Goal: Task Accomplishment & Management: Manage account settings

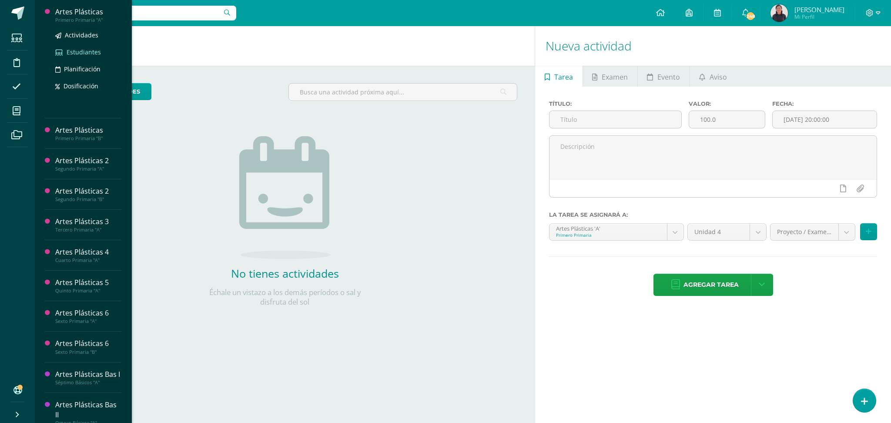
click at [79, 49] on span "Estudiantes" at bounding box center [84, 52] width 34 height 8
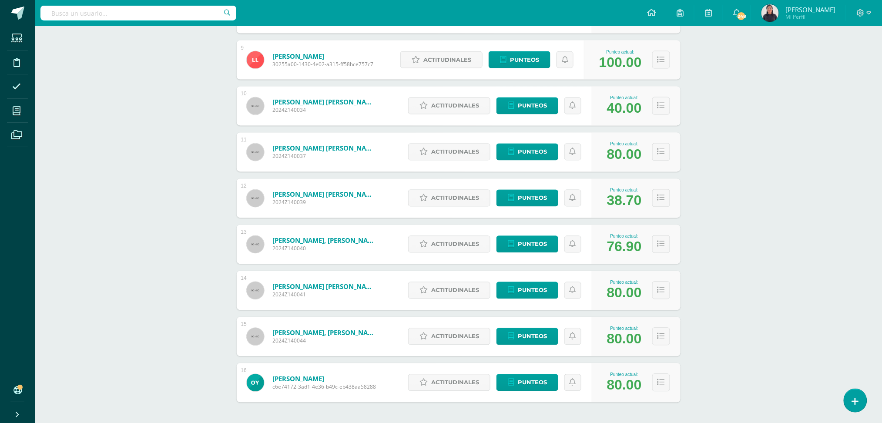
scroll to position [500, 0]
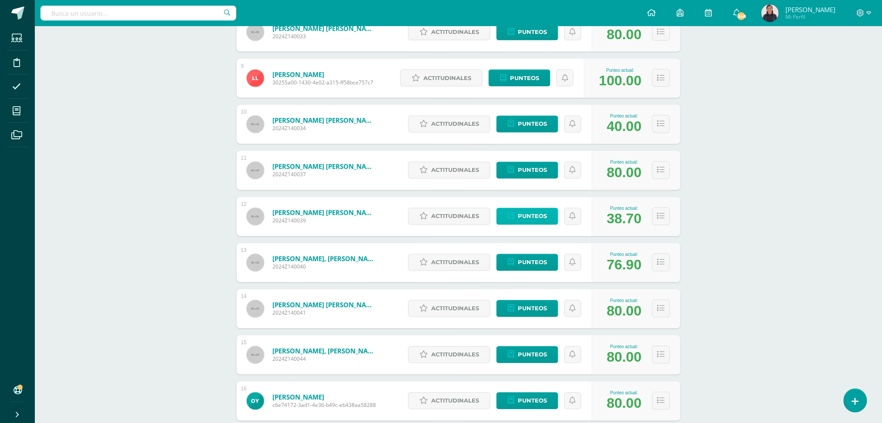
click at [534, 217] on span "Punteos" at bounding box center [532, 216] width 29 height 16
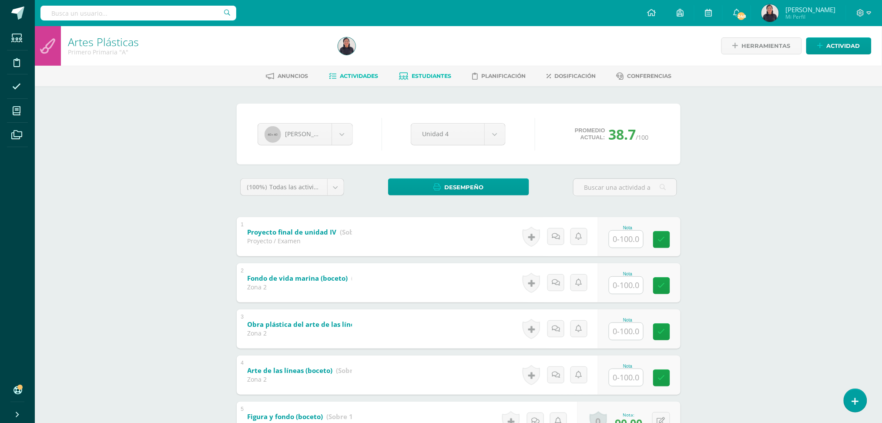
click at [369, 78] on span "Actividades" at bounding box center [359, 76] width 38 height 7
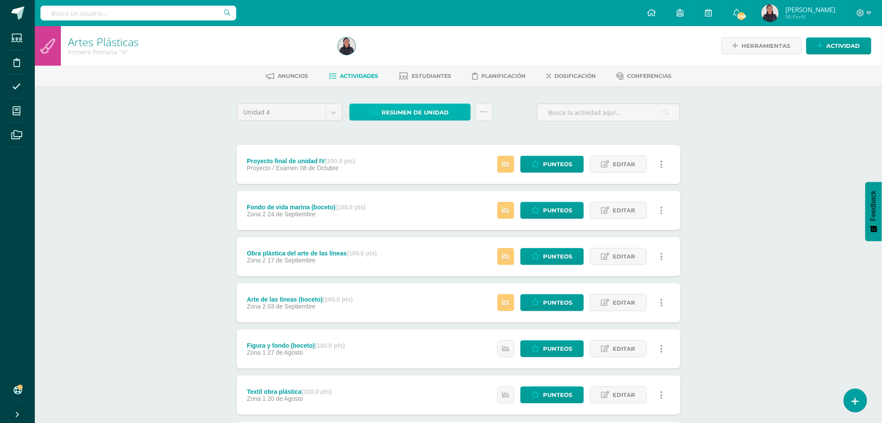
click at [433, 107] on span "Resumen de unidad" at bounding box center [415, 112] width 67 height 16
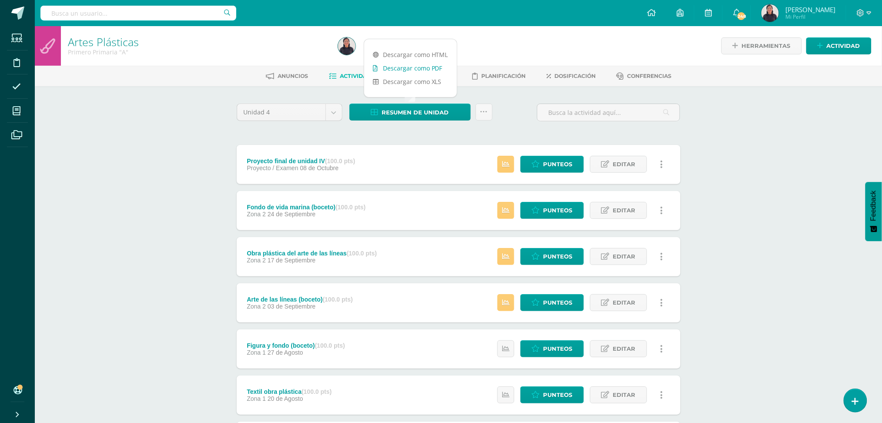
click at [425, 69] on link "Descargar como PDF" at bounding box center [410, 67] width 93 height 13
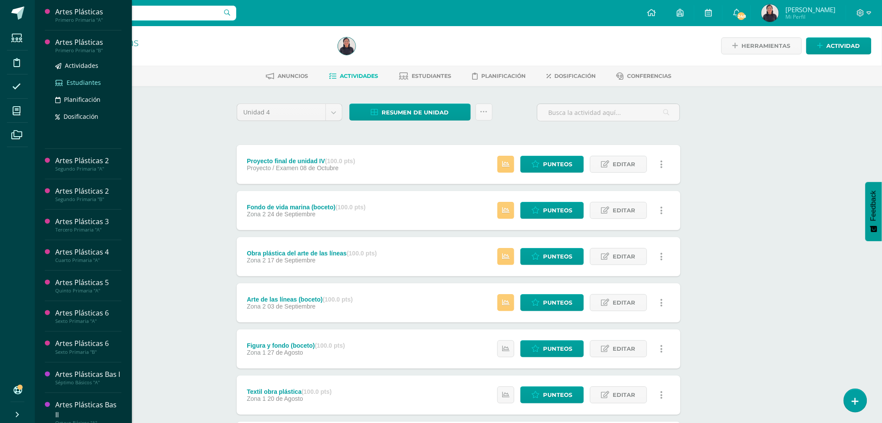
click at [82, 81] on span "Estudiantes" at bounding box center [84, 82] width 34 height 8
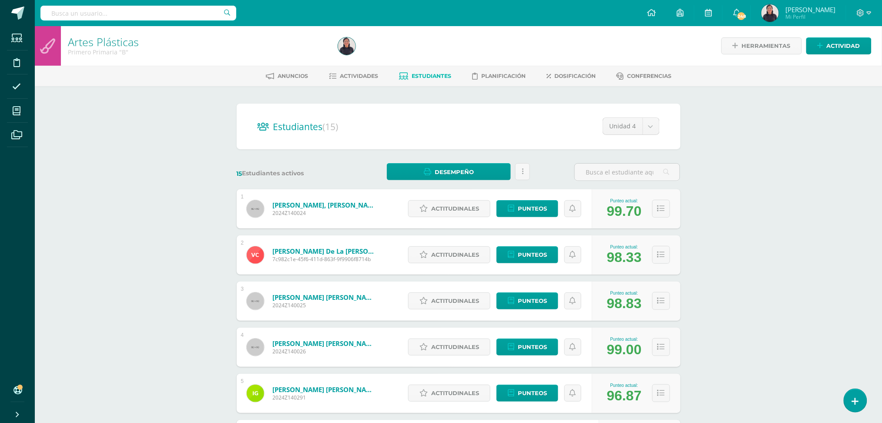
click at [346, 85] on div "Anuncios Actividades Estudiantes Planificación Dosificación Conferencias" at bounding box center [469, 76] width 868 height 20
click at [346, 78] on span "Actividades" at bounding box center [359, 76] width 38 height 7
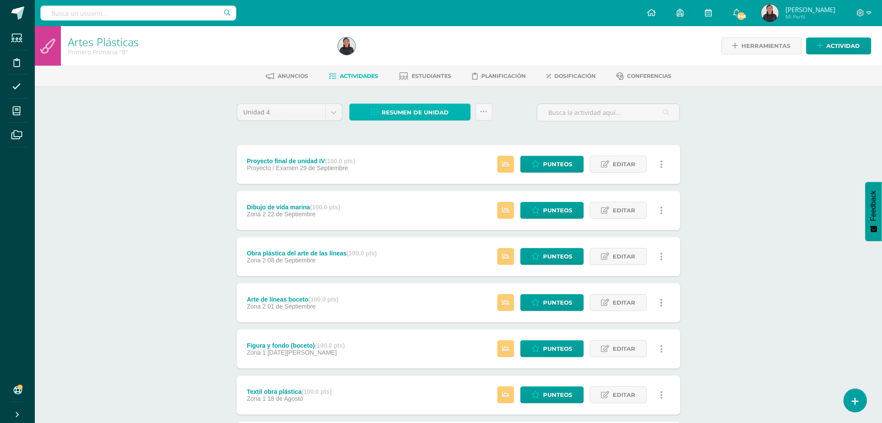
click at [394, 114] on span "Resumen de unidad" at bounding box center [415, 112] width 67 height 16
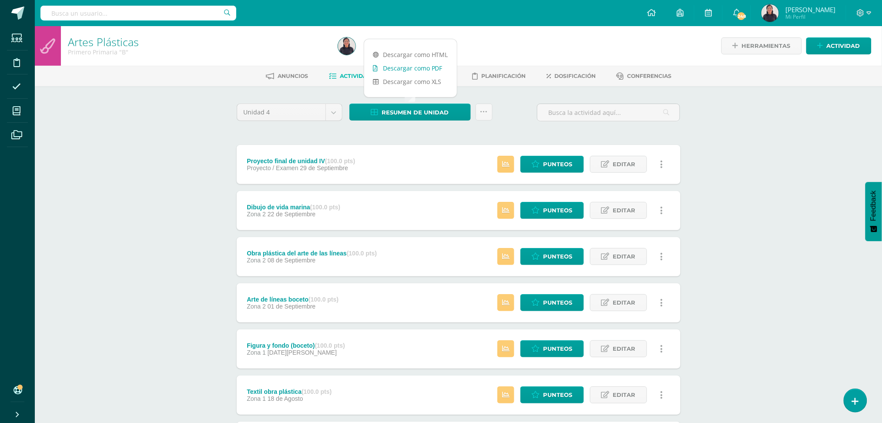
click at [391, 63] on link "Descargar como PDF" at bounding box center [410, 67] width 93 height 13
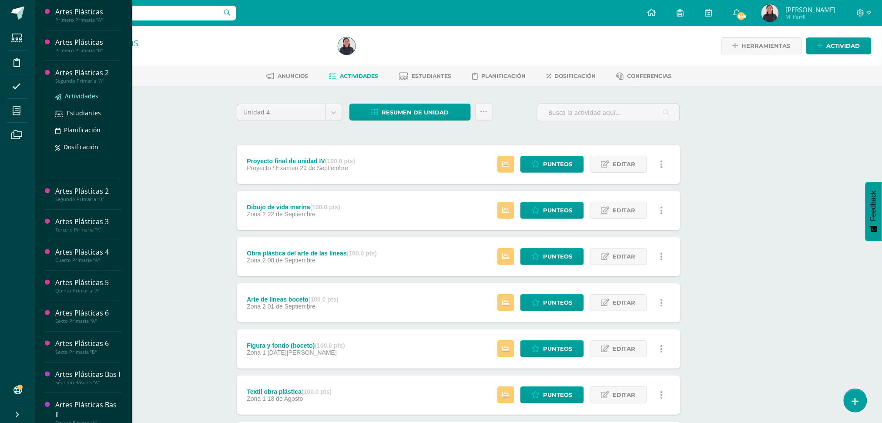
click at [75, 94] on span "Actividades" at bounding box center [82, 96] width 34 height 8
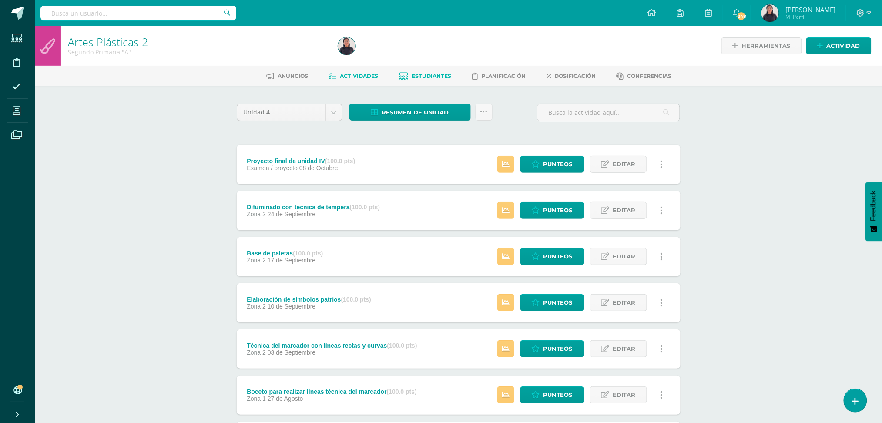
click at [433, 74] on span "Estudiantes" at bounding box center [432, 76] width 40 height 7
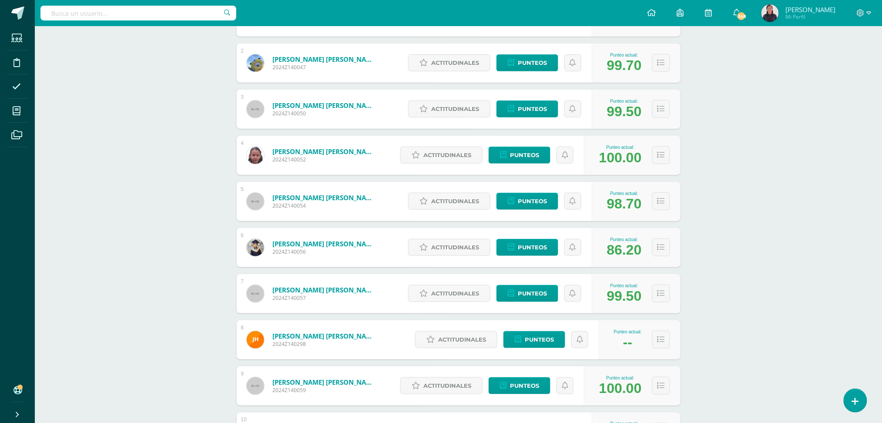
scroll to position [194, 0]
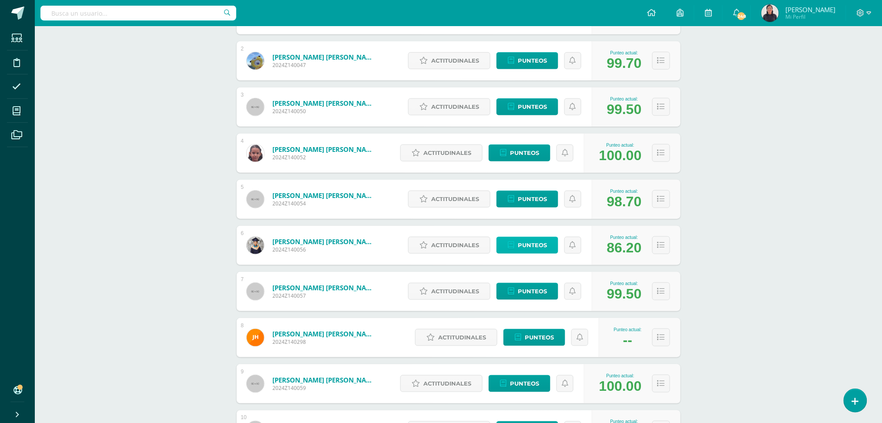
click at [531, 249] on span "Punteos" at bounding box center [532, 245] width 29 height 16
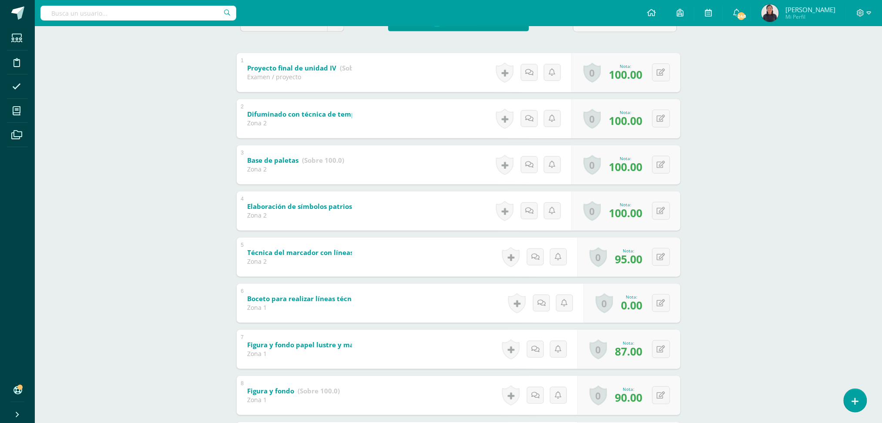
scroll to position [169, 0]
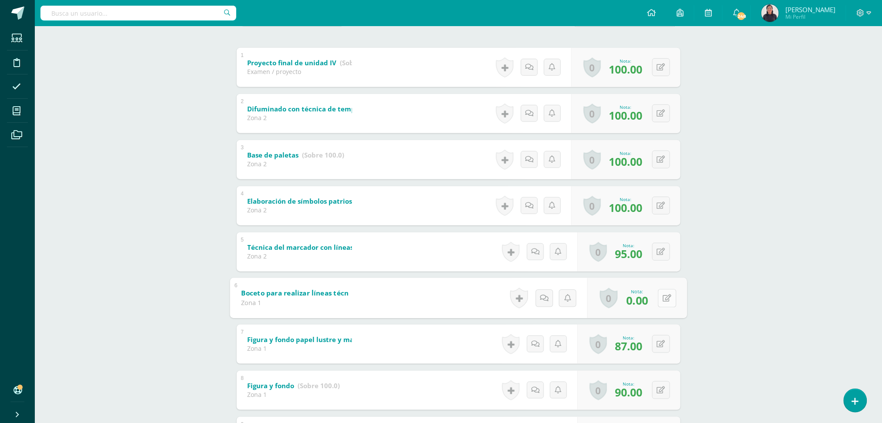
click at [660, 298] on button at bounding box center [667, 298] width 18 height 18
type input "100"
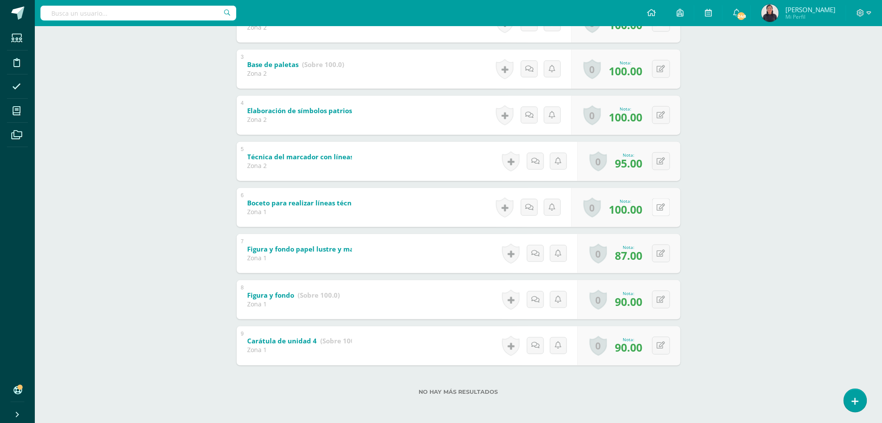
scroll to position [0, 0]
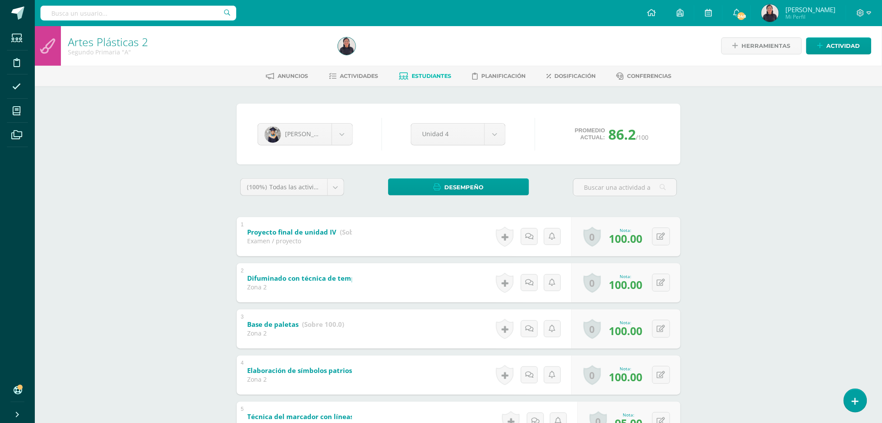
click at [421, 74] on span "Estudiantes" at bounding box center [432, 76] width 40 height 7
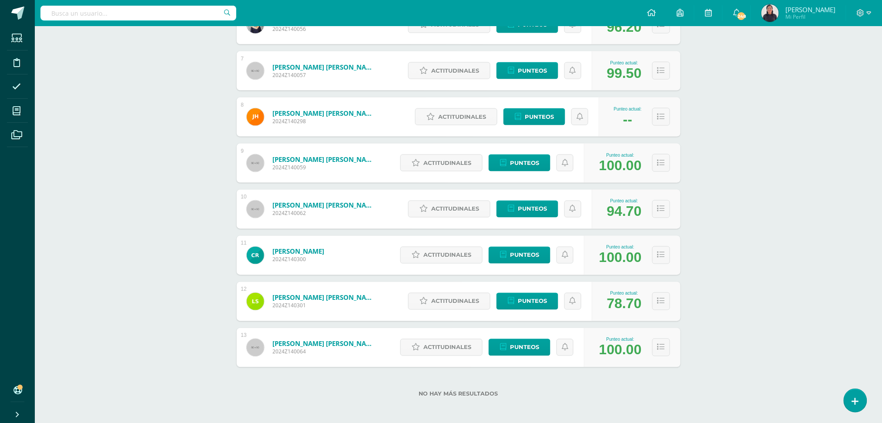
scroll to position [417, 0]
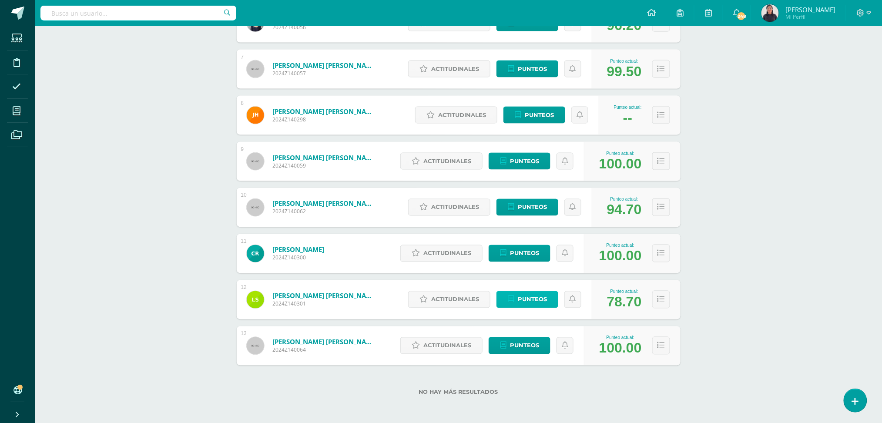
click at [531, 296] on span "Punteos" at bounding box center [532, 300] width 29 height 16
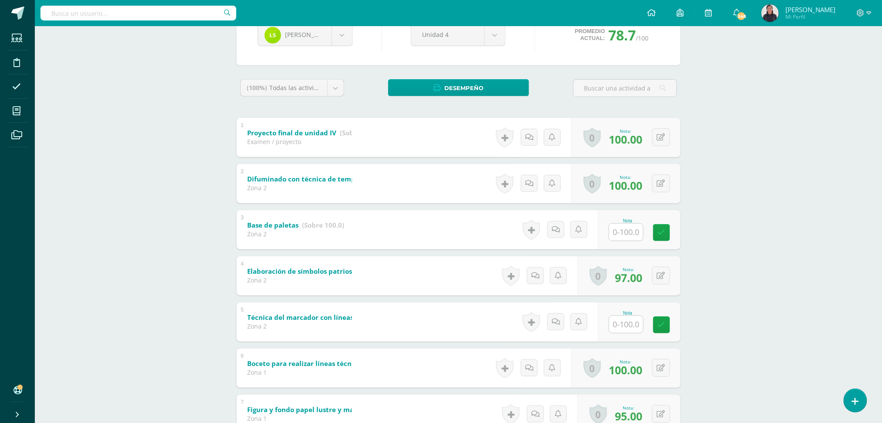
scroll to position [102, 0]
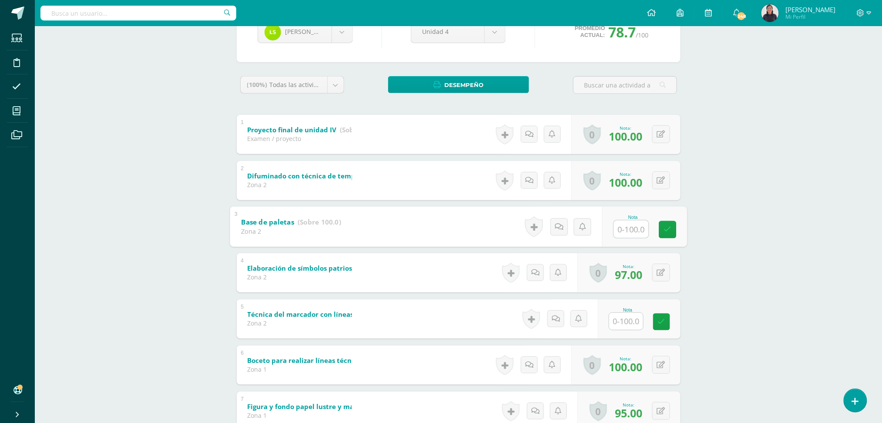
click at [631, 221] on input "text" at bounding box center [631, 228] width 35 height 17
type input "100"
click at [630, 320] on input "text" at bounding box center [631, 320] width 35 height 17
type input "95"
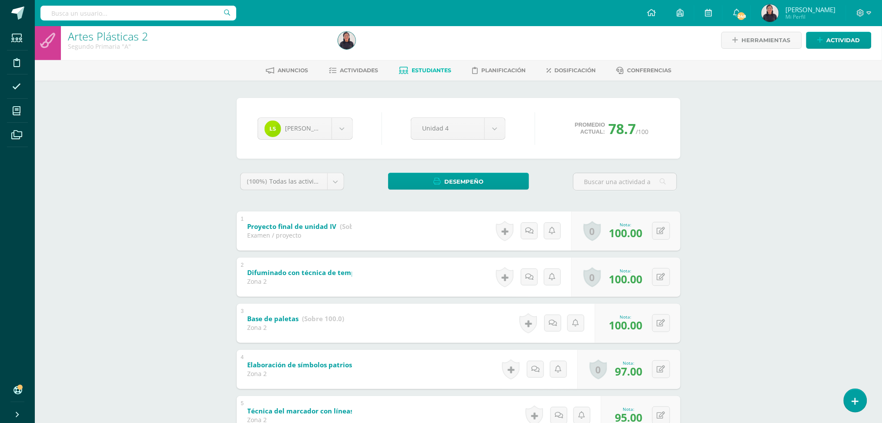
scroll to position [0, 0]
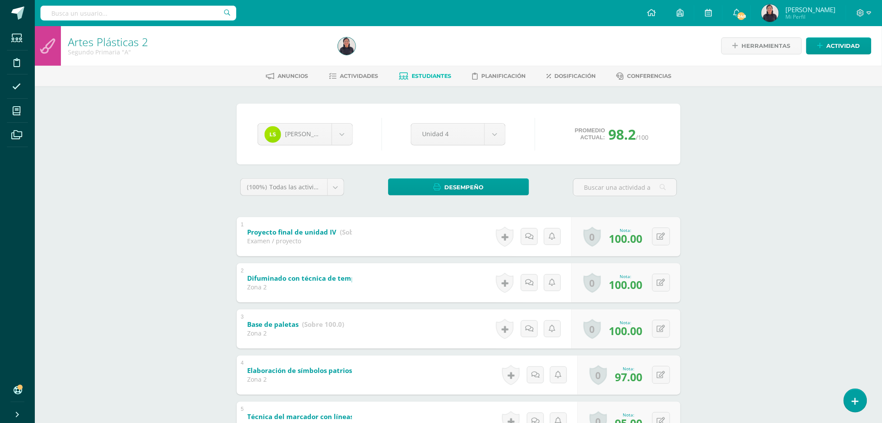
click at [423, 77] on span "Estudiantes" at bounding box center [432, 76] width 40 height 7
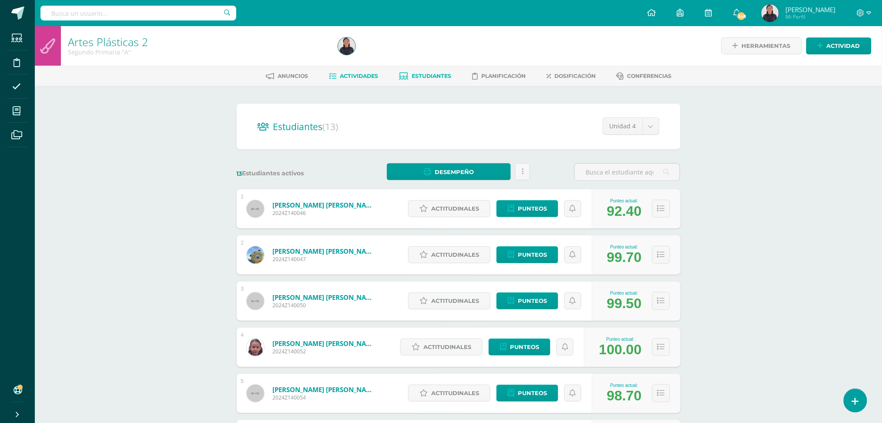
click at [357, 71] on link "Actividades" at bounding box center [353, 76] width 49 height 14
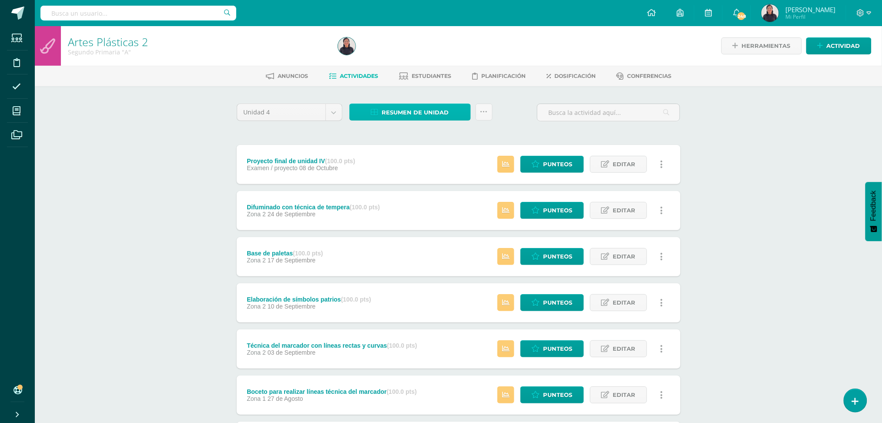
click at [414, 114] on span "Resumen de unidad" at bounding box center [415, 112] width 67 height 16
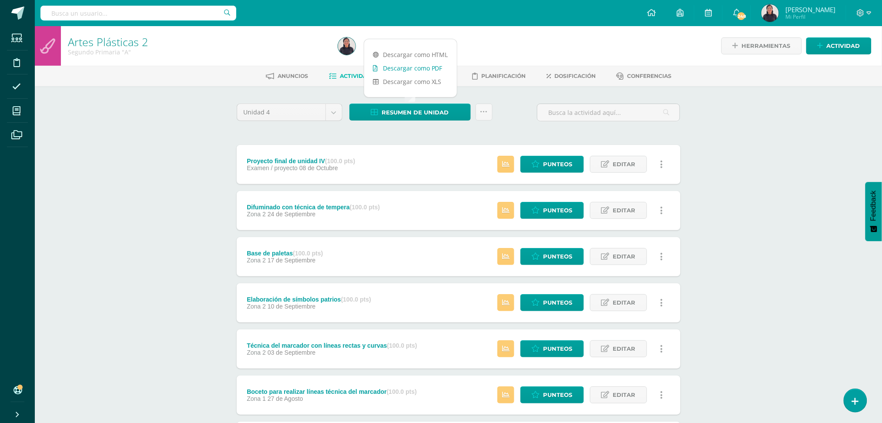
click at [393, 63] on link "Descargar como PDF" at bounding box center [410, 67] width 93 height 13
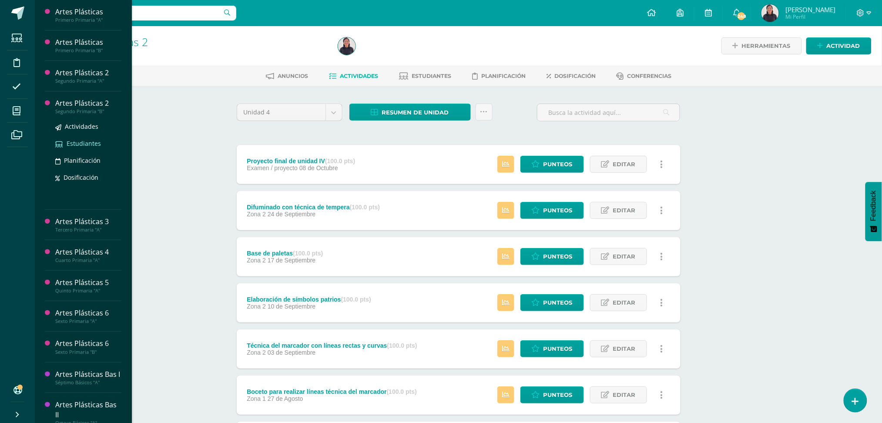
click at [72, 145] on span "Estudiantes" at bounding box center [84, 143] width 34 height 8
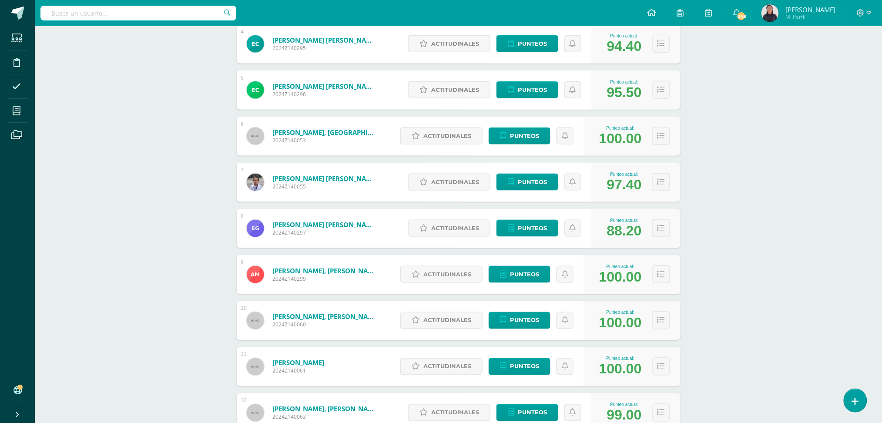
scroll to position [309, 0]
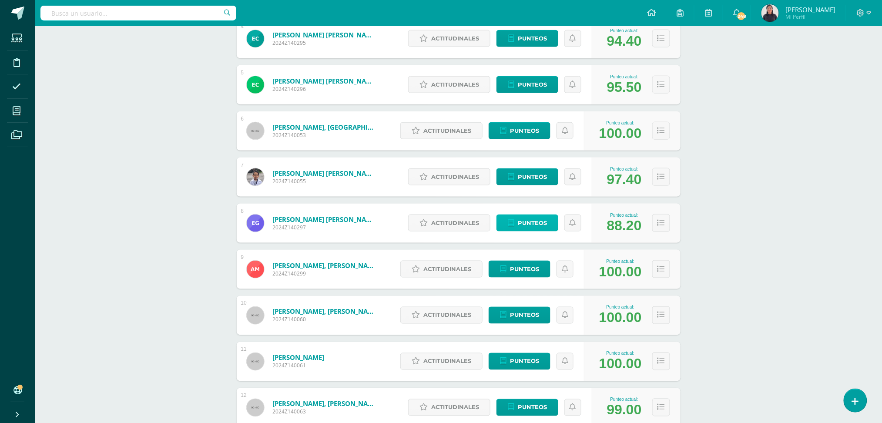
click at [532, 222] on span "Punteos" at bounding box center [532, 223] width 29 height 16
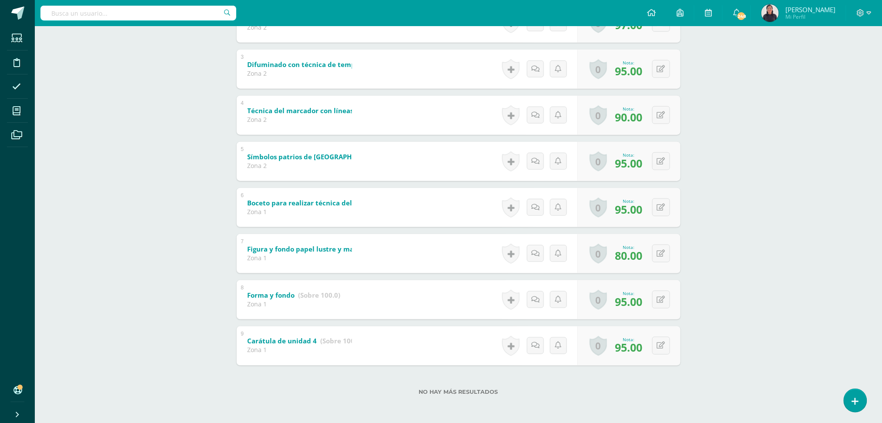
scroll to position [151, 0]
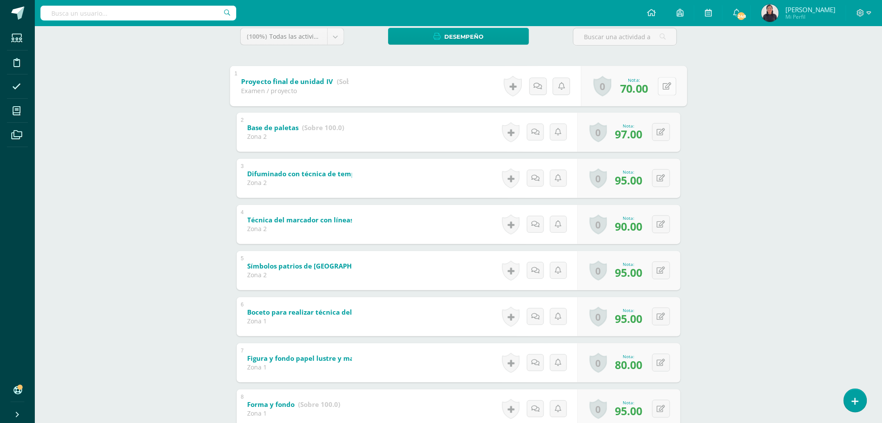
click at [663, 87] on icon at bounding box center [667, 85] width 9 height 7
type input "75"
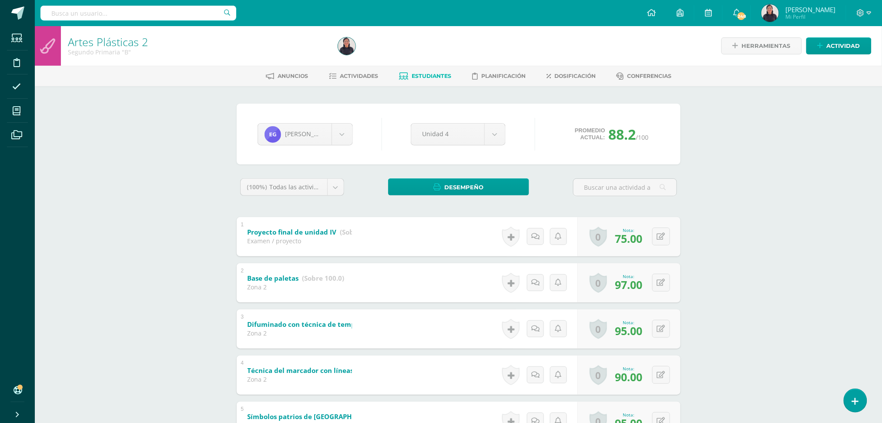
click at [418, 79] on span "Estudiantes" at bounding box center [432, 76] width 40 height 7
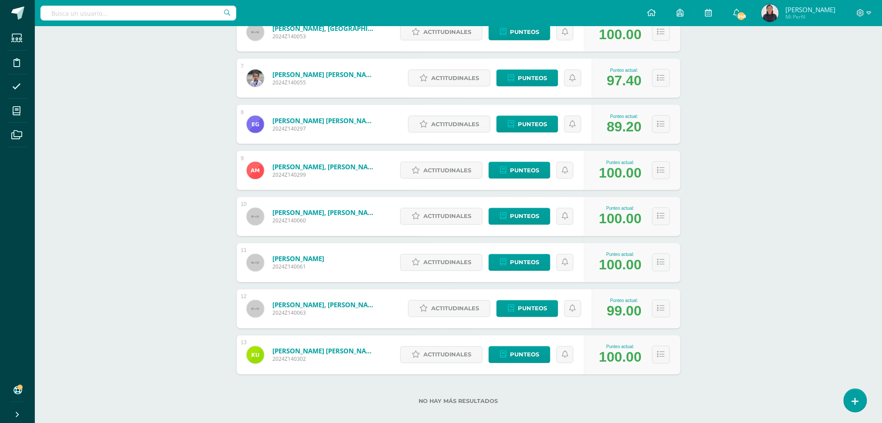
scroll to position [417, 0]
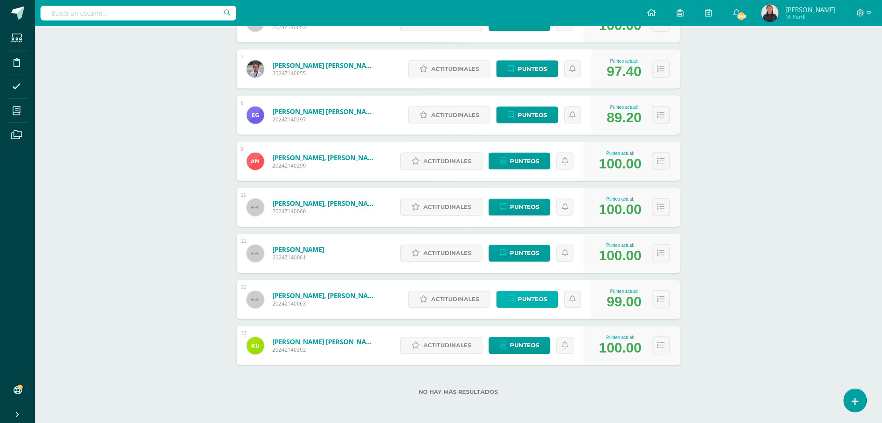
click at [528, 298] on span "Punteos" at bounding box center [532, 300] width 29 height 16
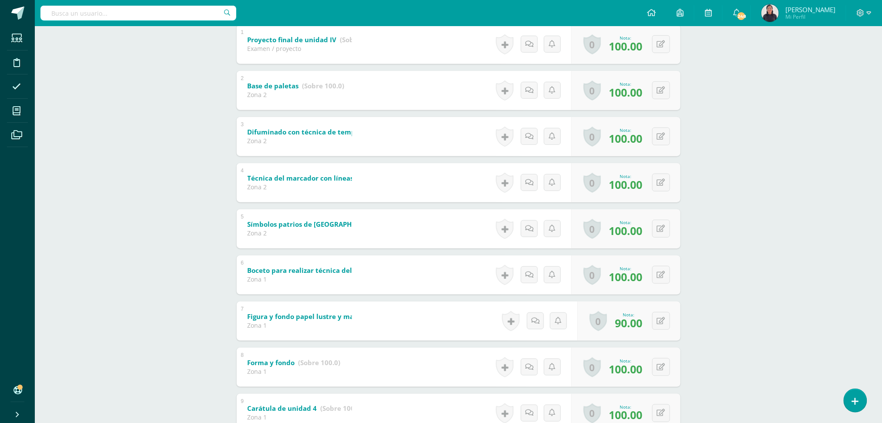
scroll to position [260, 0]
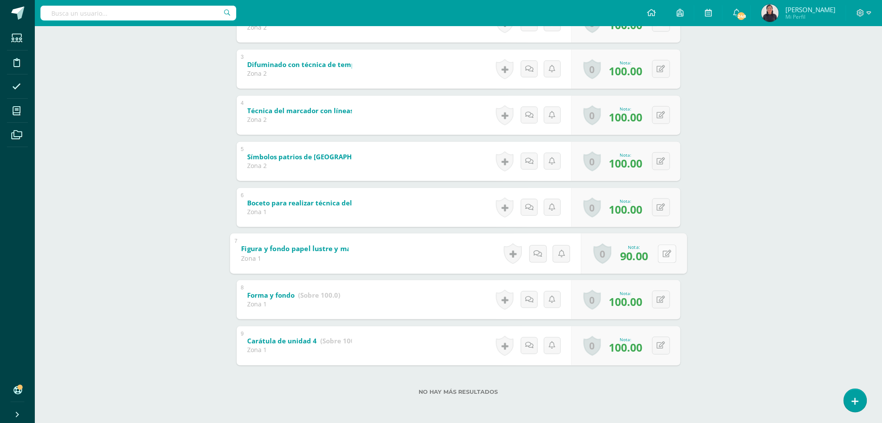
click at [658, 254] on button at bounding box center [667, 254] width 18 height 18
type input "95"
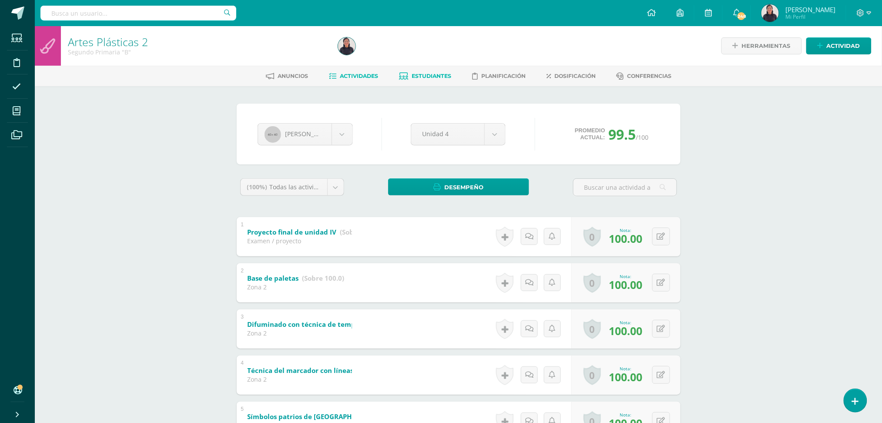
click at [357, 80] on link "Actividades" at bounding box center [353, 76] width 49 height 14
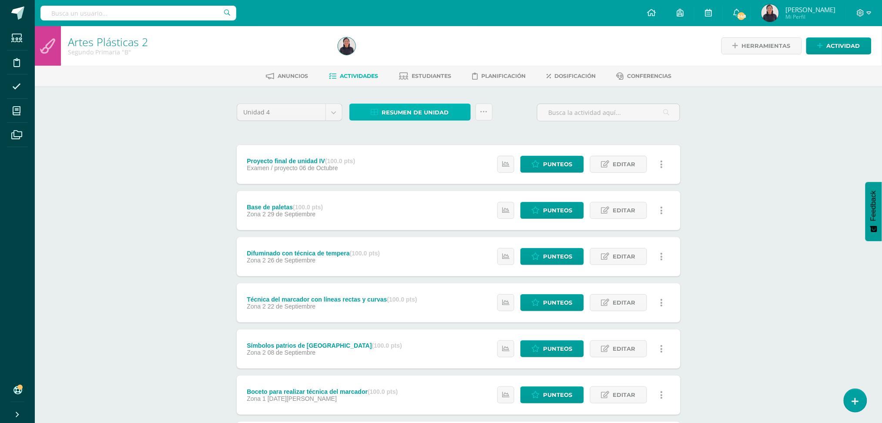
click at [390, 110] on span "Resumen de unidad" at bounding box center [415, 112] width 67 height 16
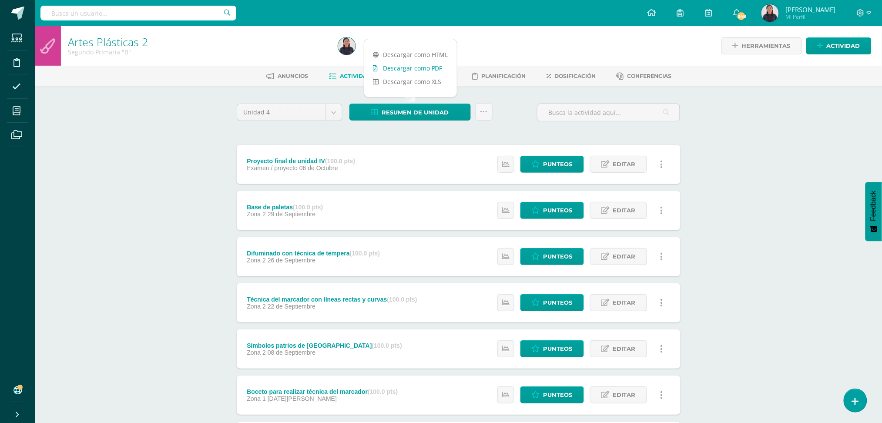
click at [391, 67] on link "Descargar como PDF" at bounding box center [410, 67] width 93 height 13
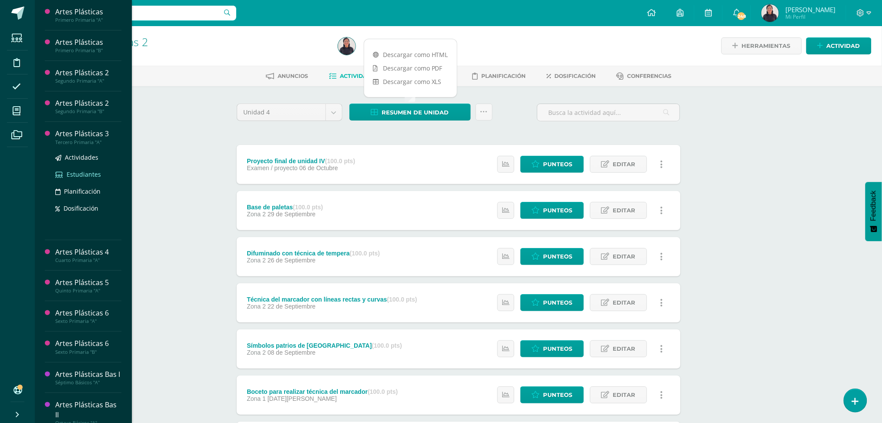
click at [87, 171] on span "Estudiantes" at bounding box center [84, 174] width 34 height 8
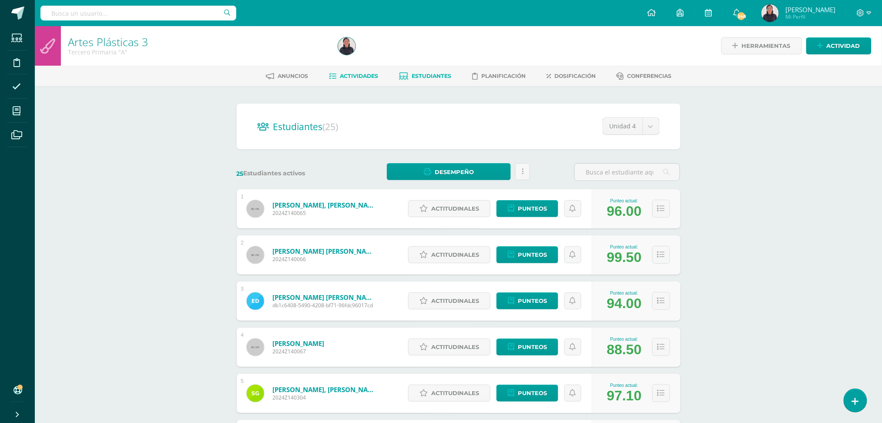
click at [363, 73] on span "Actividades" at bounding box center [359, 76] width 38 height 7
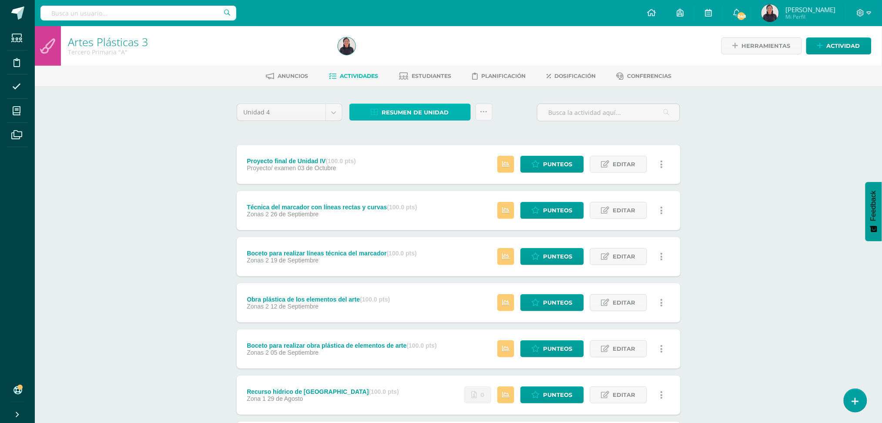
click at [420, 111] on span "Resumen de unidad" at bounding box center [415, 112] width 67 height 16
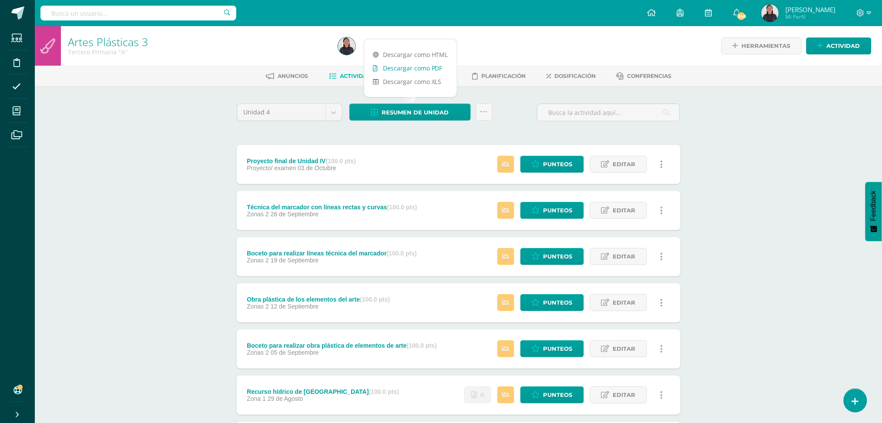
click at [409, 68] on link "Descargar como PDF" at bounding box center [410, 67] width 93 height 13
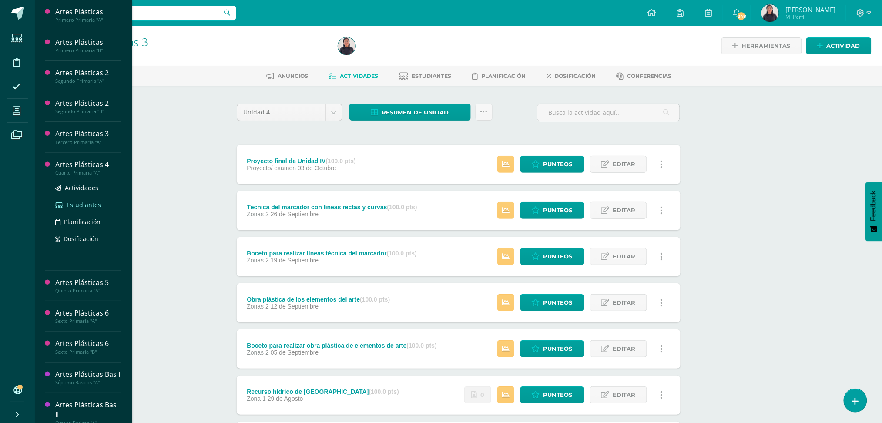
click at [63, 203] on icon at bounding box center [59, 205] width 8 height 6
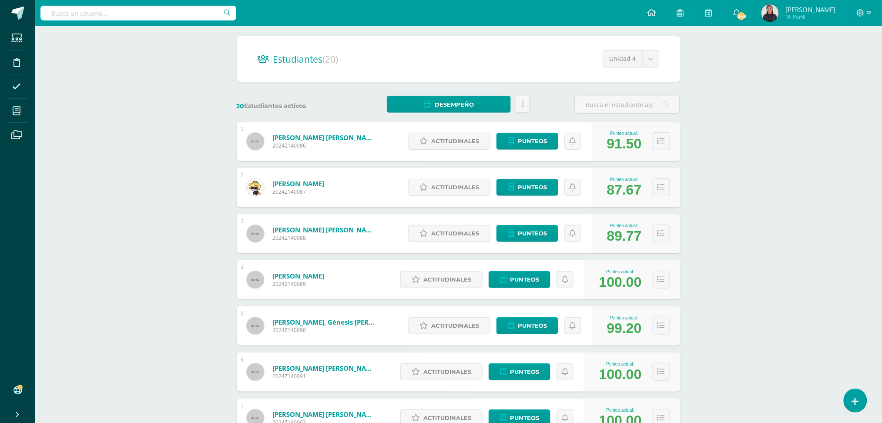
scroll to position [71, 0]
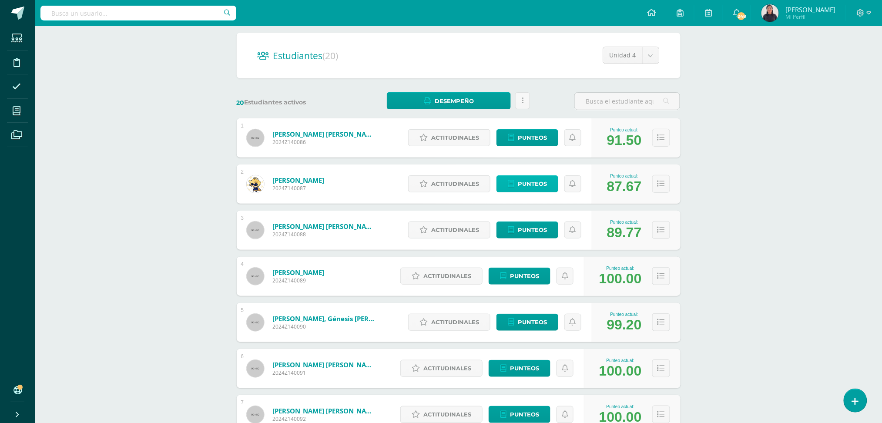
click at [543, 185] on span "Punteos" at bounding box center [532, 184] width 29 height 16
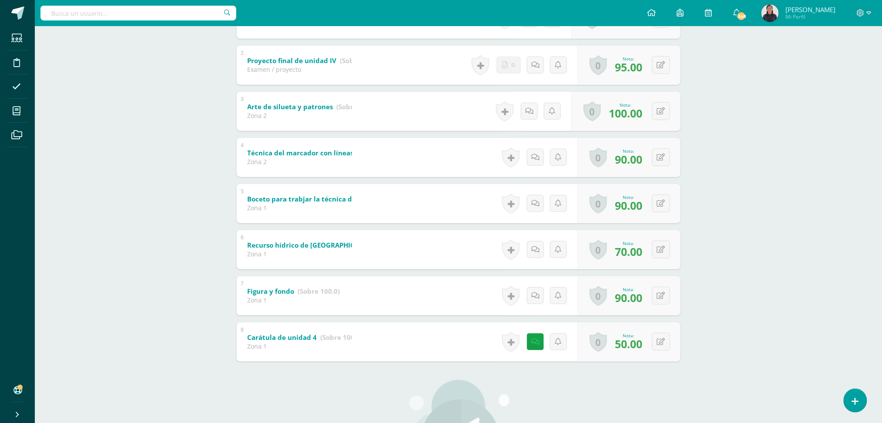
scroll to position [218, 0]
click at [662, 250] on button at bounding box center [667, 249] width 18 height 18
type input "80"
click at [660, 338] on button at bounding box center [667, 342] width 18 height 18
type input "75"
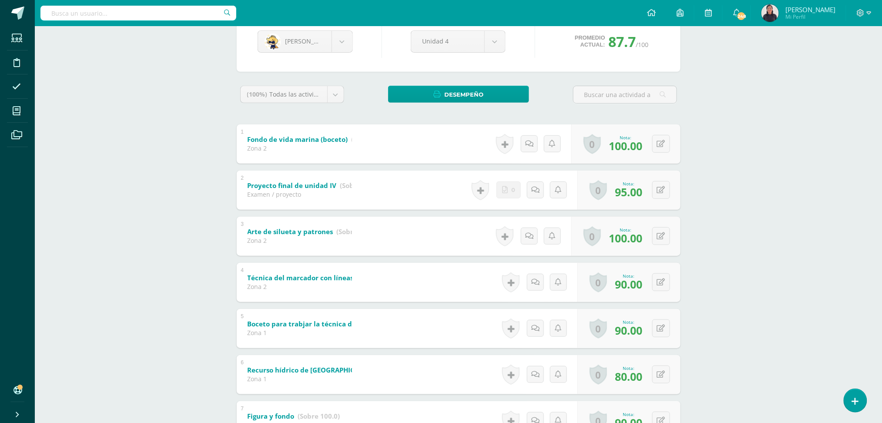
scroll to position [0, 0]
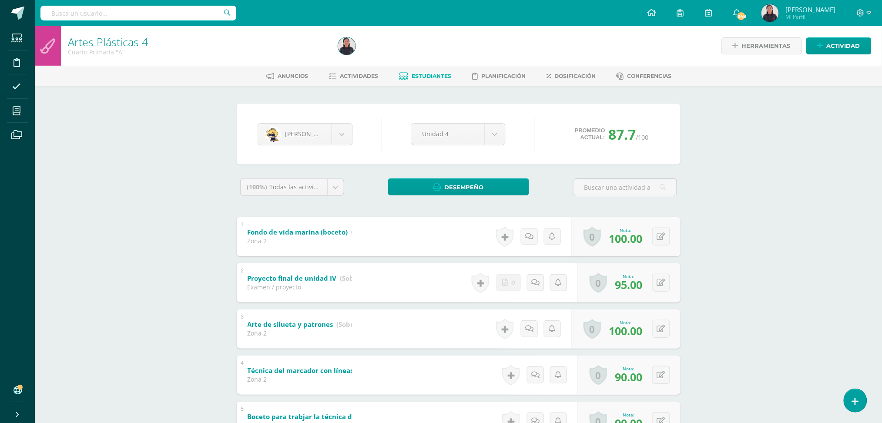
click at [413, 70] on link "Estudiantes" at bounding box center [425, 76] width 52 height 14
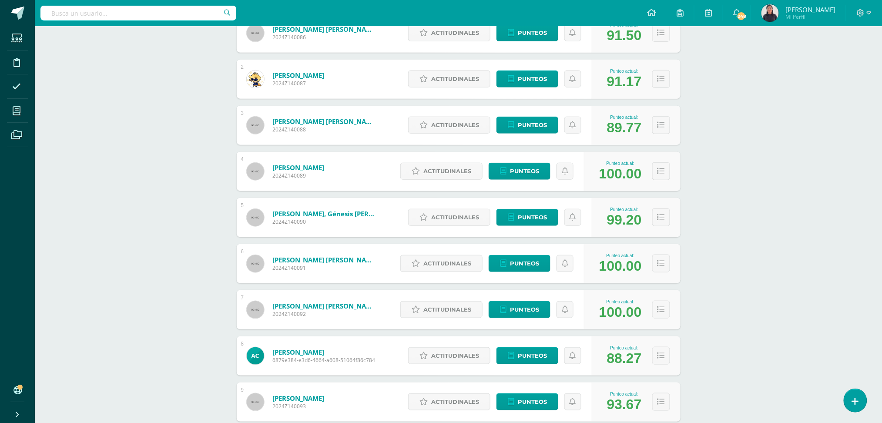
scroll to position [175, 0]
click at [530, 118] on span "Punteos" at bounding box center [532, 126] width 29 height 16
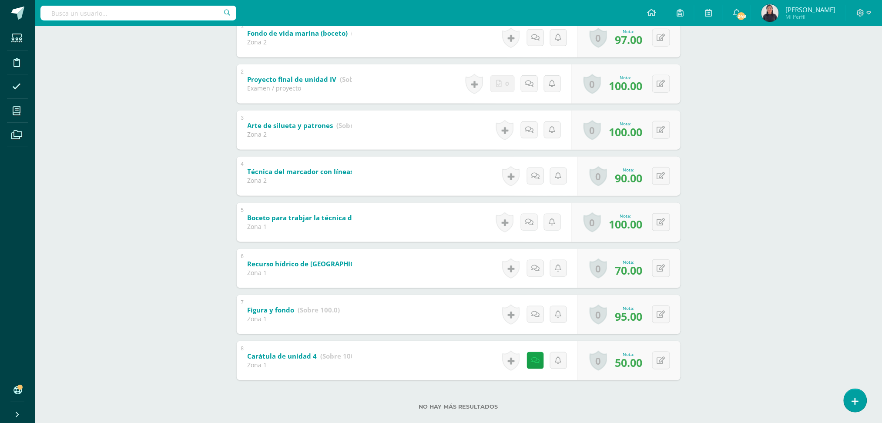
scroll to position [214, 0]
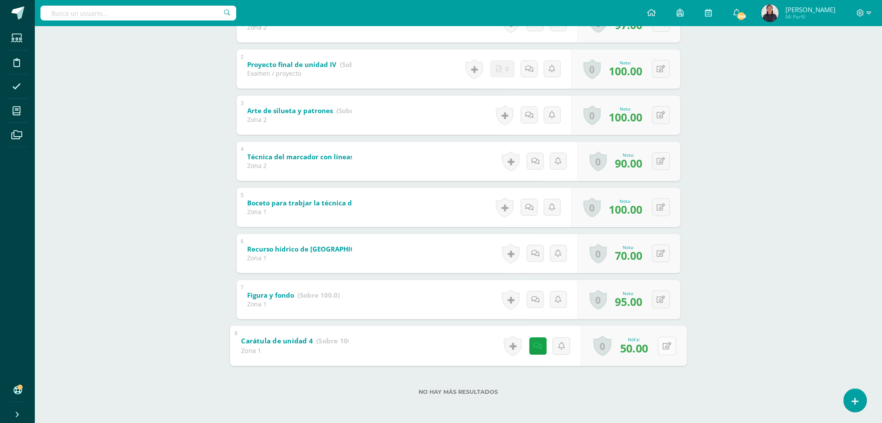
click at [659, 350] on button at bounding box center [667, 346] width 18 height 18
type input "75"
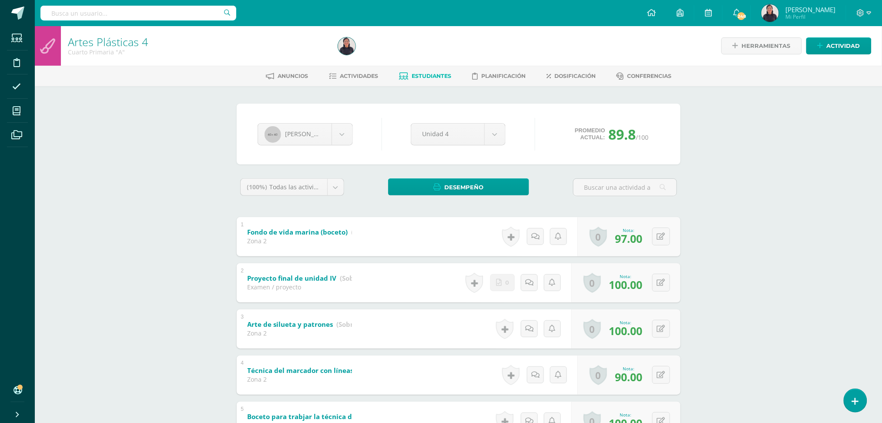
click at [416, 71] on link "Estudiantes" at bounding box center [425, 76] width 52 height 14
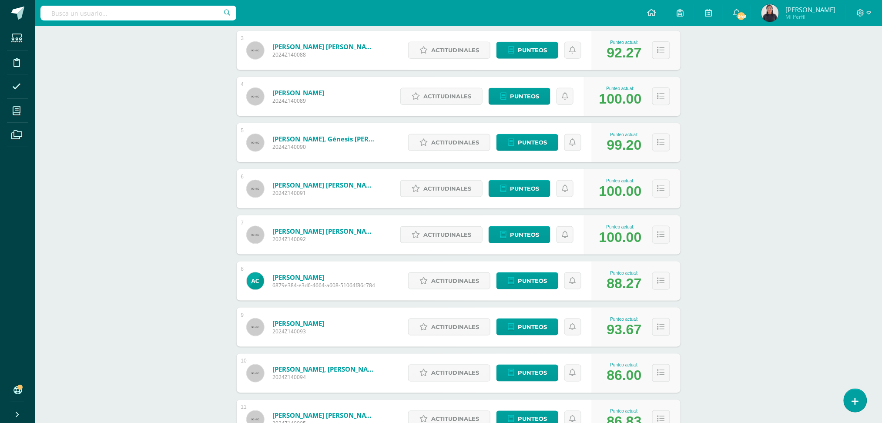
scroll to position [251, 0]
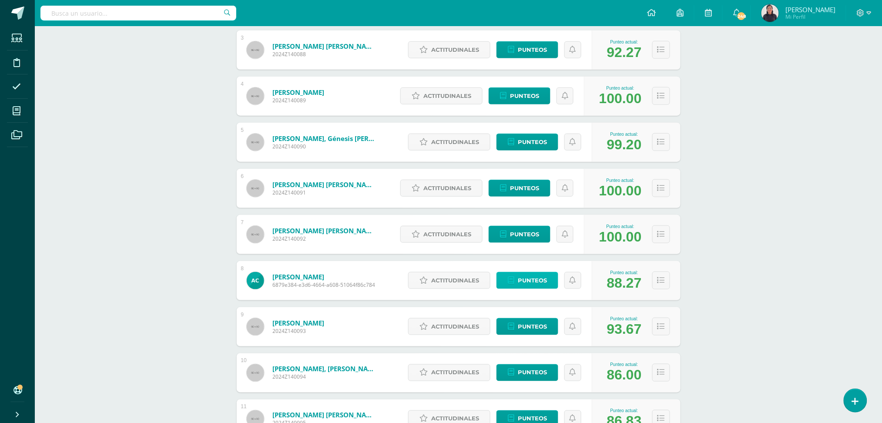
click at [530, 277] on span "Punteos" at bounding box center [532, 280] width 29 height 16
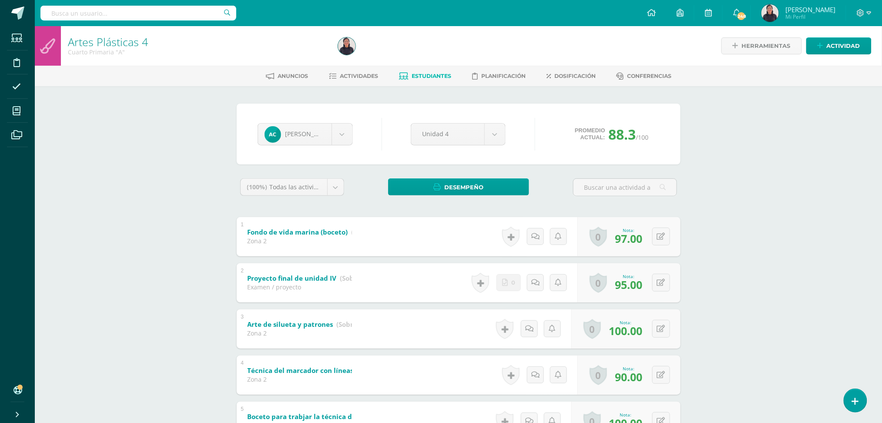
scroll to position [0, 0]
click at [430, 79] on link "Estudiantes" at bounding box center [425, 76] width 52 height 14
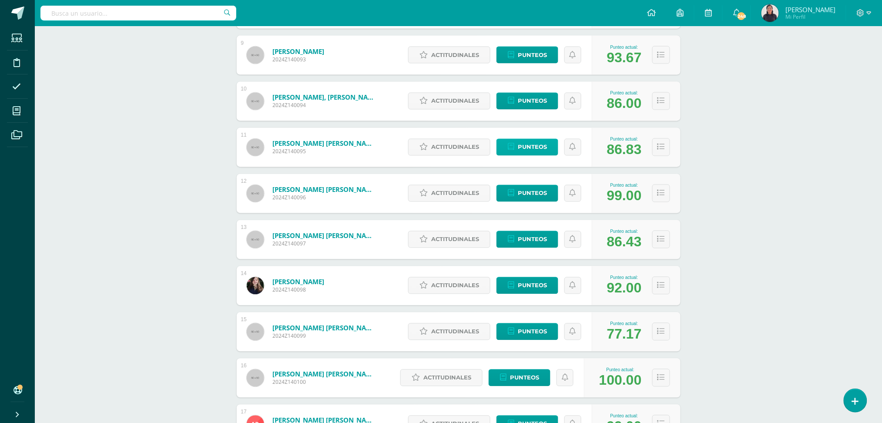
scroll to position [526, 0]
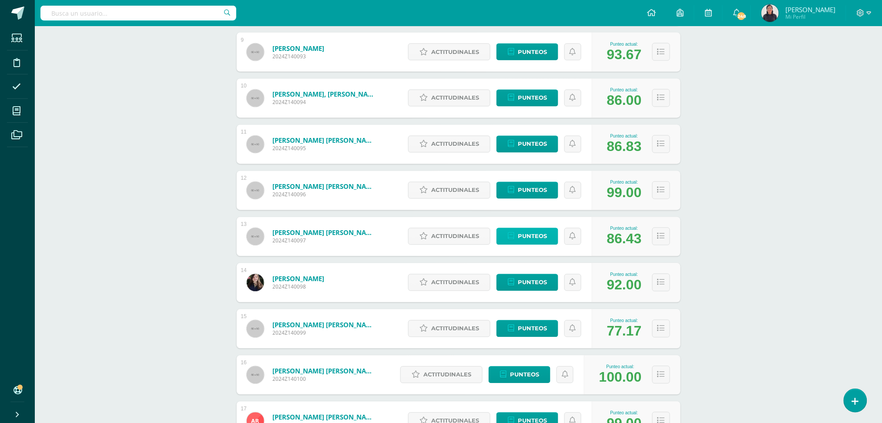
click at [529, 229] on span "Punteos" at bounding box center [532, 236] width 29 height 16
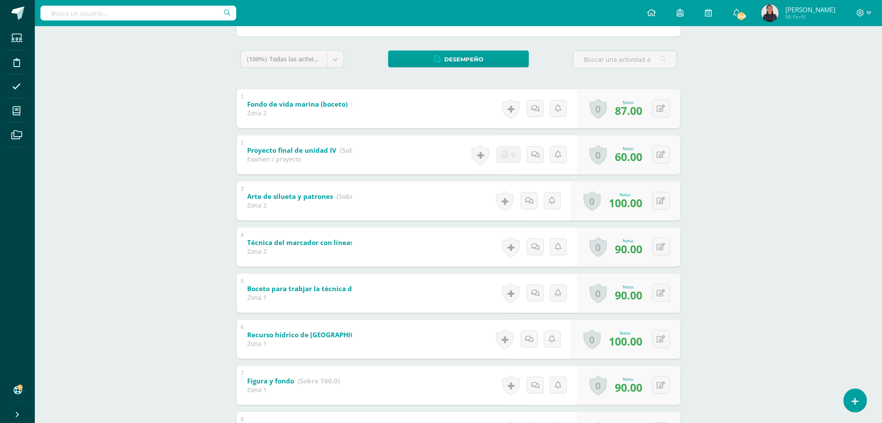
scroll to position [127, 0]
click at [663, 156] on icon at bounding box center [667, 155] width 9 height 7
type input "75"
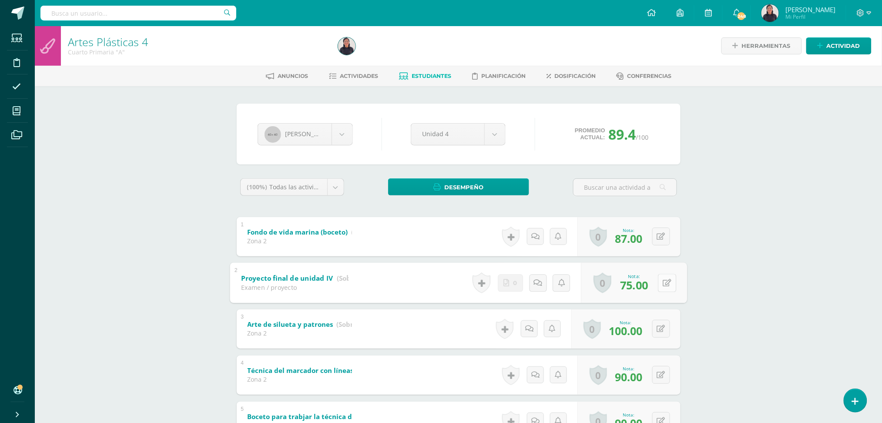
click at [662, 287] on button at bounding box center [667, 283] width 18 height 18
type input "80"
click at [426, 76] on span "Estudiantes" at bounding box center [432, 76] width 40 height 7
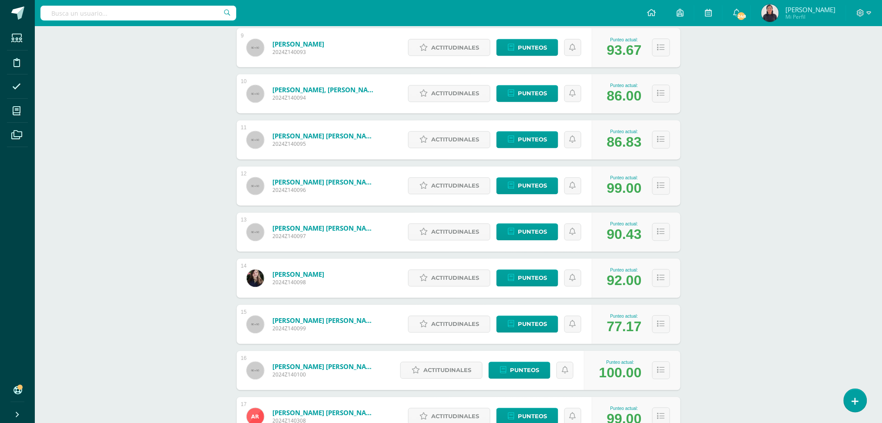
scroll to position [531, 0]
click at [525, 275] on span "Punteos" at bounding box center [532, 278] width 29 height 16
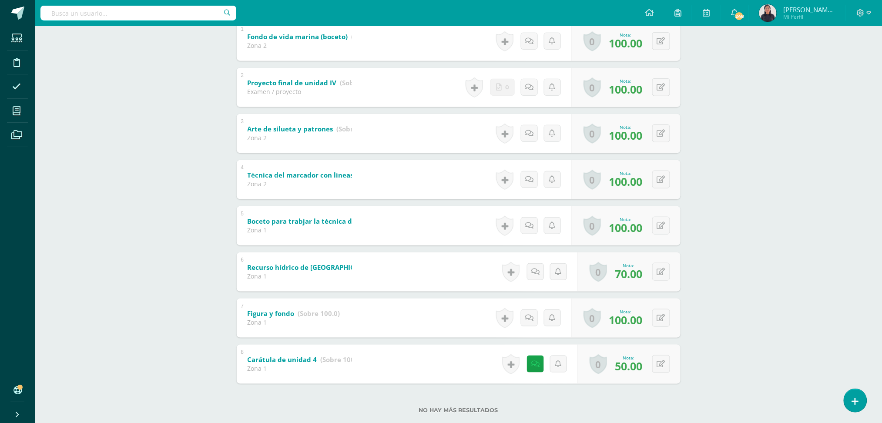
scroll to position [197, 0]
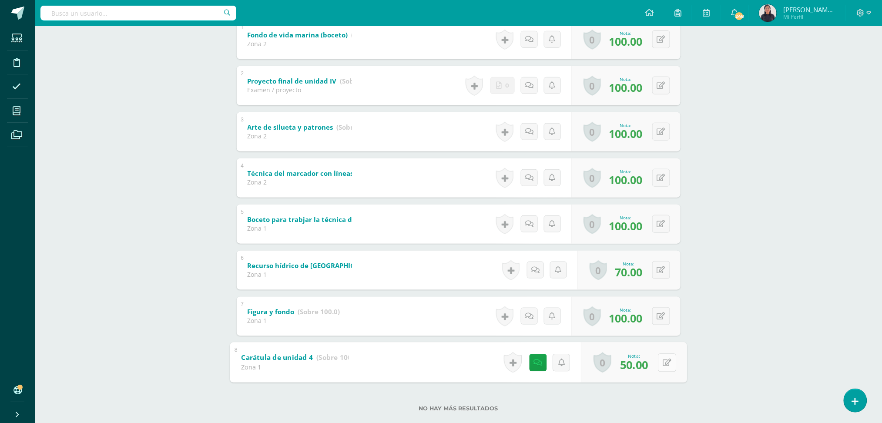
click at [665, 355] on button at bounding box center [667, 362] width 18 height 18
type input "75"
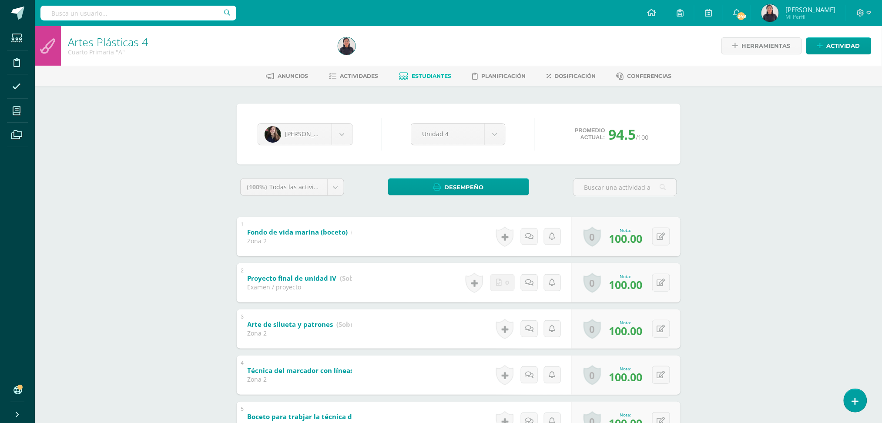
click at [417, 76] on span "Estudiantes" at bounding box center [432, 76] width 40 height 7
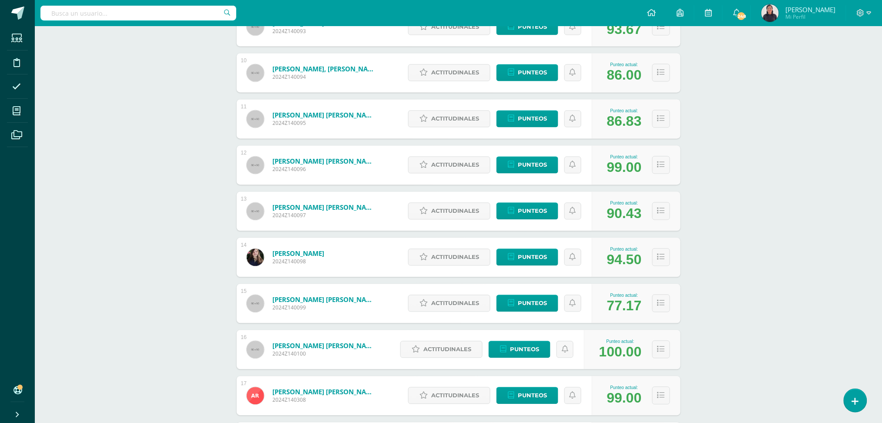
scroll to position [551, 0]
click at [529, 125] on span "Punteos" at bounding box center [532, 119] width 29 height 16
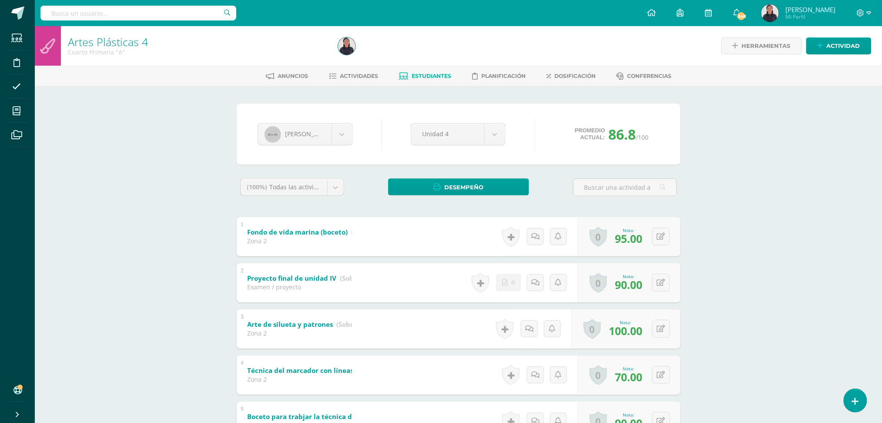
click at [432, 70] on link "Estudiantes" at bounding box center [425, 76] width 52 height 14
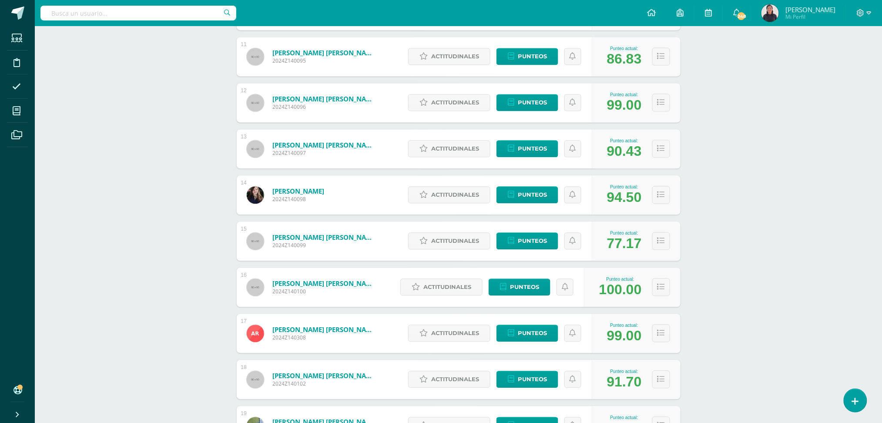
scroll to position [614, 0]
click at [534, 231] on div "Actitudinales Punteos" at bounding box center [498, 240] width 188 height 39
click at [534, 242] on span "Punteos" at bounding box center [532, 240] width 29 height 16
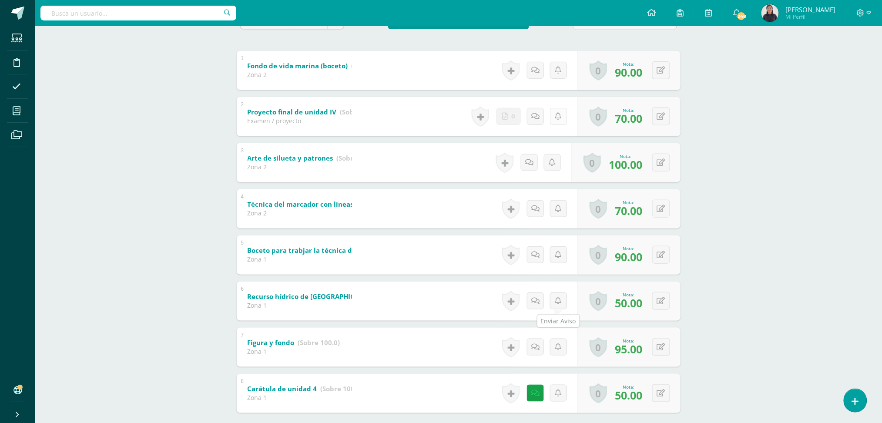
scroll to position [167, 0]
click at [660, 298] on button at bounding box center [667, 300] width 18 height 18
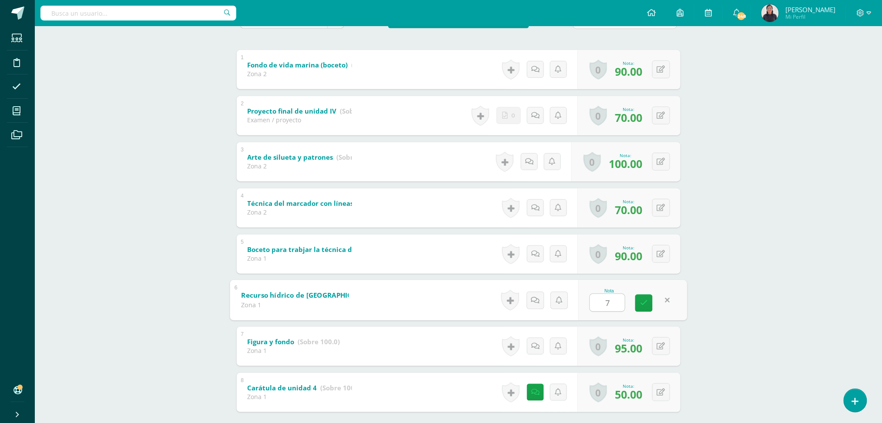
type input "70"
click at [662, 391] on button at bounding box center [667, 392] width 18 height 18
type input "75"
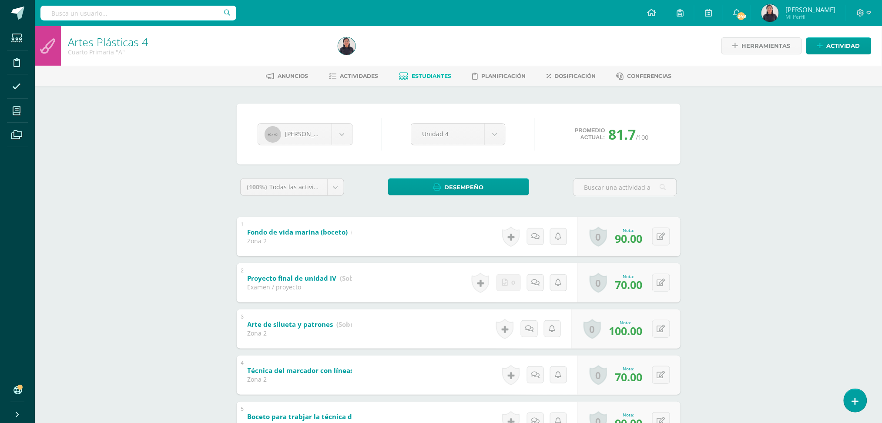
click at [441, 73] on span "Estudiantes" at bounding box center [432, 76] width 40 height 7
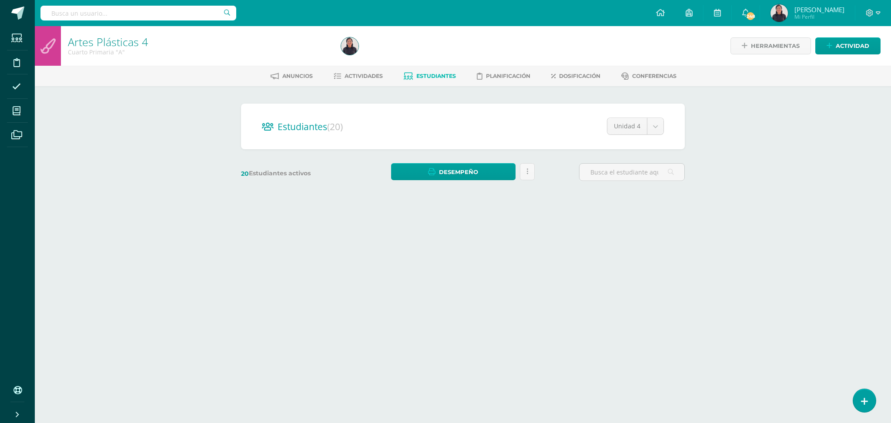
click at [441, 73] on span "Estudiantes" at bounding box center [437, 76] width 40 height 7
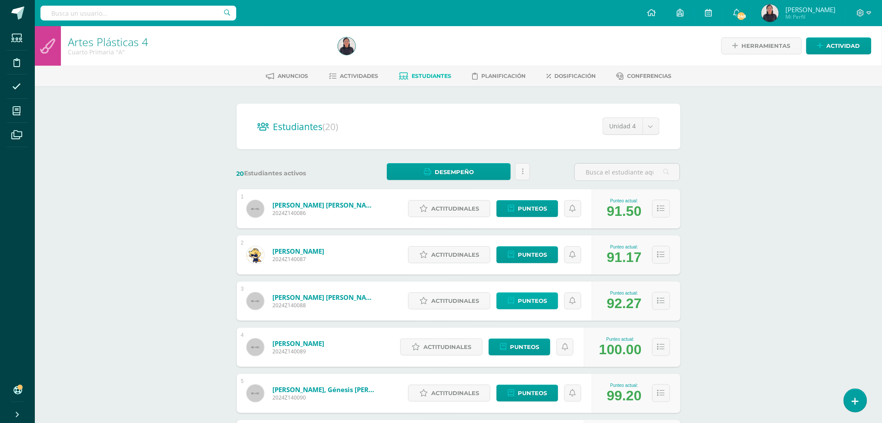
scroll to position [275, 0]
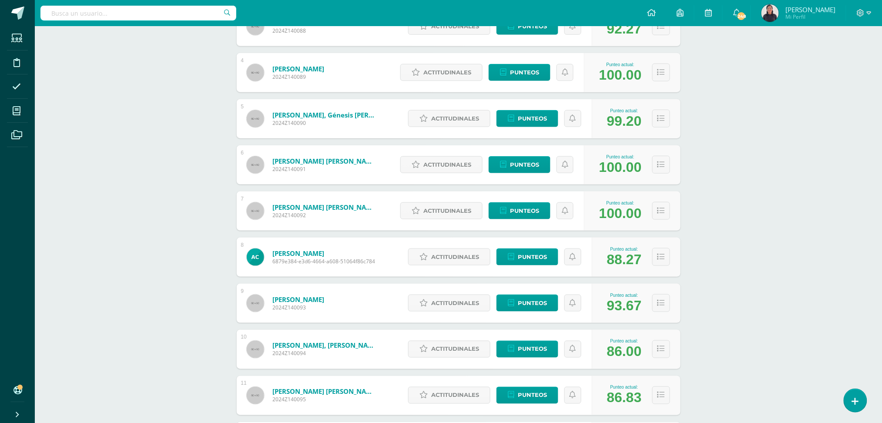
click at [736, 252] on div "Artes Plásticas 4 Cuarto Primaria "A" Herramientas Detalle de asistencias Activ…" at bounding box center [458, 318] width 847 height 1134
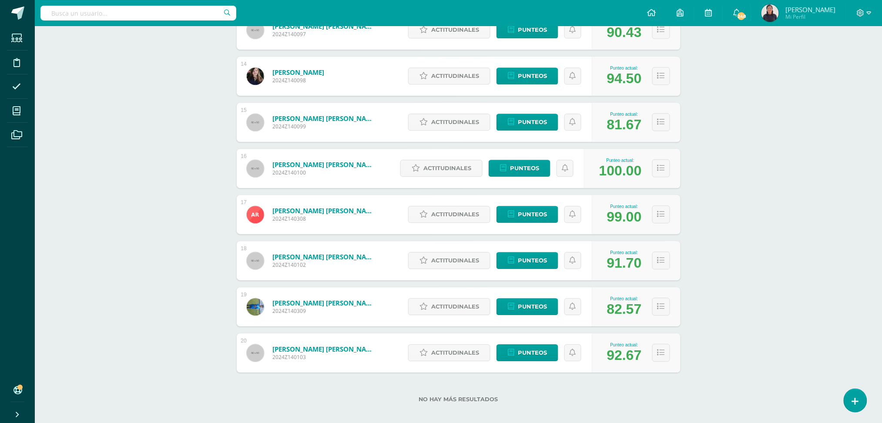
scroll to position [739, 0]
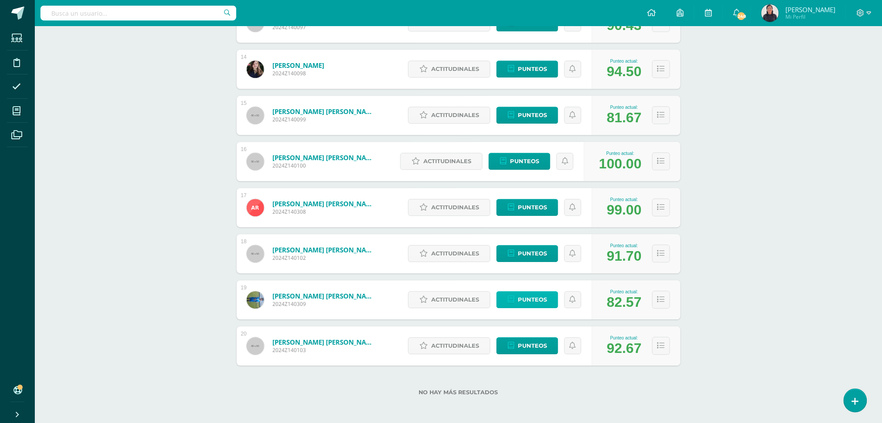
click at [524, 303] on span "Punteos" at bounding box center [532, 300] width 29 height 16
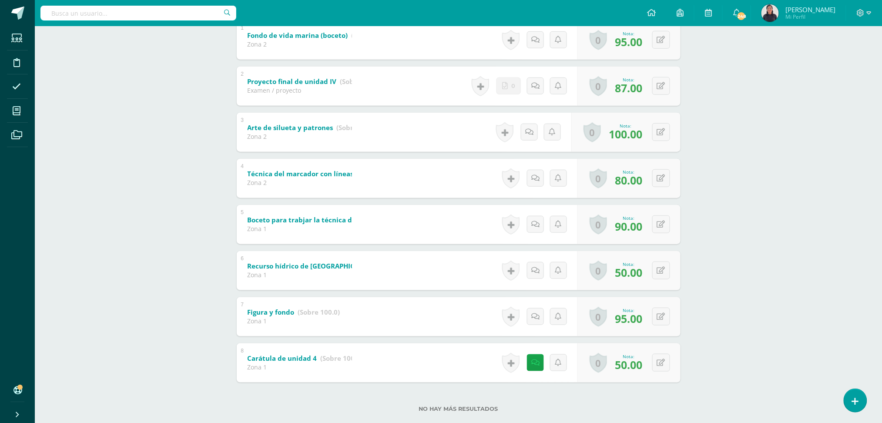
scroll to position [214, 0]
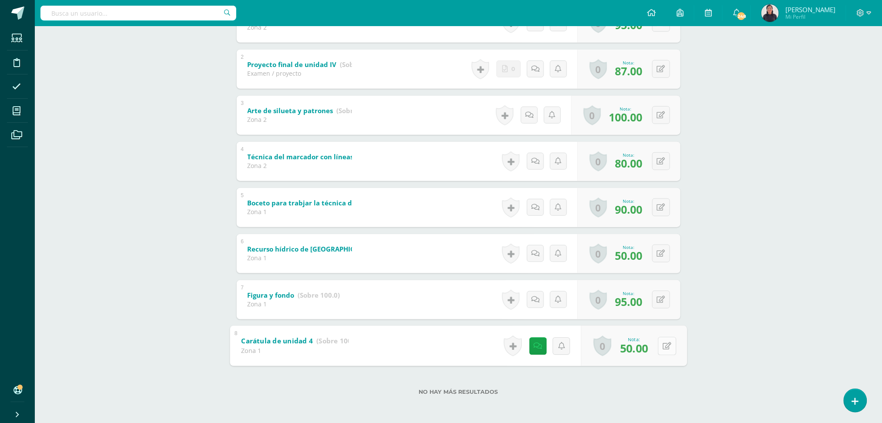
click at [665, 342] on icon at bounding box center [667, 345] width 9 height 7
type input "80"
click at [665, 247] on button at bounding box center [667, 254] width 18 height 18
type input "0"
type input "70"
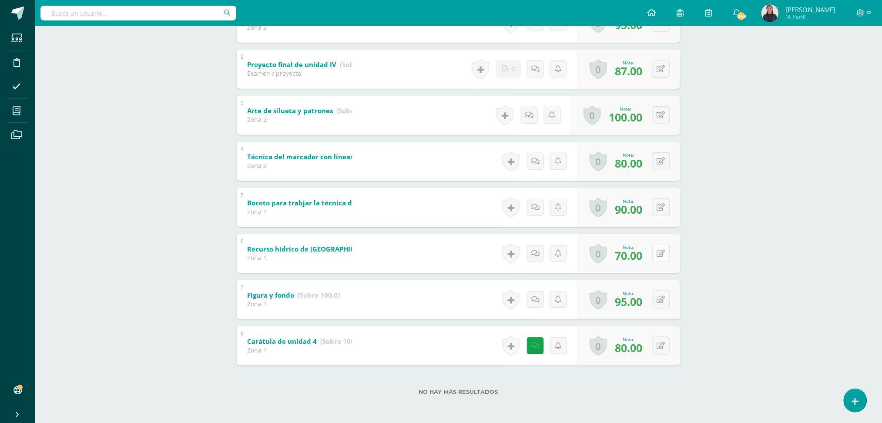
scroll to position [0, 0]
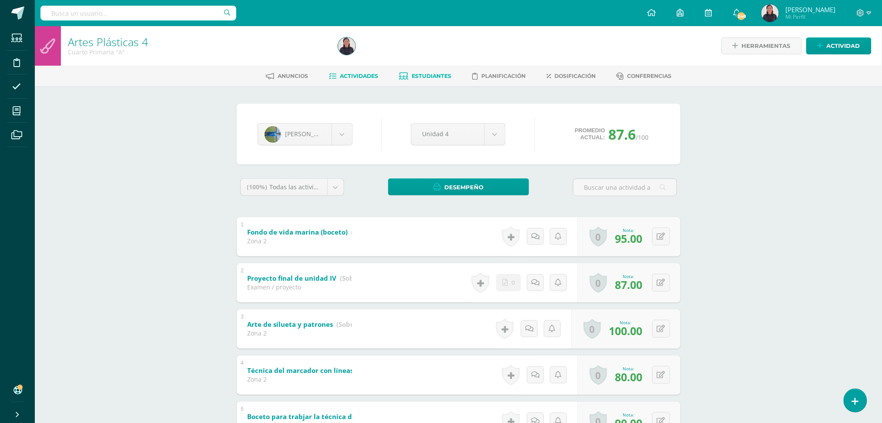
click at [363, 78] on span "Actividades" at bounding box center [359, 76] width 38 height 7
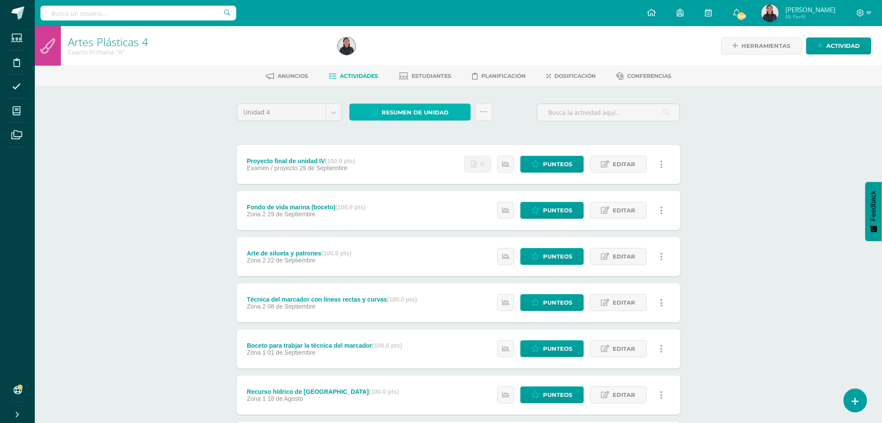
click at [420, 107] on span "Resumen de unidad" at bounding box center [415, 112] width 67 height 16
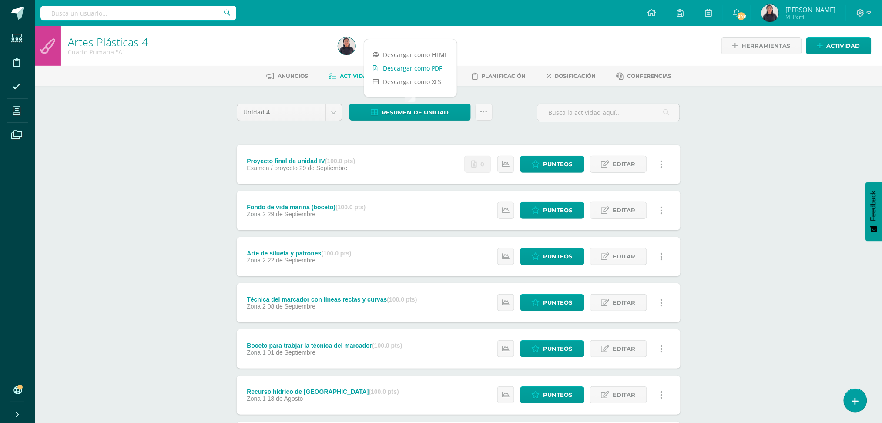
click at [397, 67] on link "Descargar como PDF" at bounding box center [410, 67] width 93 height 13
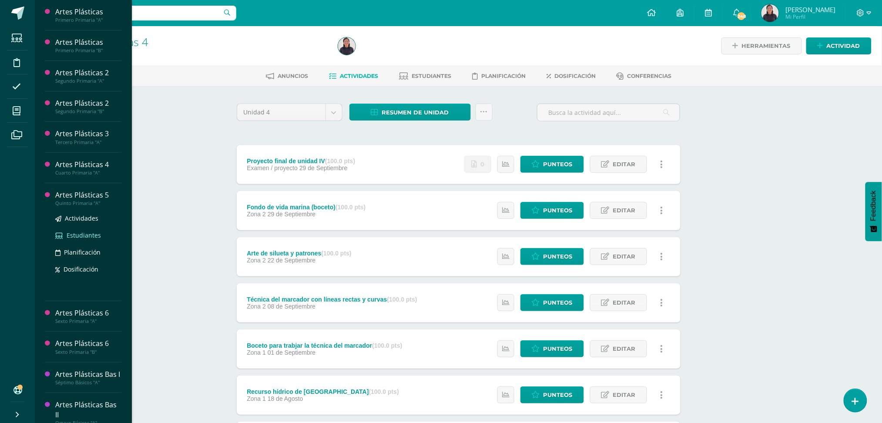
click at [81, 232] on span "Estudiantes" at bounding box center [84, 235] width 34 height 8
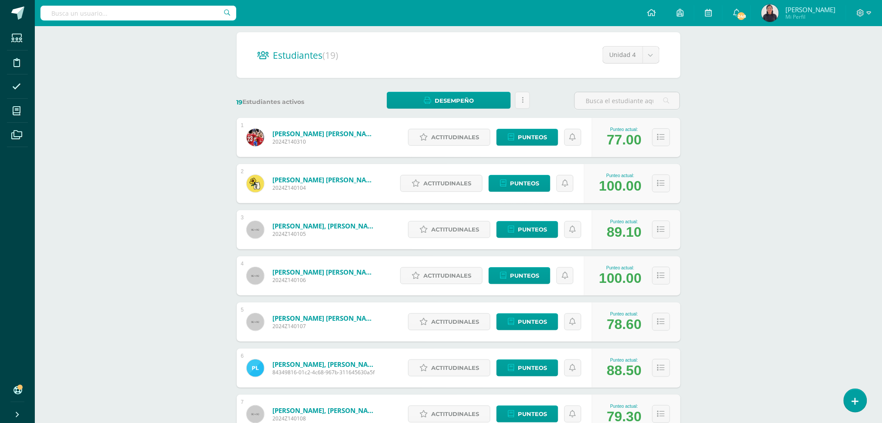
scroll to position [72, 0]
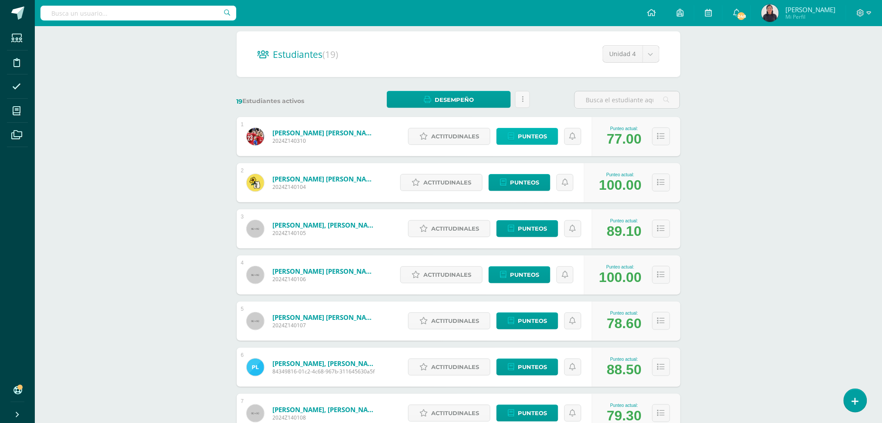
click at [525, 136] on span "Punteos" at bounding box center [532, 136] width 29 height 16
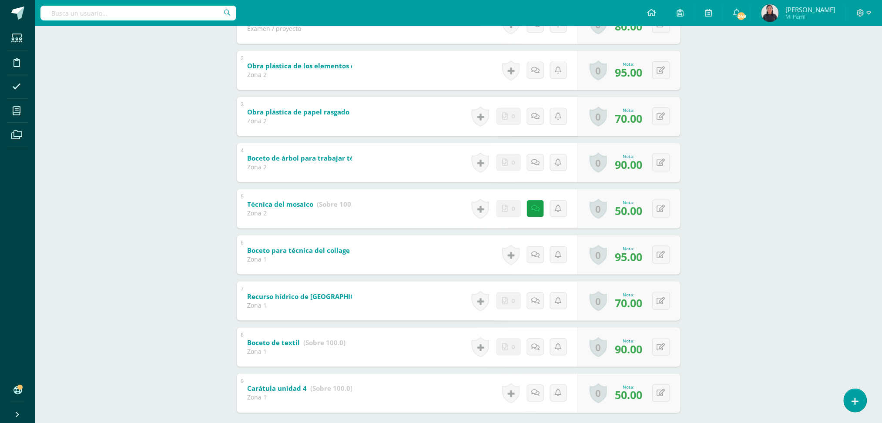
scroll to position [213, 0]
click at [664, 209] on icon at bounding box center [667, 207] width 9 height 7
type input "70"
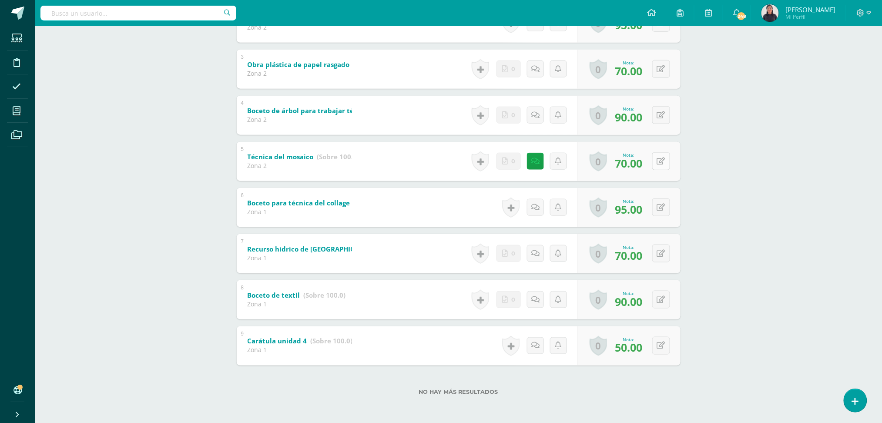
scroll to position [259, 0]
click at [660, 342] on button at bounding box center [667, 346] width 18 height 18
type input "0"
type input "70"
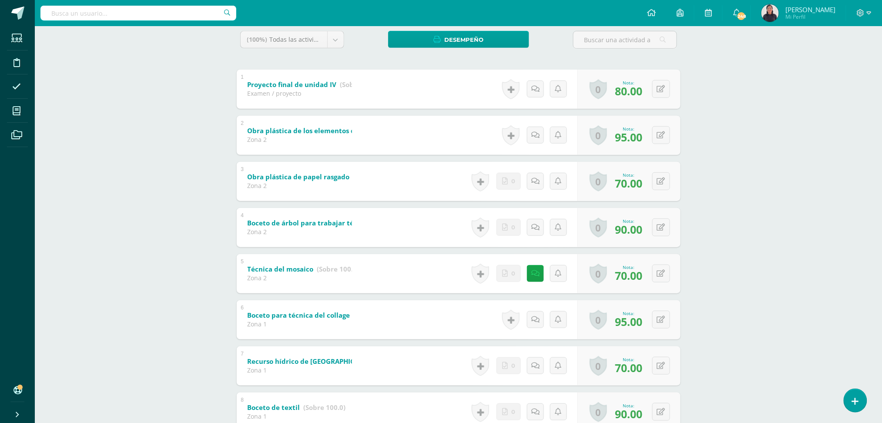
scroll to position [0, 0]
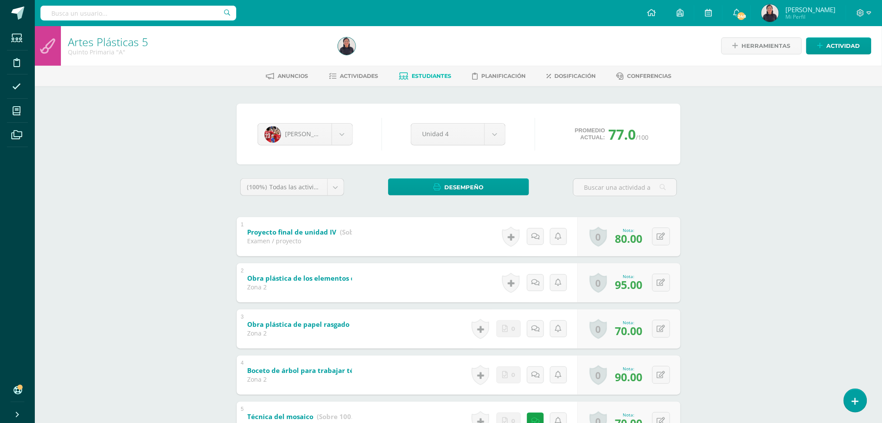
click at [425, 74] on span "Estudiantes" at bounding box center [432, 76] width 40 height 7
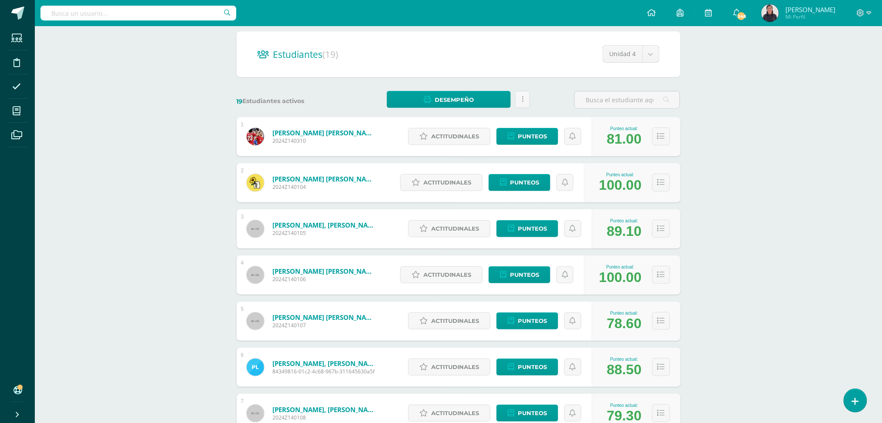
scroll to position [81, 0]
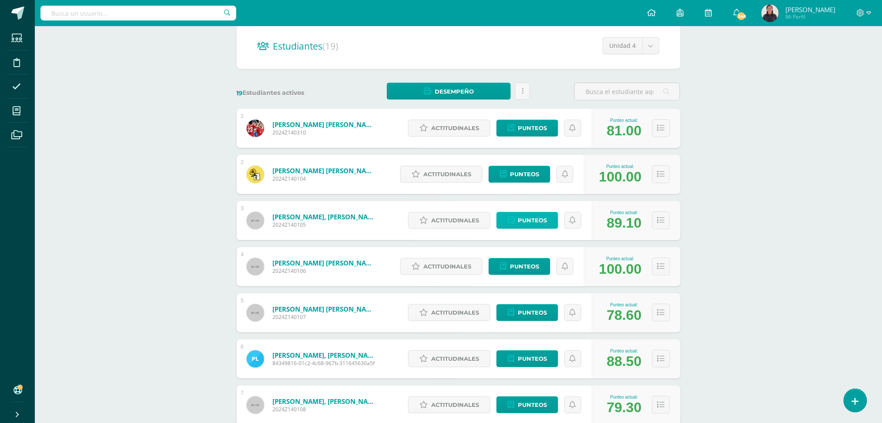
click at [525, 216] on span "Punteos" at bounding box center [532, 220] width 29 height 16
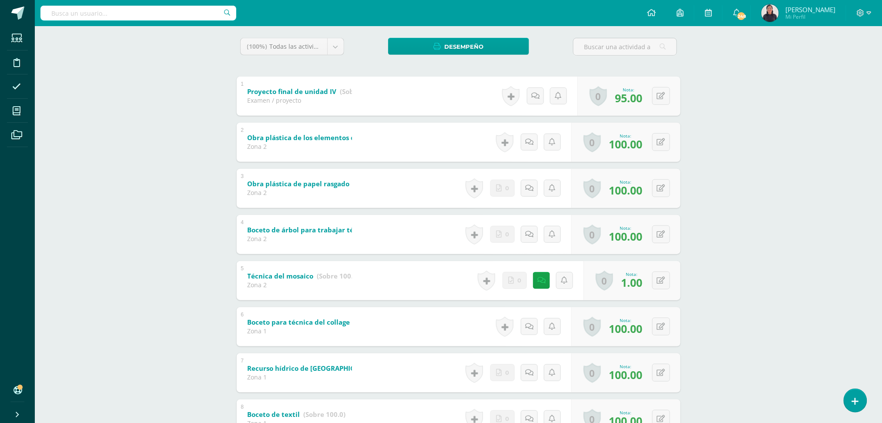
scroll to position [141, 0]
click at [652, 281] on div "0 Logros Logros obtenidos Aún no hay logros agregados Nota: 1.00" at bounding box center [637, 280] width 100 height 40
click at [658, 280] on button at bounding box center [667, 280] width 18 height 18
type input "90"
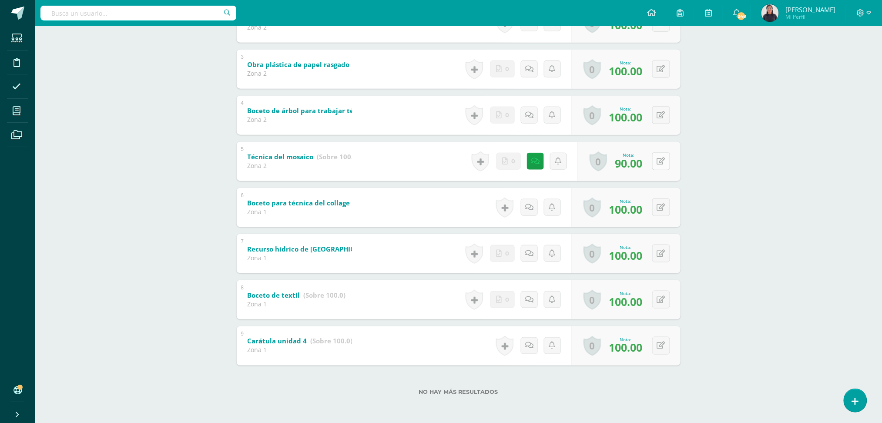
scroll to position [0, 0]
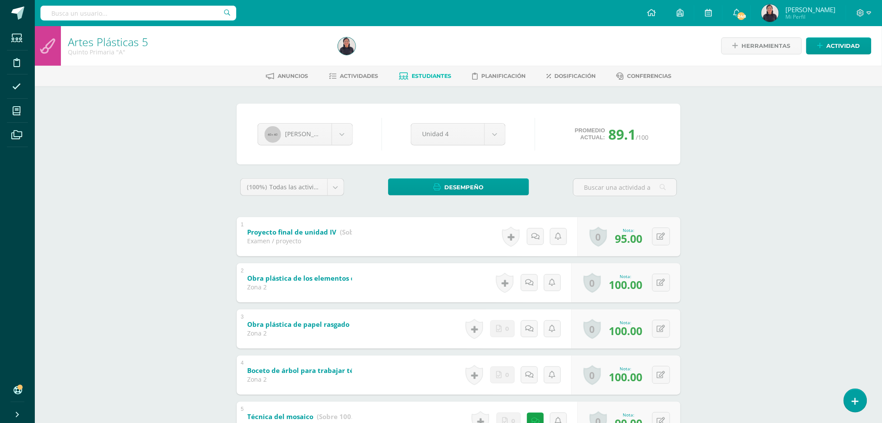
click at [432, 82] on link "Estudiantes" at bounding box center [425, 76] width 52 height 14
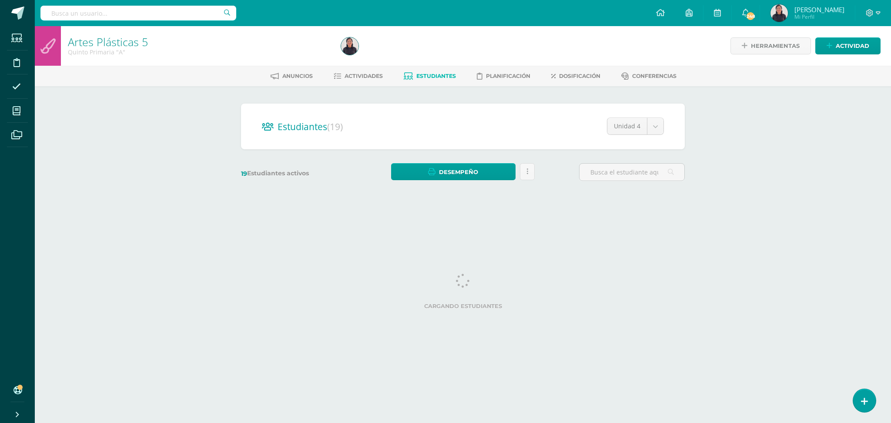
click at [555, 207] on html "Estudiantes Disciplina Asistencia Mis cursos Archivos Soporte Ayuda Reportar un…" at bounding box center [445, 103] width 891 height 207
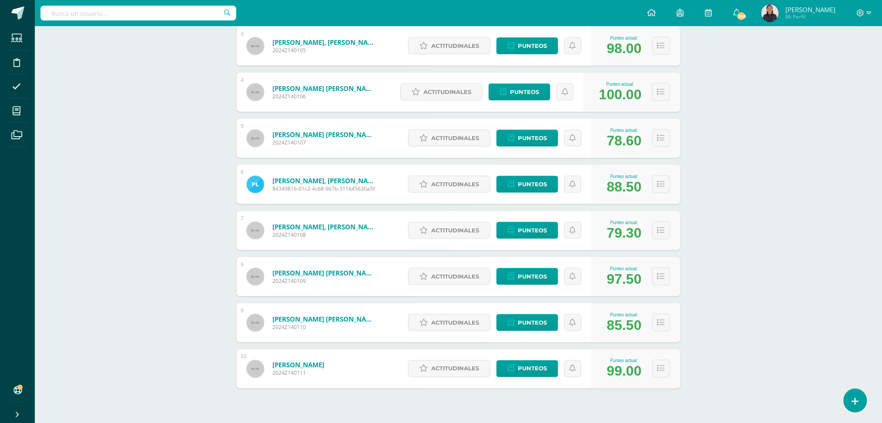
scroll to position [275, 0]
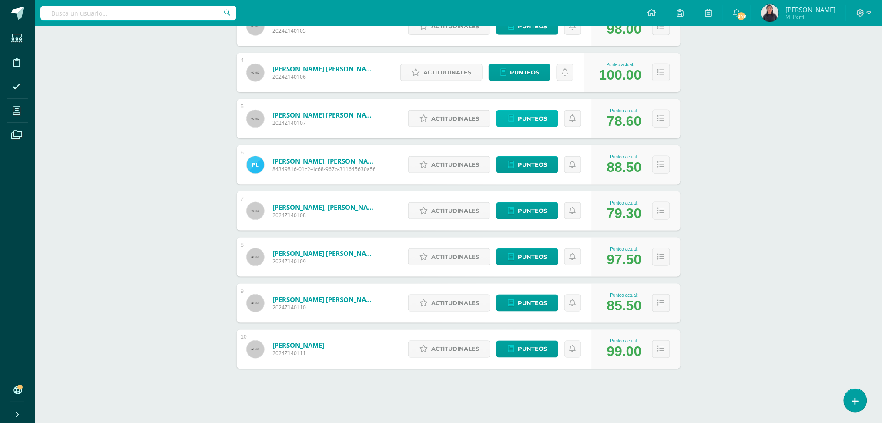
click at [529, 120] on span "Punteos" at bounding box center [532, 119] width 29 height 16
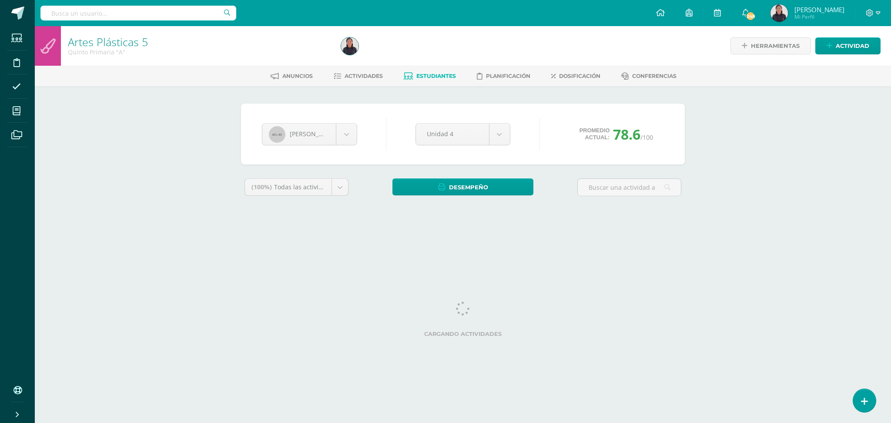
click at [772, 235] on html "Estudiantes Disciplina Asistencia Mis cursos Archivos Soporte Ayuda Reportar un…" at bounding box center [445, 117] width 891 height 235
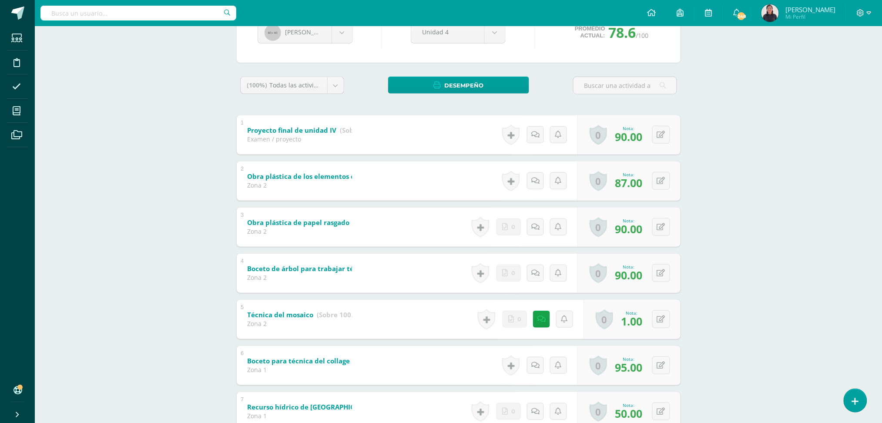
scroll to position [104, 0]
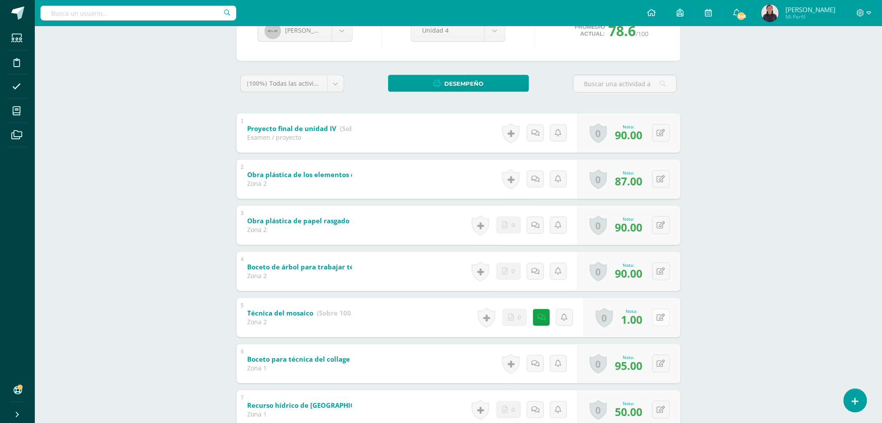
click at [663, 320] on icon at bounding box center [661, 317] width 8 height 7
type input "70"
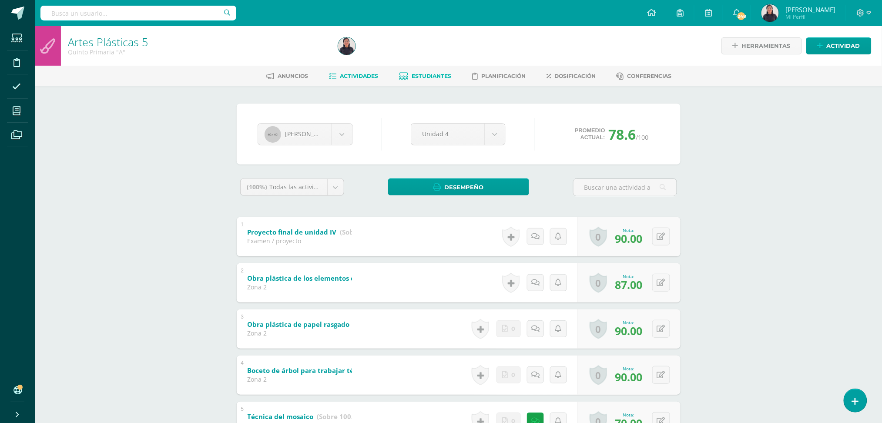
click at [360, 79] on span "Actividades" at bounding box center [359, 76] width 38 height 7
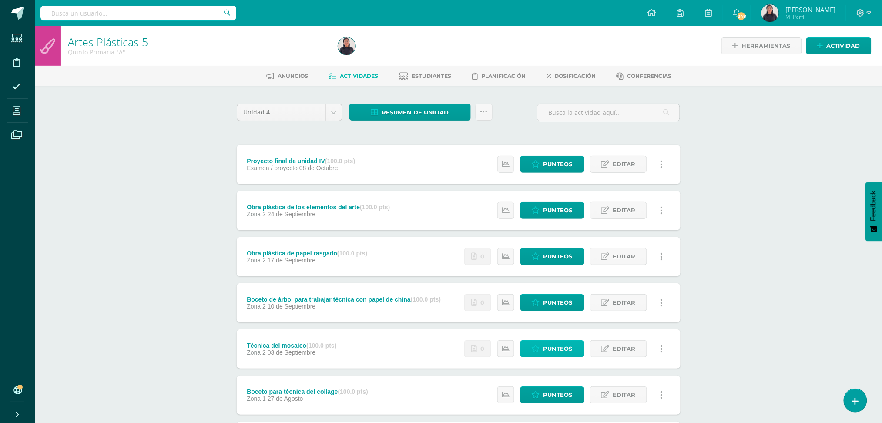
click at [558, 347] on span "Punteos" at bounding box center [558, 349] width 29 height 16
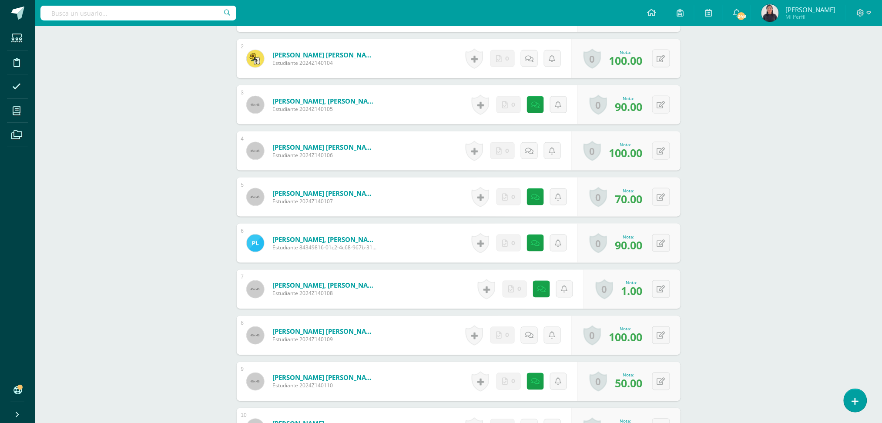
scroll to position [344, 0]
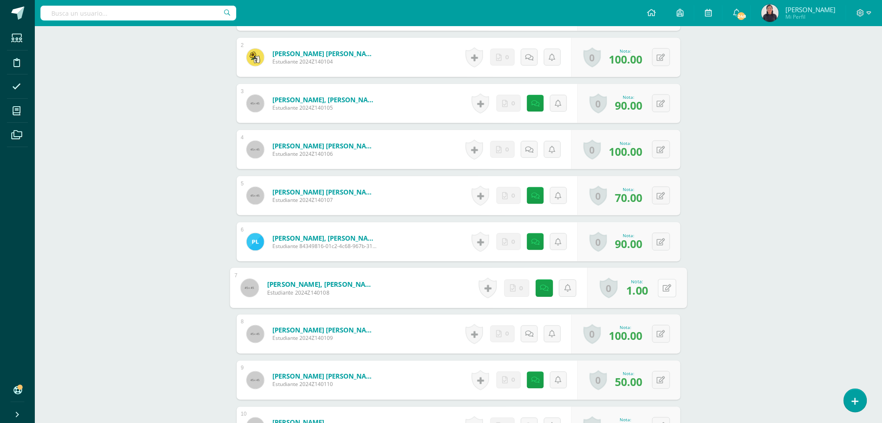
click at [661, 284] on button at bounding box center [667, 288] width 18 height 18
click at [661, 279] on button at bounding box center [667, 288] width 18 height 18
type input "80"
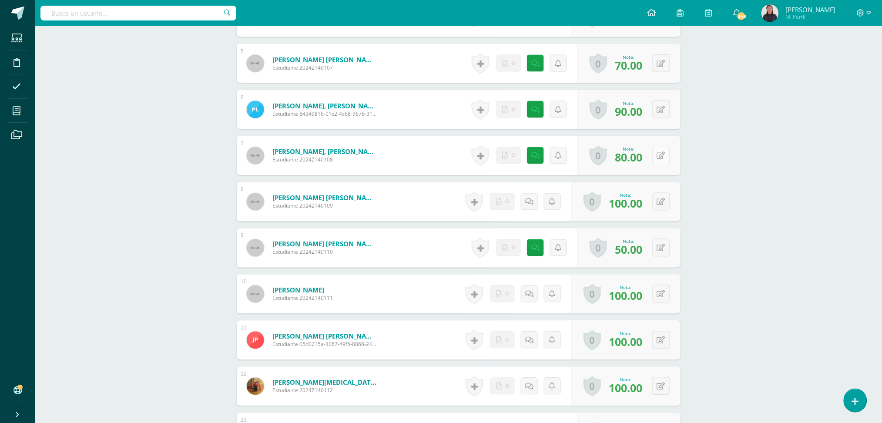
scroll to position [491, 0]
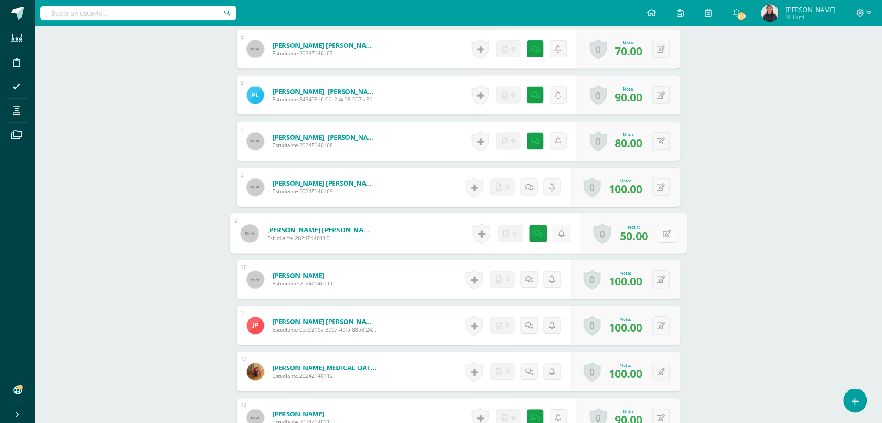
click at [665, 230] on icon at bounding box center [667, 233] width 9 height 7
type input "70"
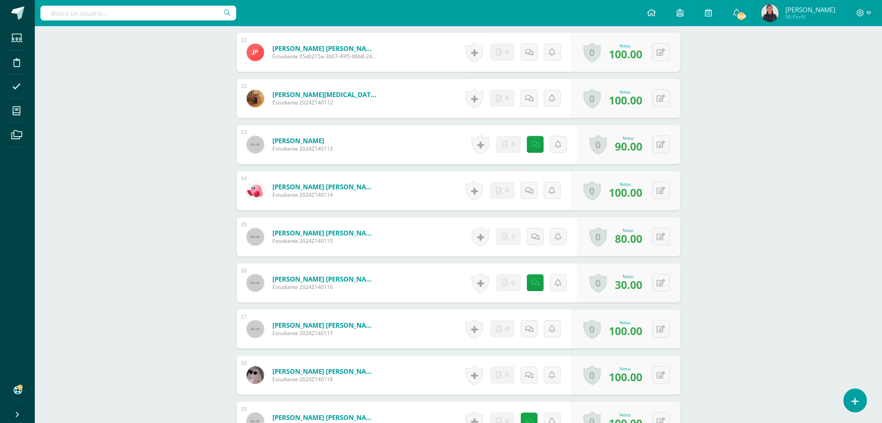
scroll to position [771, 0]
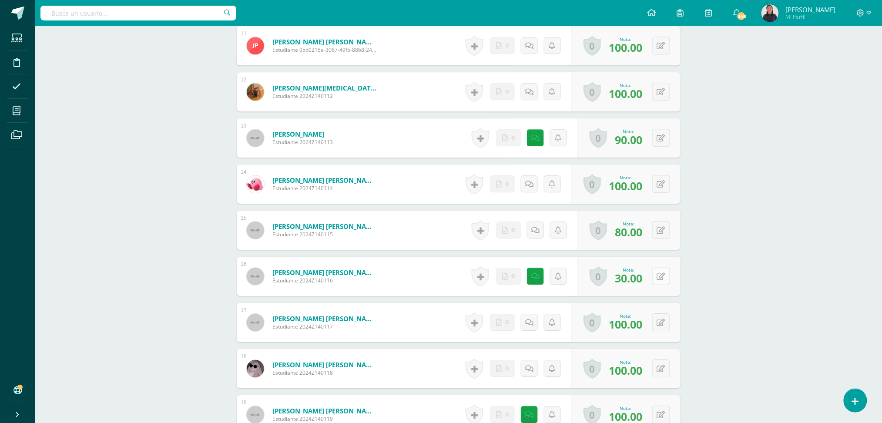
click at [664, 273] on icon at bounding box center [661, 276] width 8 height 7
type input "70"
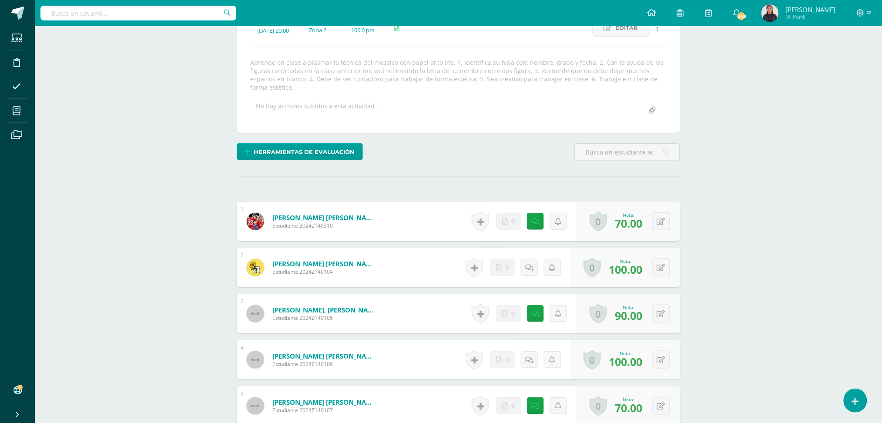
scroll to position [0, 0]
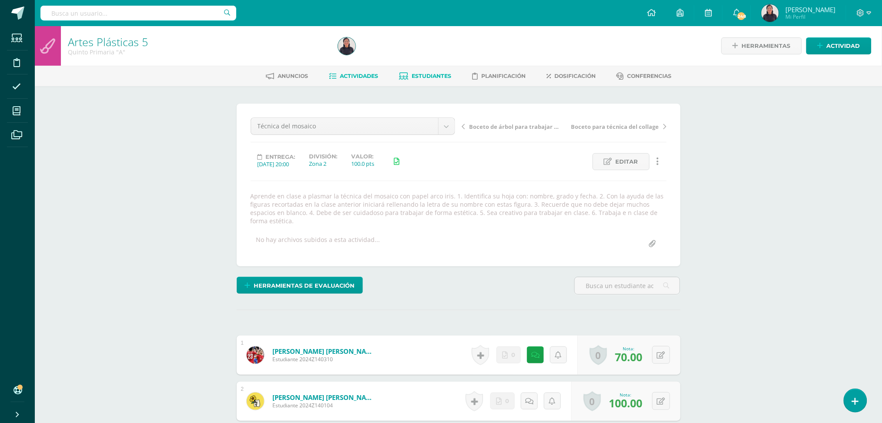
click at [425, 75] on span "Estudiantes" at bounding box center [432, 76] width 40 height 7
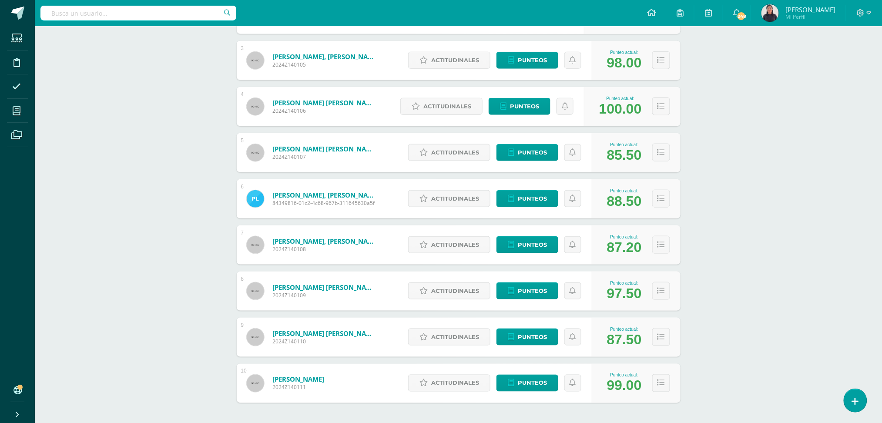
scroll to position [241, 0]
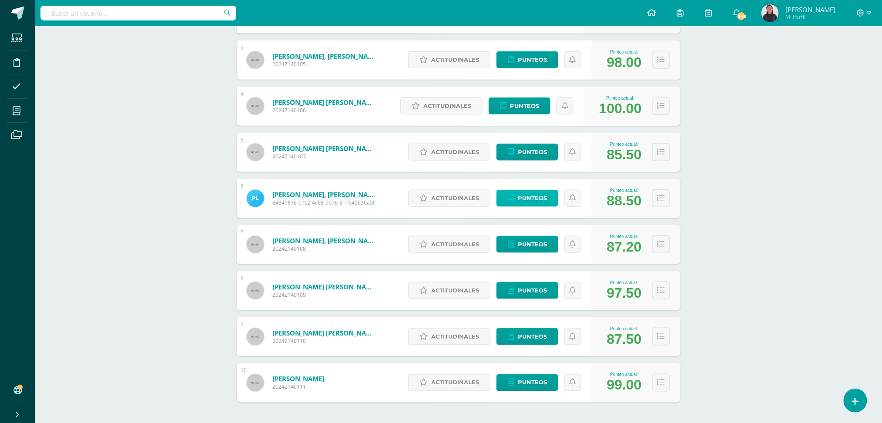
click at [538, 196] on span "Punteos" at bounding box center [532, 198] width 29 height 16
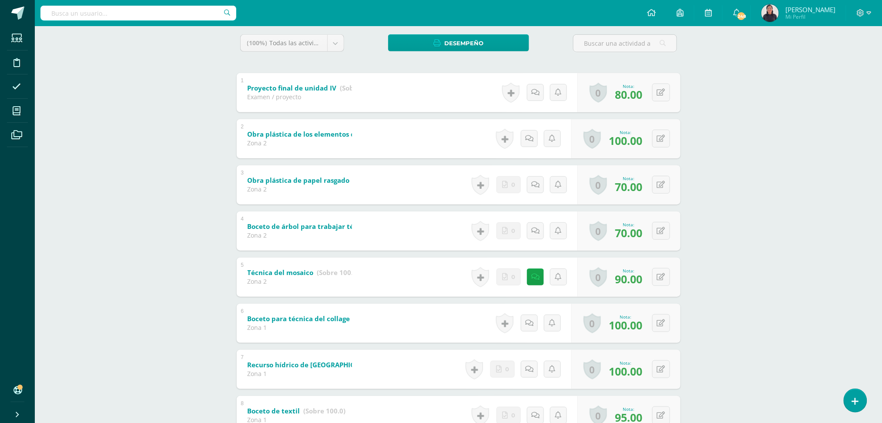
scroll to position [148, 0]
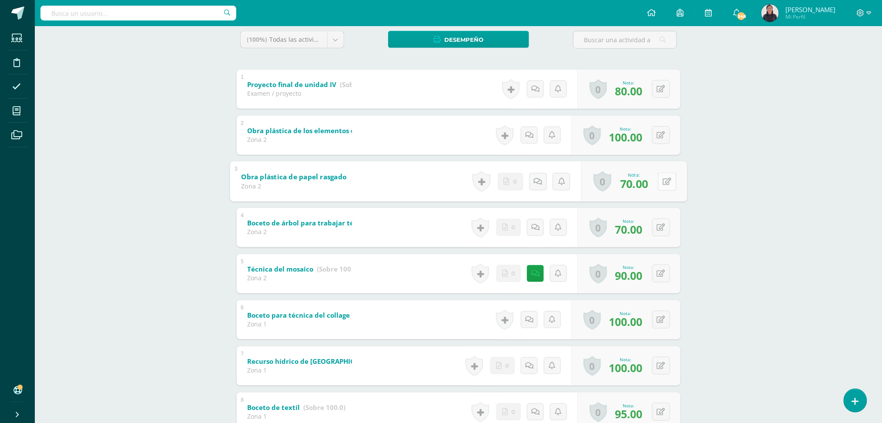
click at [662, 183] on button at bounding box center [667, 181] width 18 height 18
type input "75"
click at [659, 228] on button at bounding box center [661, 227] width 18 height 18
type input "80"
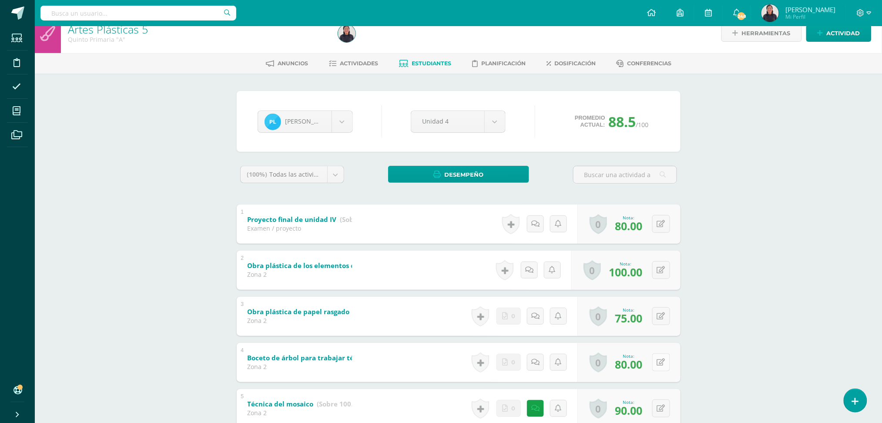
scroll to position [0, 0]
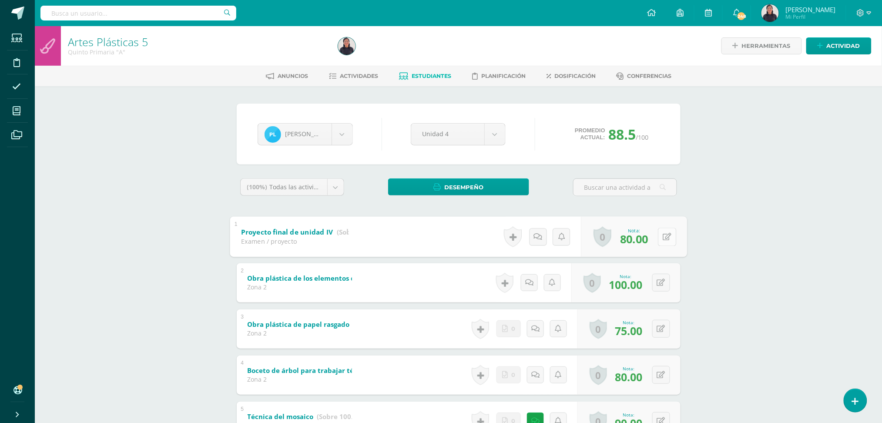
click at [662, 235] on button at bounding box center [667, 237] width 18 height 18
type input "87"
click at [414, 75] on span "Estudiantes" at bounding box center [432, 76] width 40 height 7
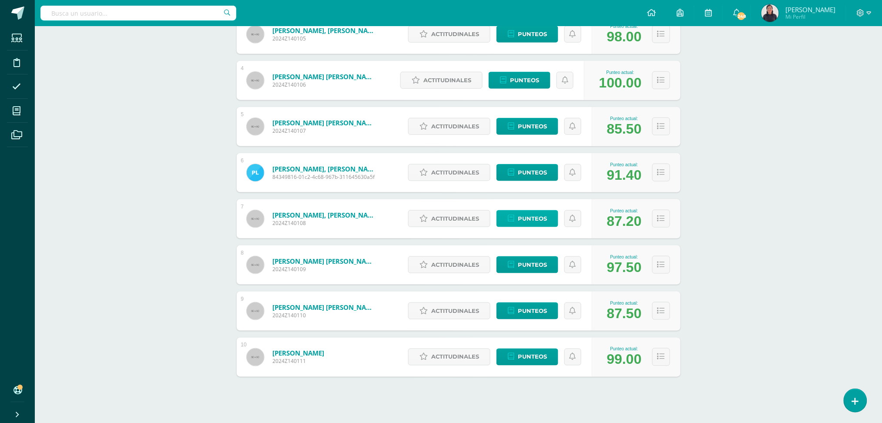
scroll to position [275, 0]
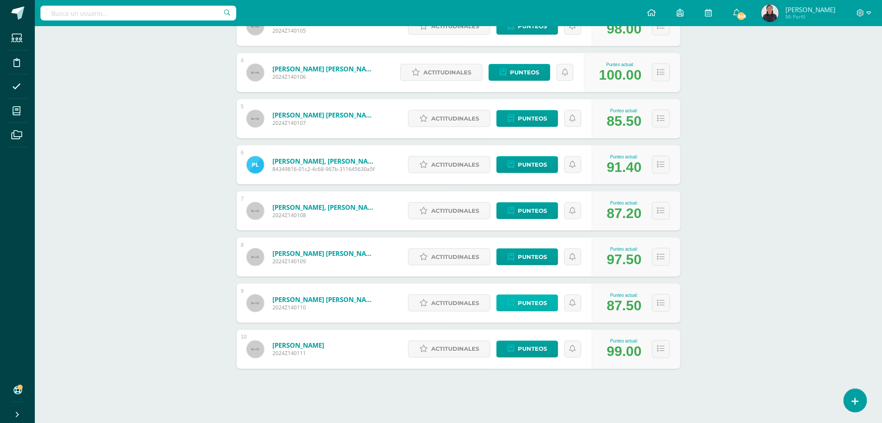
click at [535, 302] on span "Punteos" at bounding box center [532, 303] width 29 height 16
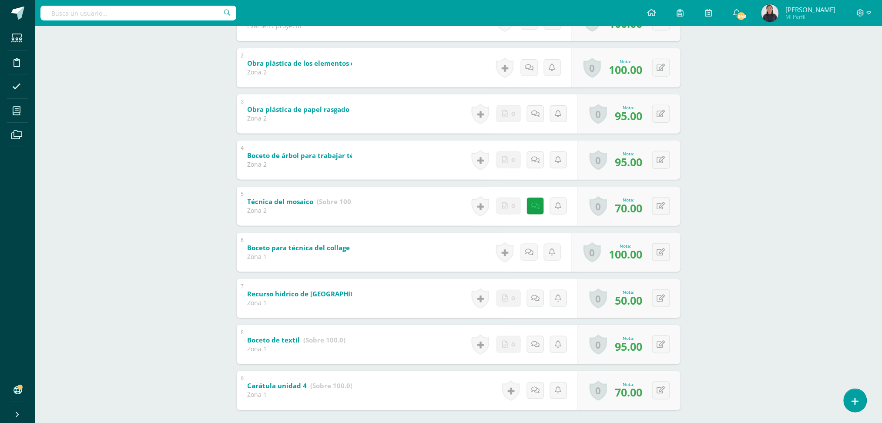
scroll to position [220, 0]
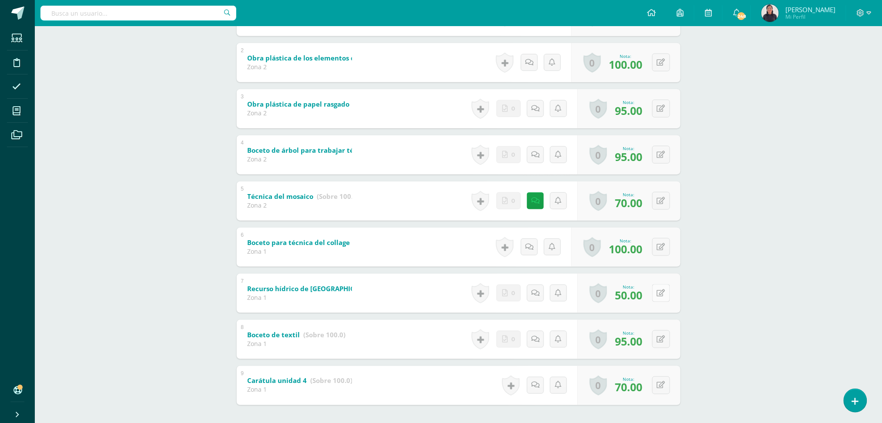
click at [659, 288] on button at bounding box center [661, 293] width 18 height 18
type input "0"
type input "70"
click at [660, 385] on button at bounding box center [667, 385] width 18 height 18
type input "90"
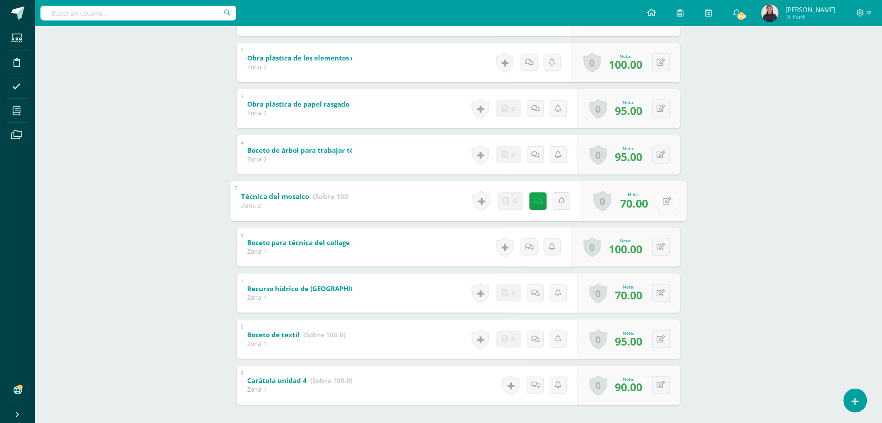
click at [659, 201] on button at bounding box center [667, 201] width 18 height 18
type input "75"
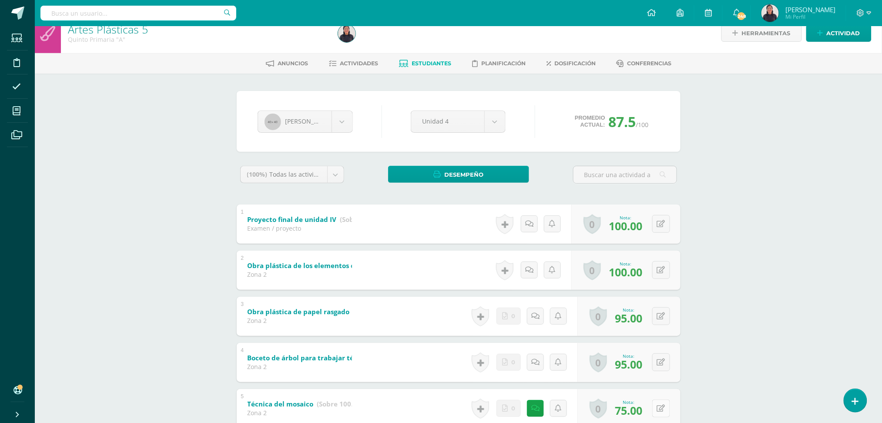
scroll to position [0, 0]
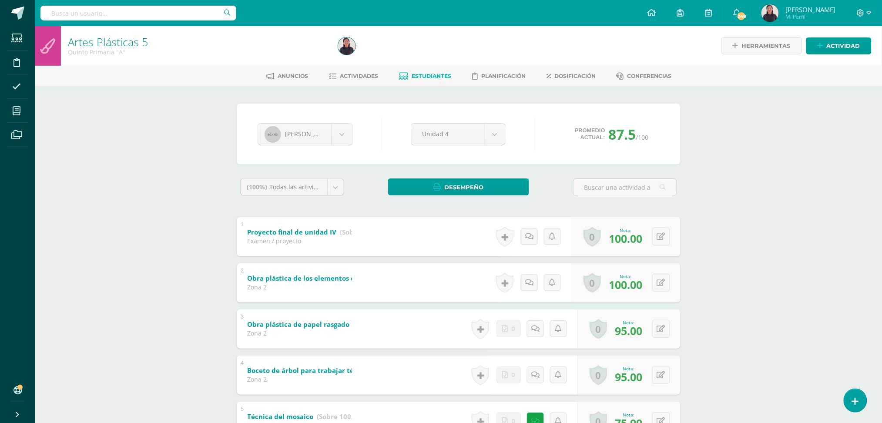
click at [427, 75] on span "Estudiantes" at bounding box center [432, 76] width 40 height 7
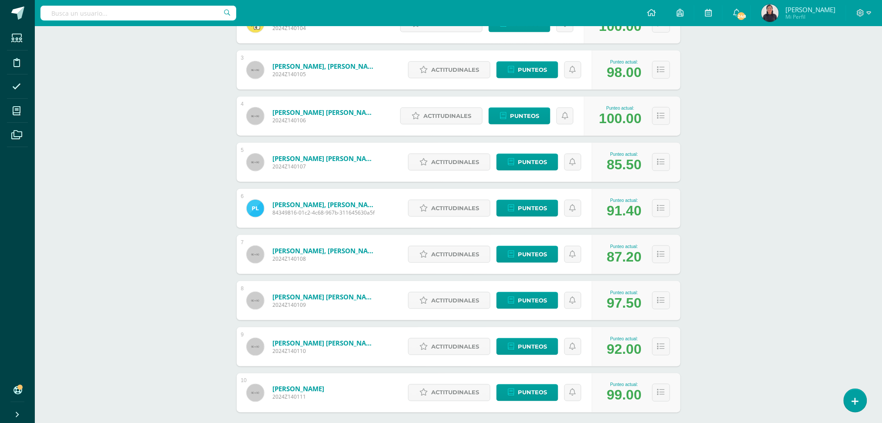
scroll to position [275, 0]
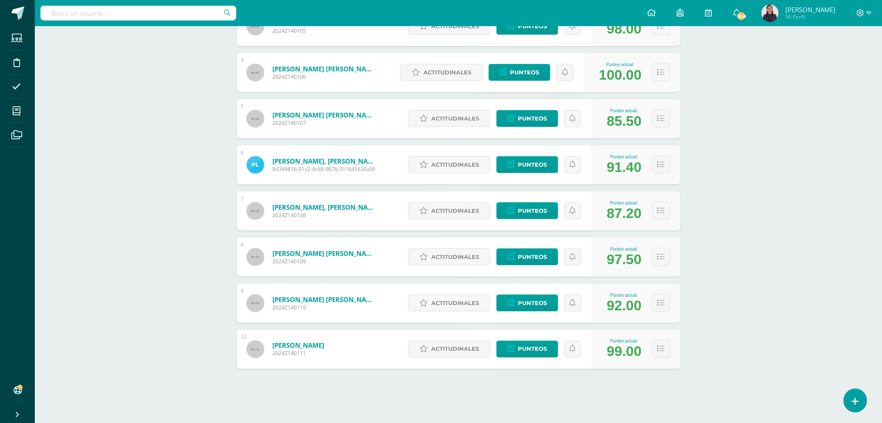
drag, startPoint x: 520, startPoint y: 303, endPoint x: 732, endPoint y: 302, distance: 212.0
click at [732, 302] on div "Artes Plásticas 5 Quinto Primaria "A" Herramientas Detalle de asistencias Activ…" at bounding box center [458, 87] width 847 height 672
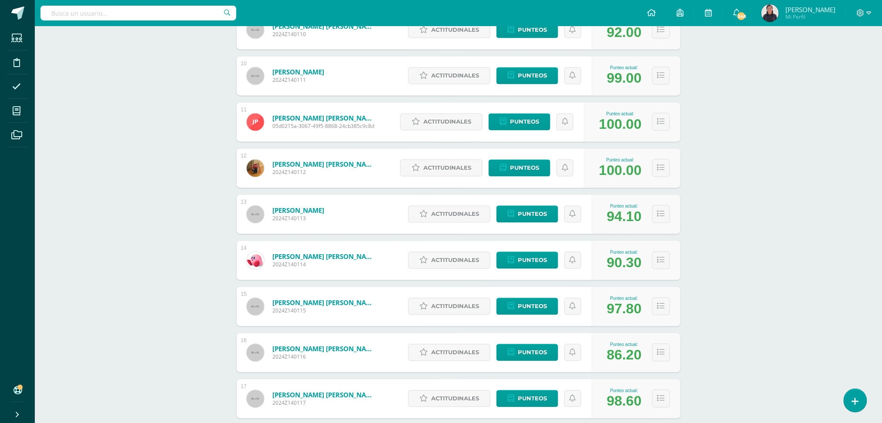
scroll to position [549, 0]
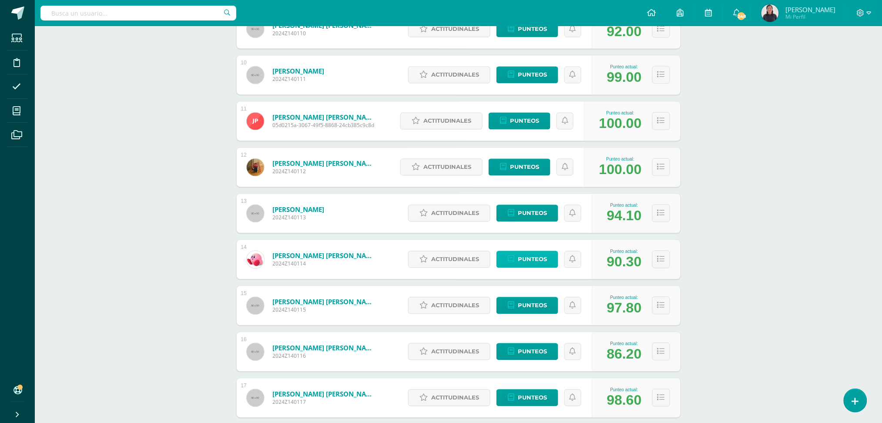
click at [535, 254] on span "Punteos" at bounding box center [532, 260] width 29 height 16
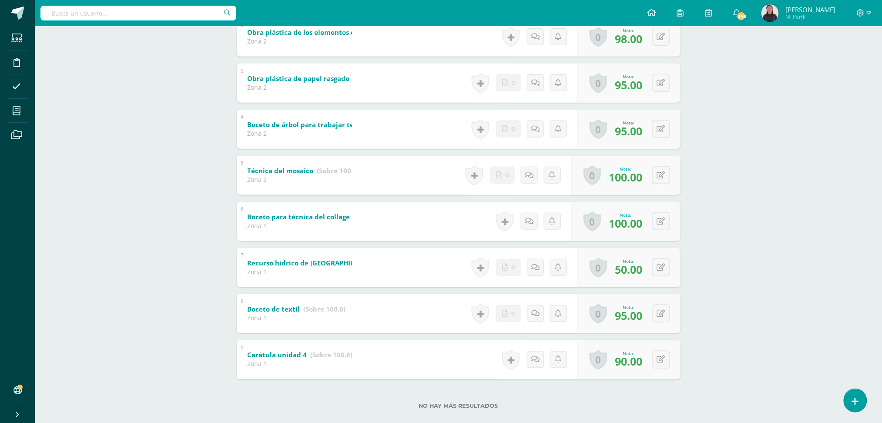
scroll to position [260, 0]
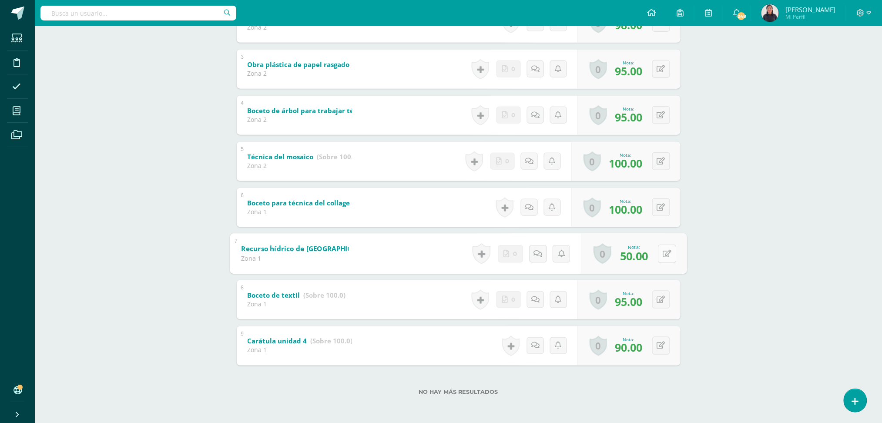
click at [665, 252] on button at bounding box center [667, 254] width 18 height 18
type input "70"
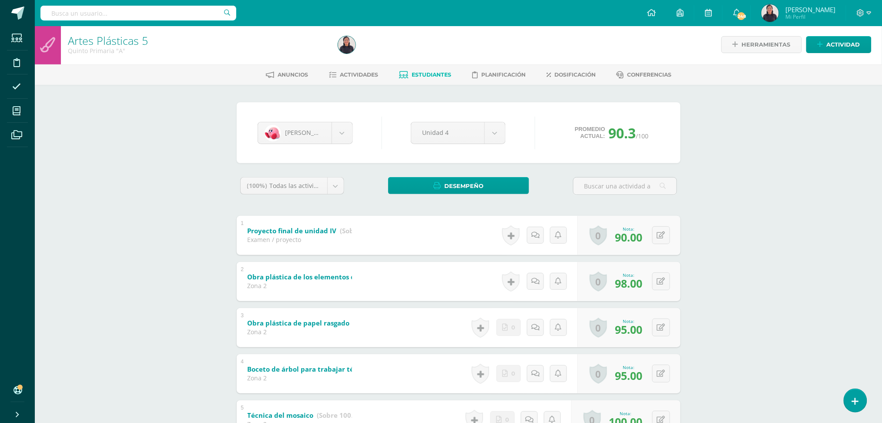
scroll to position [0, 0]
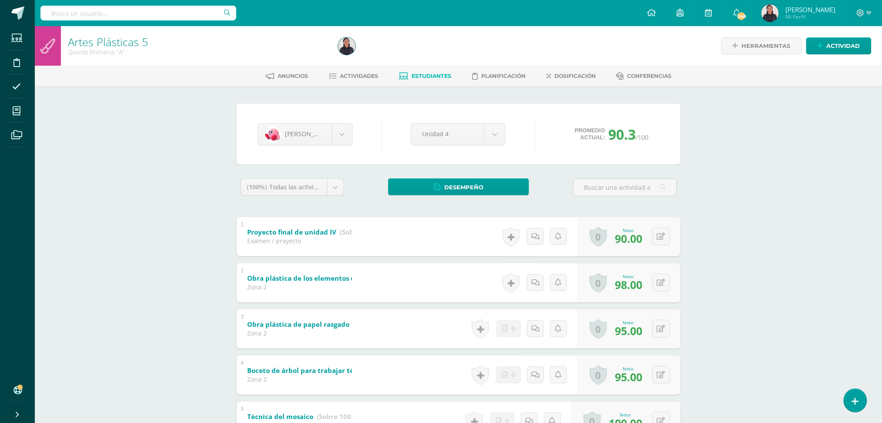
click at [422, 76] on span "Estudiantes" at bounding box center [432, 76] width 40 height 7
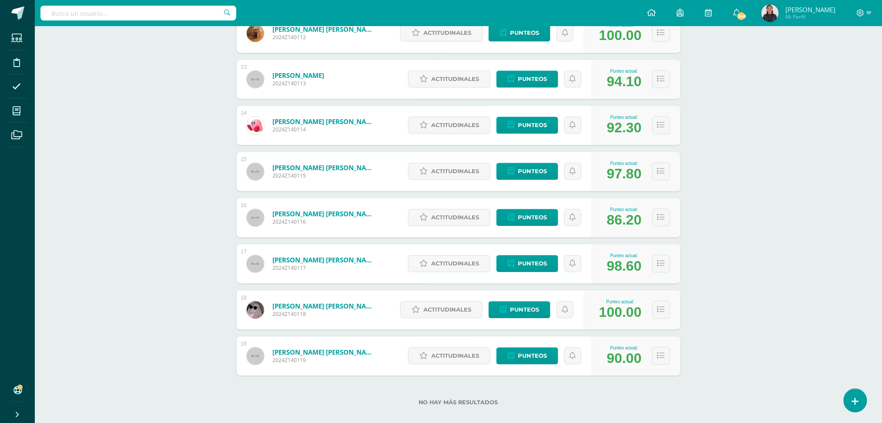
scroll to position [687, 0]
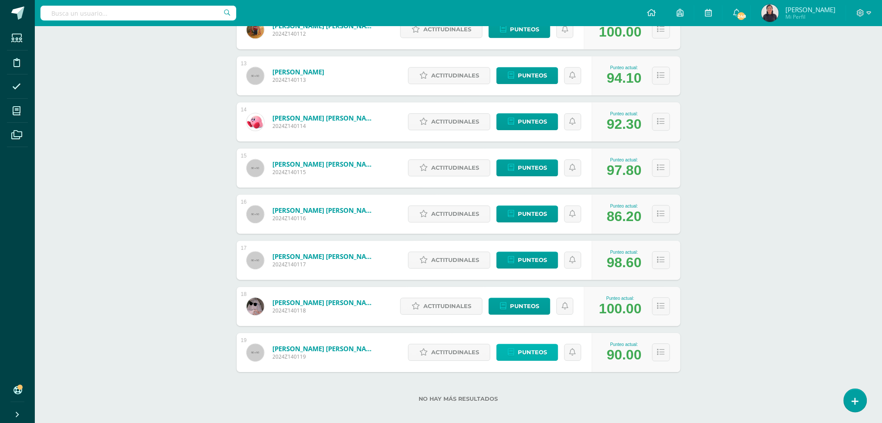
click at [531, 347] on span "Punteos" at bounding box center [532, 352] width 29 height 16
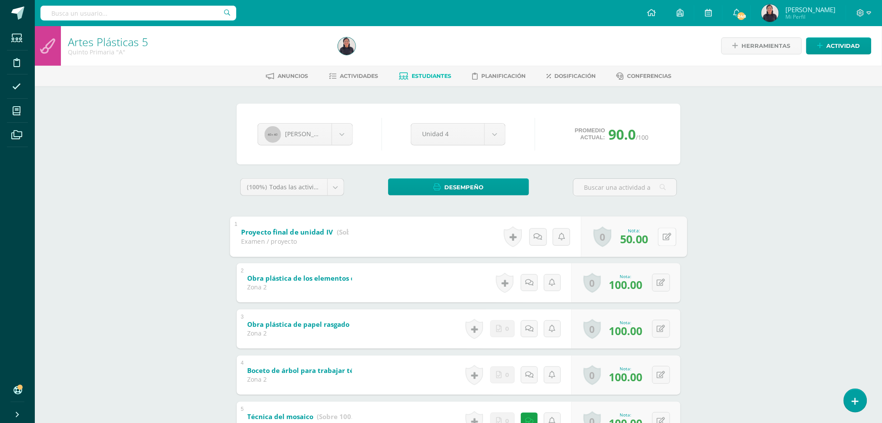
click at [666, 229] on button at bounding box center [667, 237] width 18 height 18
type input "70"
click at [416, 76] on span "Estudiantes" at bounding box center [432, 76] width 40 height 7
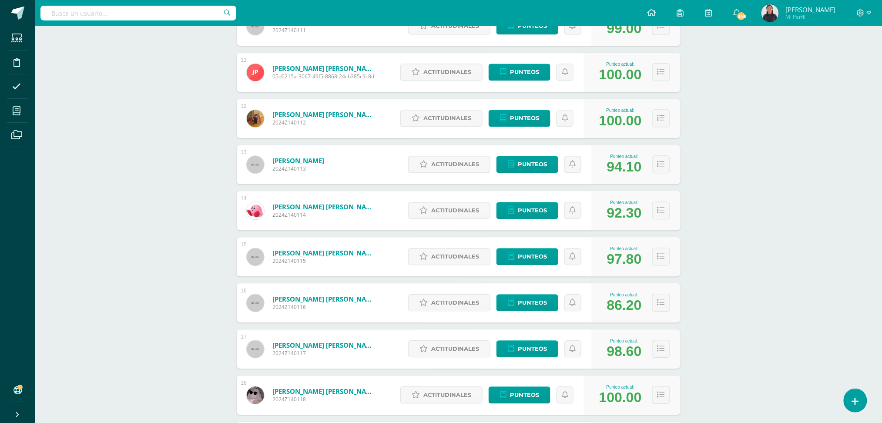
scroll to position [693, 0]
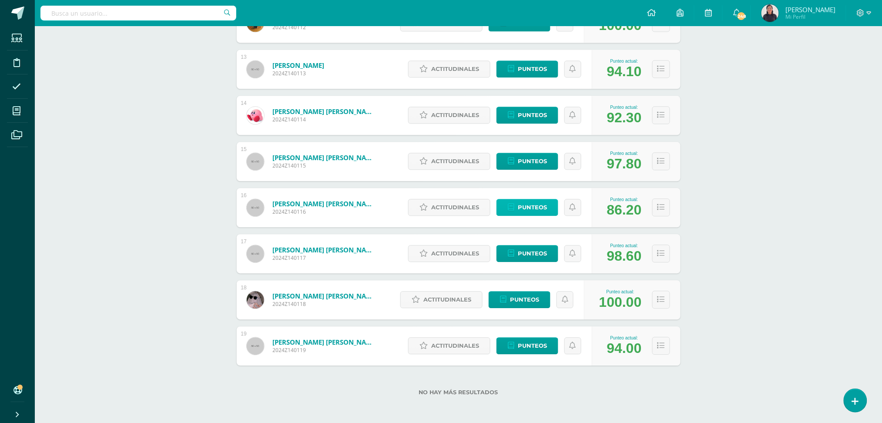
click at [526, 206] on span "Punteos" at bounding box center [532, 207] width 29 height 16
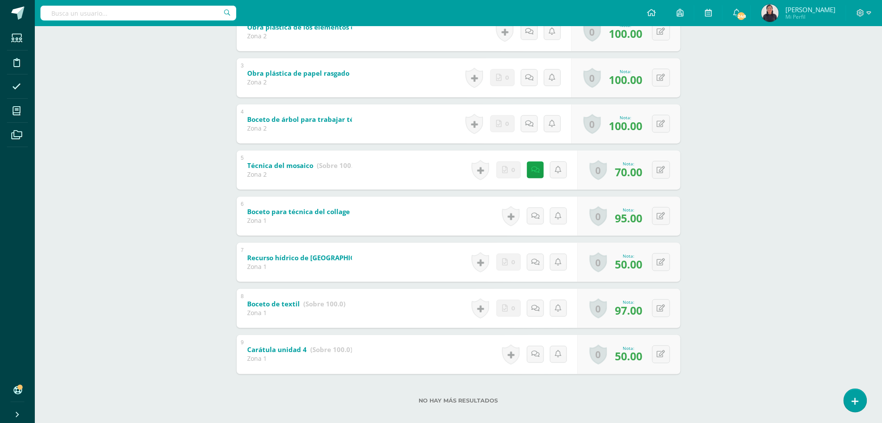
scroll to position [260, 0]
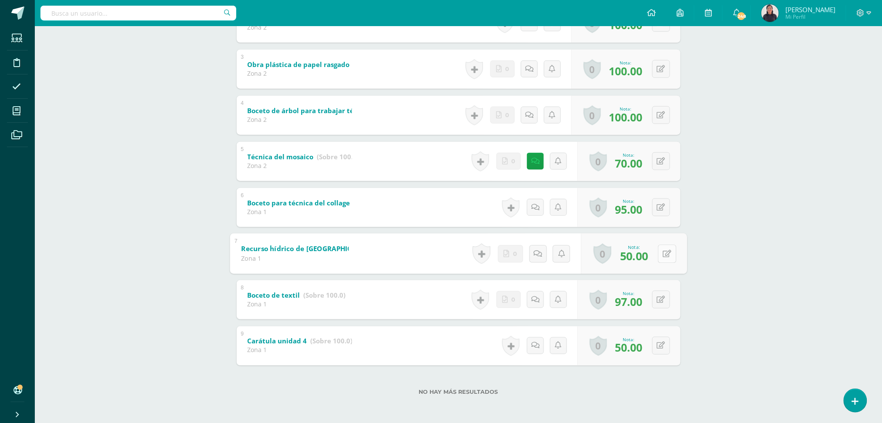
click at [655, 251] on div "0 Logros Logros obtenidos Aún no hay logros agregados Nota: 50.00" at bounding box center [634, 253] width 106 height 40
click at [662, 252] on button at bounding box center [667, 254] width 18 height 18
type input "70"
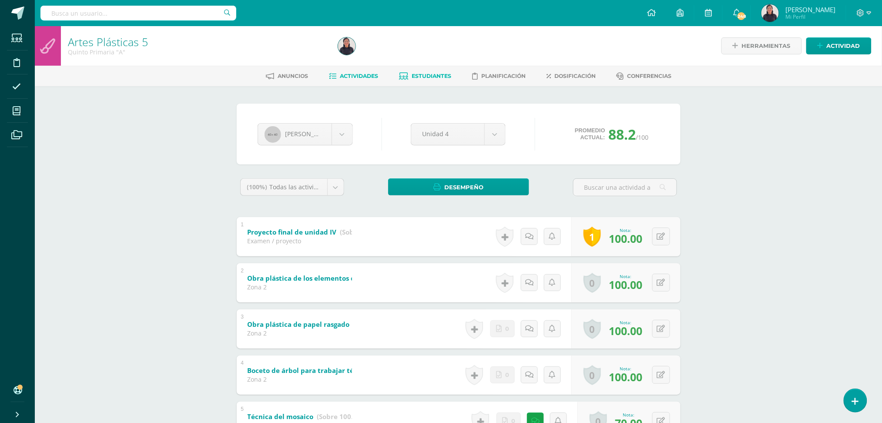
click at [335, 76] on link "Actividades" at bounding box center [353, 76] width 49 height 14
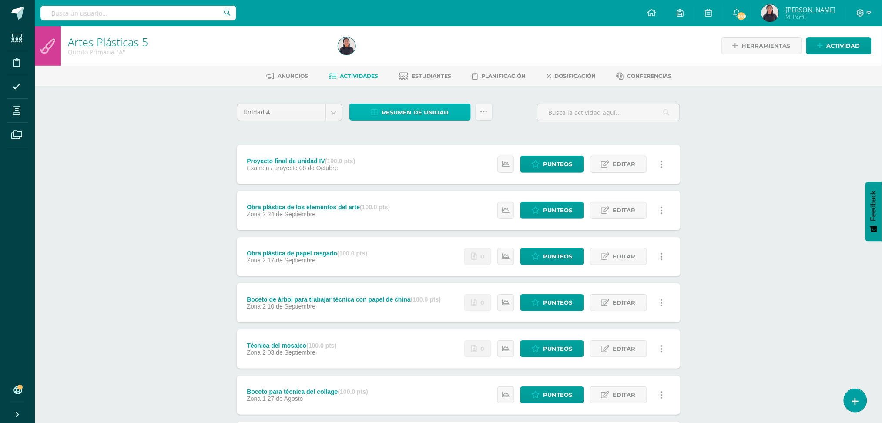
click at [391, 115] on span "Resumen de unidad" at bounding box center [415, 112] width 67 height 16
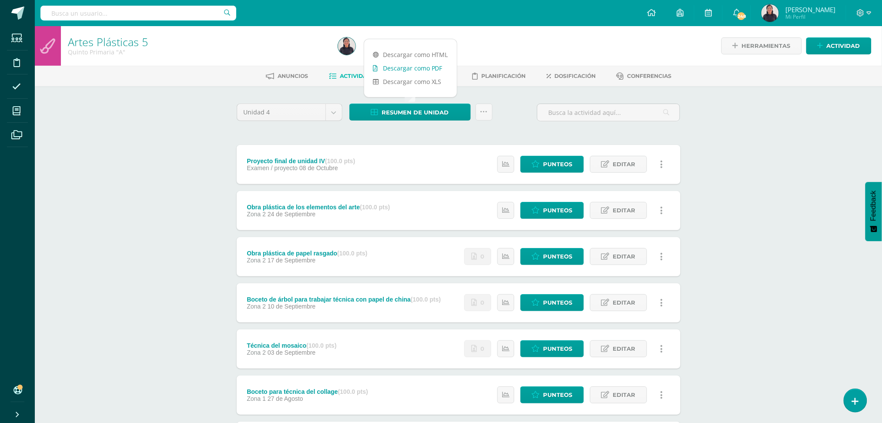
click at [388, 70] on link "Descargar como PDF" at bounding box center [410, 67] width 93 height 13
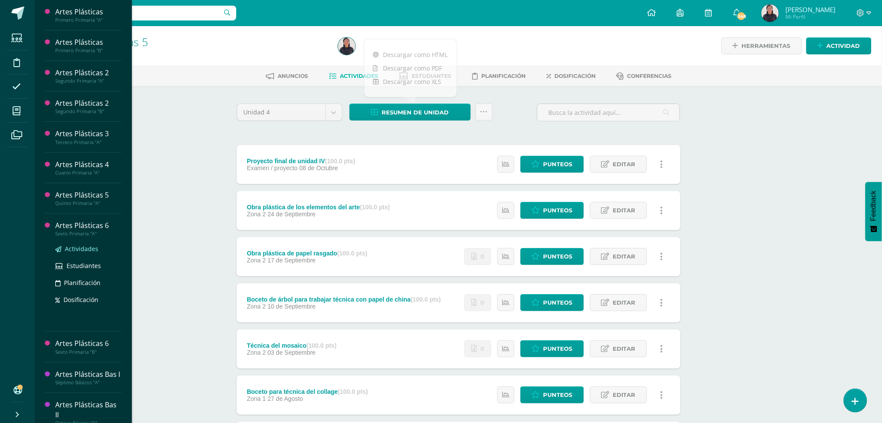
click at [70, 248] on span "Actividades" at bounding box center [82, 249] width 34 height 8
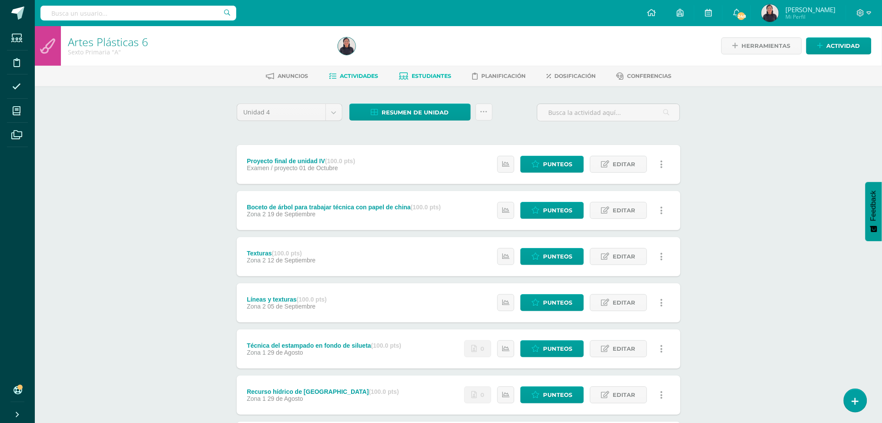
click at [425, 71] on link "Estudiantes" at bounding box center [425, 76] width 52 height 14
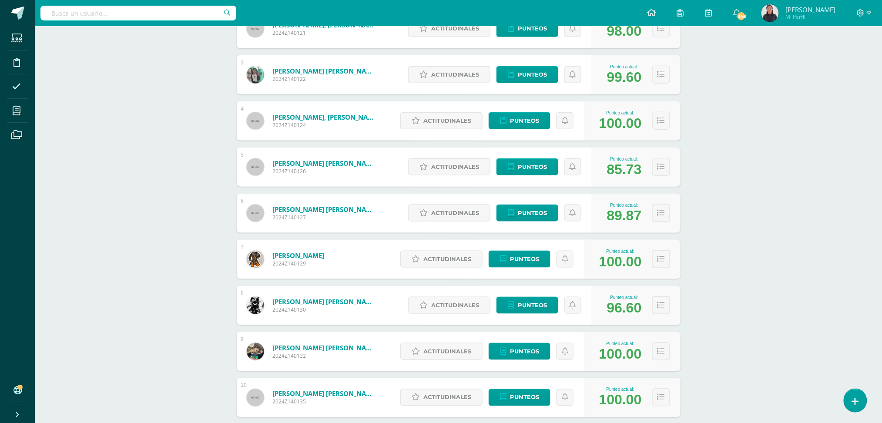
scroll to position [232, 0]
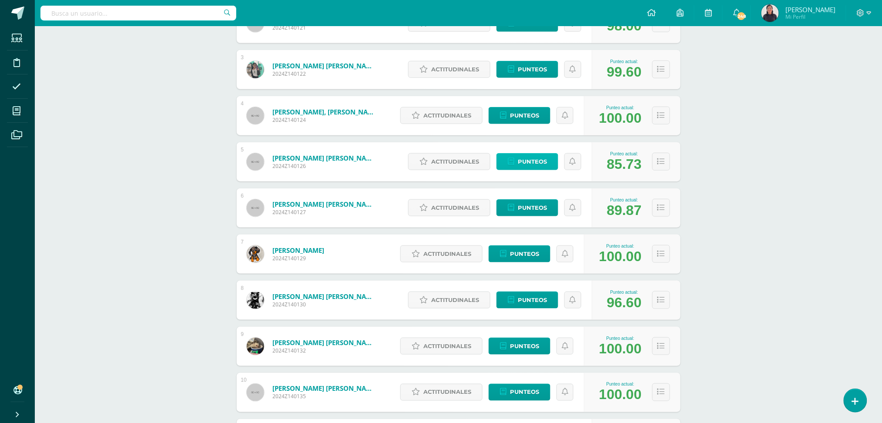
click at [522, 164] on span "Punteos" at bounding box center [532, 162] width 29 height 16
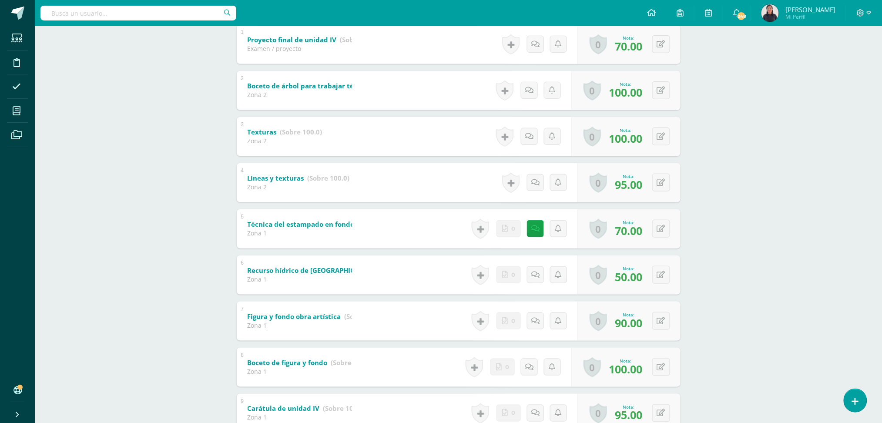
scroll to position [200, 0]
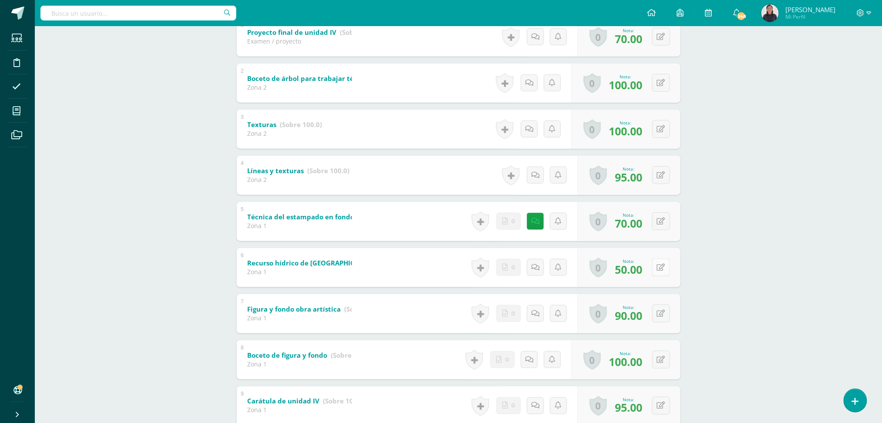
click at [659, 274] on button at bounding box center [661, 268] width 18 height 18
type input "4"
type input "70"
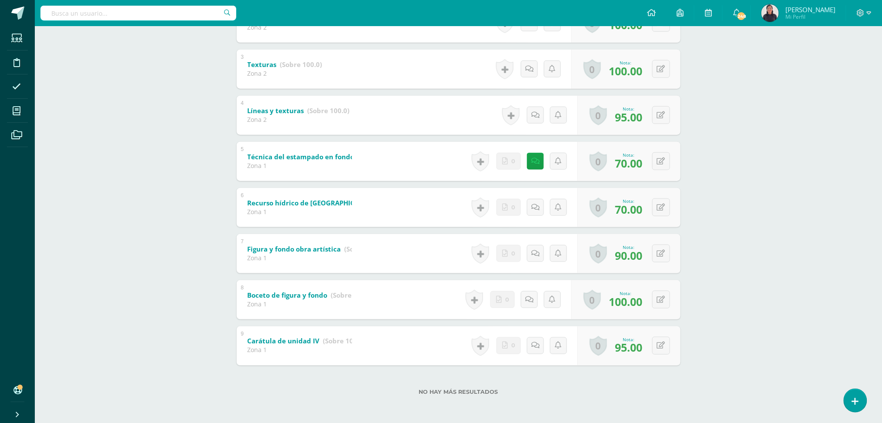
scroll to position [0, 0]
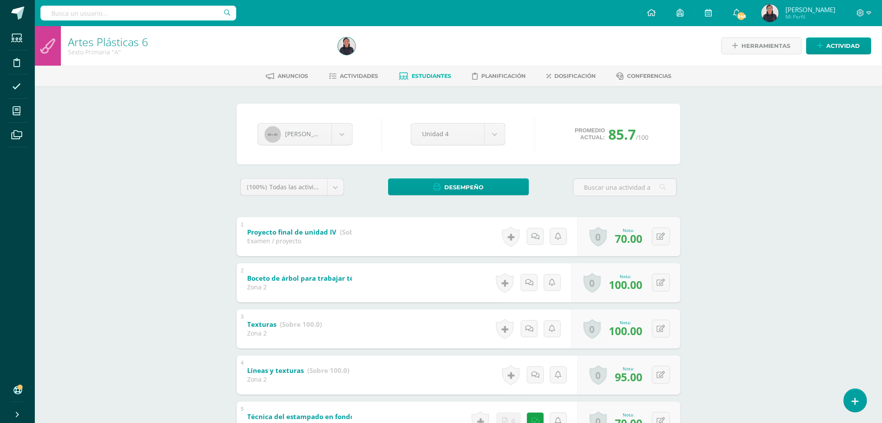
click at [421, 76] on span "Estudiantes" at bounding box center [432, 76] width 40 height 7
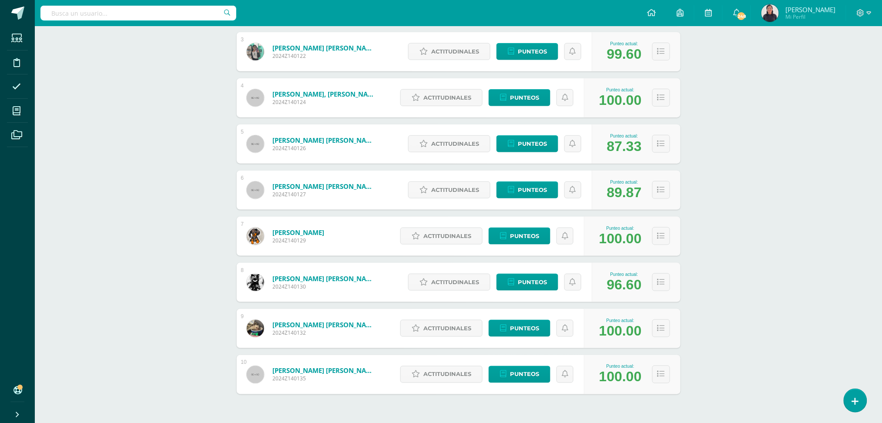
scroll to position [251, 0]
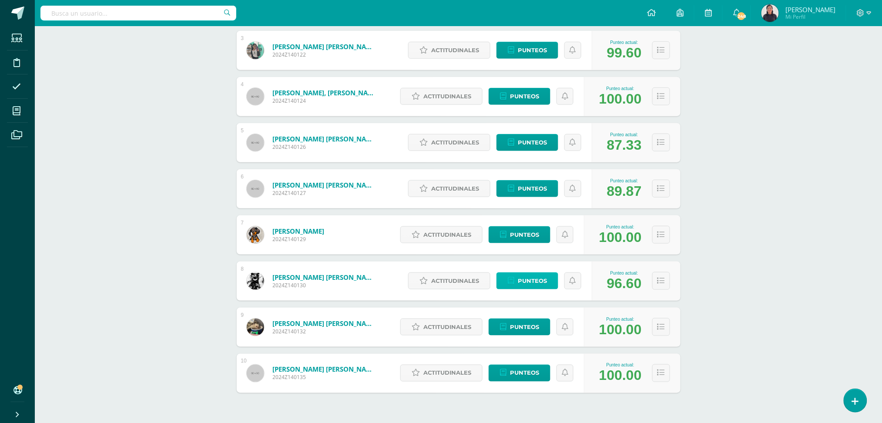
click at [531, 277] on span "Punteos" at bounding box center [532, 281] width 29 height 16
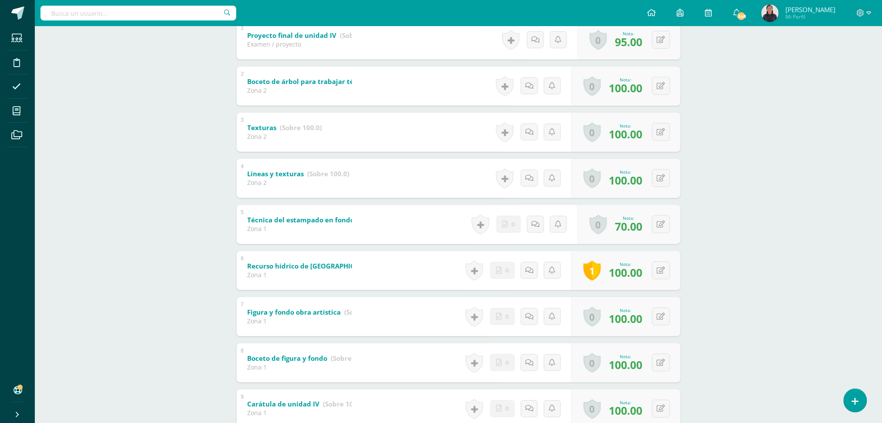
scroll to position [197, 0]
click at [663, 220] on icon at bounding box center [667, 223] width 9 height 7
type input "95"
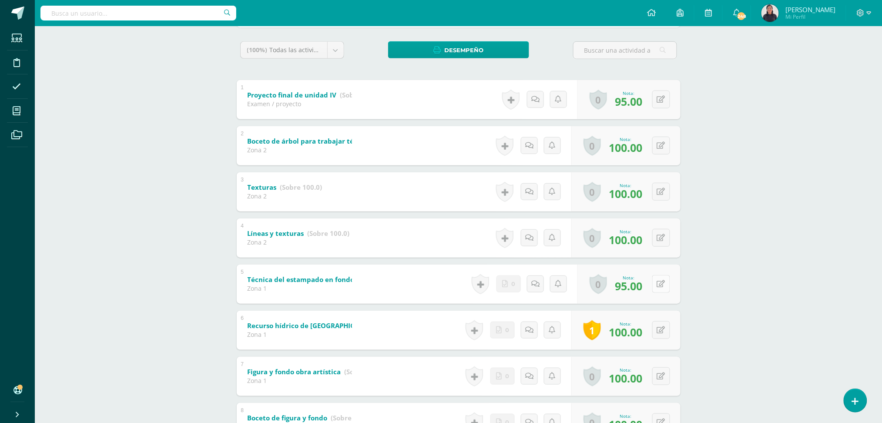
scroll to position [0, 0]
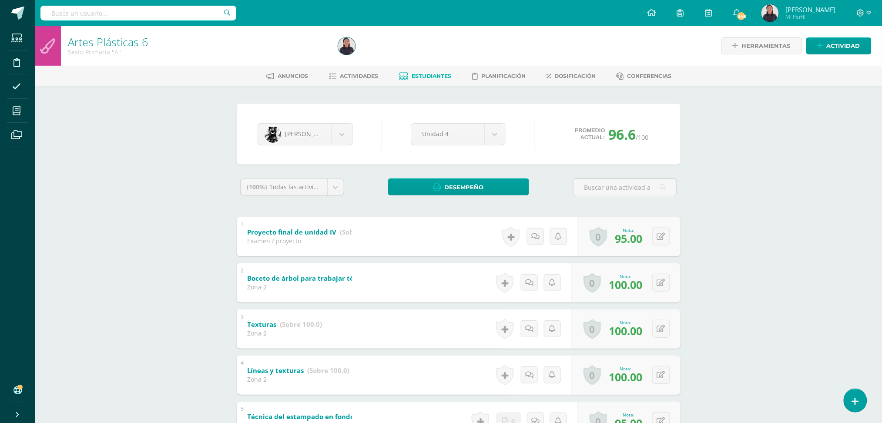
click at [433, 72] on link "Estudiantes" at bounding box center [425, 76] width 52 height 14
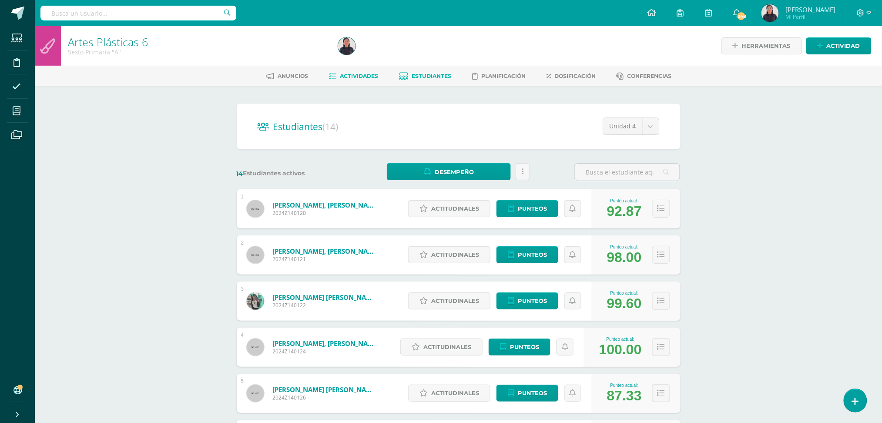
click at [356, 73] on span "Actividades" at bounding box center [359, 76] width 38 height 7
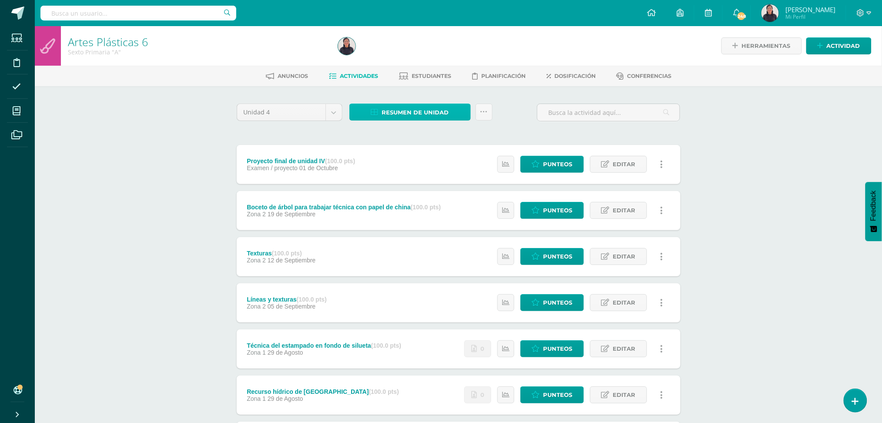
click at [423, 111] on span "Resumen de unidad" at bounding box center [415, 112] width 67 height 16
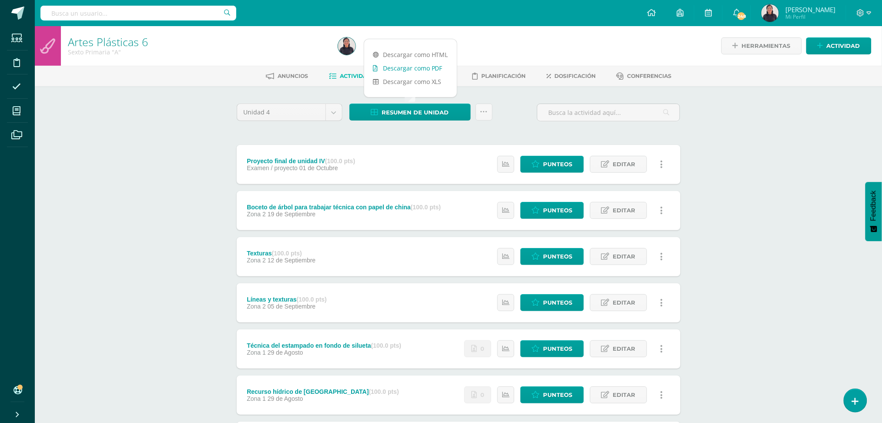
click at [408, 67] on link "Descargar como PDF" at bounding box center [410, 67] width 93 height 13
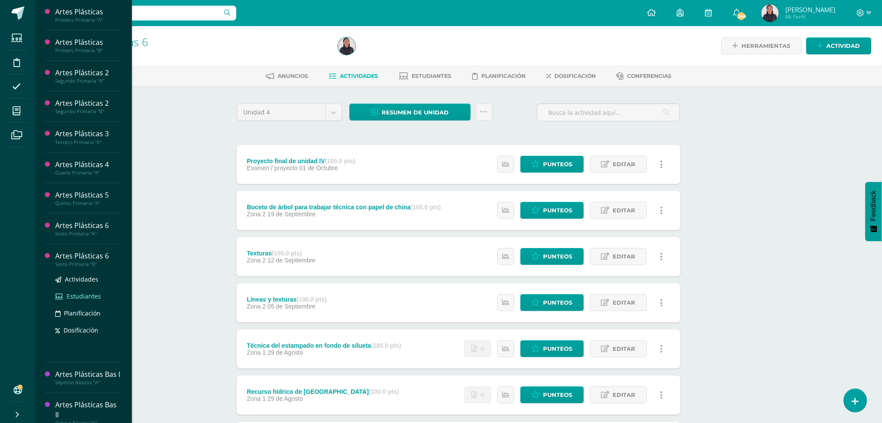
click at [74, 296] on span "Estudiantes" at bounding box center [84, 296] width 34 height 8
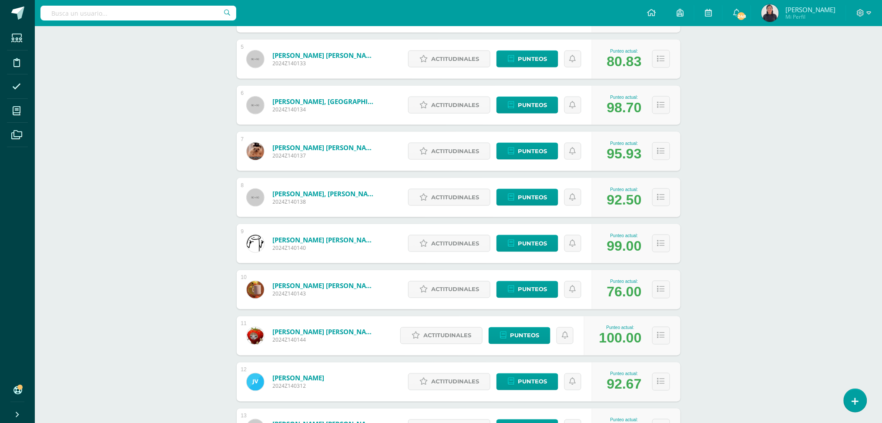
scroll to position [366, 0]
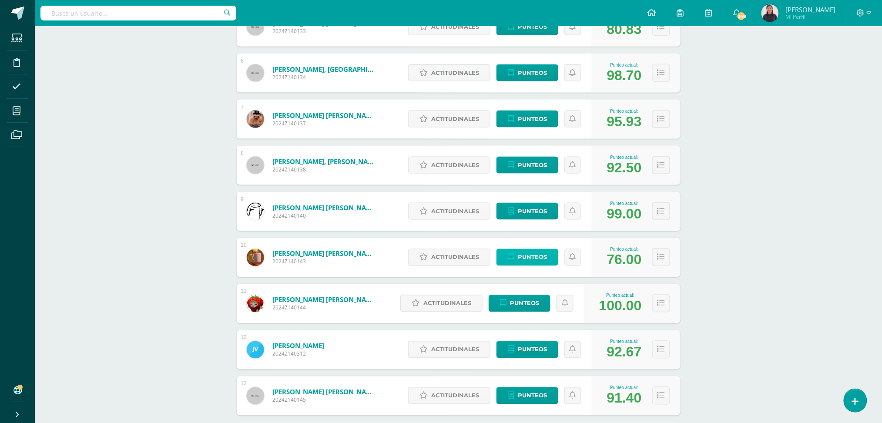
click at [531, 252] on span "Punteos" at bounding box center [532, 257] width 29 height 16
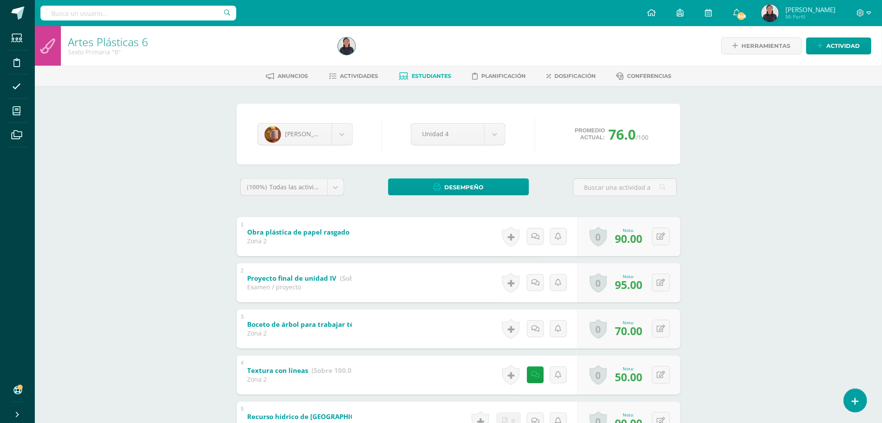
scroll to position [158, 0]
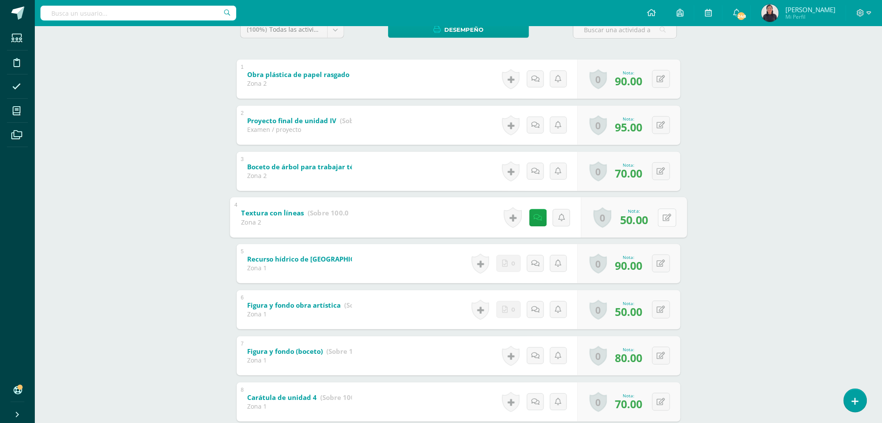
click at [662, 213] on button at bounding box center [667, 217] width 18 height 18
type input "0"
type input "75"
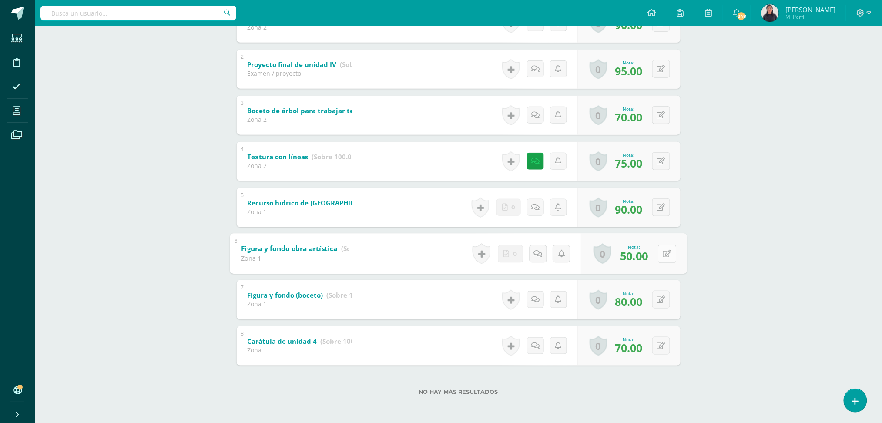
drag, startPoint x: 661, startPoint y: 255, endPoint x: 666, endPoint y: 258, distance: 6.4
click at [666, 258] on button at bounding box center [667, 254] width 18 height 18
type input "70"
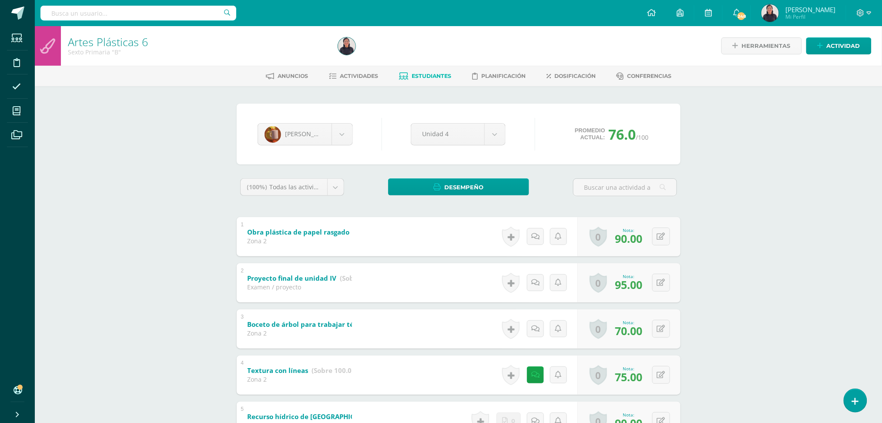
click at [420, 76] on span "Estudiantes" at bounding box center [432, 76] width 40 height 7
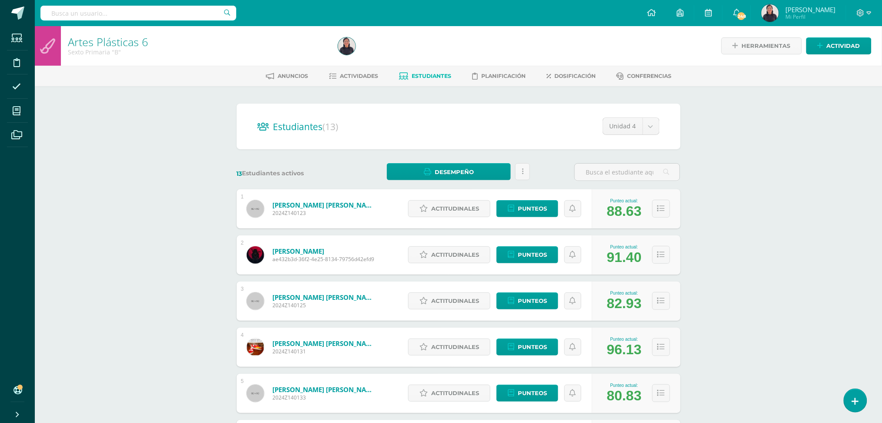
scroll to position [0, 0]
click at [345, 73] on span "Actividades" at bounding box center [359, 75] width 38 height 7
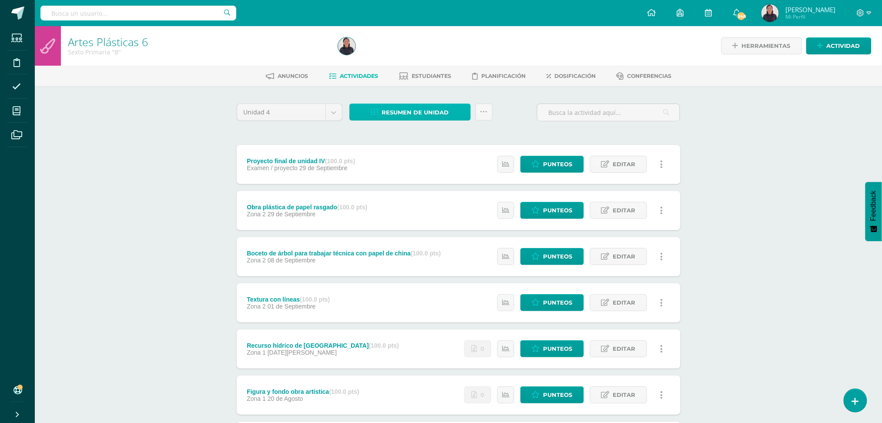
click at [426, 113] on span "Resumen de unidad" at bounding box center [415, 112] width 67 height 16
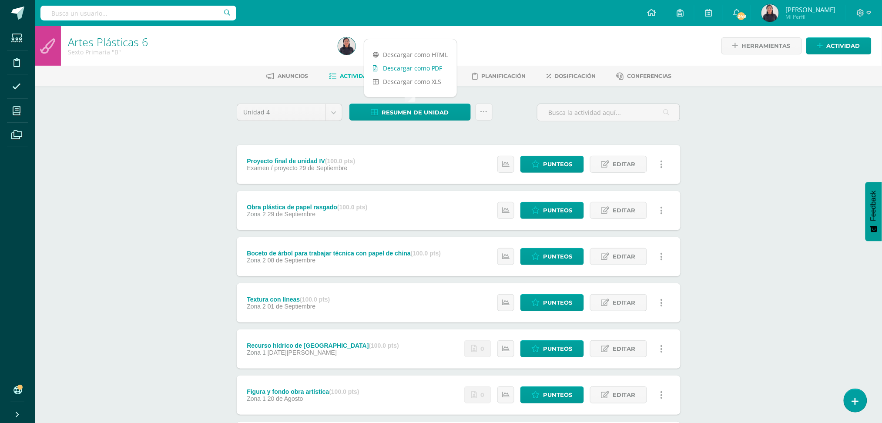
click at [384, 65] on link "Descargar como PDF" at bounding box center [410, 67] width 93 height 13
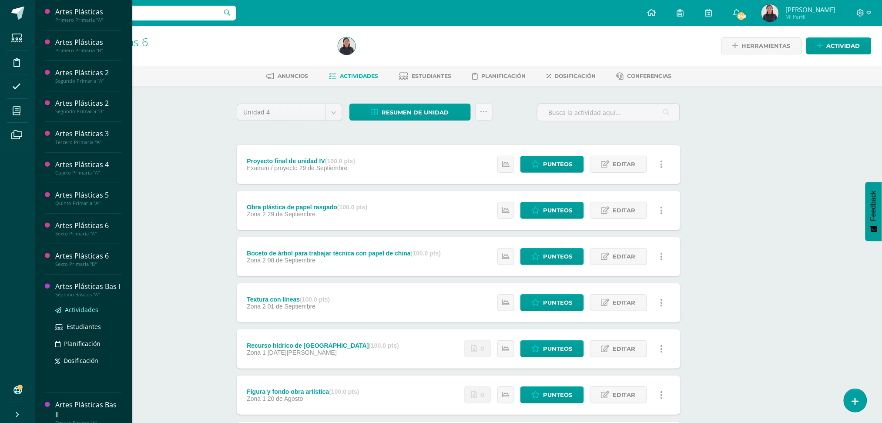
click at [71, 314] on span "Actividades" at bounding box center [82, 310] width 34 height 8
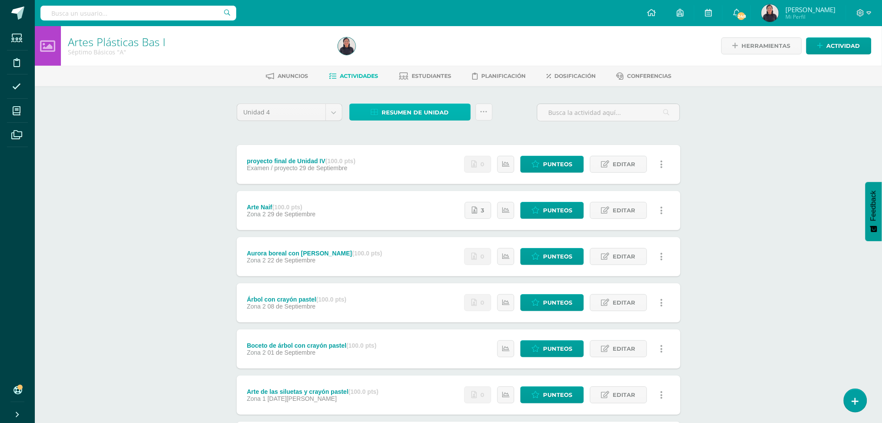
click at [399, 110] on span "Resumen de unidad" at bounding box center [415, 112] width 67 height 16
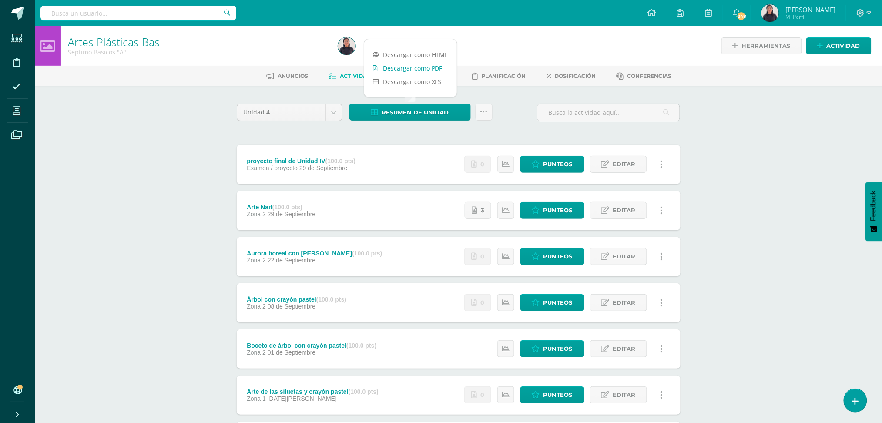
click at [404, 68] on link "Descargar como PDF" at bounding box center [410, 67] width 93 height 13
click at [468, 84] on div "Anuncios Actividades Estudiantes Planificación Dosificación Conferencias" at bounding box center [469, 76] width 868 height 20
click at [434, 75] on span "Estudiantes" at bounding box center [432, 76] width 40 height 7
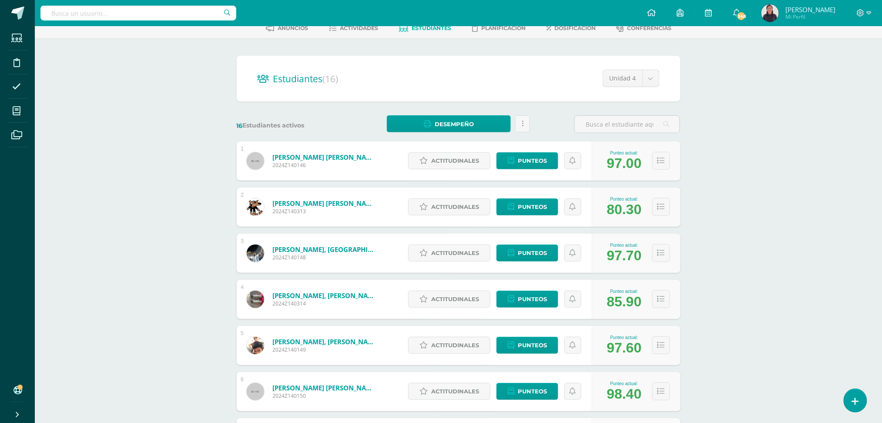
scroll to position [60, 0]
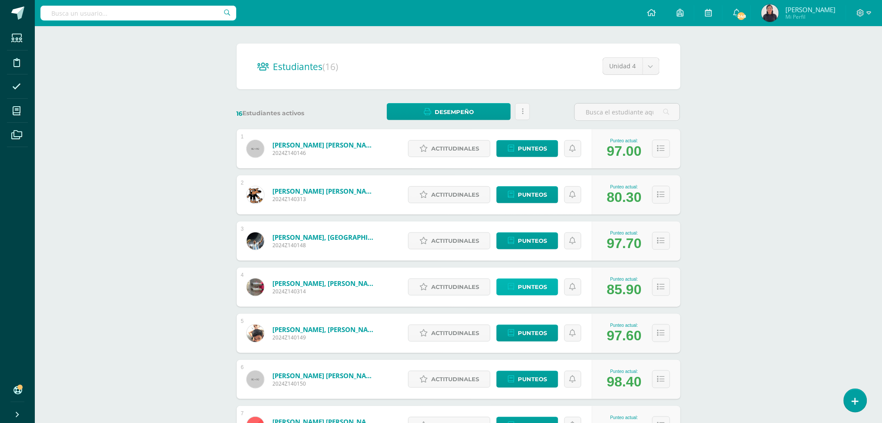
click at [533, 285] on span "Punteos" at bounding box center [532, 287] width 29 height 16
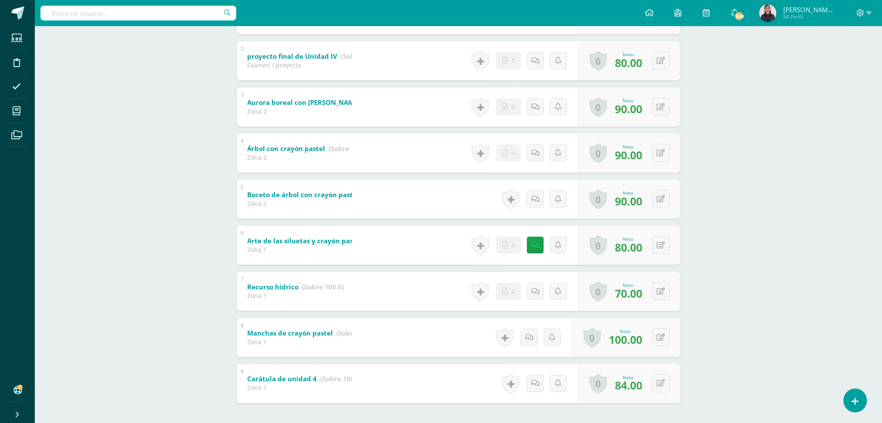
scroll to position [236, 0]
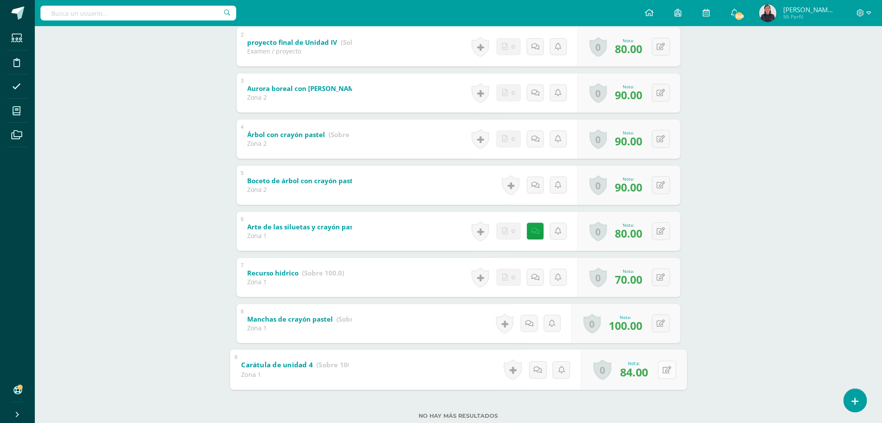
click at [665, 366] on icon at bounding box center [667, 369] width 9 height 7
type input "90"
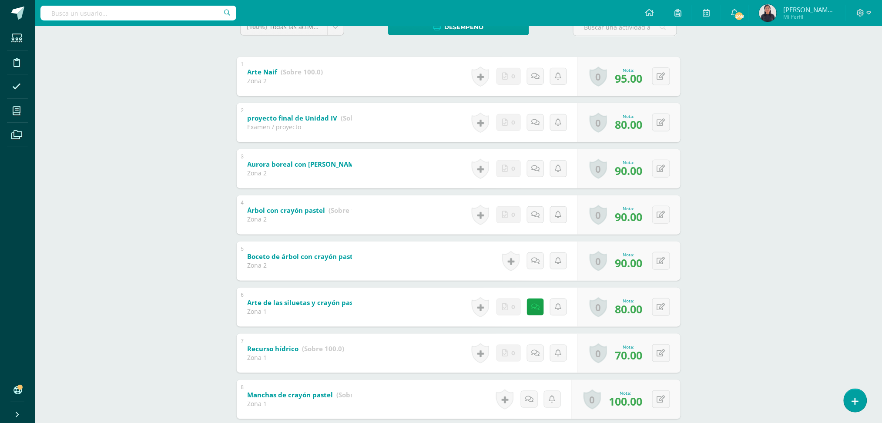
scroll to position [158, 0]
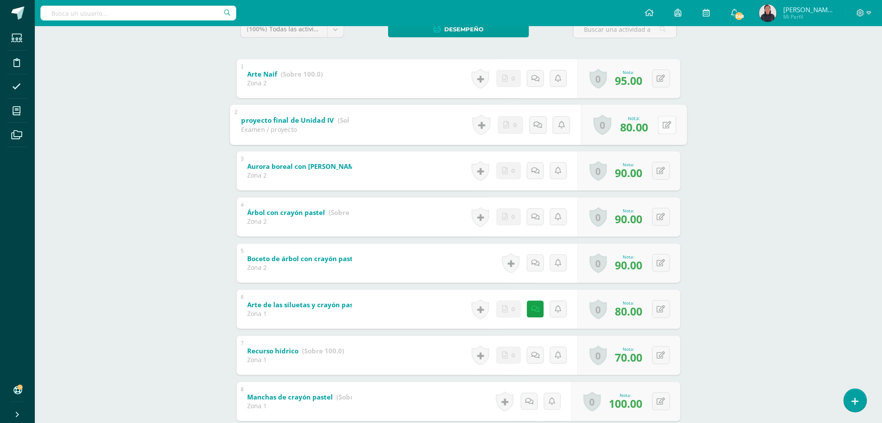
click at [661, 116] on button at bounding box center [667, 125] width 18 height 18
type input "90"
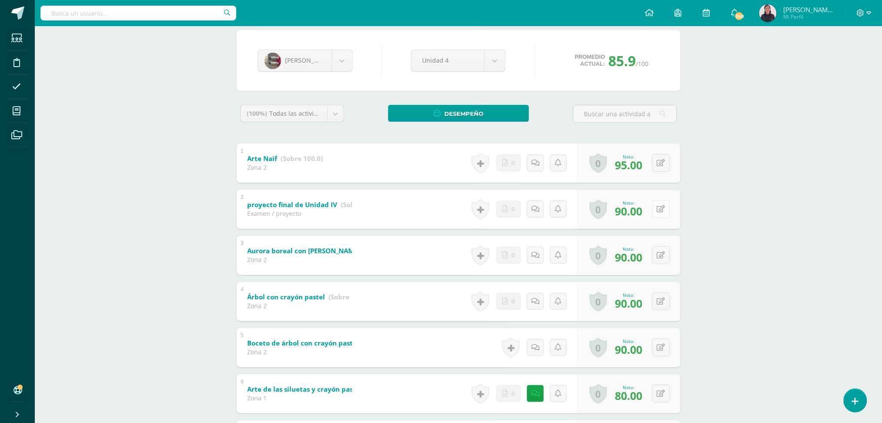
scroll to position [0, 0]
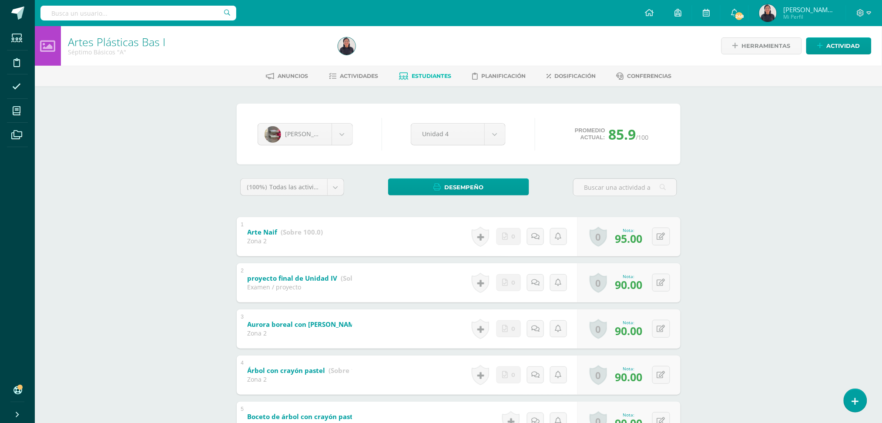
click at [418, 77] on span "Estudiantes" at bounding box center [432, 76] width 40 height 7
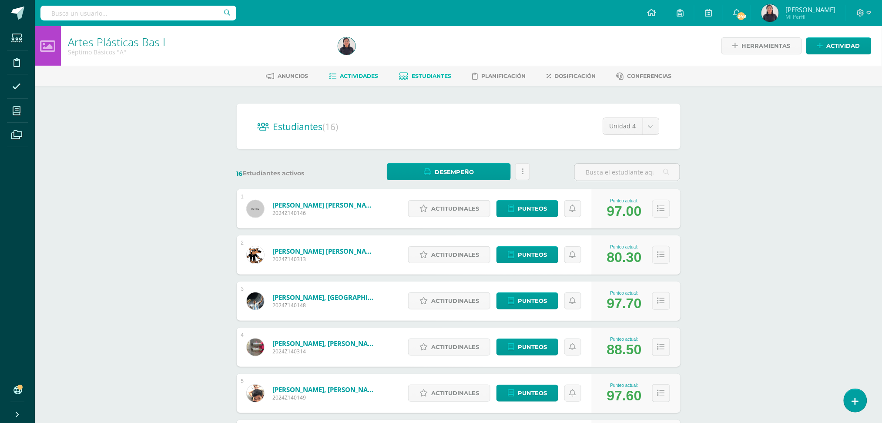
click at [365, 78] on span "Actividades" at bounding box center [359, 76] width 38 height 7
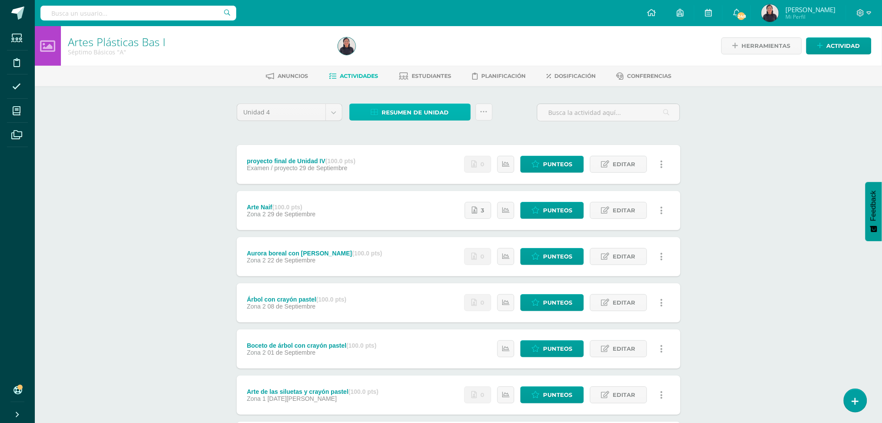
click at [394, 111] on span "Resumen de unidad" at bounding box center [415, 112] width 67 height 16
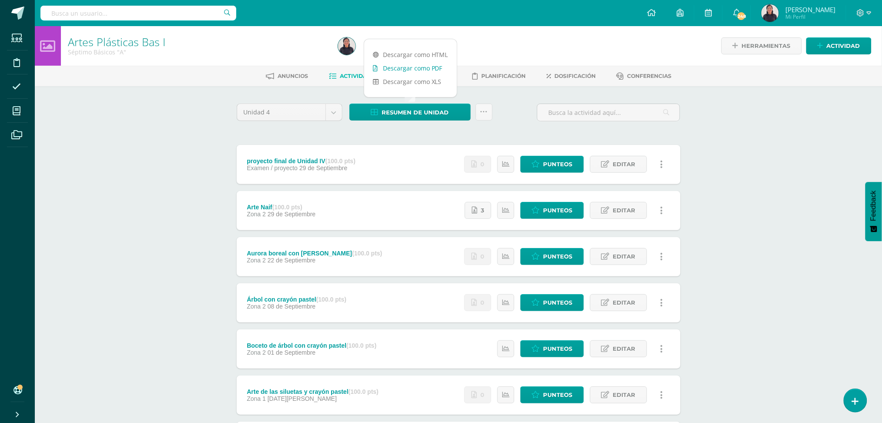
click at [382, 64] on link "Descargar como PDF" at bounding box center [410, 67] width 93 height 13
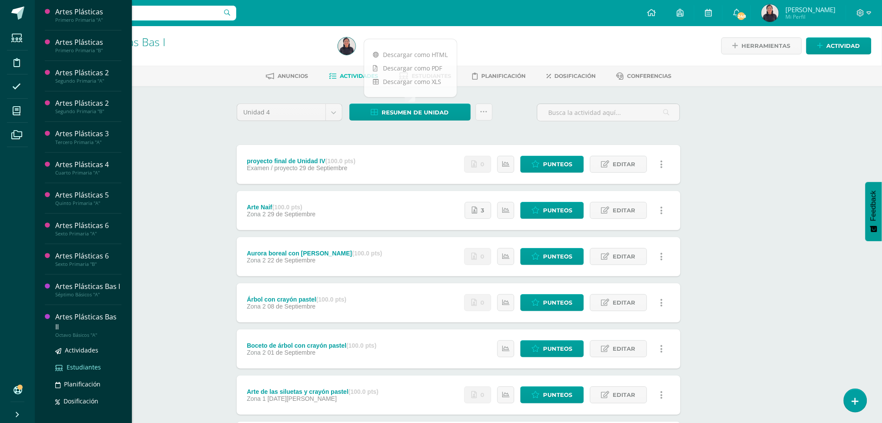
click at [72, 371] on span "Estudiantes" at bounding box center [84, 367] width 34 height 8
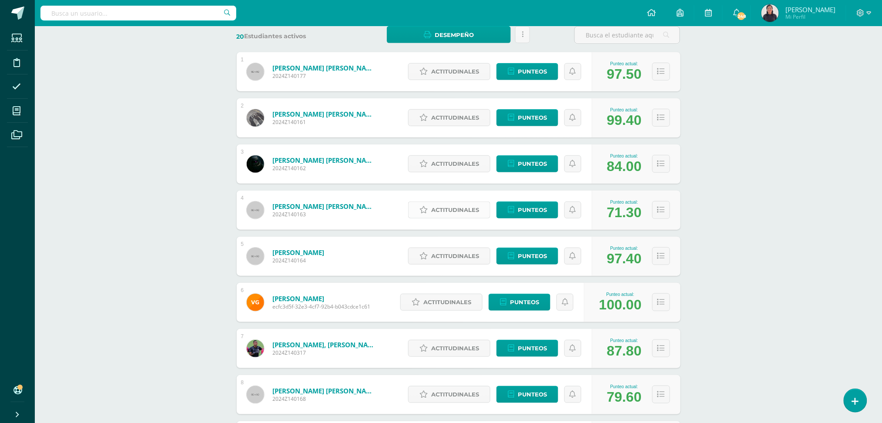
scroll to position [138, 0]
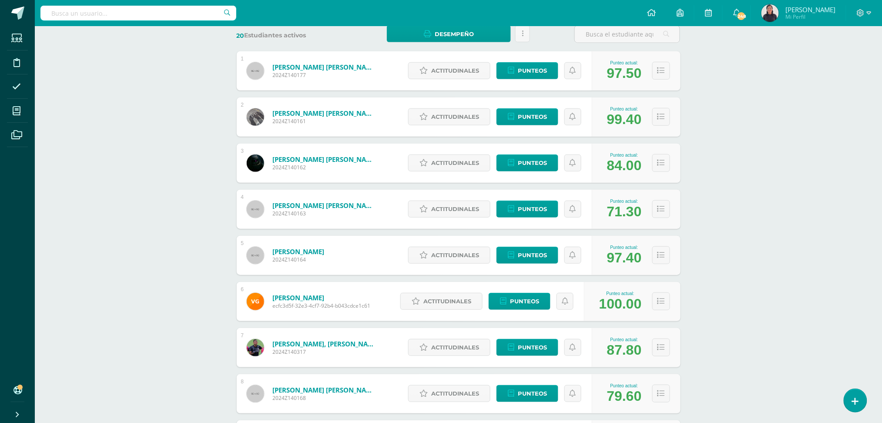
click at [519, 190] on div "Actitudinales Punteos" at bounding box center [498, 209] width 188 height 39
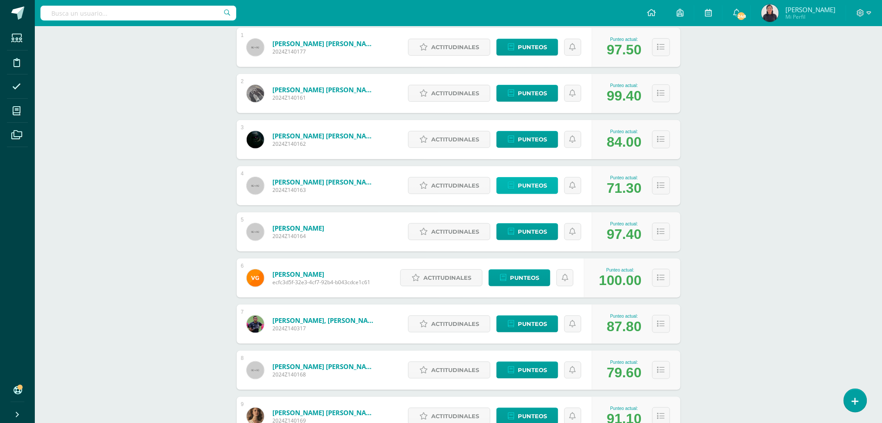
click at [535, 185] on span "Punteos" at bounding box center [532, 186] width 29 height 16
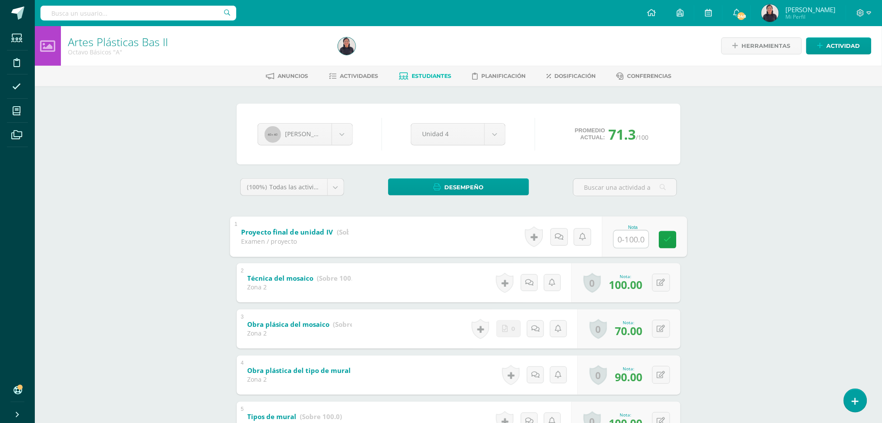
click at [632, 238] on input "text" at bounding box center [631, 238] width 35 height 17
type input "50"
click at [422, 68] on div "Anuncios Actividades Estudiantes Planificación Dosificación Conferencias" at bounding box center [469, 76] width 868 height 20
click at [426, 73] on span "Estudiantes" at bounding box center [432, 76] width 40 height 7
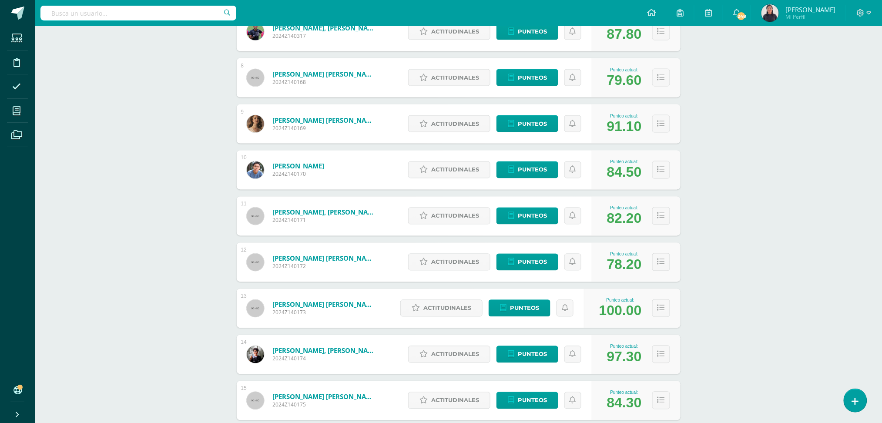
scroll to position [455, 0]
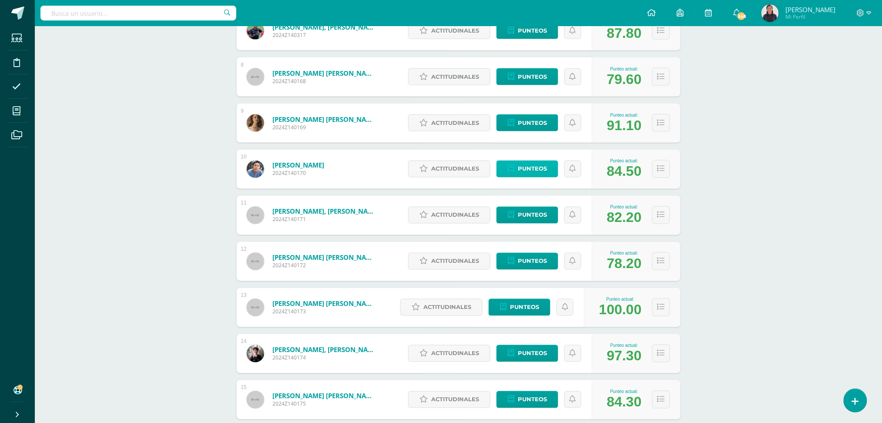
click at [534, 161] on span "Punteos" at bounding box center [532, 169] width 29 height 16
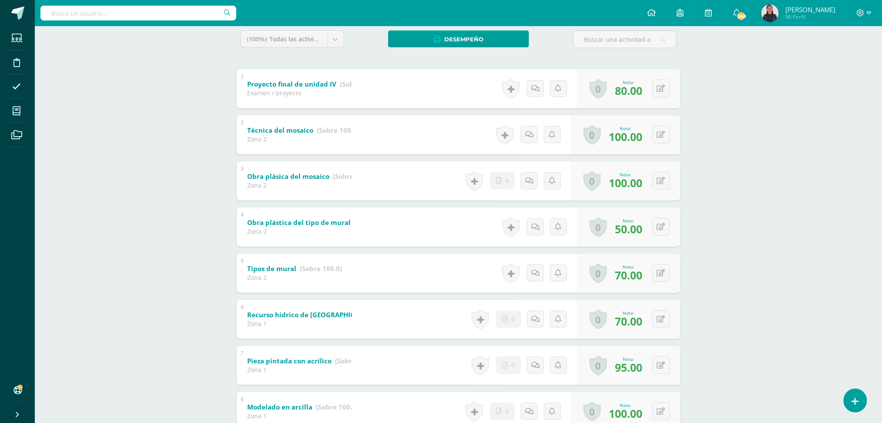
scroll to position [148, 0]
click at [658, 222] on button at bounding box center [667, 227] width 18 height 18
type input "70"
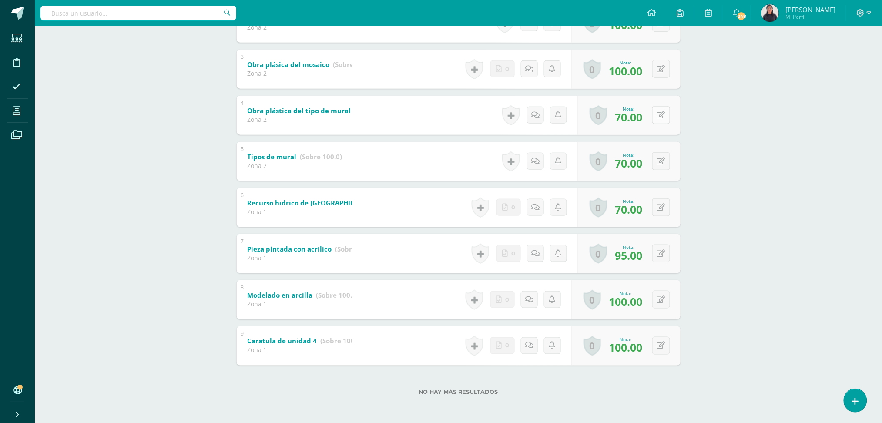
scroll to position [0, 0]
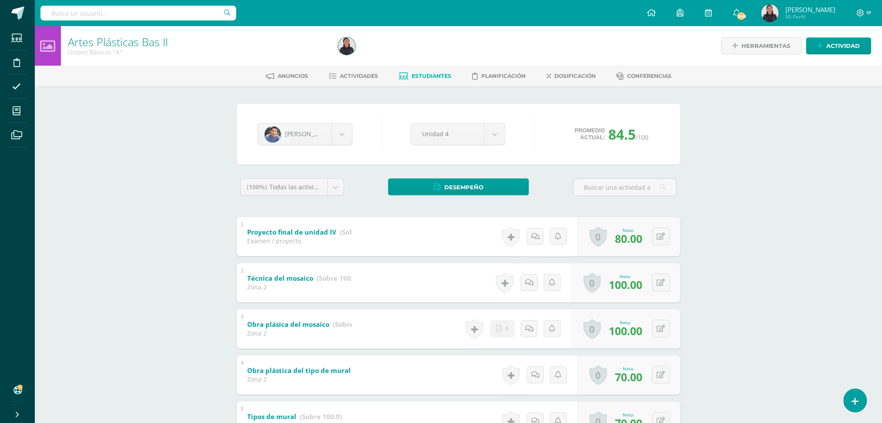
click at [417, 78] on span "Estudiantes" at bounding box center [432, 76] width 40 height 7
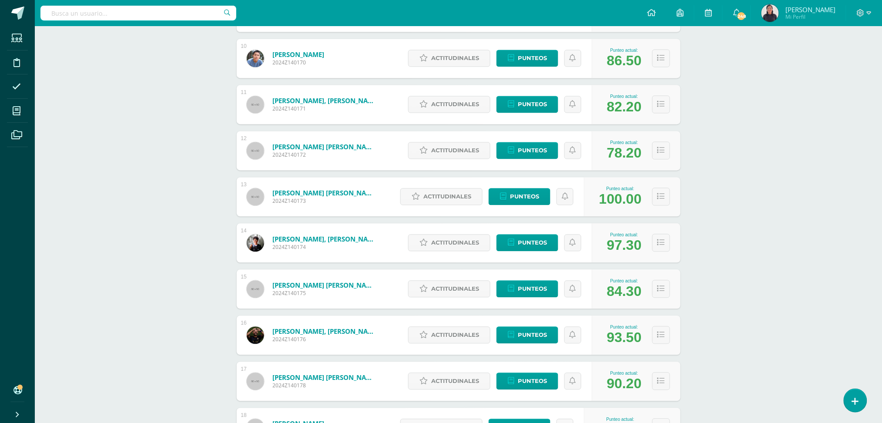
scroll to position [562, 0]
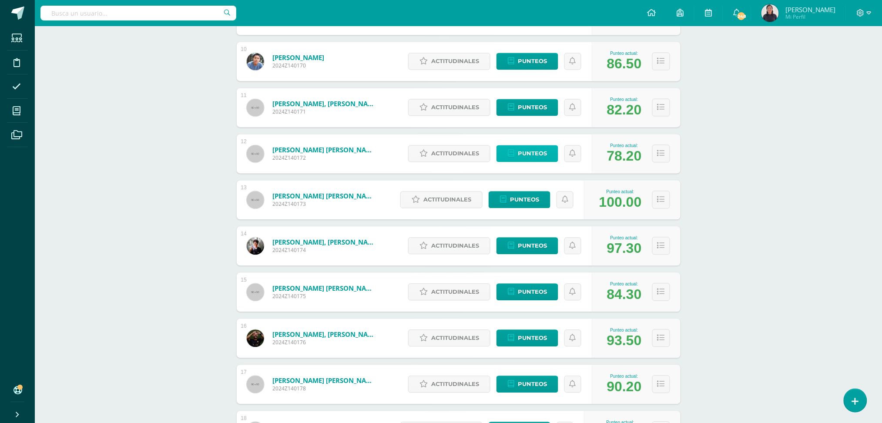
click at [537, 150] on span "Punteos" at bounding box center [532, 154] width 29 height 16
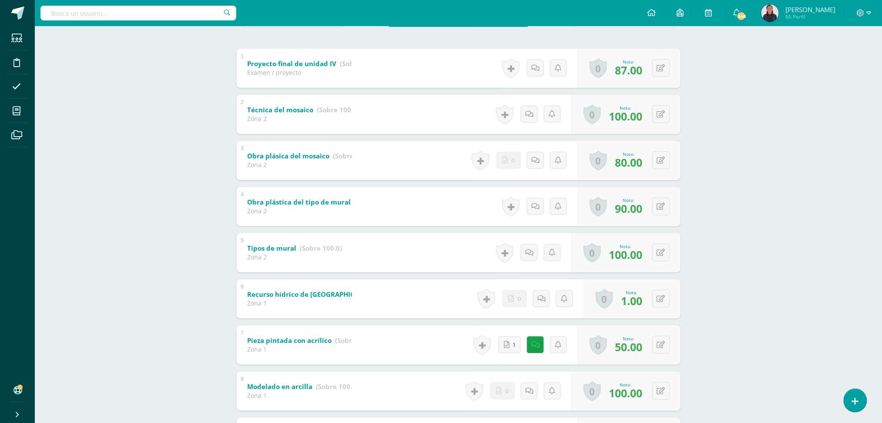
scroll to position [173, 0]
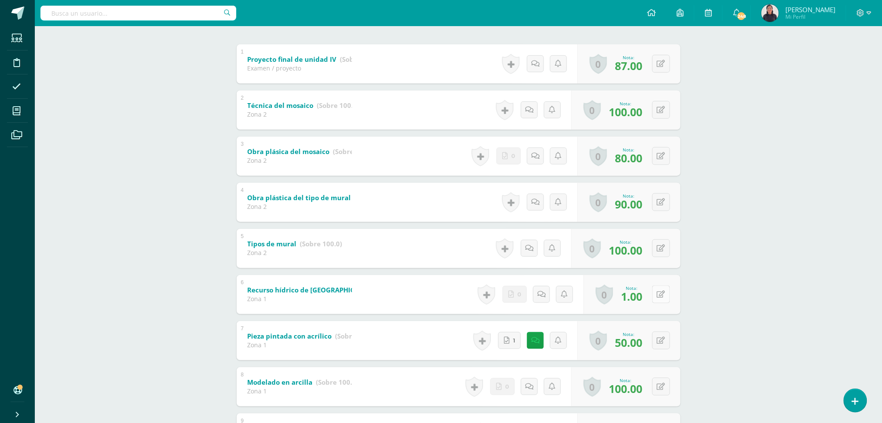
click at [660, 296] on button at bounding box center [661, 295] width 18 height 18
type input "70"
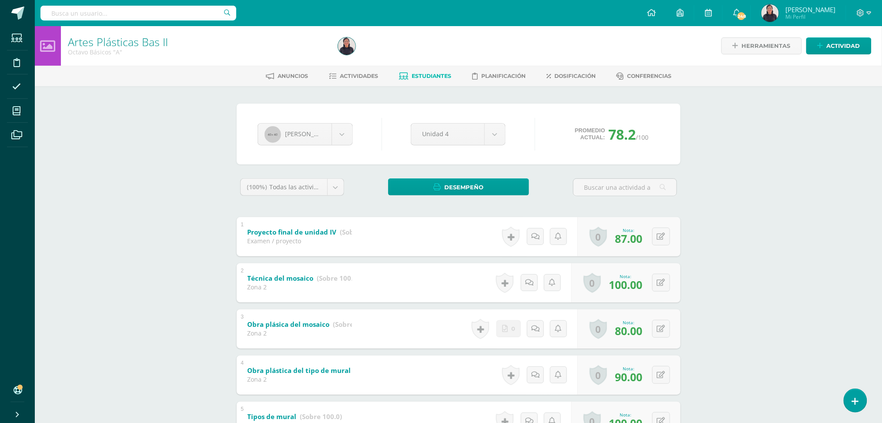
click at [420, 78] on span "Estudiantes" at bounding box center [432, 76] width 40 height 7
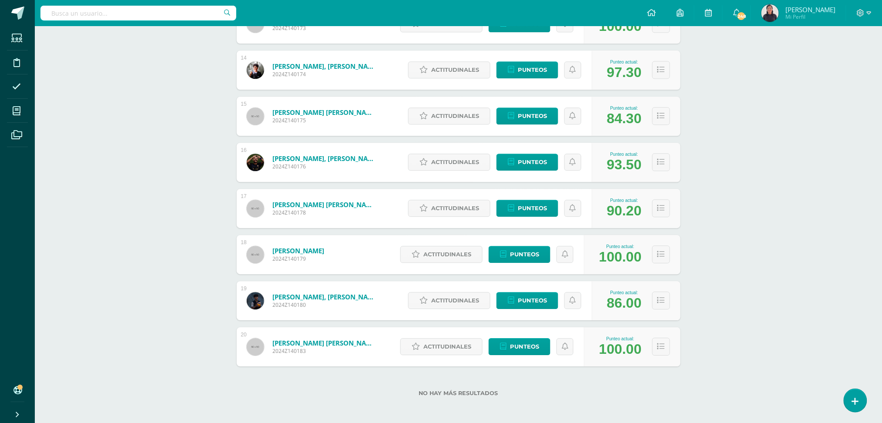
scroll to position [739, 0]
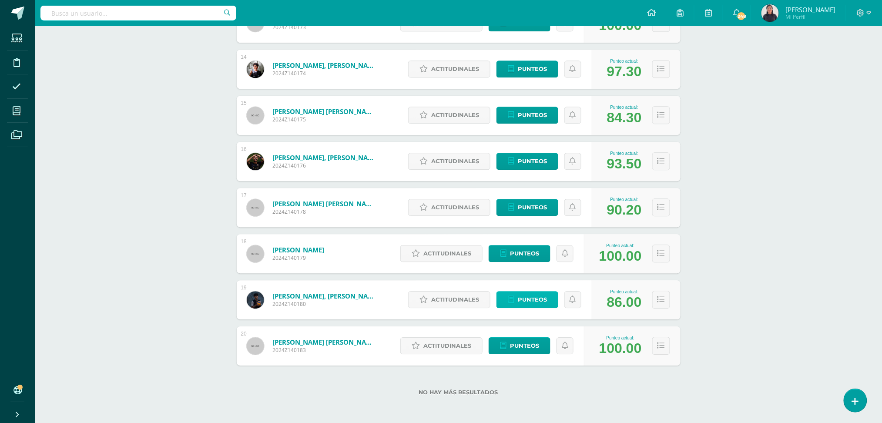
click at [513, 296] on icon at bounding box center [511, 299] width 7 height 7
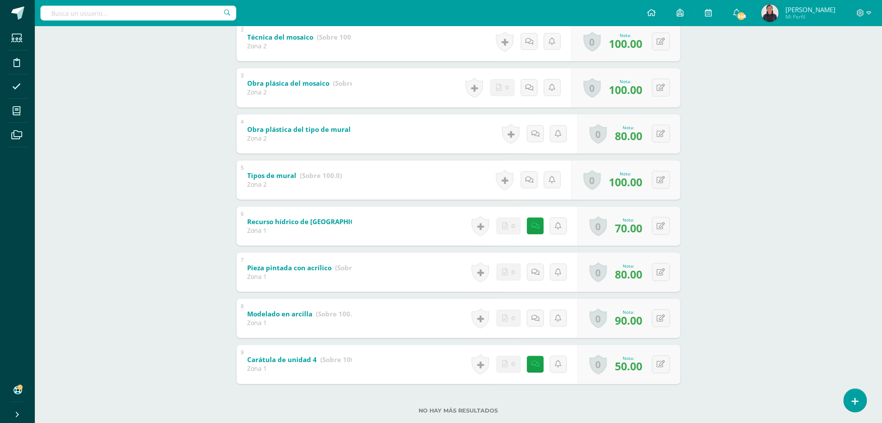
scroll to position [260, 0]
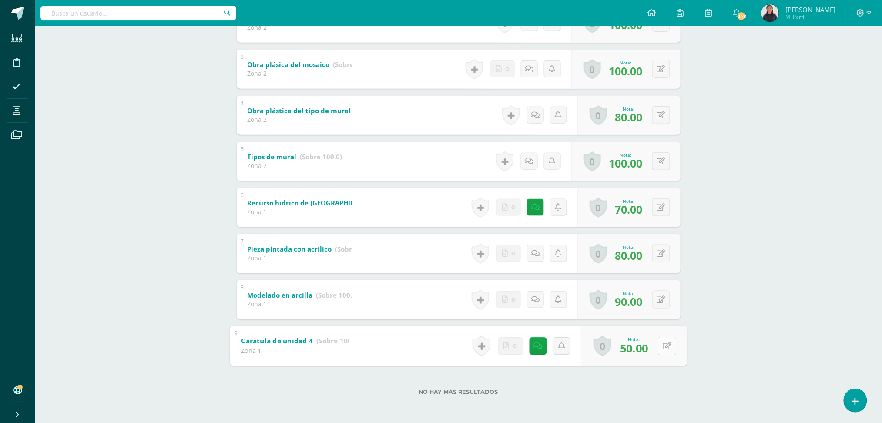
click at [660, 348] on button at bounding box center [667, 346] width 18 height 18
type input "90"
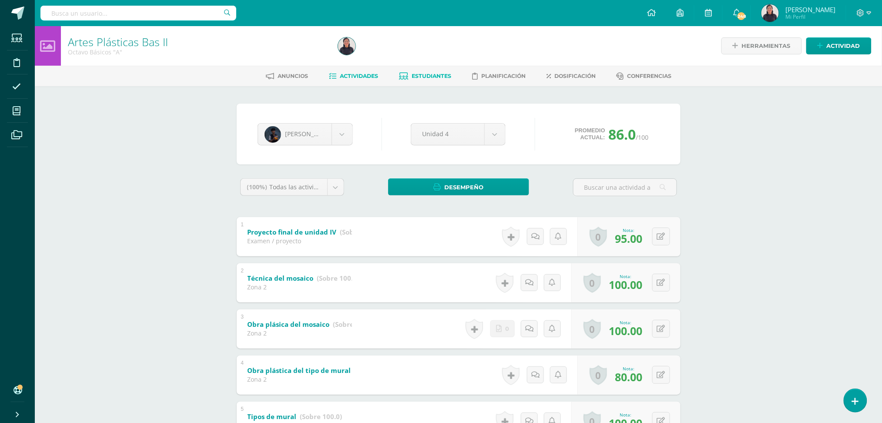
click at [348, 77] on span "Actividades" at bounding box center [359, 76] width 38 height 7
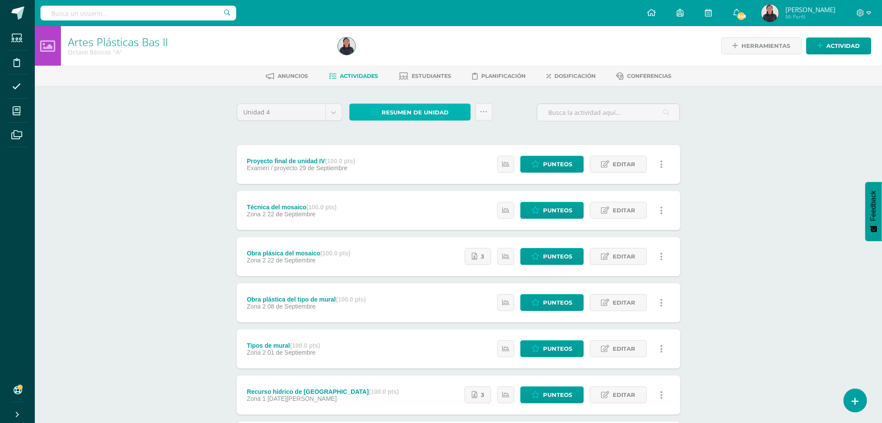
click at [448, 112] on span "Resumen de unidad" at bounding box center [415, 112] width 67 height 16
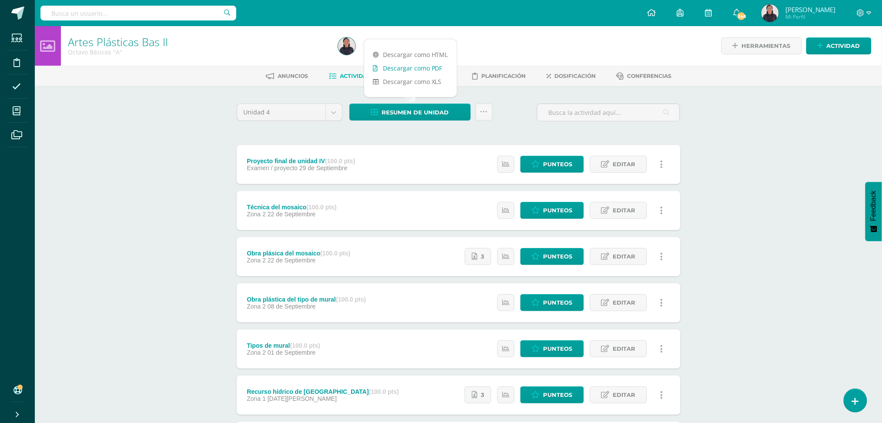
click at [420, 69] on link "Descargar como PDF" at bounding box center [410, 67] width 93 height 13
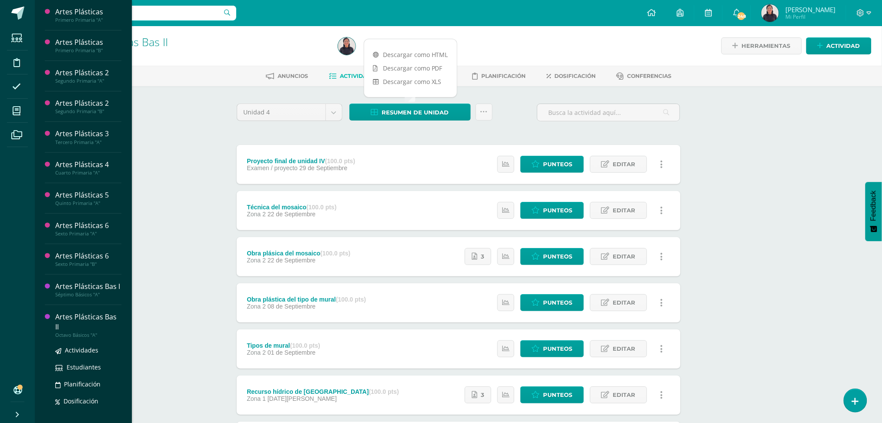
scroll to position [101, 0]
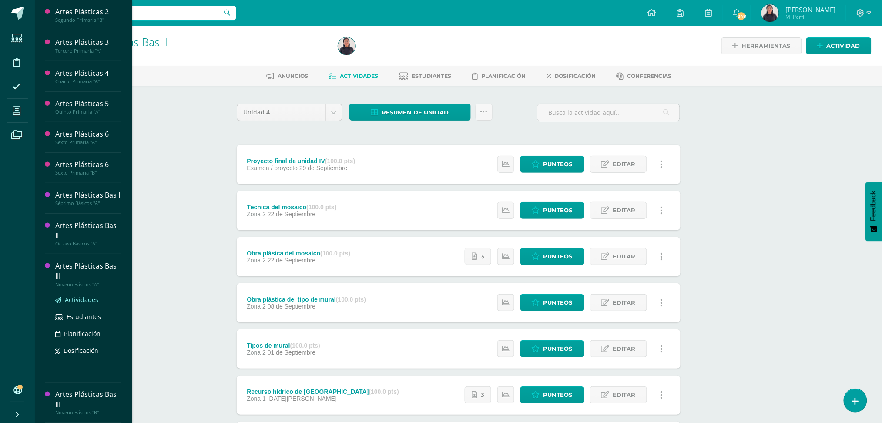
click at [77, 299] on span "Actividades" at bounding box center [82, 300] width 34 height 8
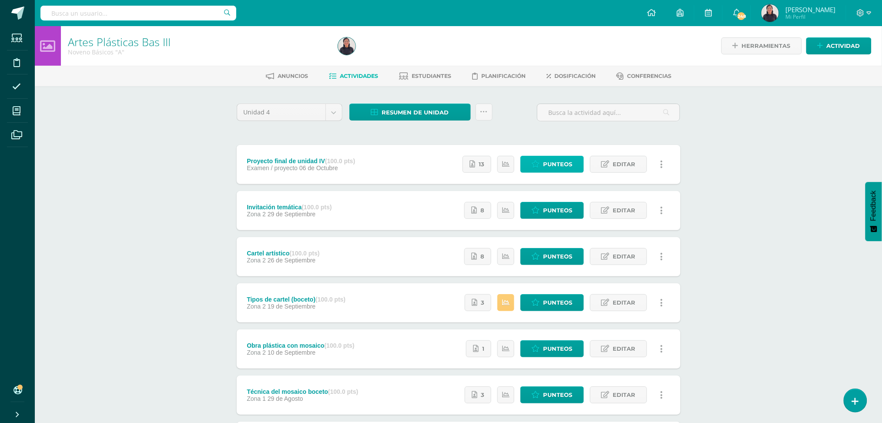
click at [561, 161] on span "Punteos" at bounding box center [558, 164] width 29 height 16
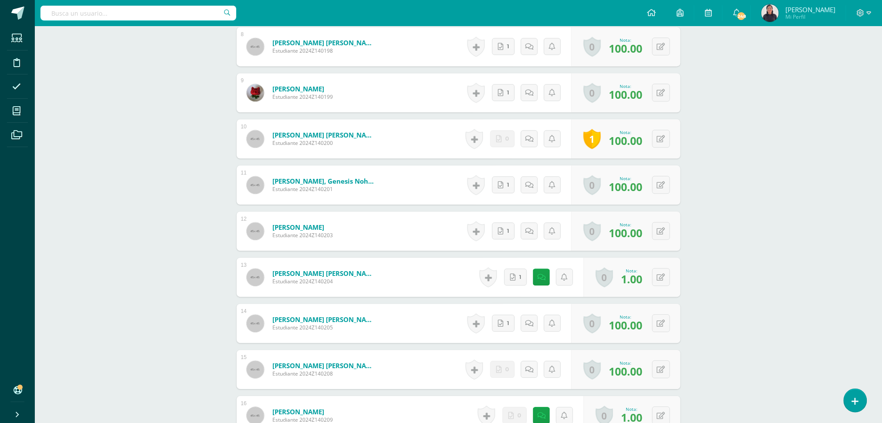
scroll to position [679, 0]
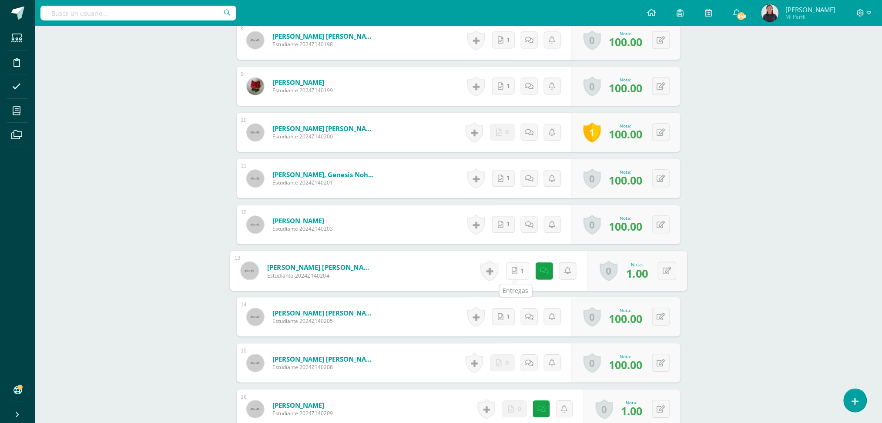
click at [515, 274] on icon at bounding box center [515, 270] width 6 height 7
click at [666, 273] on icon at bounding box center [667, 270] width 9 height 7
type input "100"
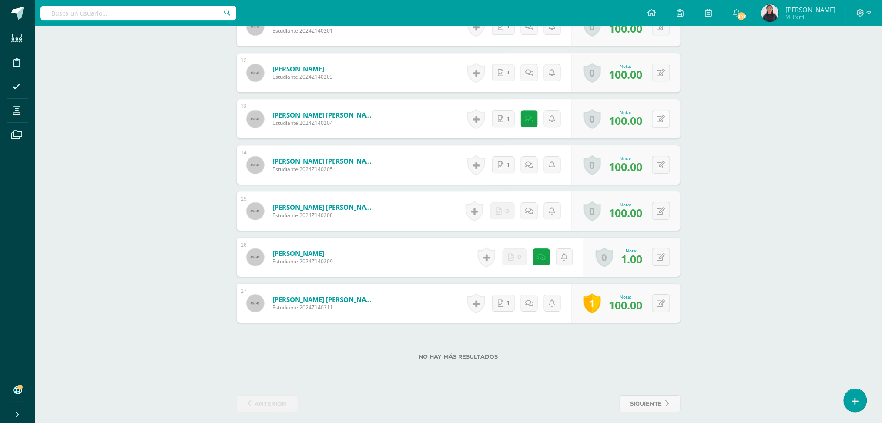
scroll to position [837, 0]
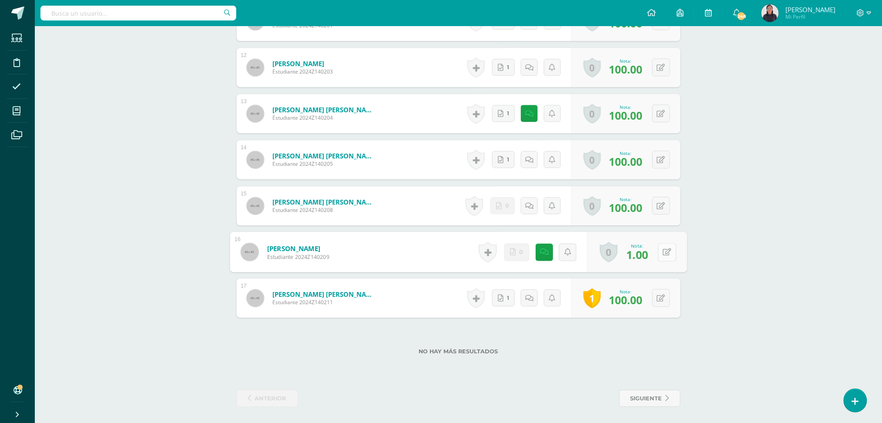
click at [662, 255] on button at bounding box center [667, 252] width 18 height 18
type input "100"
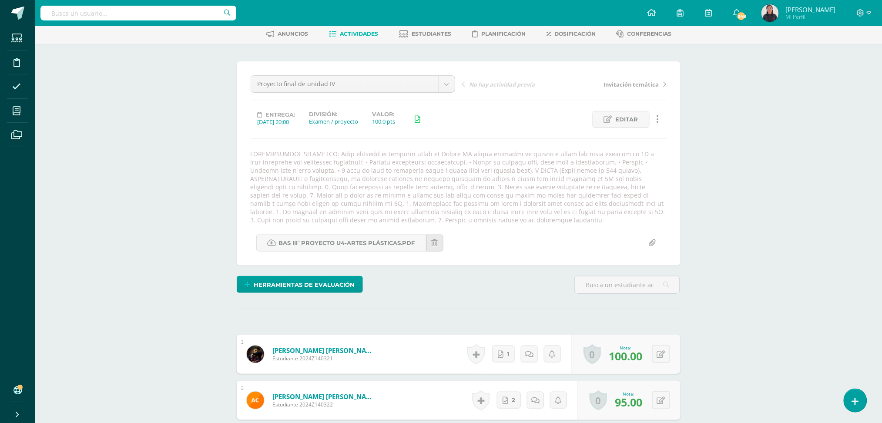
scroll to position [0, 0]
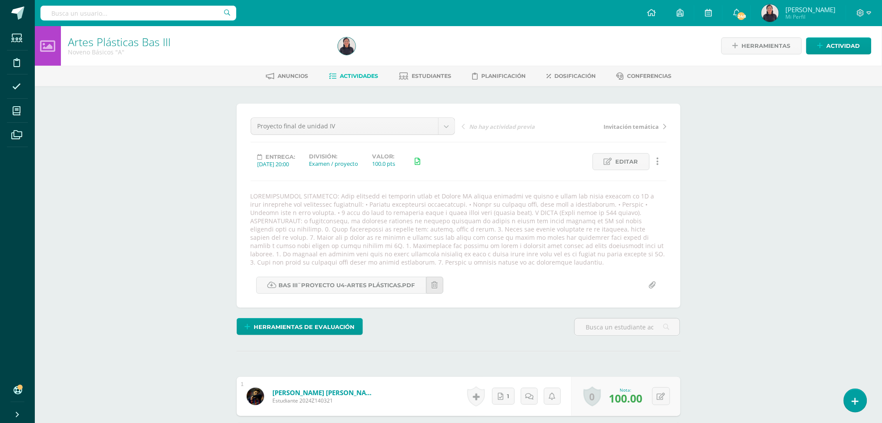
click at [366, 77] on span "Actividades" at bounding box center [359, 76] width 38 height 7
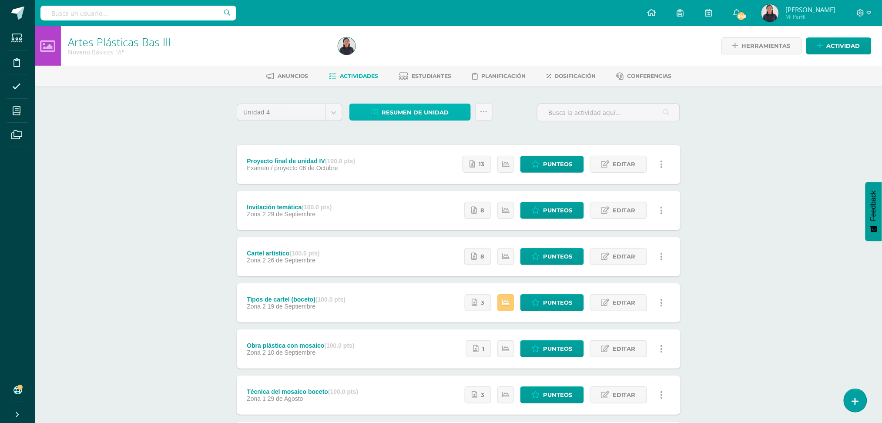
click at [400, 111] on span "Resumen de unidad" at bounding box center [415, 112] width 67 height 16
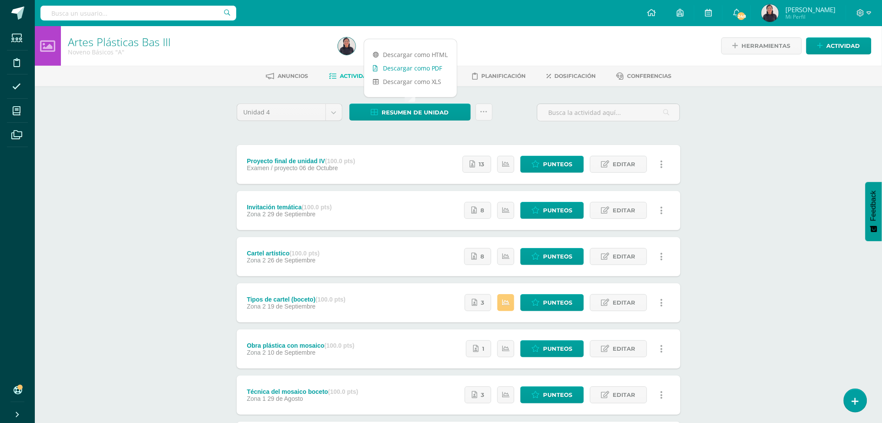
click at [400, 66] on link "Descargar como PDF" at bounding box center [410, 67] width 93 height 13
drag, startPoint x: 505, startPoint y: 99, endPoint x: 482, endPoint y: 91, distance: 23.8
click at [505, 99] on div "Unidad 4 Unidad 1 Unidad 2 Unidad 3 Unidad 4 Resumen de unidad Subir actividade…" at bounding box center [458, 348] width 479 height 525
click at [430, 75] on span "Estudiantes" at bounding box center [432, 76] width 40 height 7
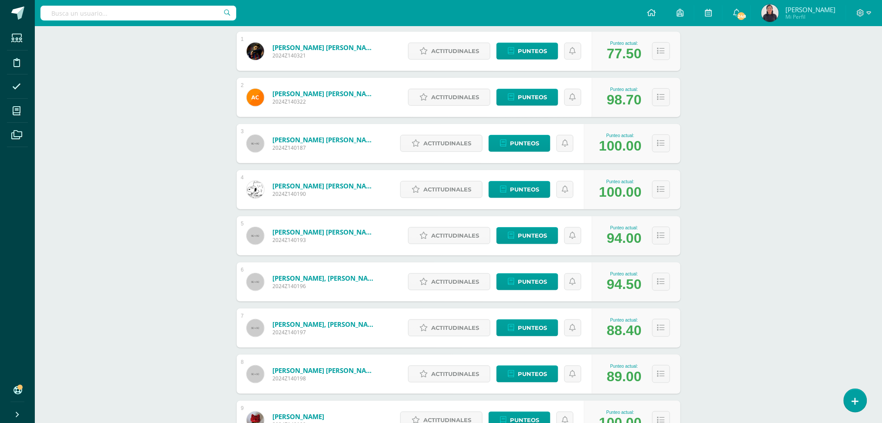
scroll to position [161, 0]
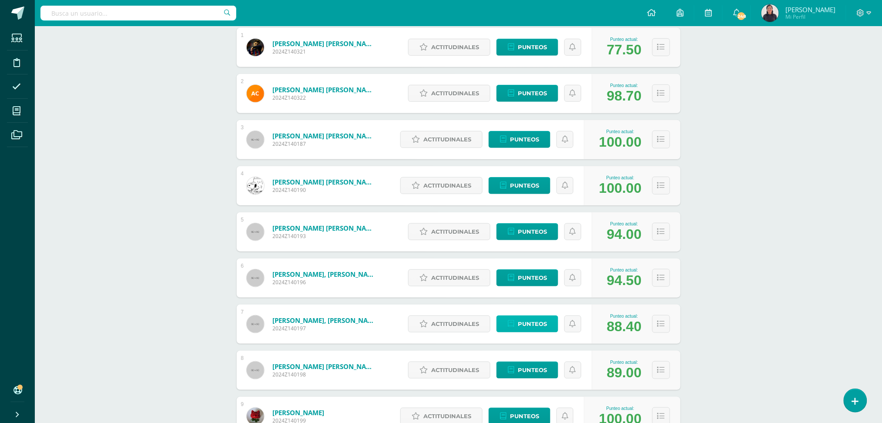
click at [531, 323] on span "Punteos" at bounding box center [532, 324] width 29 height 16
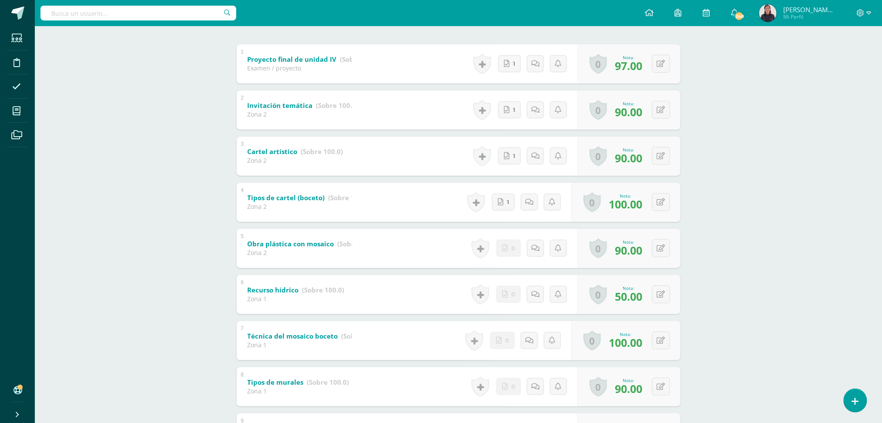
scroll to position [174, 0]
click at [655, 296] on div "0 Logros Logros obtenidos Aún no hay logros agregados Nota: 50.00" at bounding box center [634, 293] width 106 height 40
click at [669, 292] on icon at bounding box center [667, 292] width 9 height 7
type input "70"
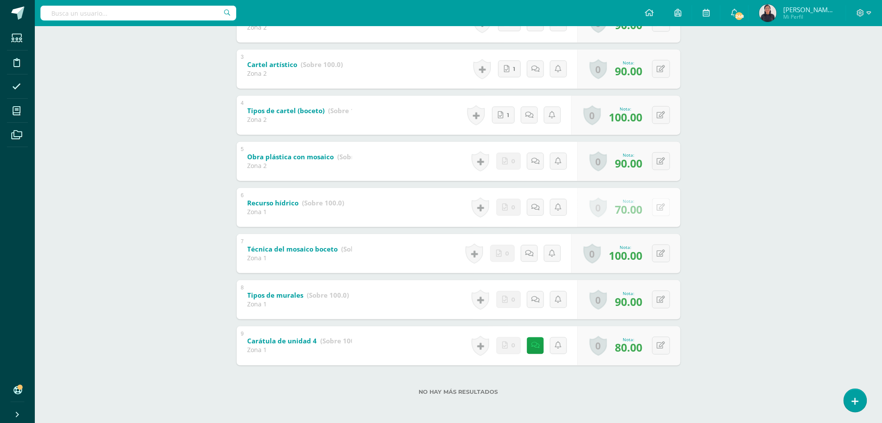
scroll to position [0, 0]
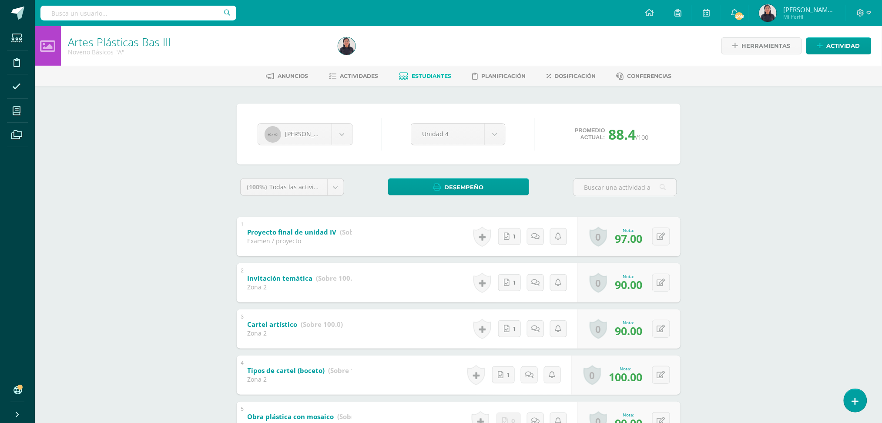
click at [414, 73] on span "Estudiantes" at bounding box center [432, 76] width 40 height 7
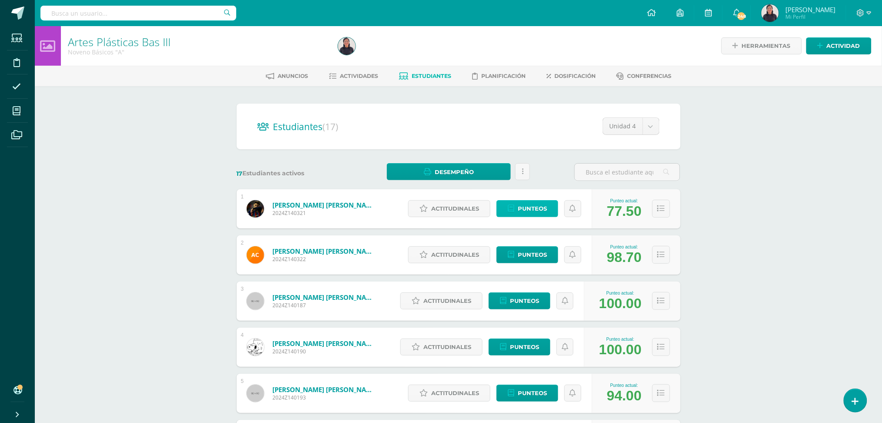
click at [527, 205] on span "Punteos" at bounding box center [532, 209] width 29 height 16
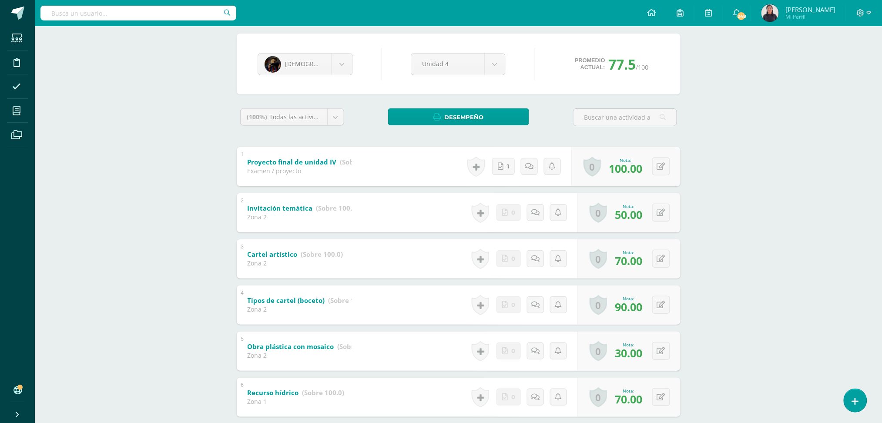
scroll to position [71, 0]
click at [660, 203] on button at bounding box center [667, 212] width 18 height 18
type input "70"
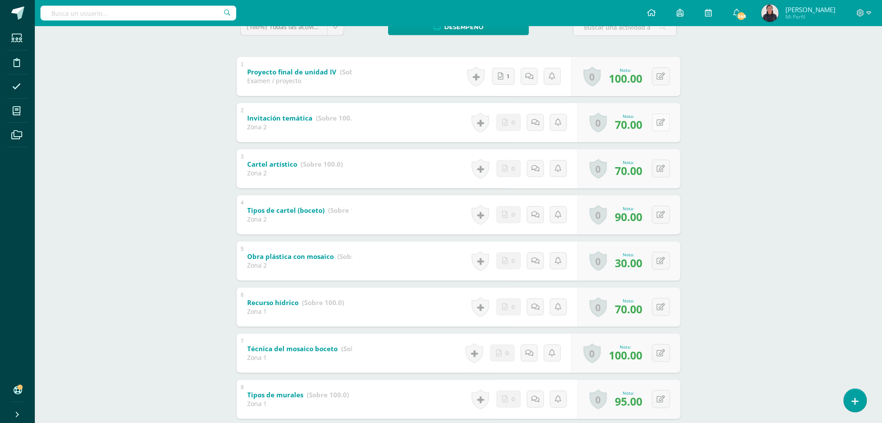
scroll to position [161, 0]
click at [658, 258] on button at bounding box center [667, 261] width 18 height 18
type input "70"
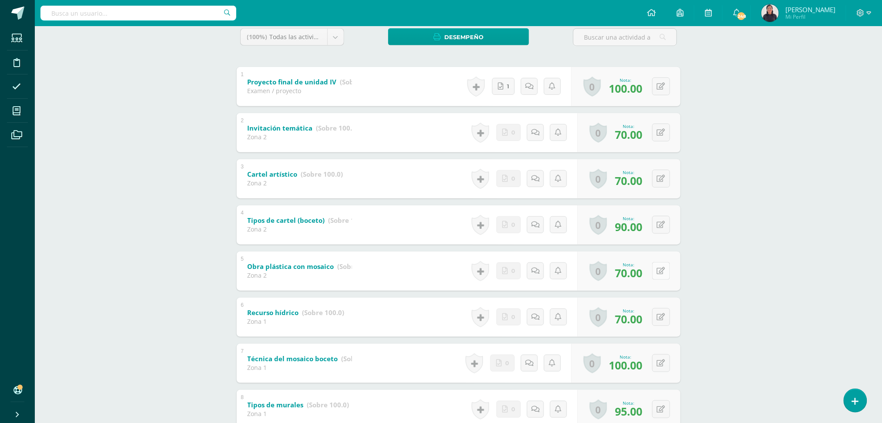
scroll to position [0, 0]
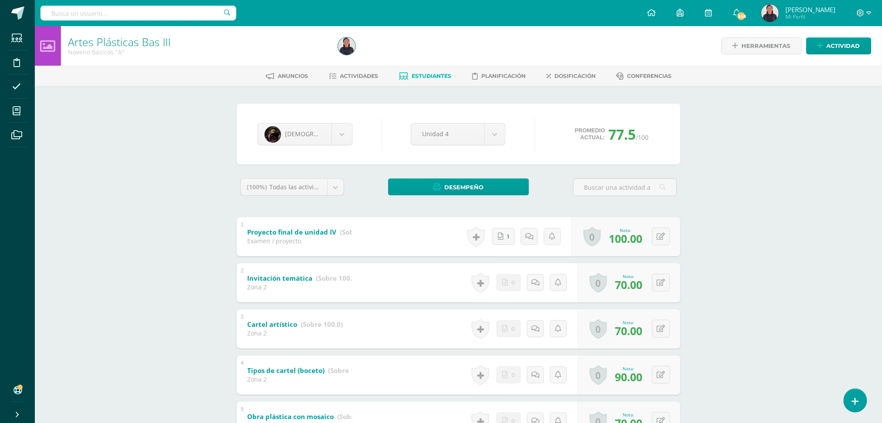
click at [407, 76] on link "Estudiantes" at bounding box center [425, 76] width 52 height 14
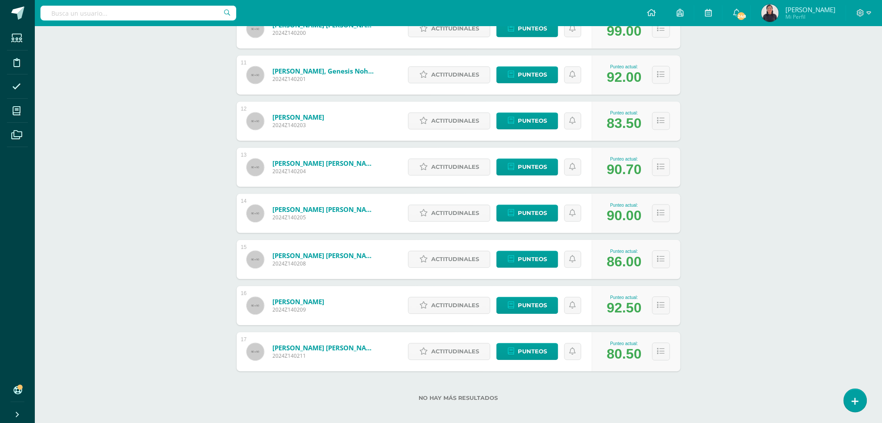
scroll to position [596, 0]
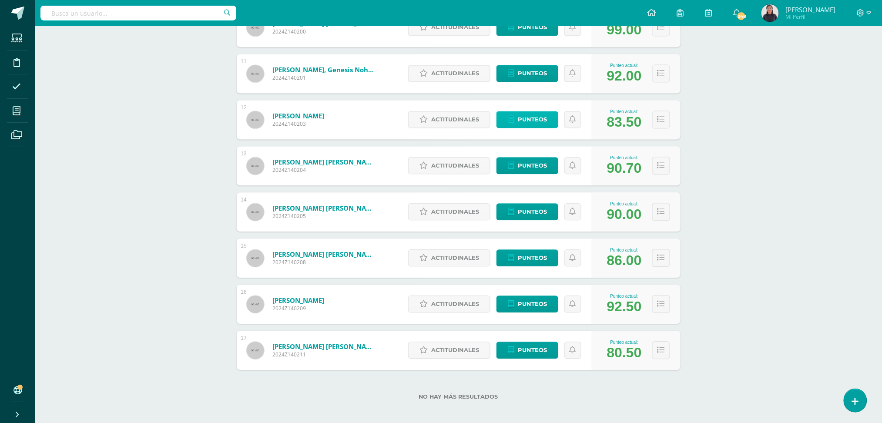
click at [528, 115] on span "Punteos" at bounding box center [532, 120] width 29 height 16
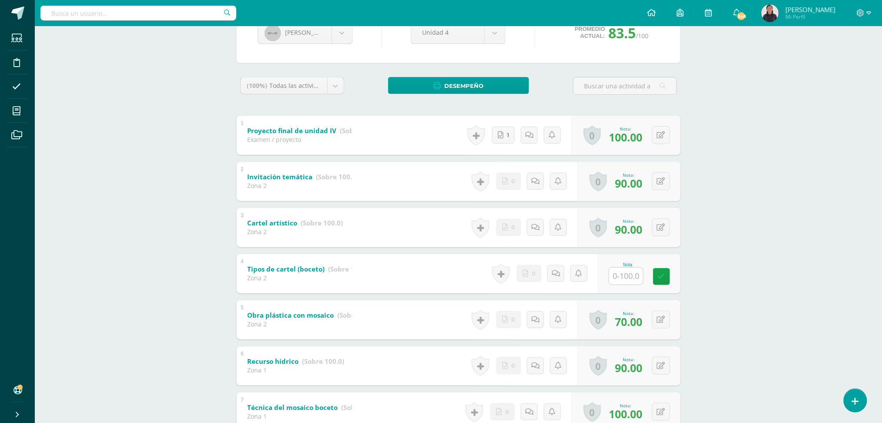
scroll to position [104, 0]
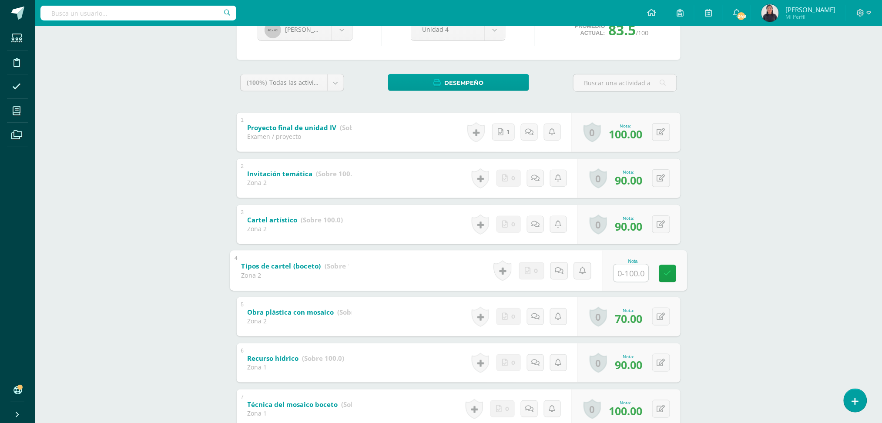
click at [630, 267] on input "text" at bounding box center [631, 272] width 35 height 17
type input "70"
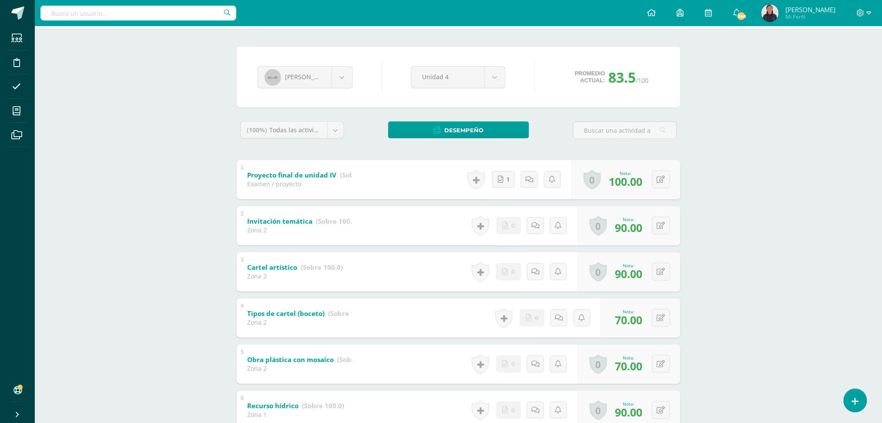
scroll to position [0, 0]
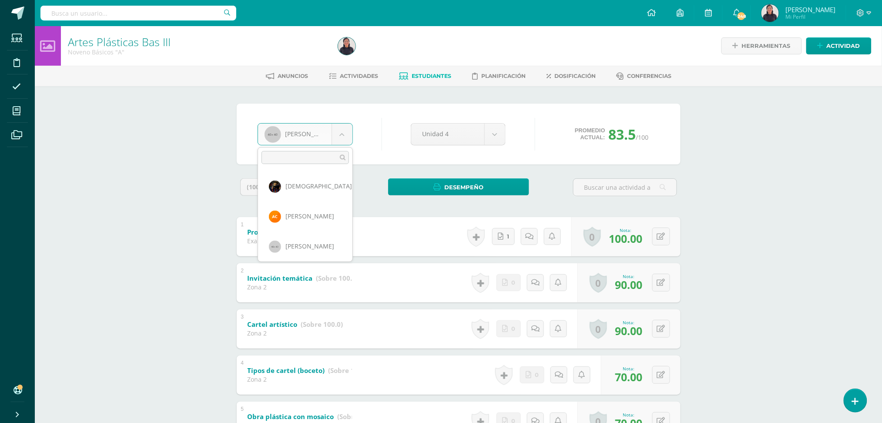
click at [345, 140] on body "Estudiantes Disciplina Asistencia Mis cursos Archivos Soporte Ayuda Reportar un…" at bounding box center [441, 341] width 882 height 683
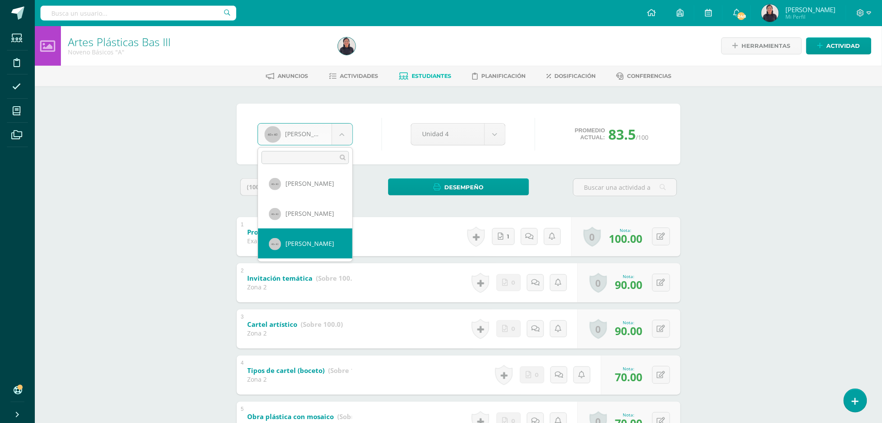
select select "230"
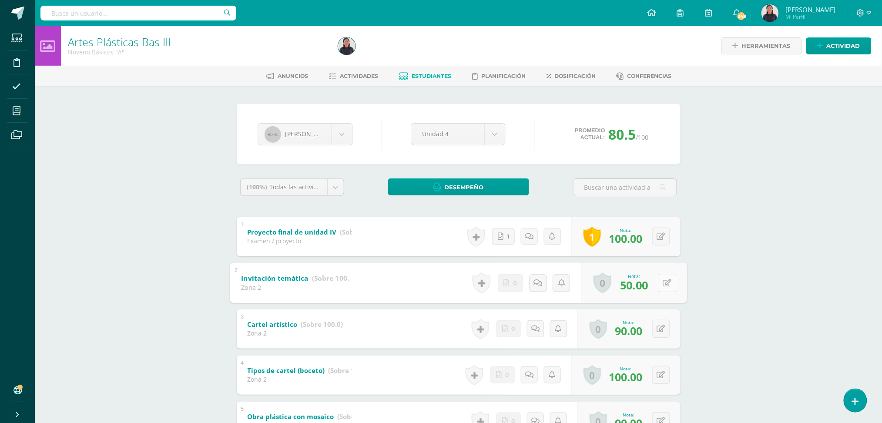
click at [664, 282] on icon at bounding box center [667, 282] width 9 height 7
type input "70"
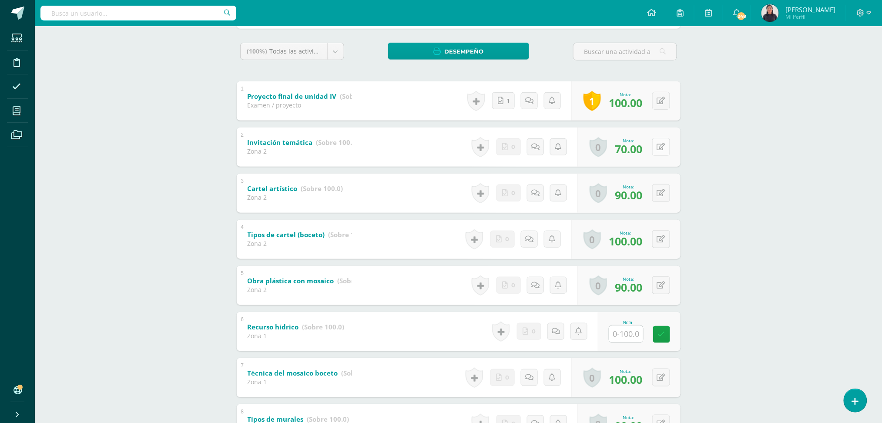
scroll to position [143, 0]
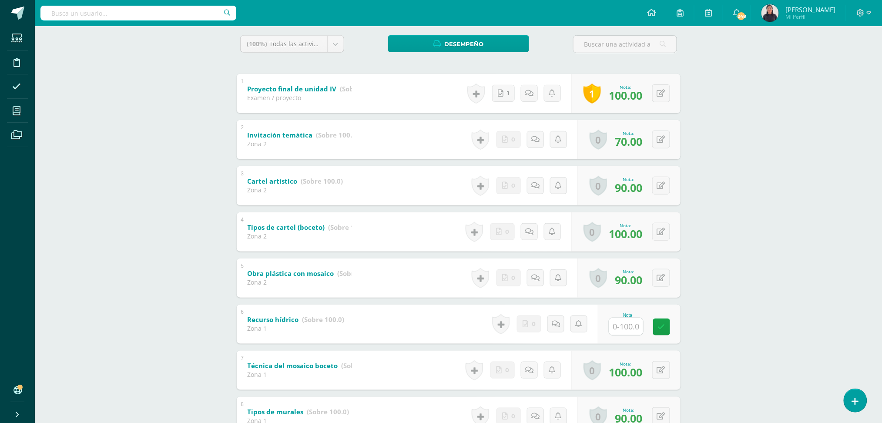
drag, startPoint x: 648, startPoint y: 313, endPoint x: 631, endPoint y: 327, distance: 22.0
click at [631, 327] on div "Nota" at bounding box center [639, 324] width 83 height 39
click at [631, 327] on input "text" at bounding box center [631, 326] width 35 height 17
click at [658, 323] on button at bounding box center [667, 324] width 18 height 18
type input "5"
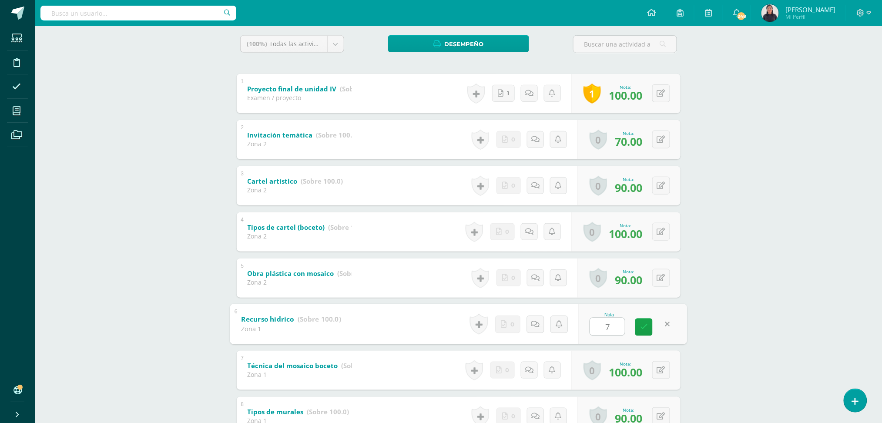
type input "70"
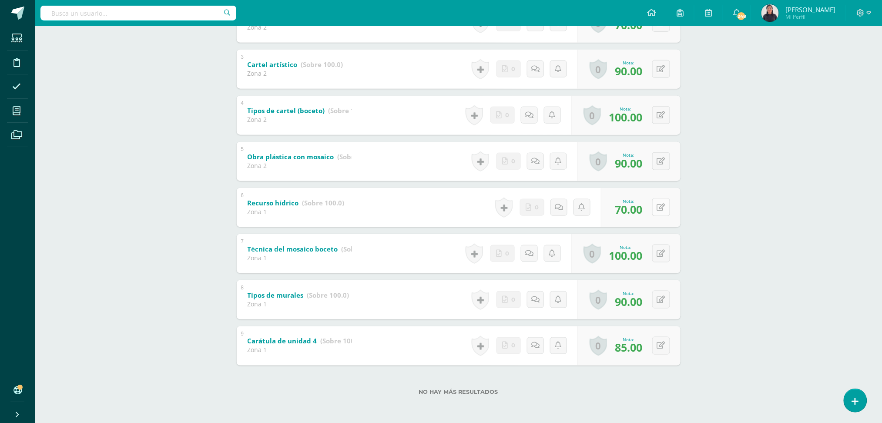
scroll to position [0, 0]
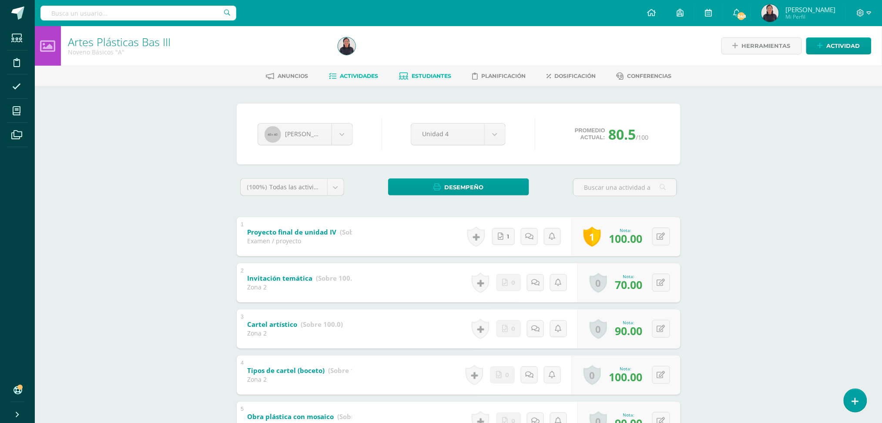
click at [349, 80] on link "Actividades" at bounding box center [353, 76] width 49 height 14
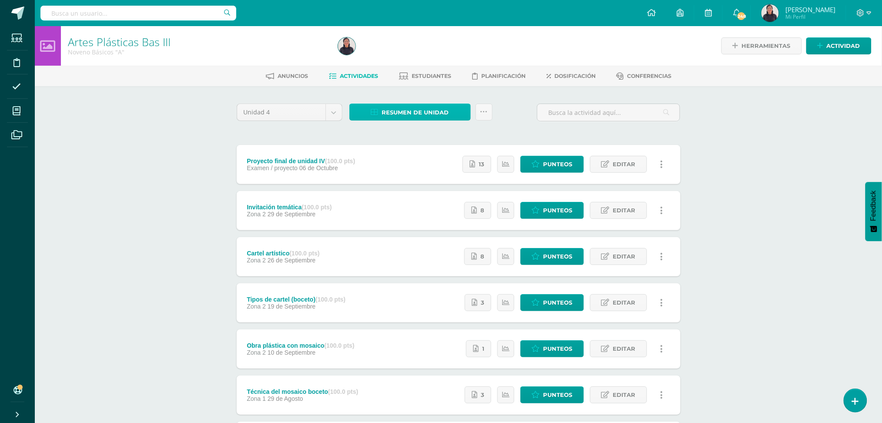
click at [437, 112] on span "Resumen de unidad" at bounding box center [415, 112] width 67 height 16
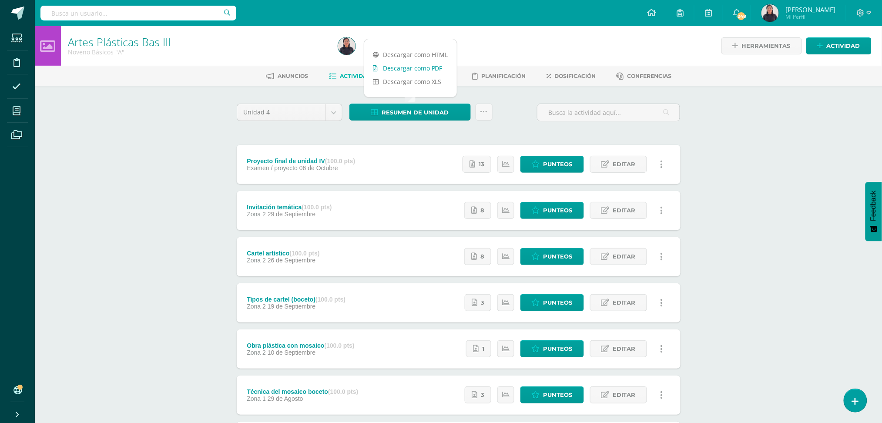
click at [401, 68] on link "Descargar como PDF" at bounding box center [410, 67] width 93 height 13
click at [480, 97] on div "Unidad 4 Unidad 1 Unidad 2 Unidad 3 Unidad 4 Resumen de unidad Subir actividade…" at bounding box center [458, 348] width 479 height 525
click at [434, 71] on link "Estudiantes" at bounding box center [425, 76] width 52 height 14
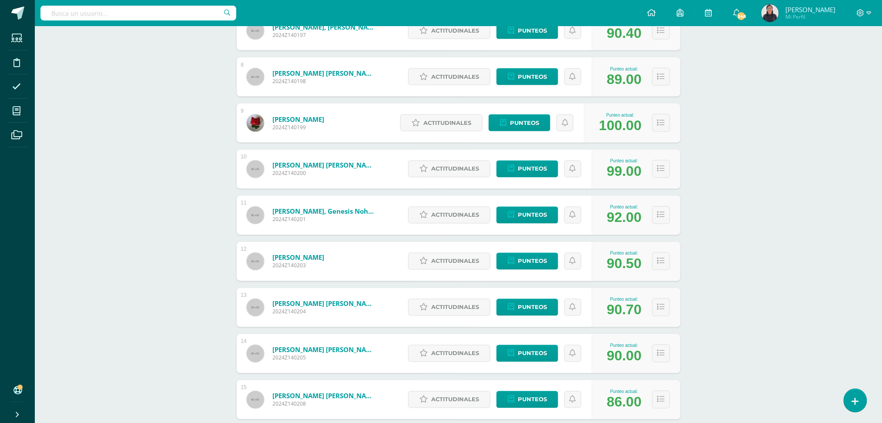
scroll to position [455, 0]
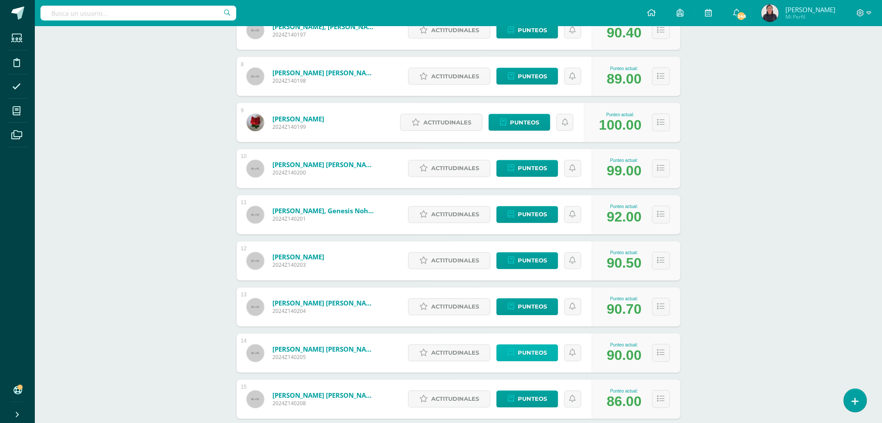
click at [526, 352] on span "Punteos" at bounding box center [532, 353] width 29 height 16
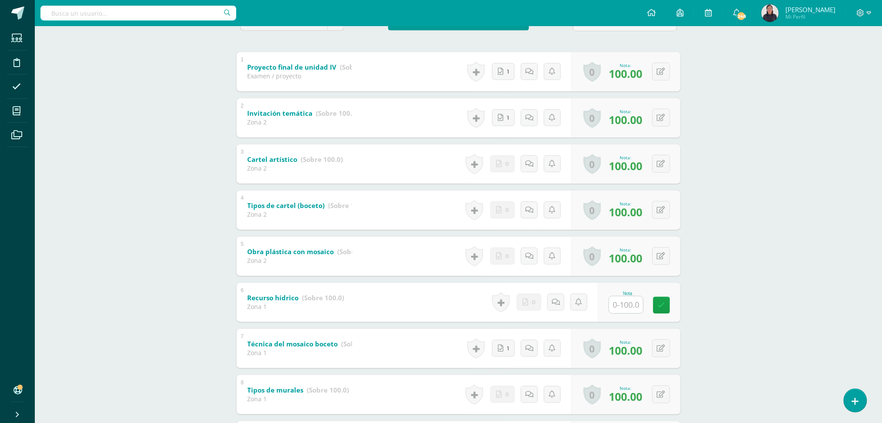
scroll to position [167, 0]
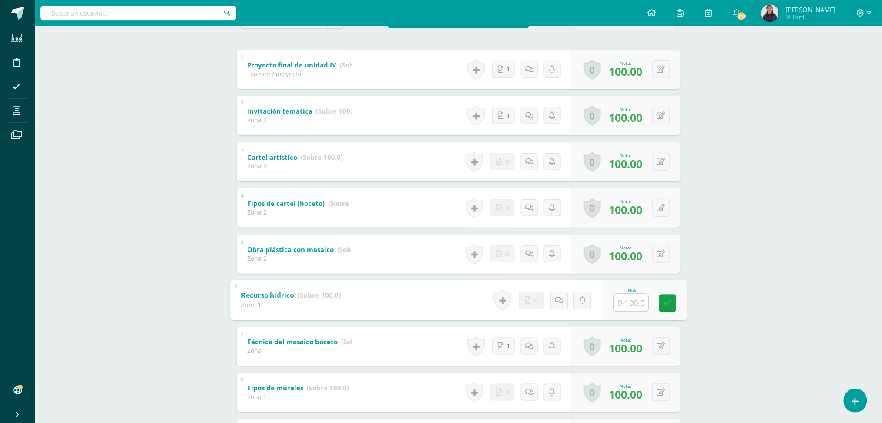
click at [632, 299] on input "text" at bounding box center [631, 302] width 35 height 17
type input "100"
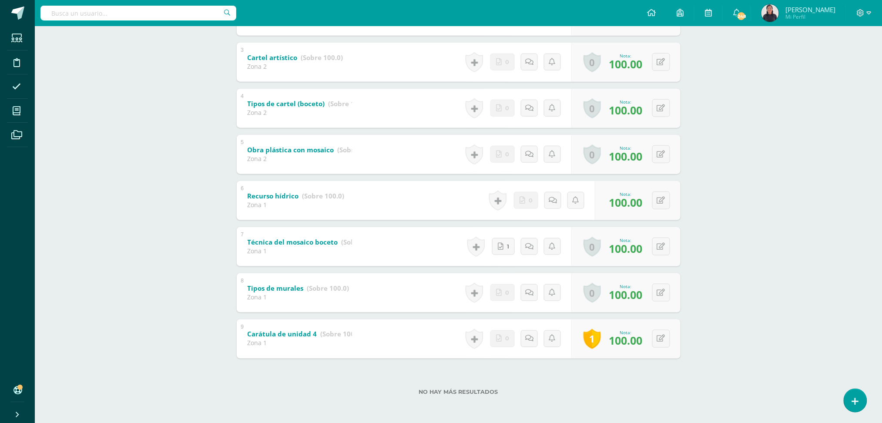
scroll to position [0, 0]
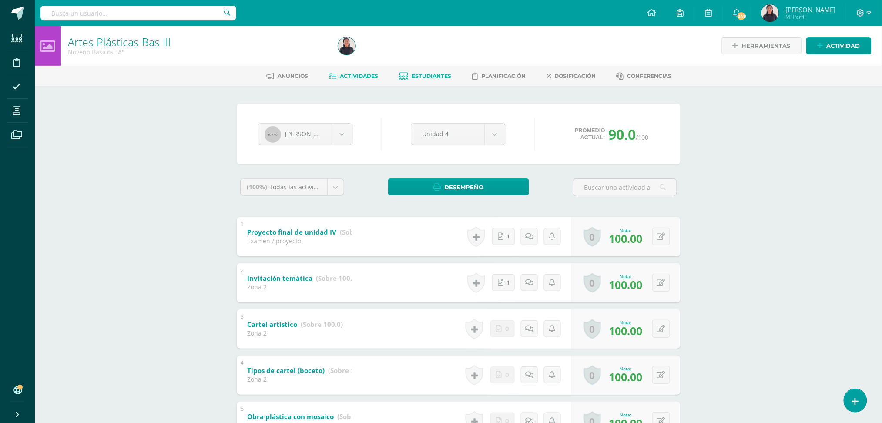
click at [348, 78] on span "Actividades" at bounding box center [359, 76] width 38 height 7
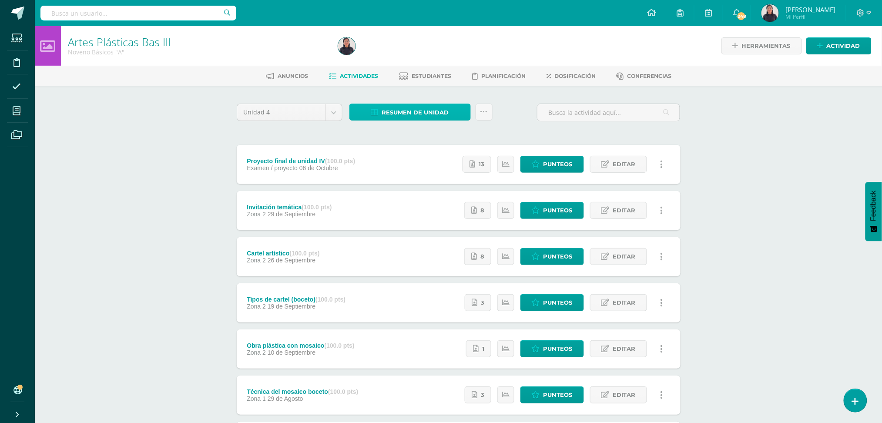
click at [407, 106] on span "Resumen de unidad" at bounding box center [415, 112] width 67 height 16
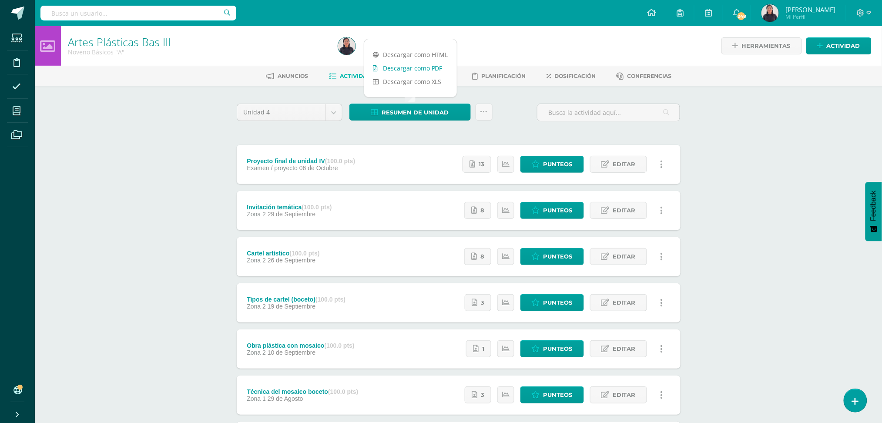
click at [397, 66] on link "Descargar como PDF" at bounding box center [410, 67] width 93 height 13
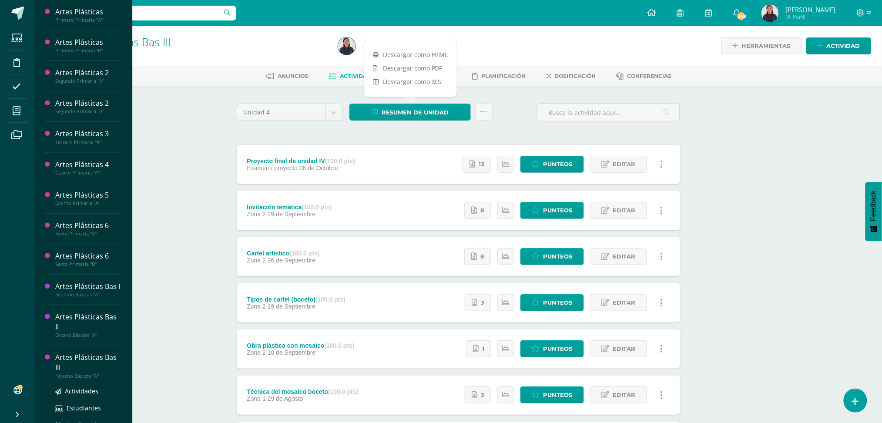
scroll to position [101, 0]
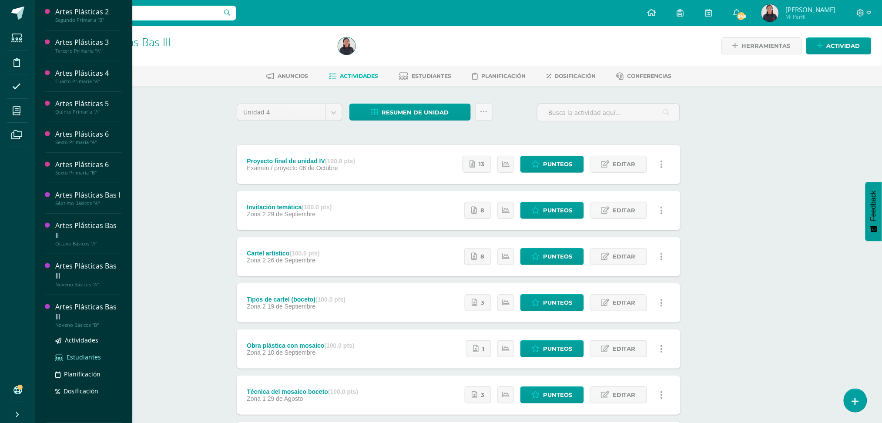
click at [68, 356] on span "Estudiantes" at bounding box center [84, 357] width 34 height 8
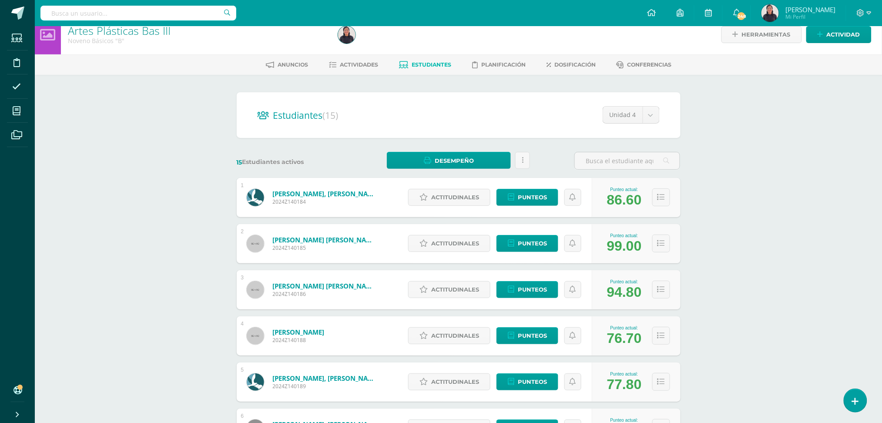
scroll to position [5, 0]
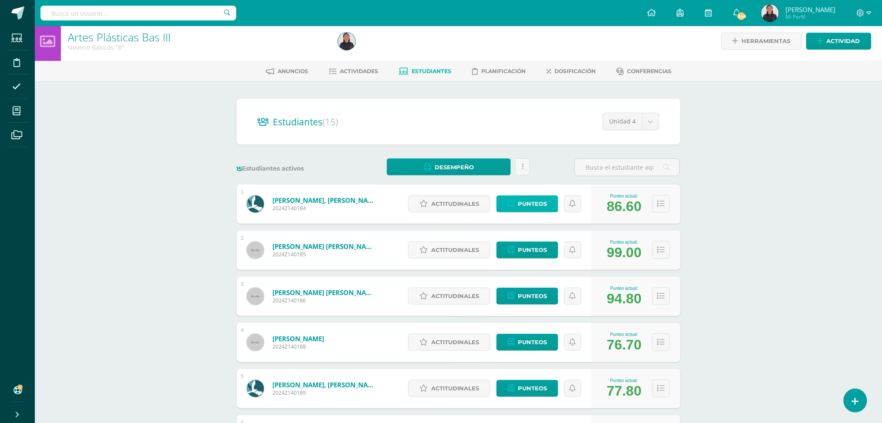
click at [521, 202] on span "Punteos" at bounding box center [532, 204] width 29 height 16
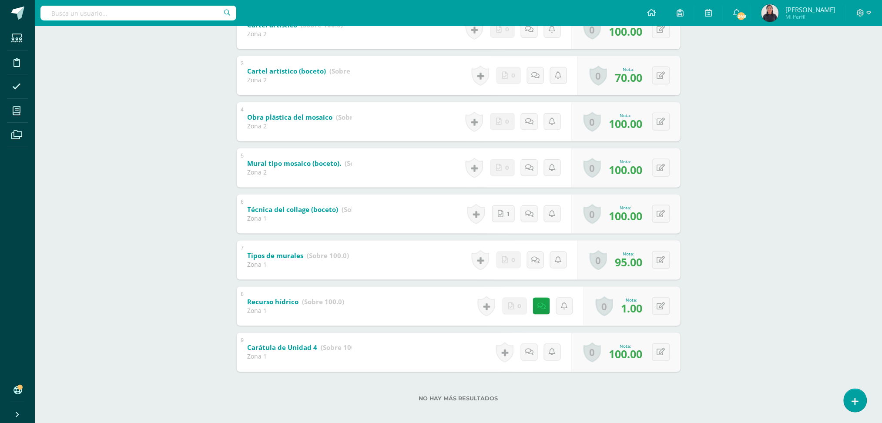
scroll to position [260, 0]
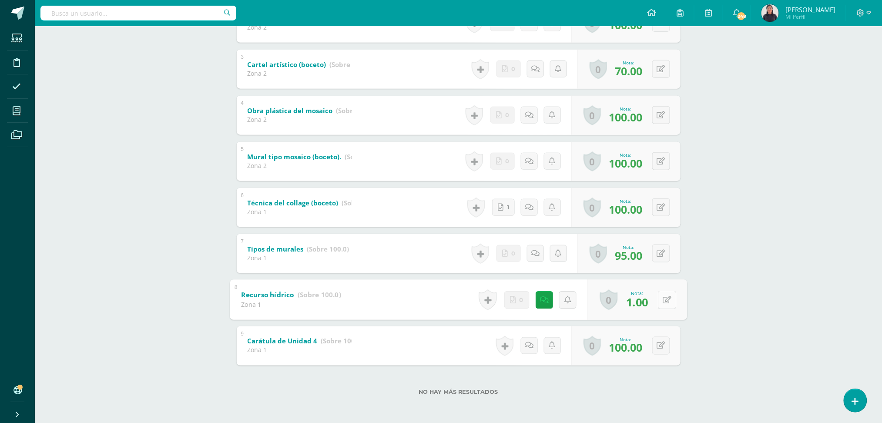
click at [657, 300] on div "0 [GEOGRAPHIC_DATA] Logros obtenidos Aún no hay logros agregados Nota: 1.00" at bounding box center [637, 299] width 100 height 40
click at [666, 296] on icon at bounding box center [667, 299] width 9 height 7
type input "70"
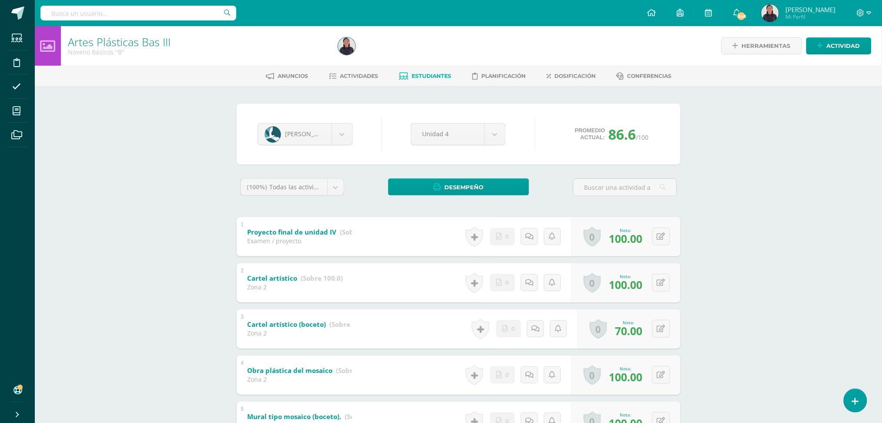
click at [425, 77] on span "Estudiantes" at bounding box center [432, 76] width 40 height 7
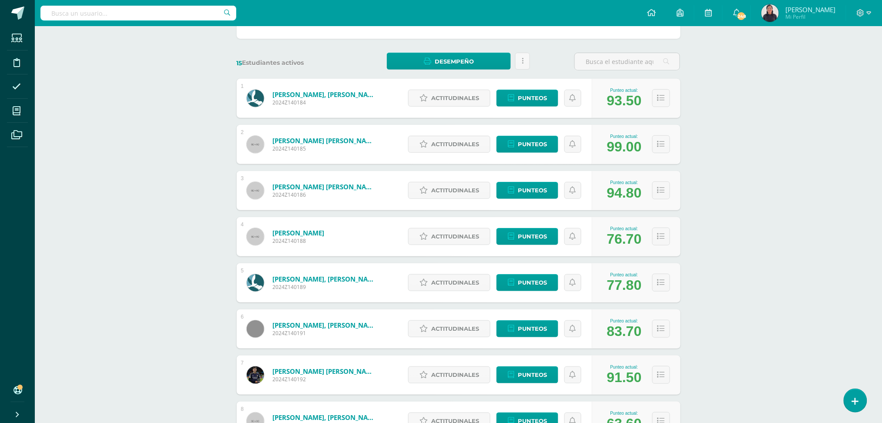
scroll to position [115, 0]
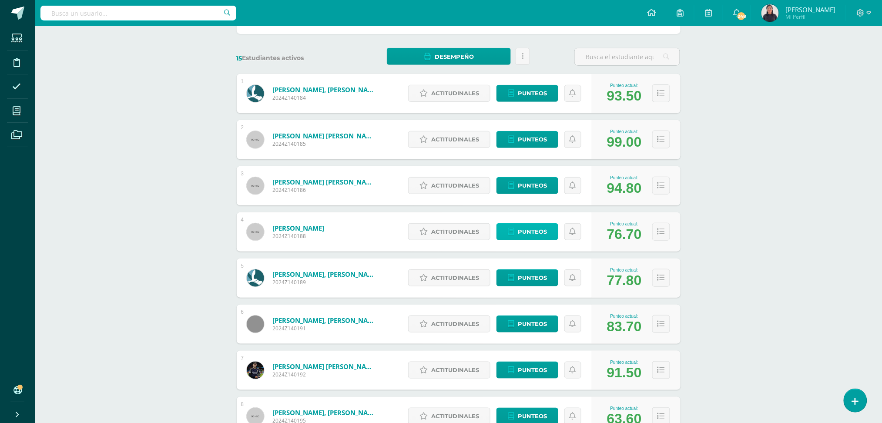
click at [534, 227] on span "Punteos" at bounding box center [532, 232] width 29 height 16
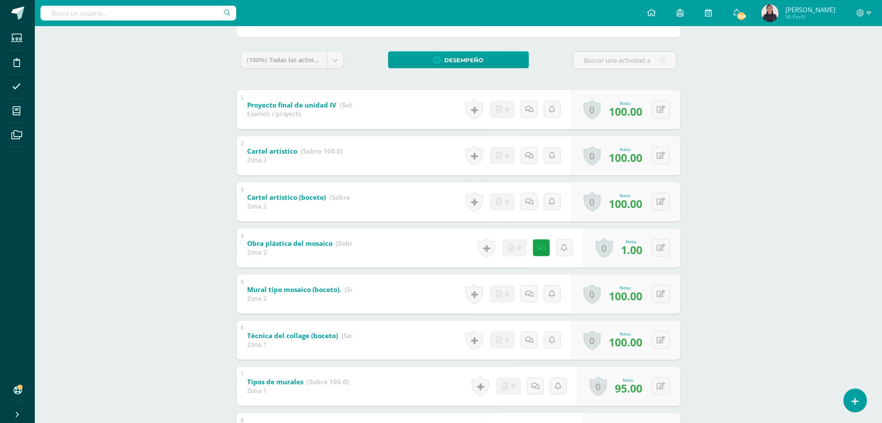
scroll to position [131, 0]
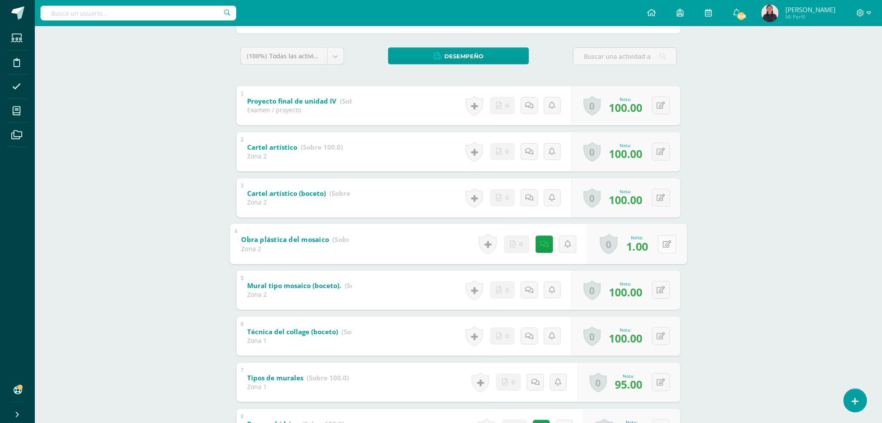
click at [665, 240] on button at bounding box center [667, 244] width 18 height 18
type input "50"
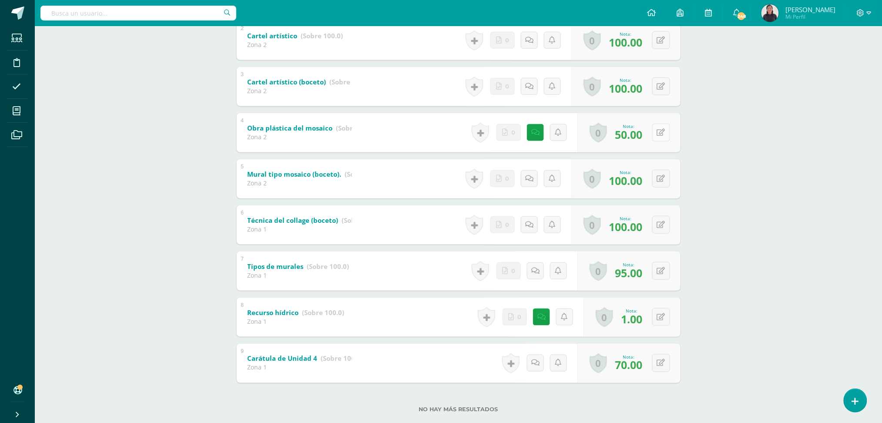
scroll to position [260, 0]
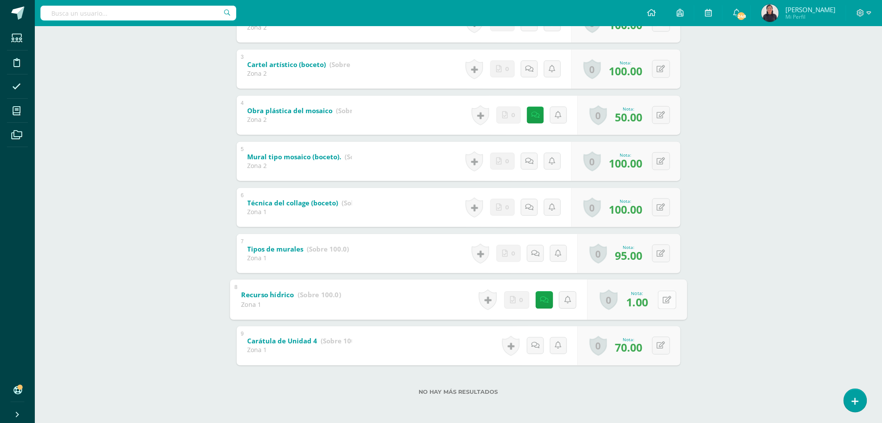
click at [664, 301] on icon at bounding box center [667, 299] width 9 height 7
type input "50"
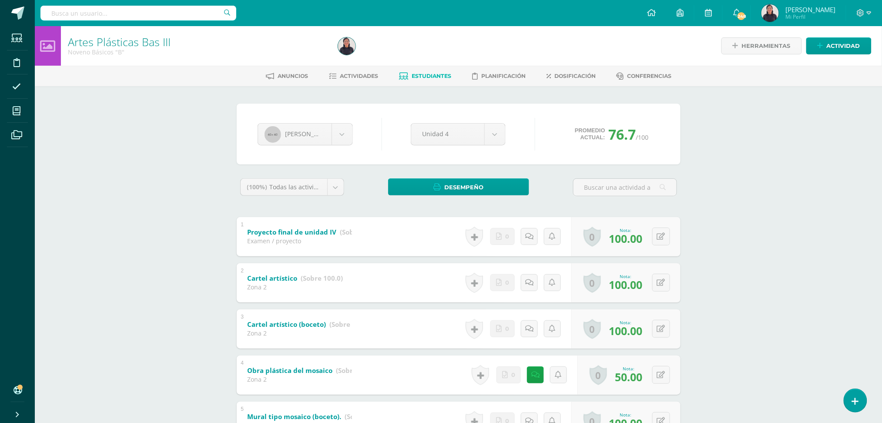
click at [437, 76] on span "Estudiantes" at bounding box center [432, 76] width 40 height 7
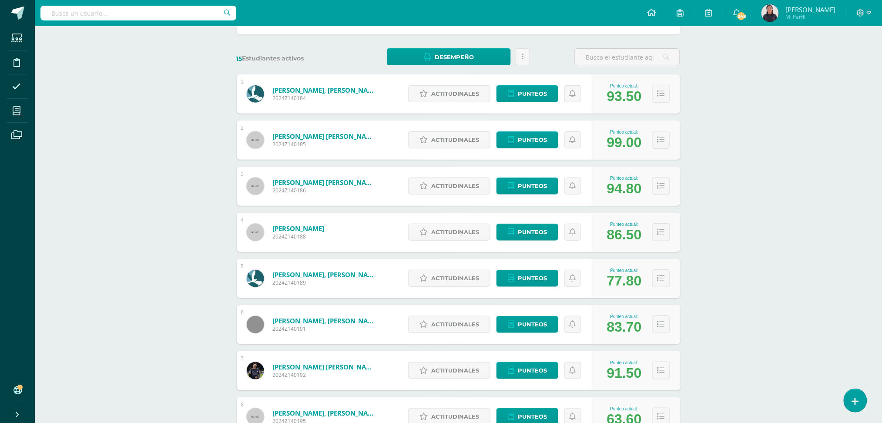
scroll to position [116, 0]
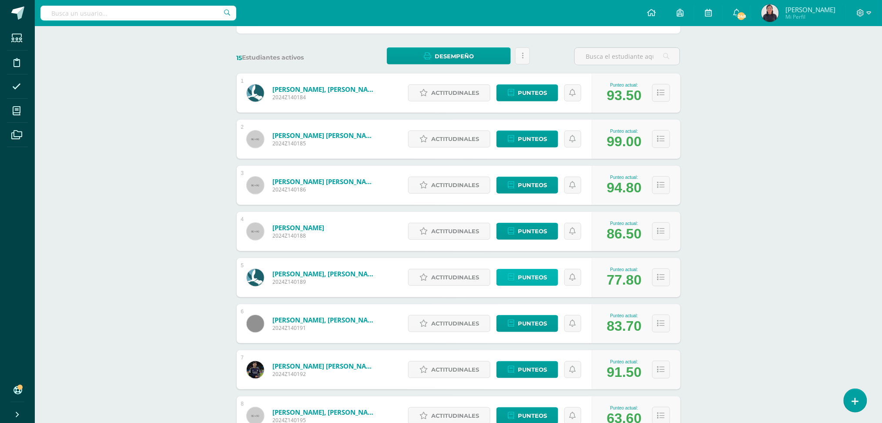
click at [535, 271] on span "Punteos" at bounding box center [532, 277] width 29 height 16
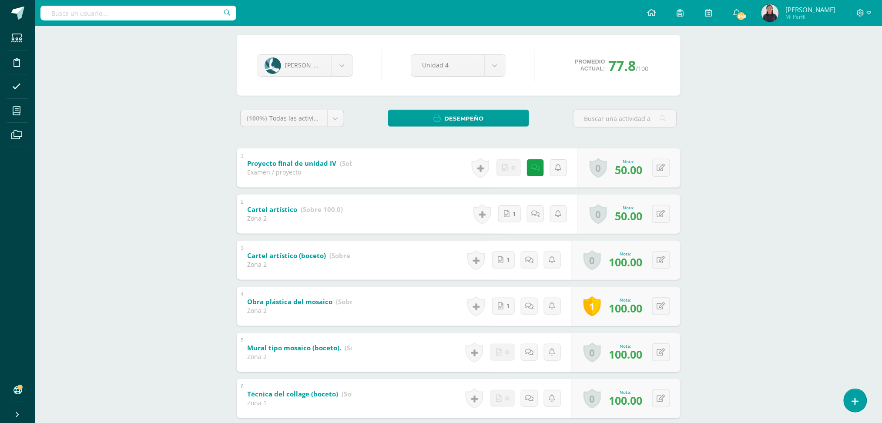
scroll to position [74, 0]
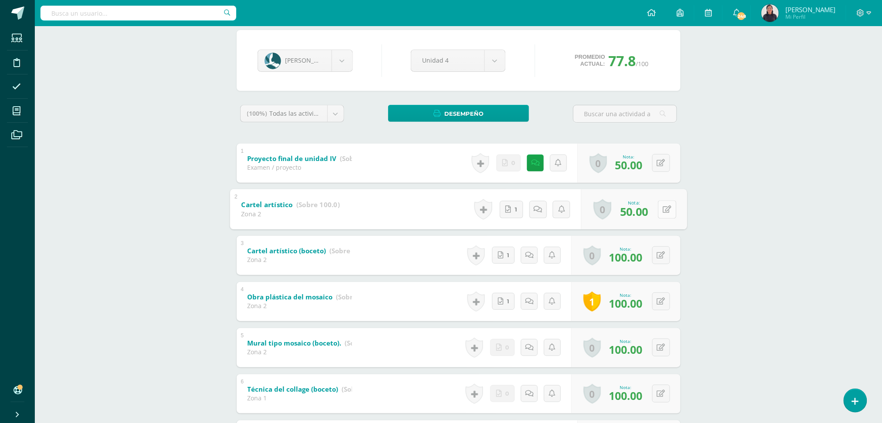
click at [659, 200] on button at bounding box center [667, 209] width 18 height 18
click at [513, 210] on span "1" at bounding box center [513, 209] width 2 height 17
click at [667, 206] on icon at bounding box center [667, 208] width 9 height 7
type input "70"
click at [661, 163] on button at bounding box center [667, 163] width 18 height 18
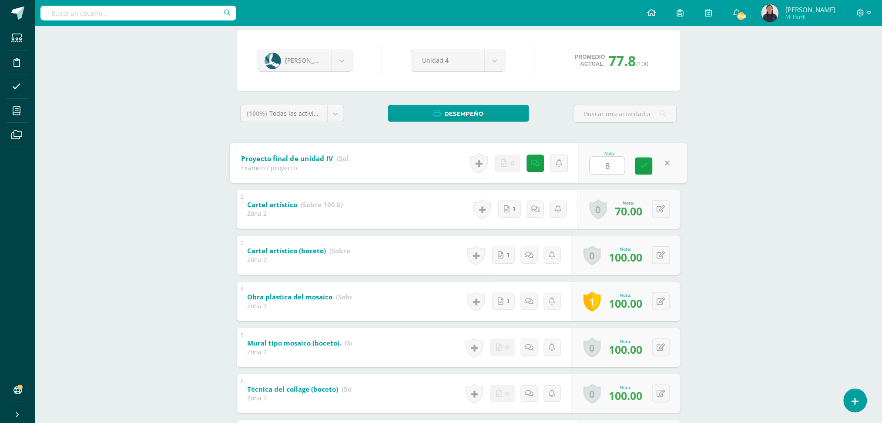
type input "80"
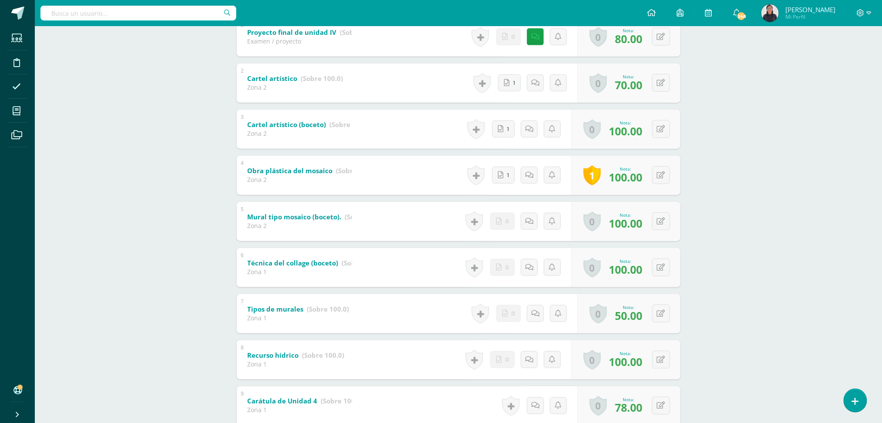
scroll to position [260, 0]
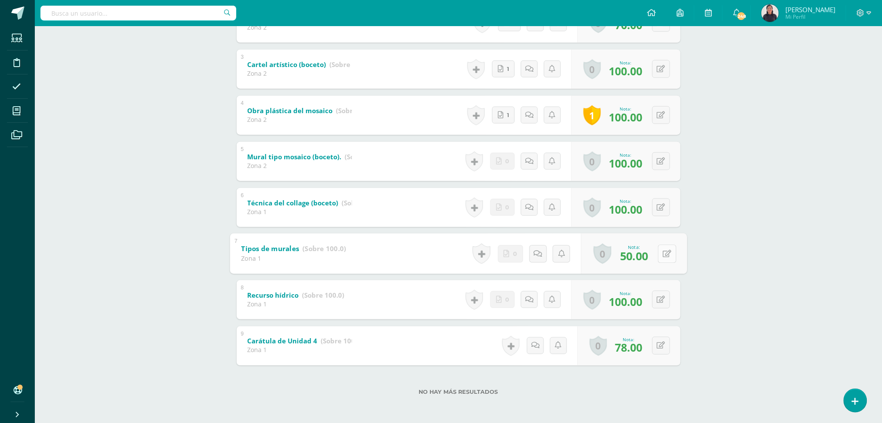
click at [658, 255] on button at bounding box center [667, 254] width 18 height 18
type input "70"
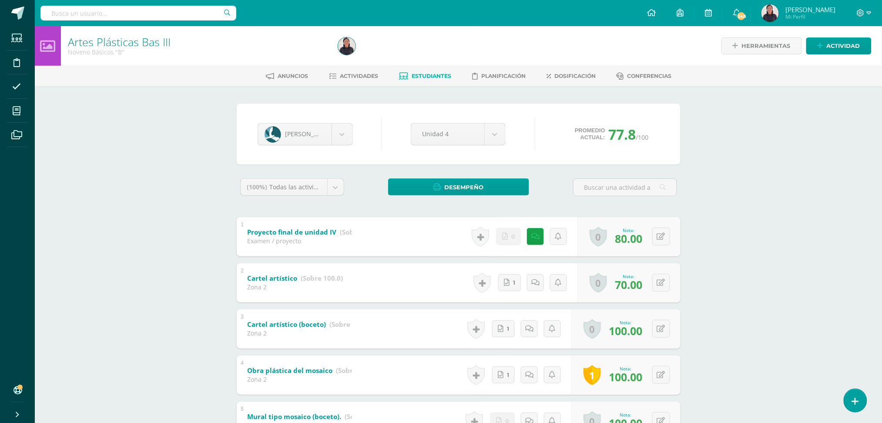
click at [424, 71] on link "Estudiantes" at bounding box center [425, 76] width 52 height 14
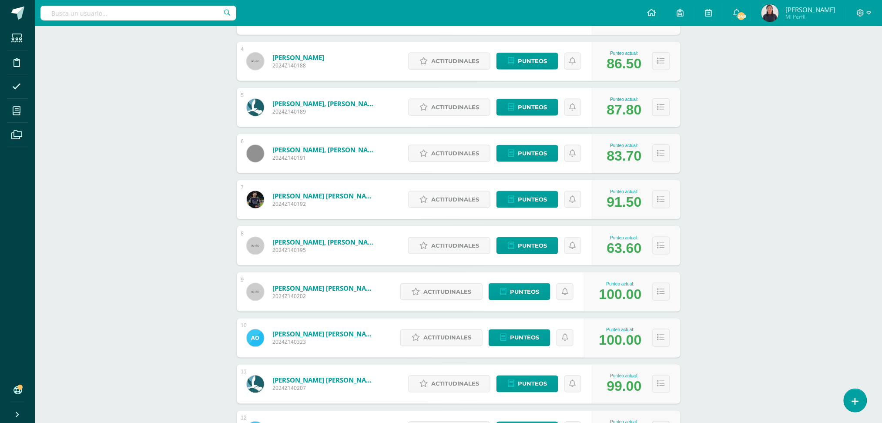
scroll to position [289, 0]
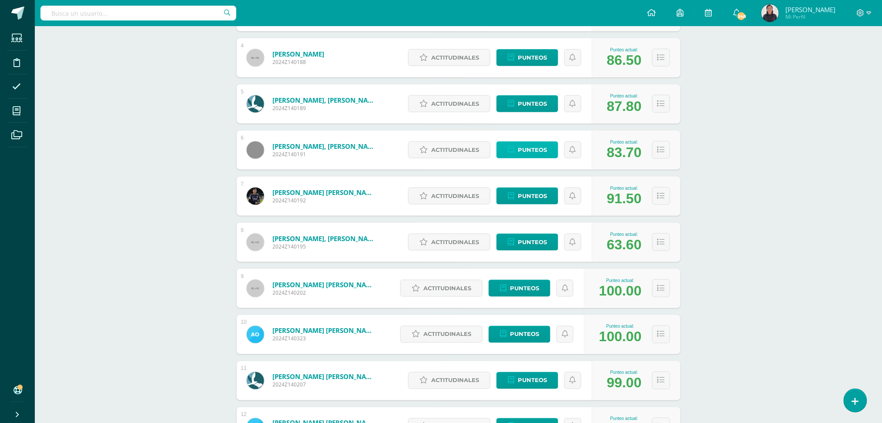
click at [538, 147] on span "Punteos" at bounding box center [532, 150] width 29 height 16
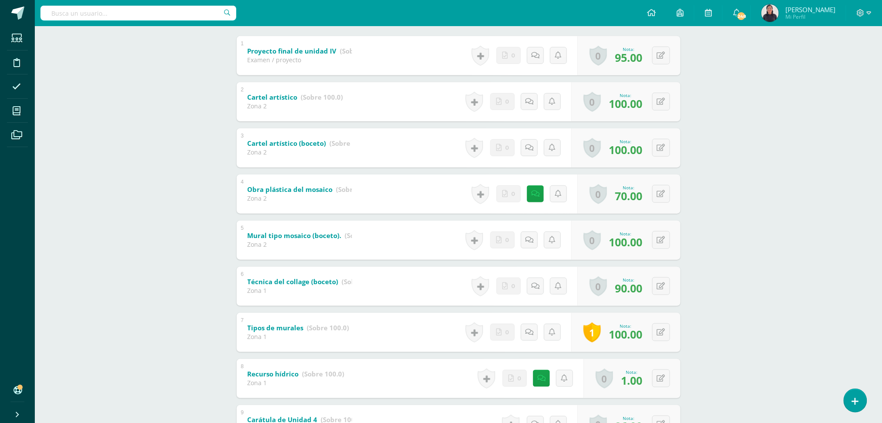
scroll to position [232, 0]
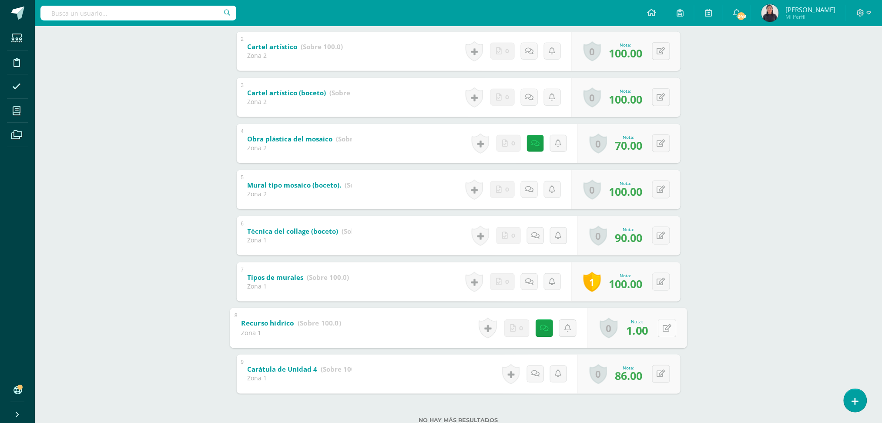
click at [658, 328] on button at bounding box center [667, 328] width 18 height 18
type input "70"
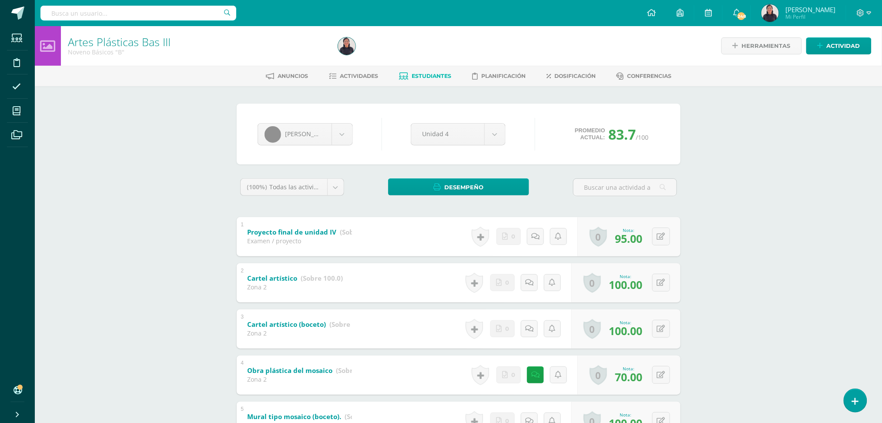
click at [423, 75] on span "Estudiantes" at bounding box center [432, 76] width 40 height 7
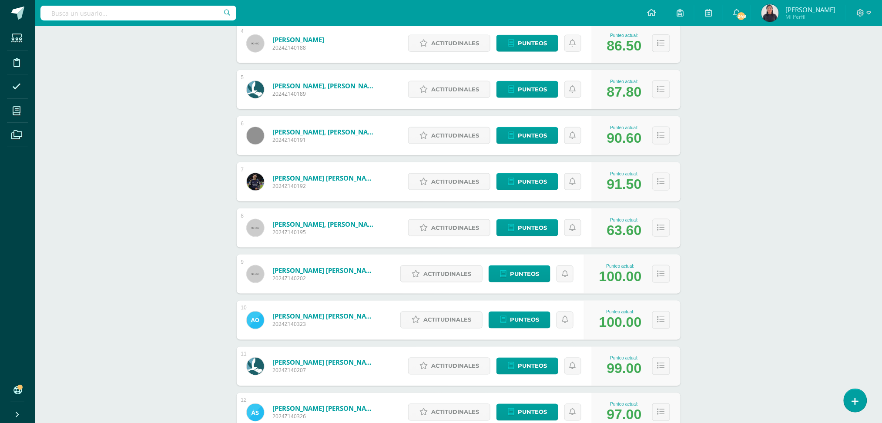
scroll to position [311, 0]
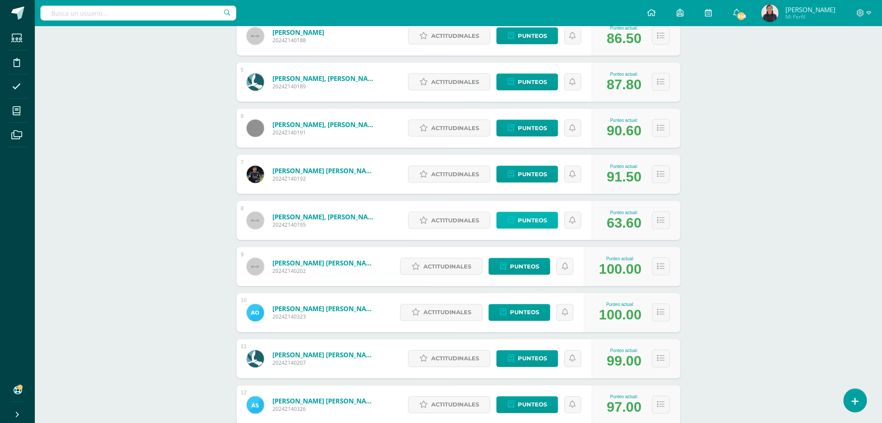
click at [541, 219] on span "Punteos" at bounding box center [532, 220] width 29 height 16
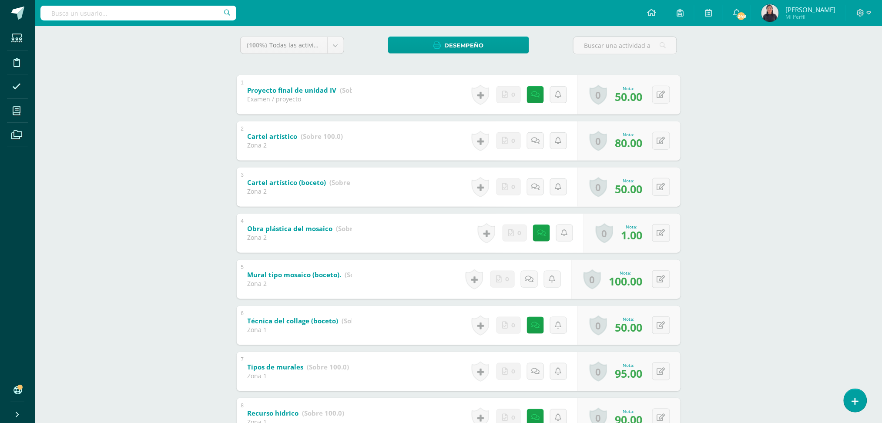
scroll to position [144, 0]
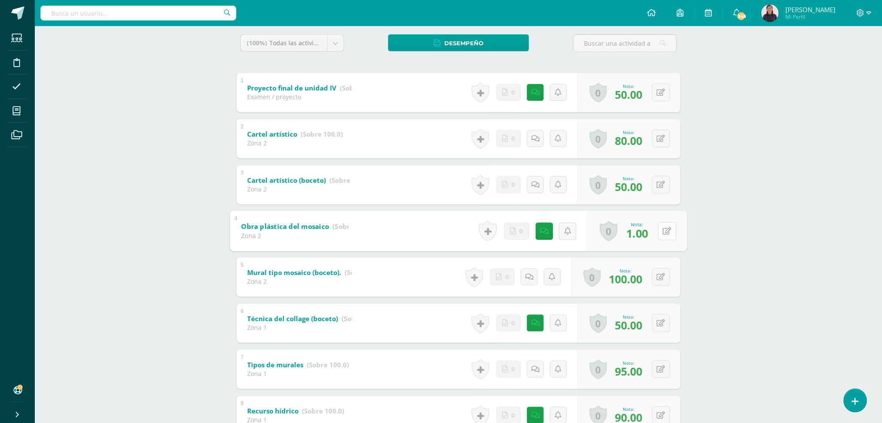
click at [659, 229] on button at bounding box center [667, 231] width 18 height 18
type input "70"
click at [660, 91] on button at bounding box center [667, 93] width 18 height 18
type input "70"
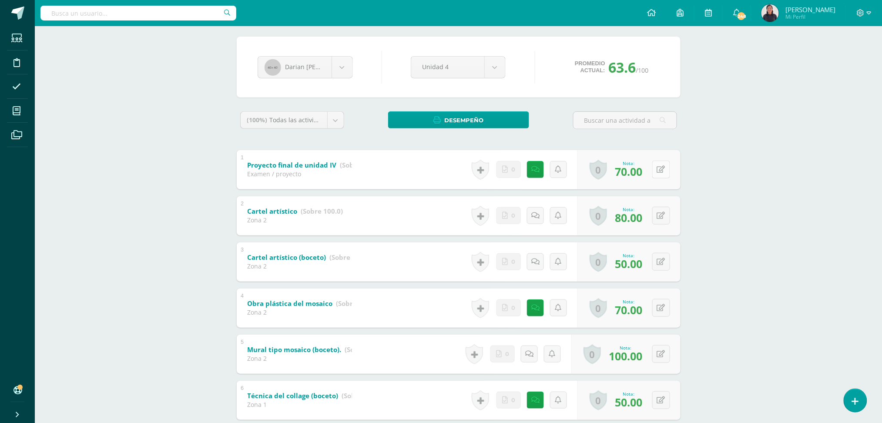
scroll to position [0, 0]
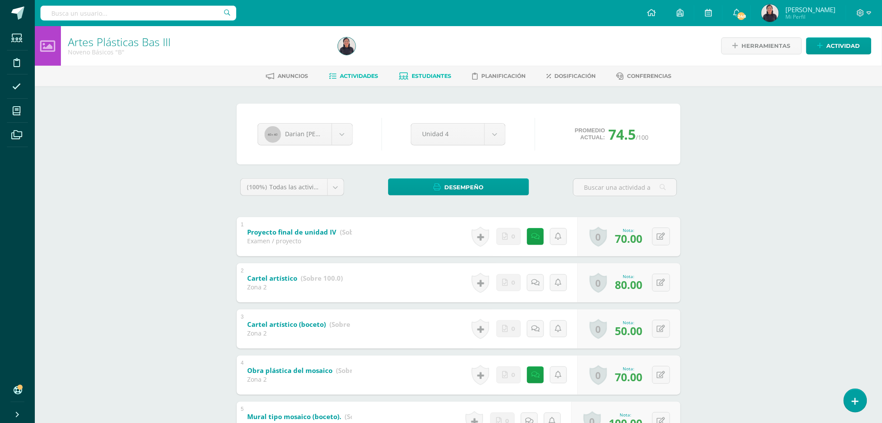
click at [359, 76] on span "Actividades" at bounding box center [359, 76] width 38 height 7
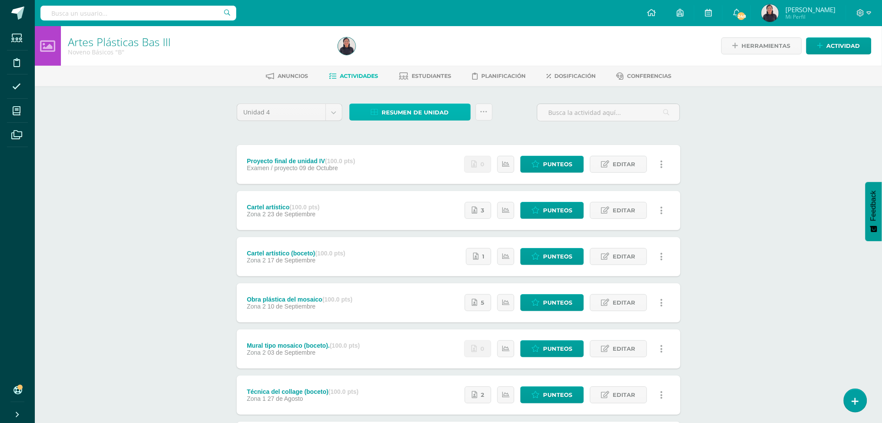
click at [406, 108] on span "Resumen de unidad" at bounding box center [415, 112] width 67 height 16
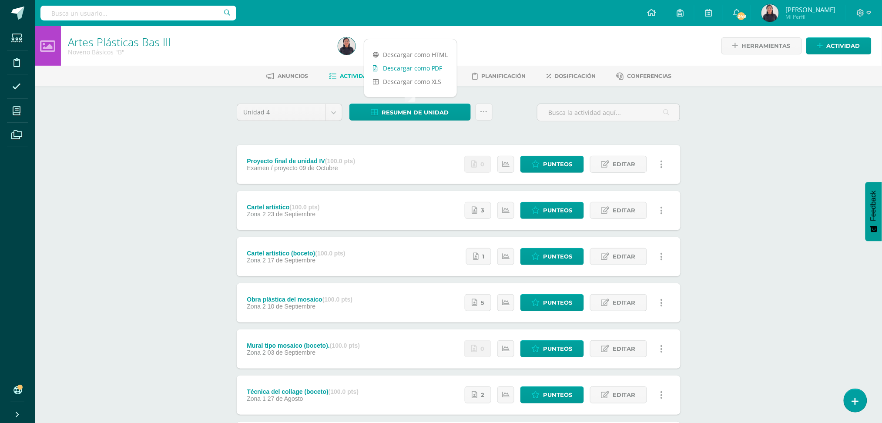
click at [396, 65] on link "Descargar como PDF" at bounding box center [410, 67] width 93 height 13
click at [481, 85] on div "Anuncios Actividades Estudiantes Planificación Dosificación Conferencias" at bounding box center [469, 76] width 868 height 20
click at [435, 68] on div "Anuncios Actividades Estudiantes Planificación Dosificación Conferencias" at bounding box center [469, 76] width 868 height 20
click at [435, 73] on span "Estudiantes" at bounding box center [432, 76] width 40 height 7
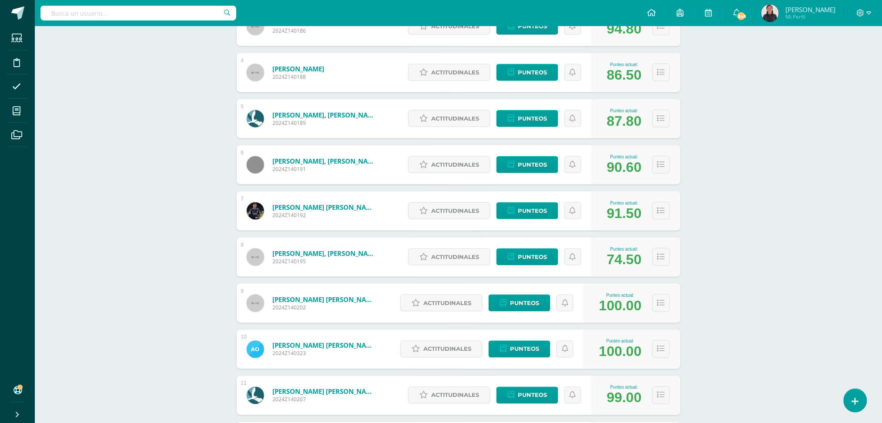
scroll to position [509, 0]
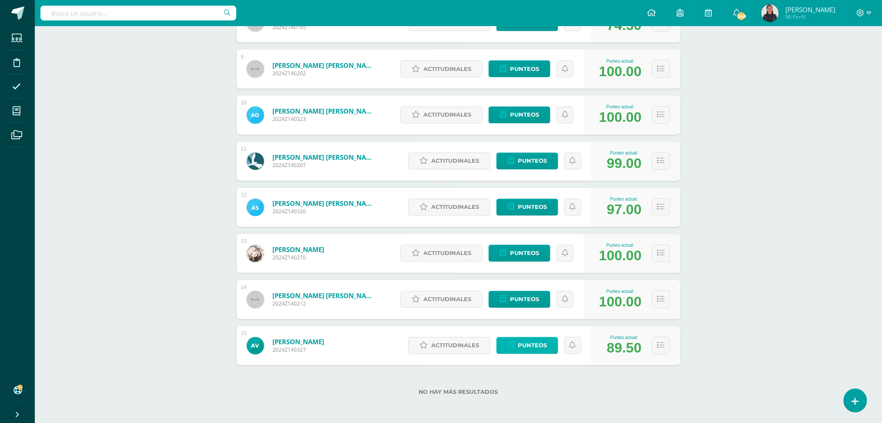
click at [540, 345] on span "Punteos" at bounding box center [532, 346] width 29 height 16
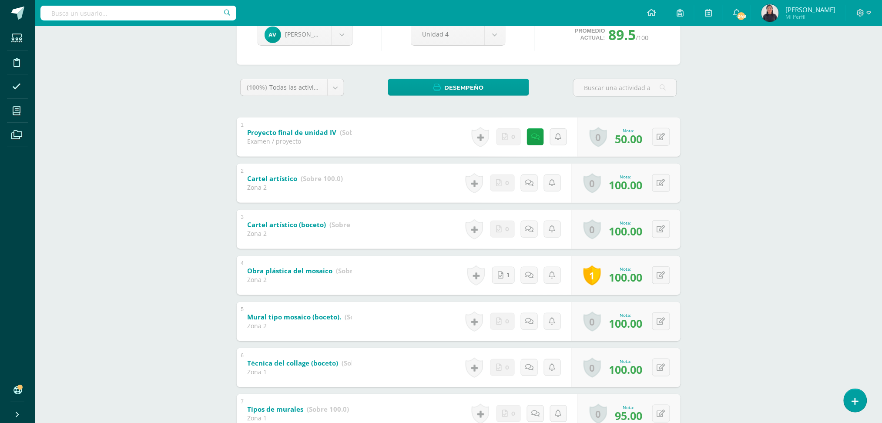
scroll to position [107, 0]
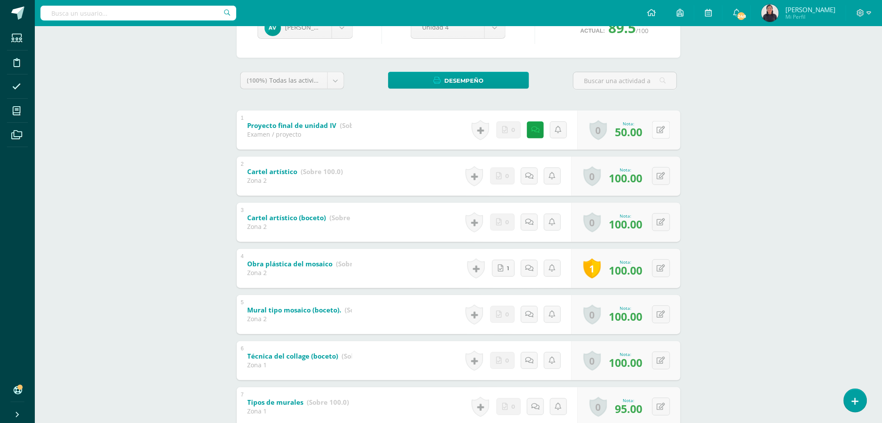
click at [659, 127] on button at bounding box center [661, 130] width 18 height 18
type input "0"
type input "70"
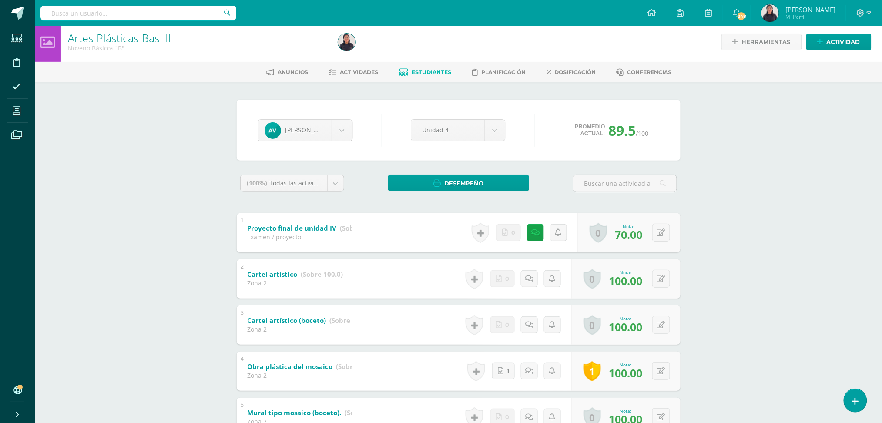
scroll to position [0, 0]
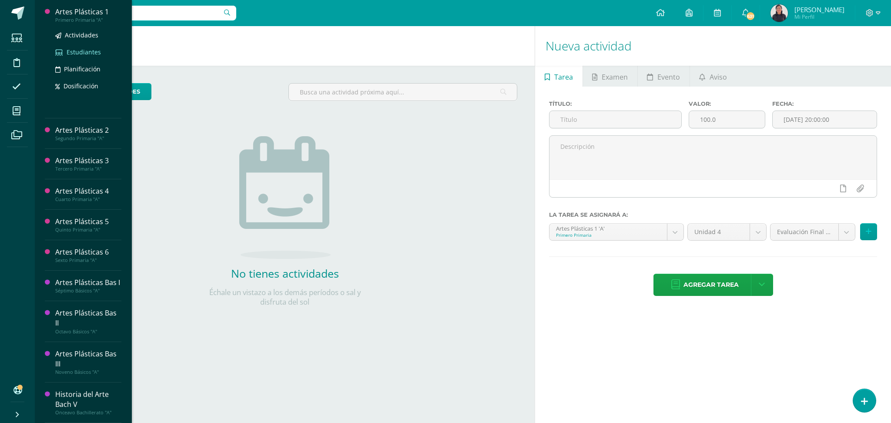
click at [73, 48] on span "Estudiantes" at bounding box center [84, 52] width 34 height 8
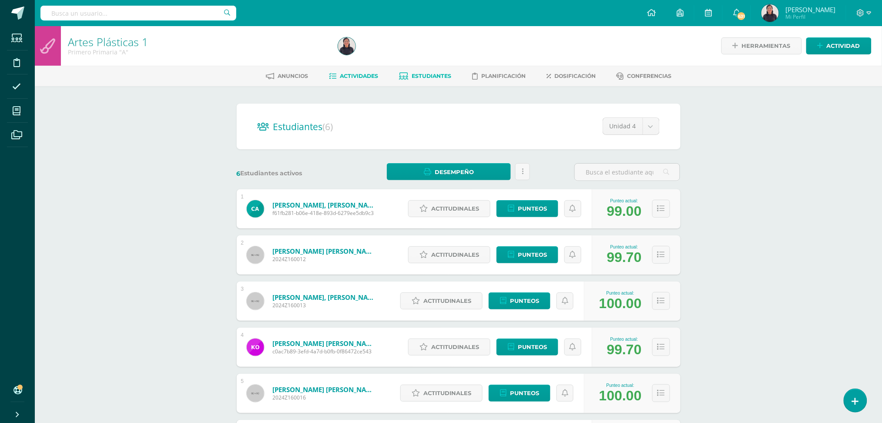
click at [353, 77] on span "Actividades" at bounding box center [359, 76] width 38 height 7
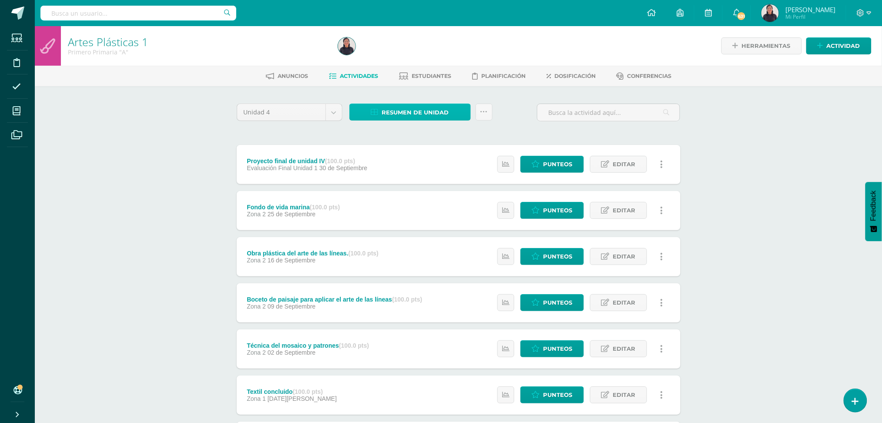
click at [405, 106] on span "Resumen de unidad" at bounding box center [415, 112] width 67 height 16
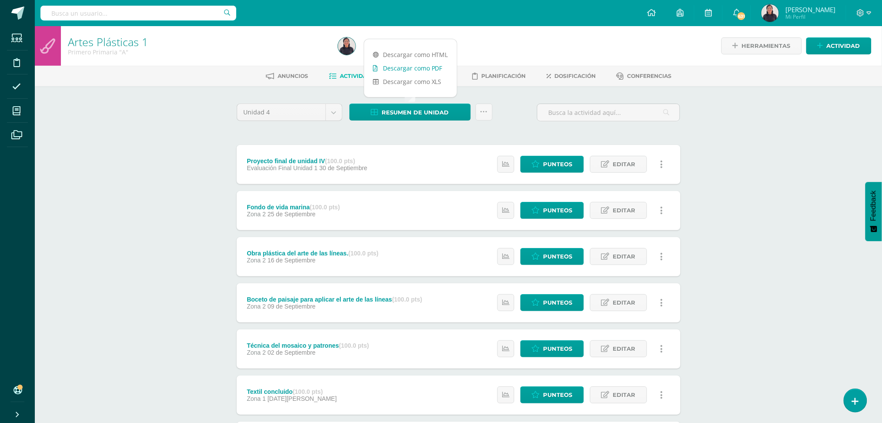
click at [401, 62] on link "Descargar como PDF" at bounding box center [410, 67] width 93 height 13
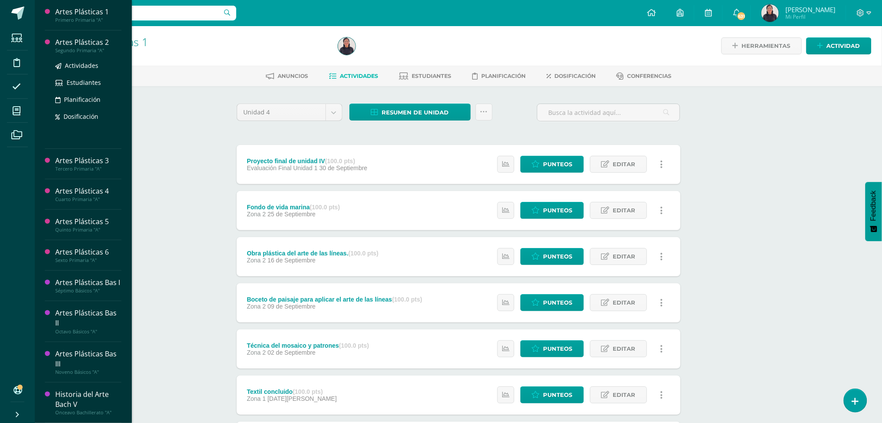
click at [78, 60] on div "Actividades Estudiantes Planificación Dosificación" at bounding box center [88, 98] width 66 height 88
click at [80, 83] on span "Estudiantes" at bounding box center [84, 82] width 34 height 8
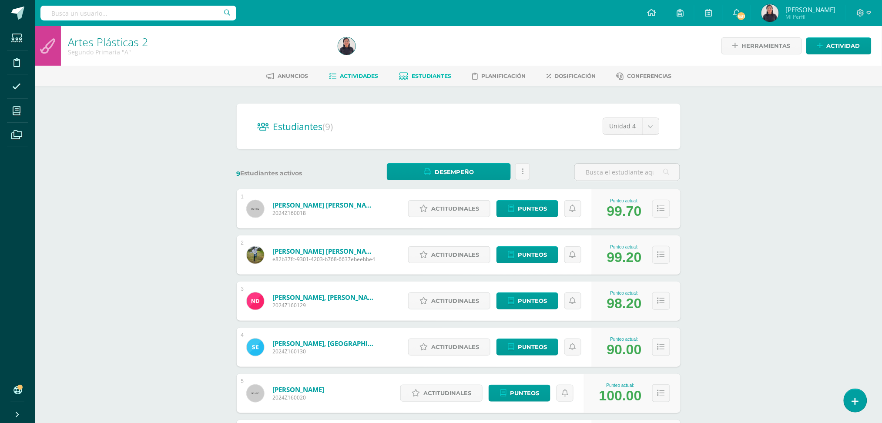
click at [357, 77] on span "Actividades" at bounding box center [359, 76] width 38 height 7
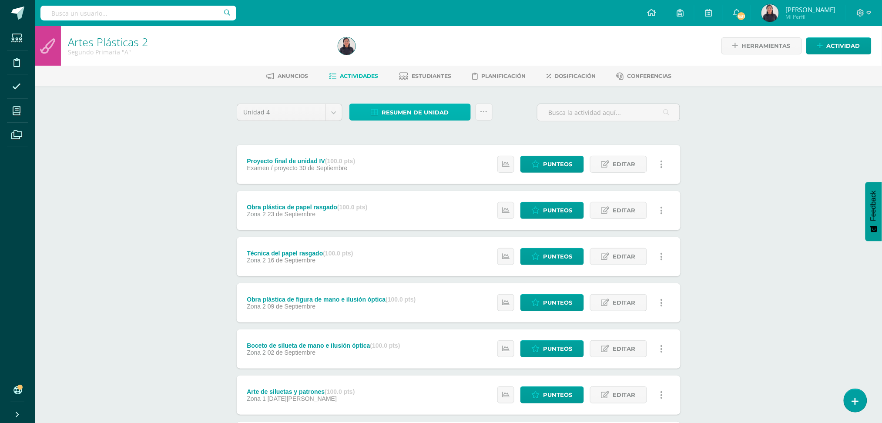
click at [436, 105] on span "Resumen de unidad" at bounding box center [415, 112] width 67 height 16
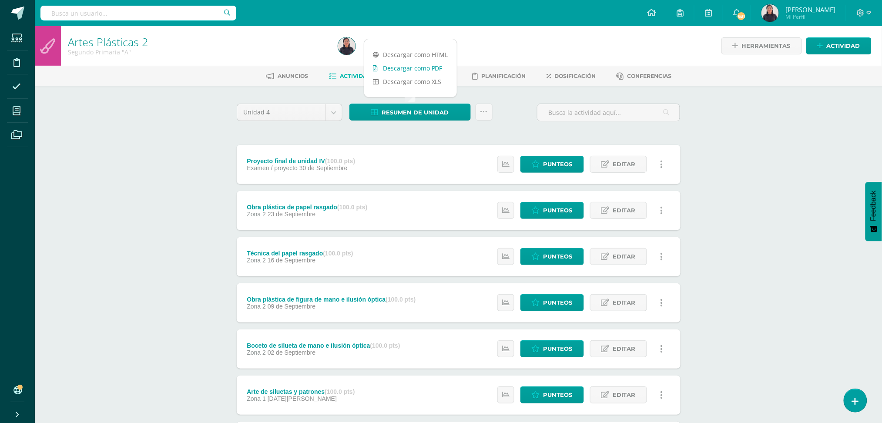
click at [407, 68] on link "Descargar como PDF" at bounding box center [410, 67] width 93 height 13
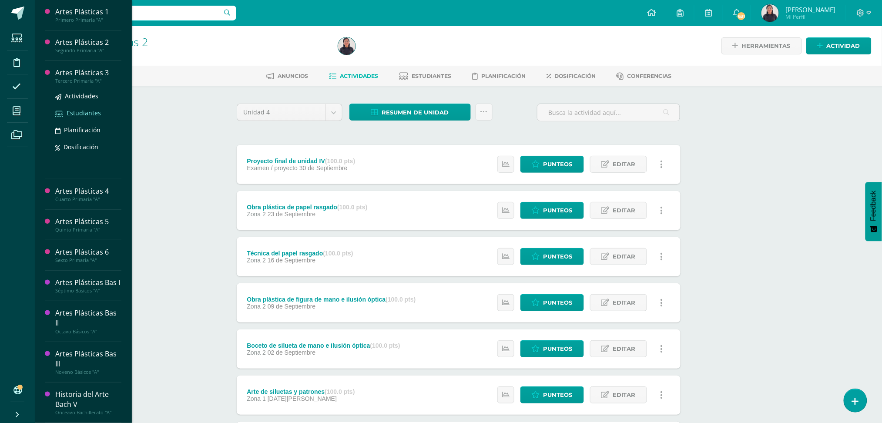
click at [85, 112] on span "Estudiantes" at bounding box center [84, 113] width 34 height 8
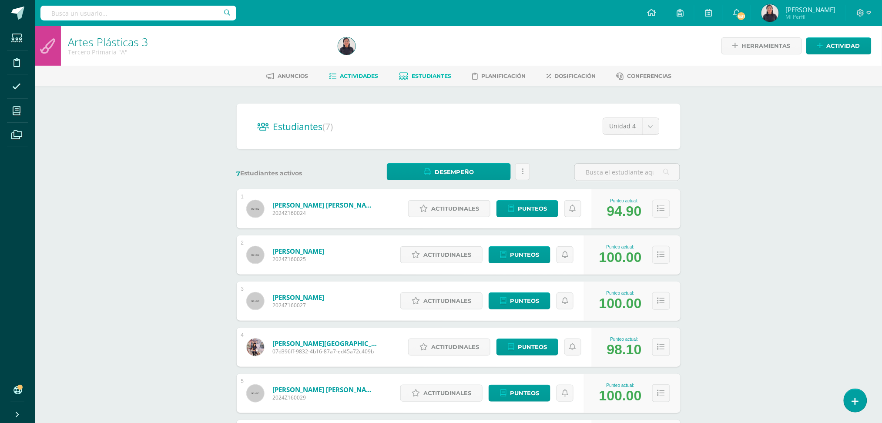
click at [336, 71] on link "Actividades" at bounding box center [353, 76] width 49 height 14
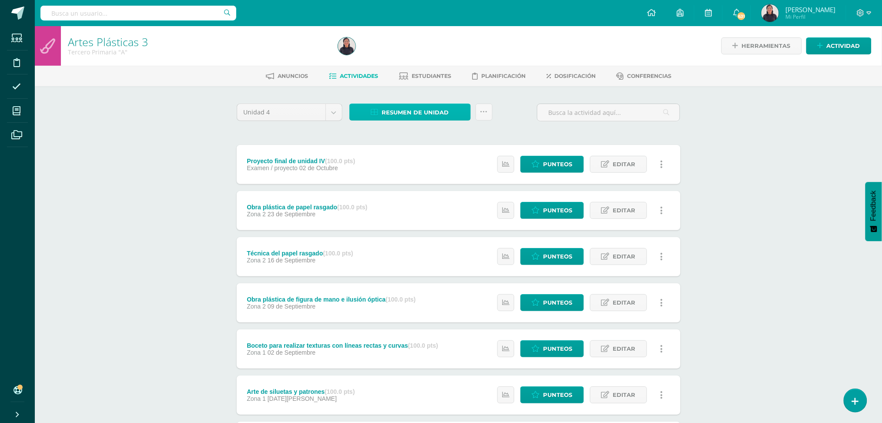
click at [432, 117] on span "Resumen de unidad" at bounding box center [415, 112] width 67 height 16
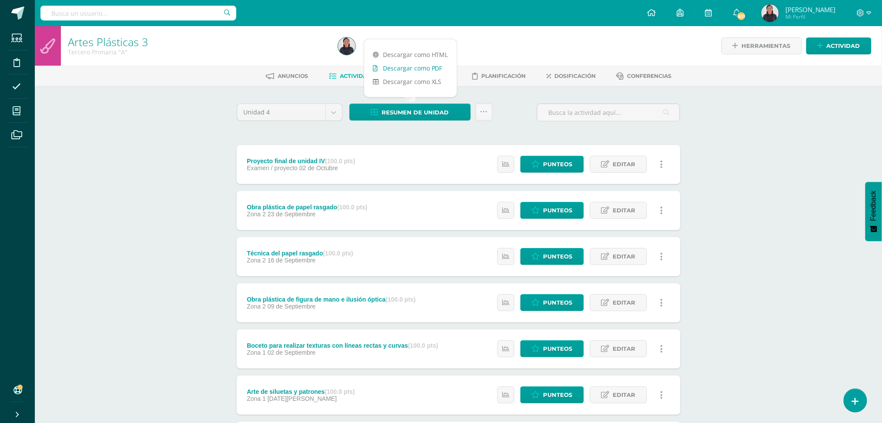
click at [404, 68] on link "Descargar como PDF" at bounding box center [410, 67] width 93 height 13
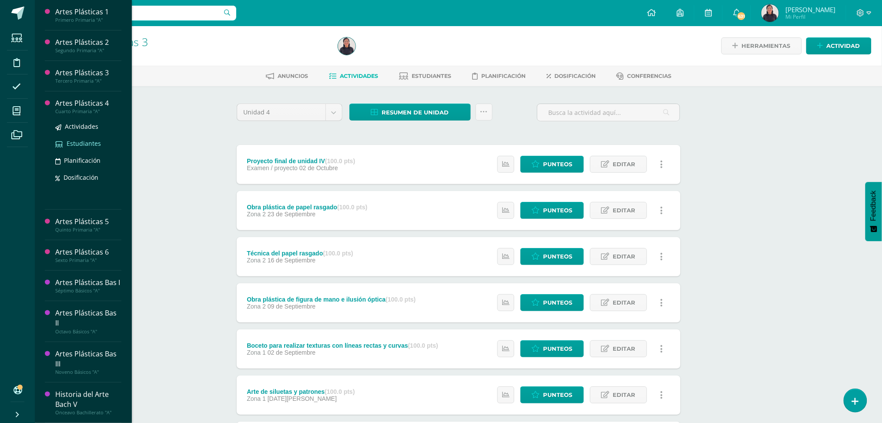
click at [74, 143] on span "Estudiantes" at bounding box center [84, 143] width 34 height 8
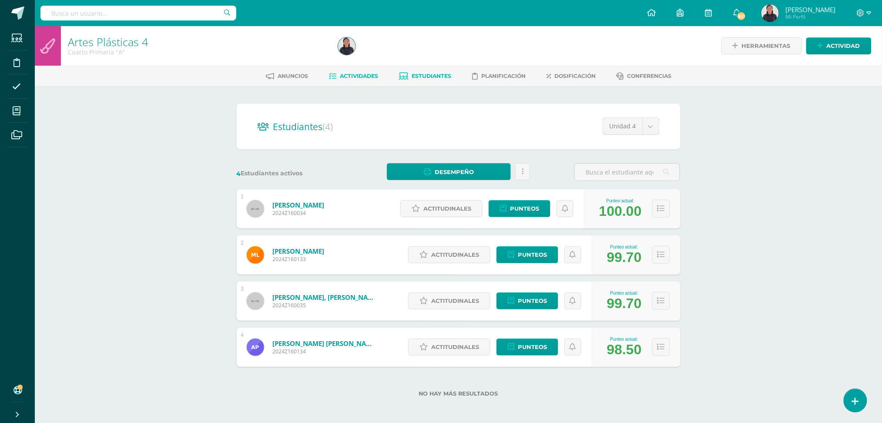
click at [350, 77] on span "Actividades" at bounding box center [359, 76] width 38 height 7
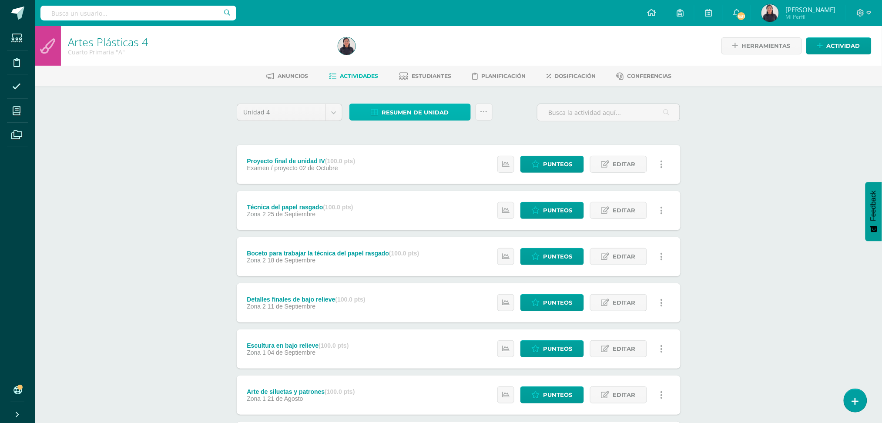
click at [430, 108] on span "Resumen de unidad" at bounding box center [415, 112] width 67 height 16
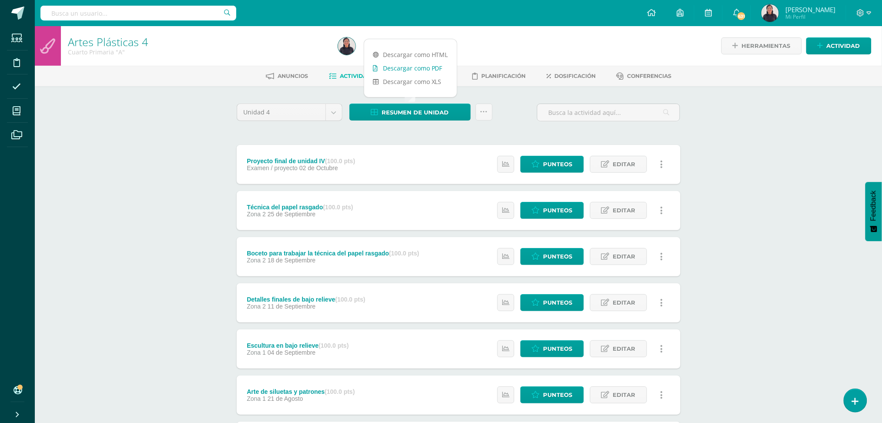
click at [406, 65] on link "Descargar como PDF" at bounding box center [410, 67] width 93 height 13
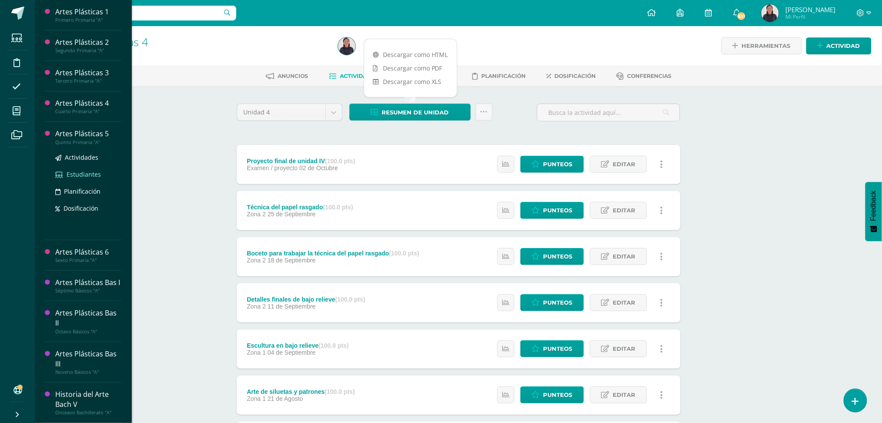
click at [84, 173] on span "Estudiantes" at bounding box center [84, 174] width 34 height 8
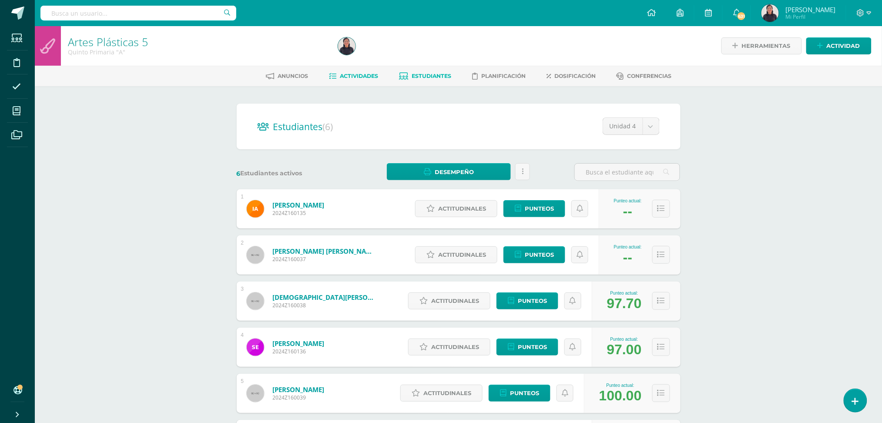
click at [349, 75] on span "Actividades" at bounding box center [359, 76] width 38 height 7
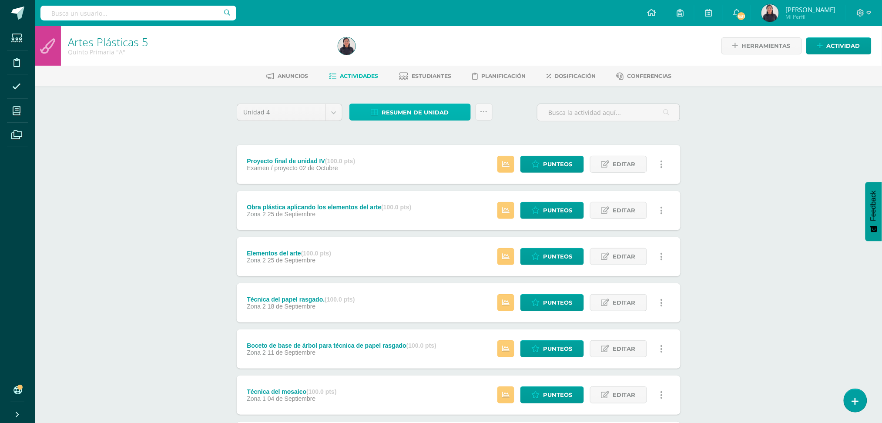
click at [382, 104] on link "Resumen de unidad" at bounding box center [409, 112] width 121 height 17
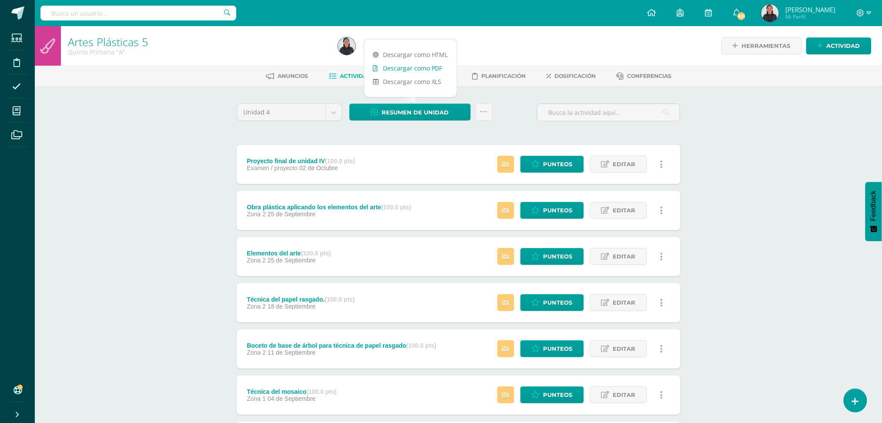
click at [409, 67] on link "Descargar como PDF" at bounding box center [410, 67] width 93 height 13
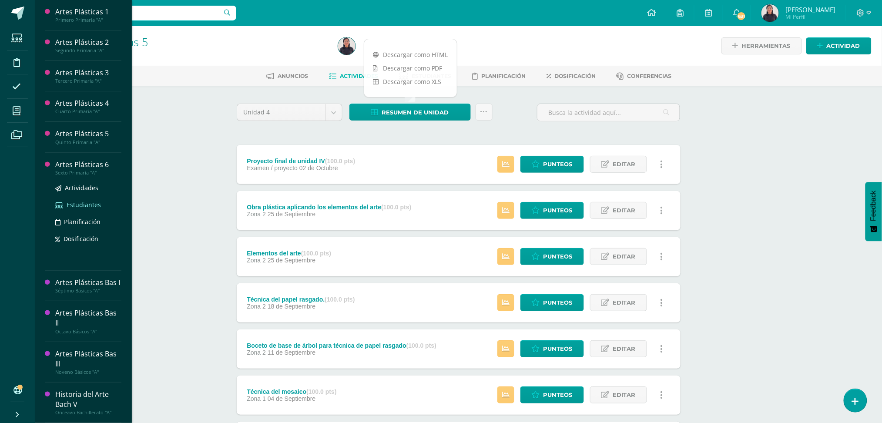
click at [81, 205] on span "Estudiantes" at bounding box center [84, 205] width 34 height 8
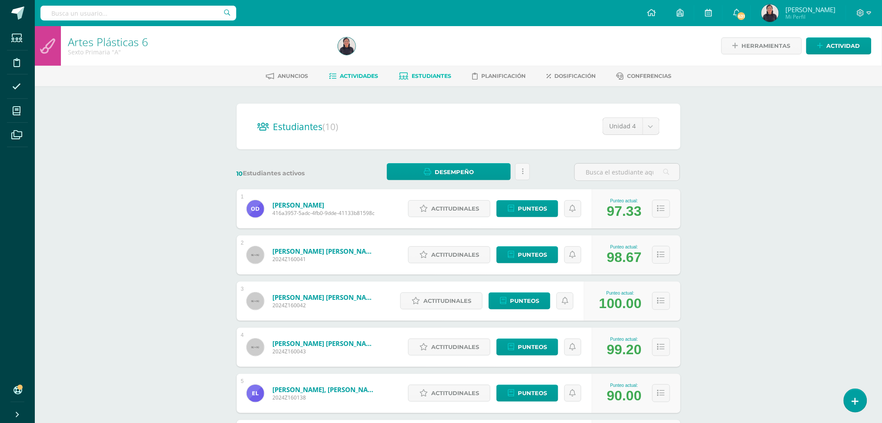
click at [350, 77] on span "Actividades" at bounding box center [359, 76] width 38 height 7
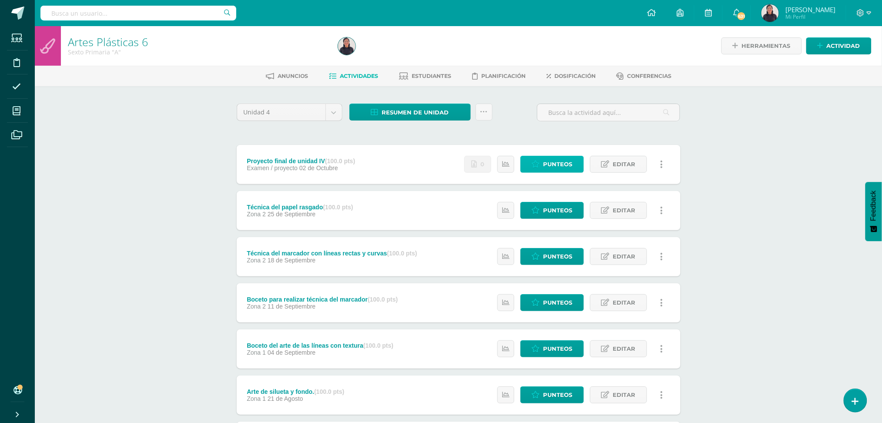
click at [568, 159] on span "Punteos" at bounding box center [558, 164] width 29 height 16
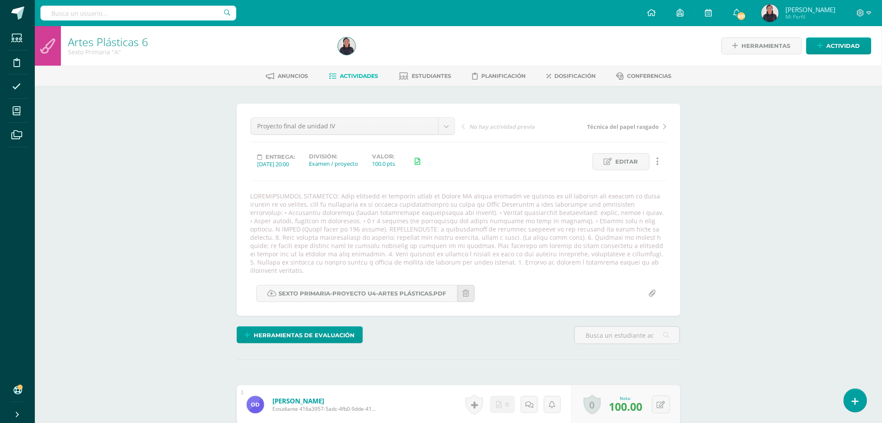
click at [349, 76] on span "Actividades" at bounding box center [359, 76] width 38 height 7
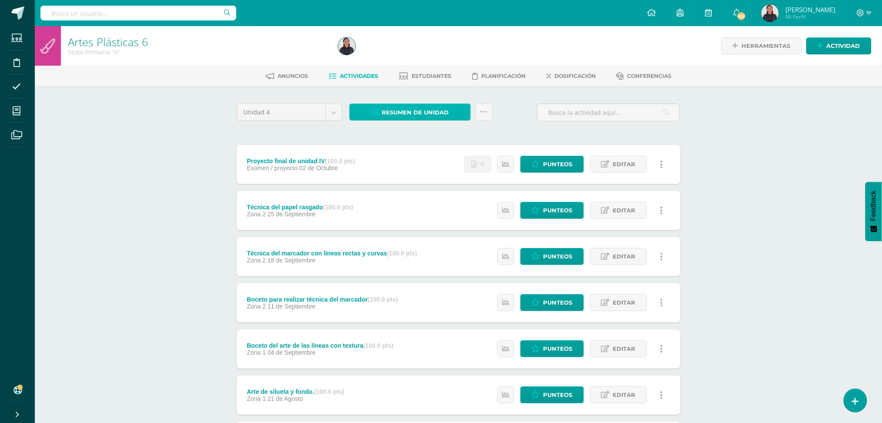
click at [428, 110] on span "Resumen de unidad" at bounding box center [415, 112] width 67 height 16
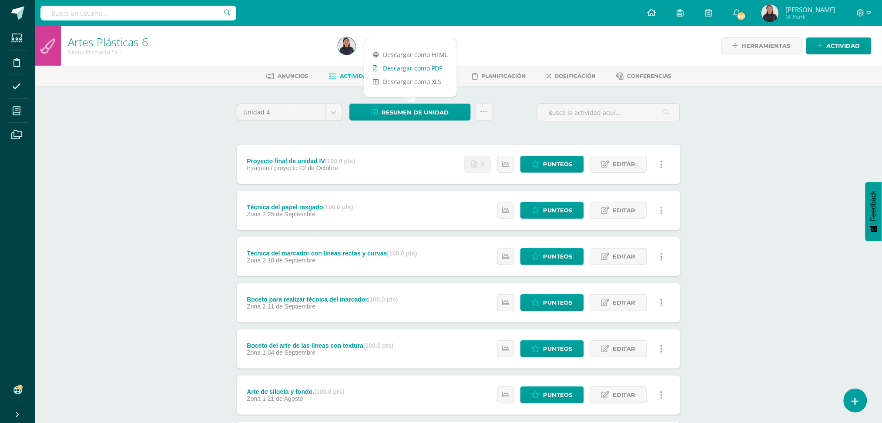
click at [408, 69] on link "Descargar como PDF" at bounding box center [410, 67] width 93 height 13
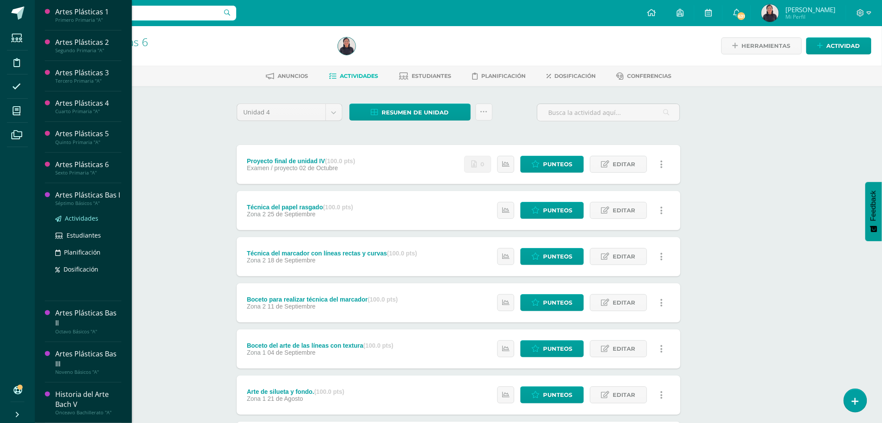
click at [73, 219] on span "Actividades" at bounding box center [82, 218] width 34 height 8
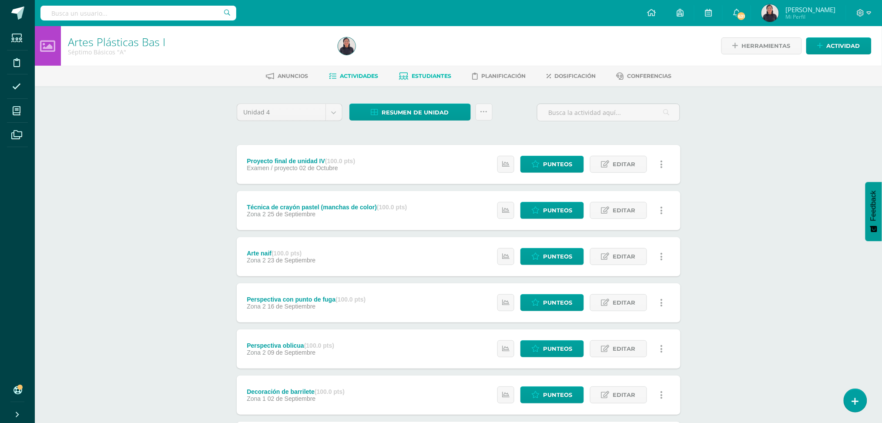
click at [428, 73] on span "Estudiantes" at bounding box center [432, 76] width 40 height 7
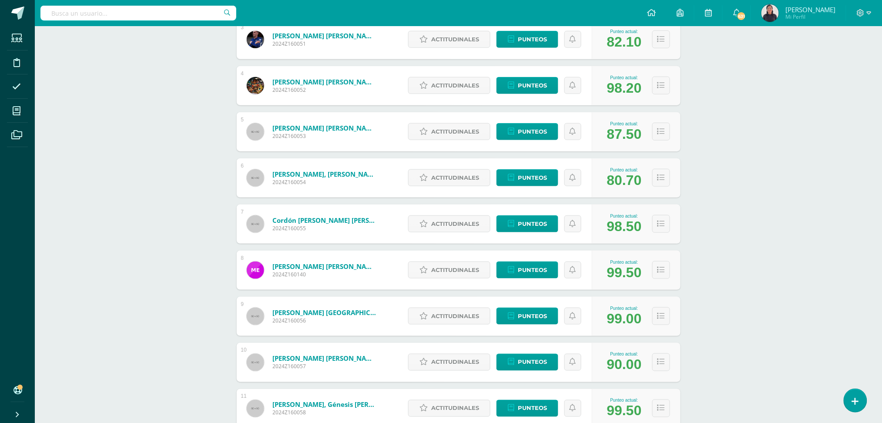
scroll to position [265, 0]
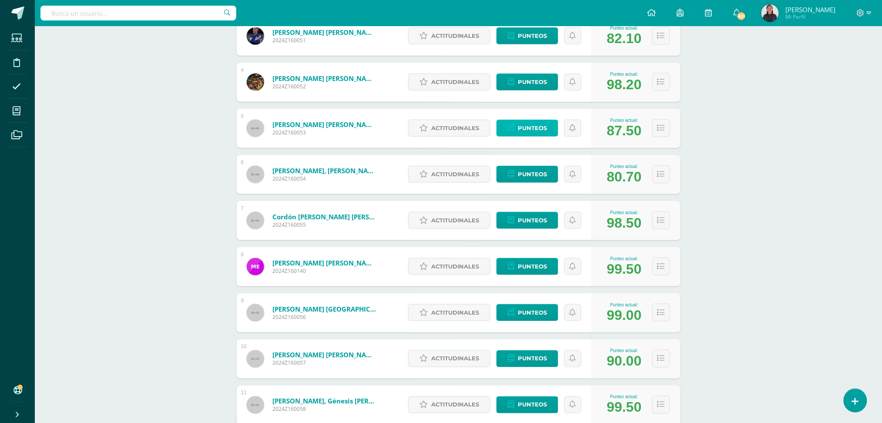
click at [535, 126] on span "Punteos" at bounding box center [532, 128] width 29 height 16
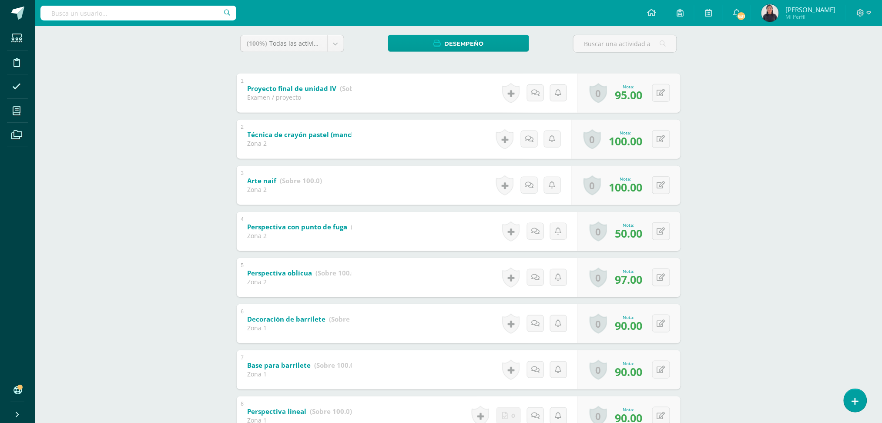
scroll to position [144, 0]
click at [665, 223] on button at bounding box center [667, 231] width 18 height 18
type input "70"
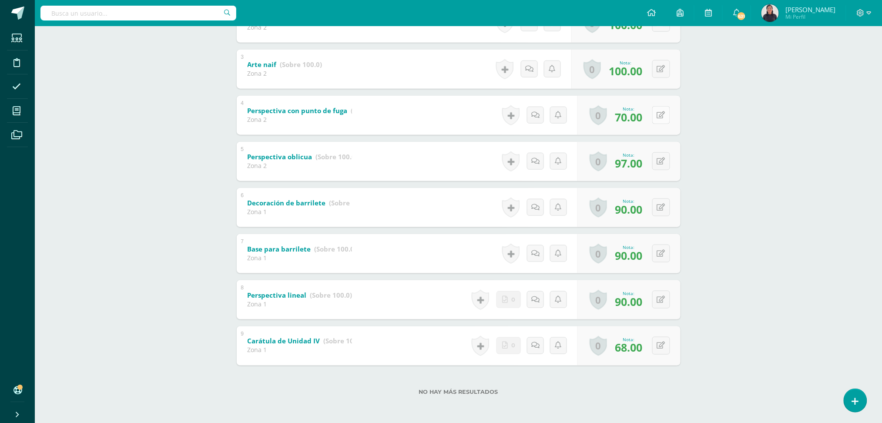
scroll to position [0, 0]
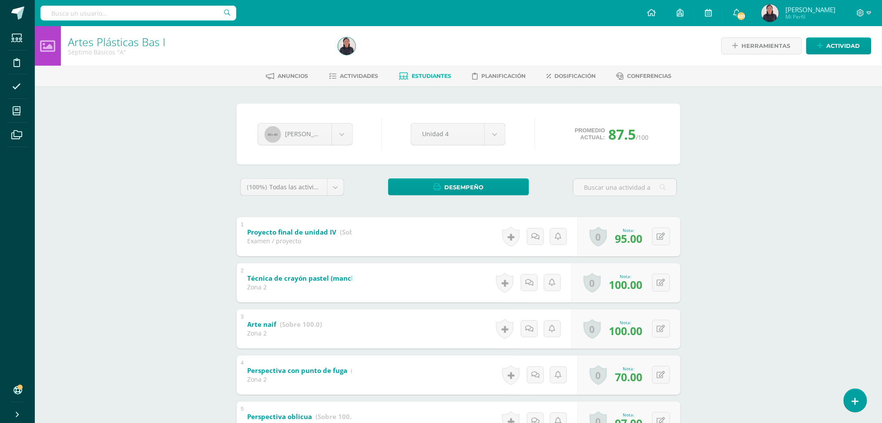
click at [430, 76] on span "Estudiantes" at bounding box center [432, 76] width 40 height 7
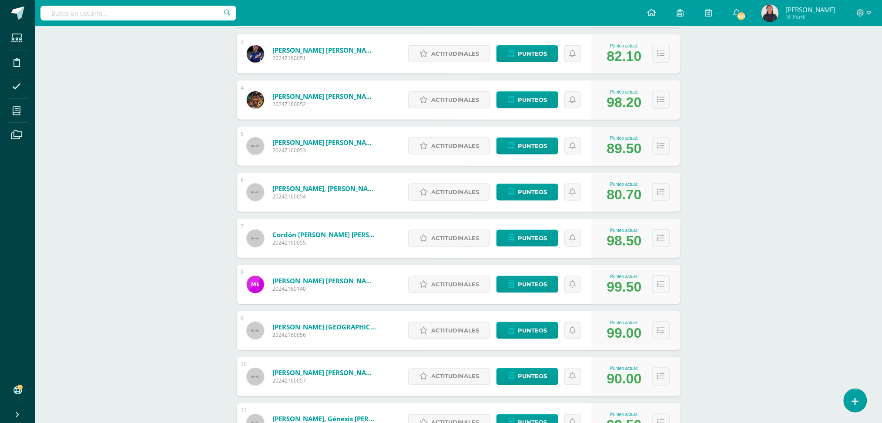
scroll to position [253, 0]
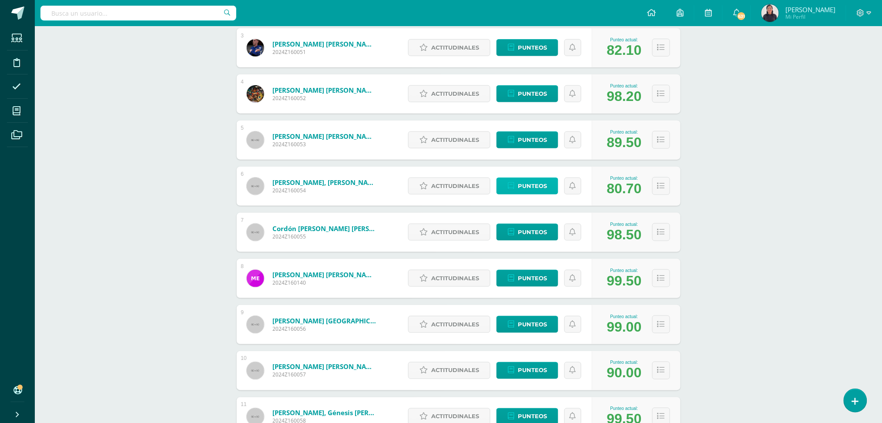
click at [538, 178] on span "Punteos" at bounding box center [532, 186] width 29 height 16
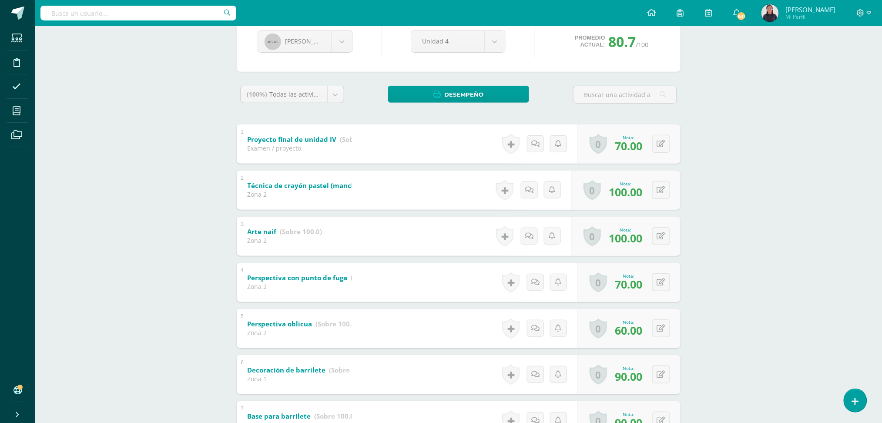
scroll to position [91, 0]
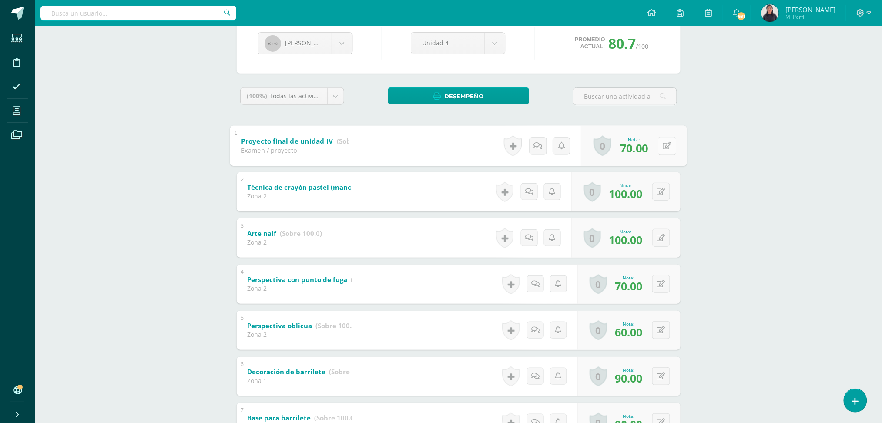
click at [665, 146] on icon at bounding box center [667, 145] width 9 height 7
type input "80"
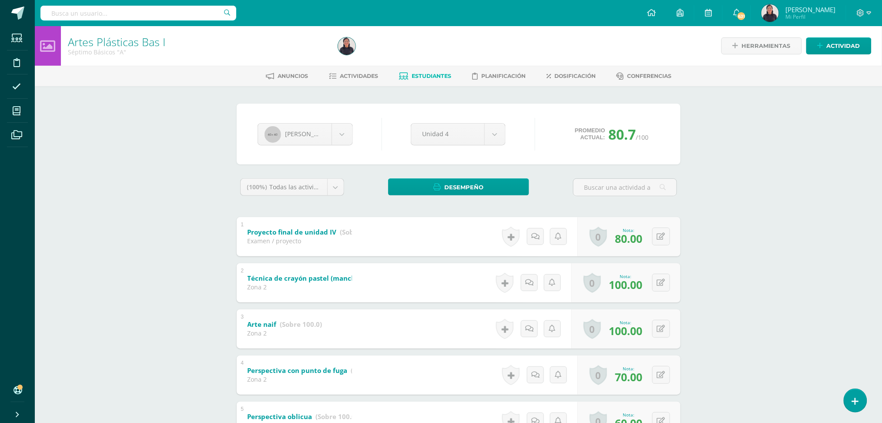
click at [418, 69] on link "Estudiantes" at bounding box center [425, 76] width 52 height 14
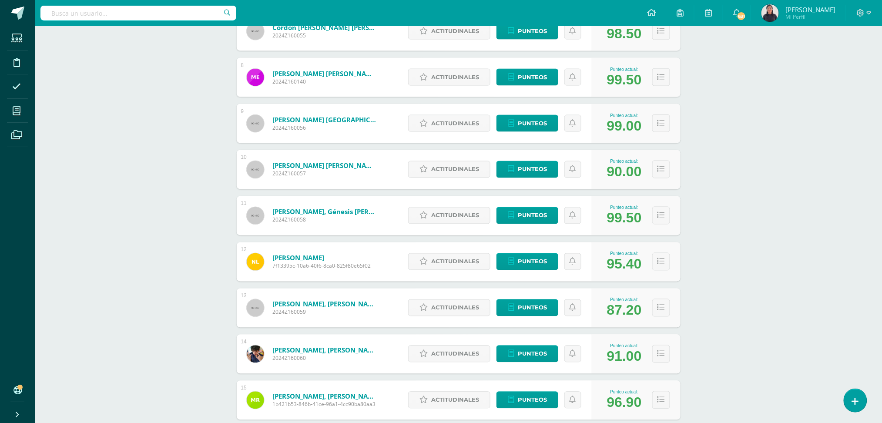
scroll to position [455, 0]
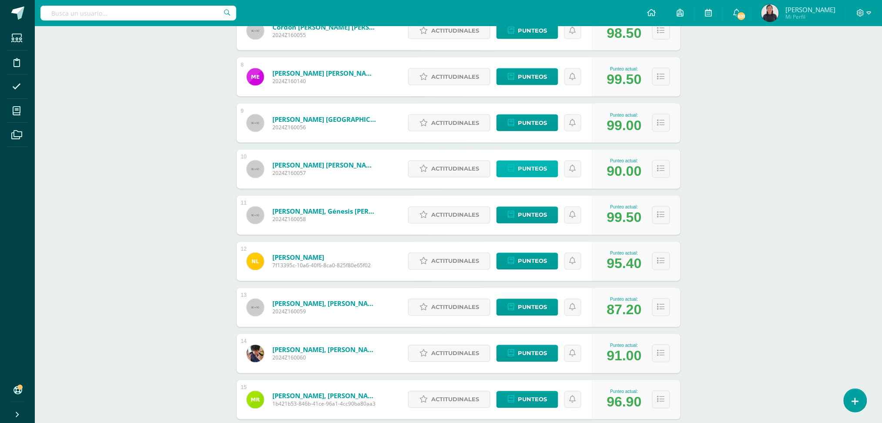
click at [519, 168] on span "Punteos" at bounding box center [532, 169] width 29 height 16
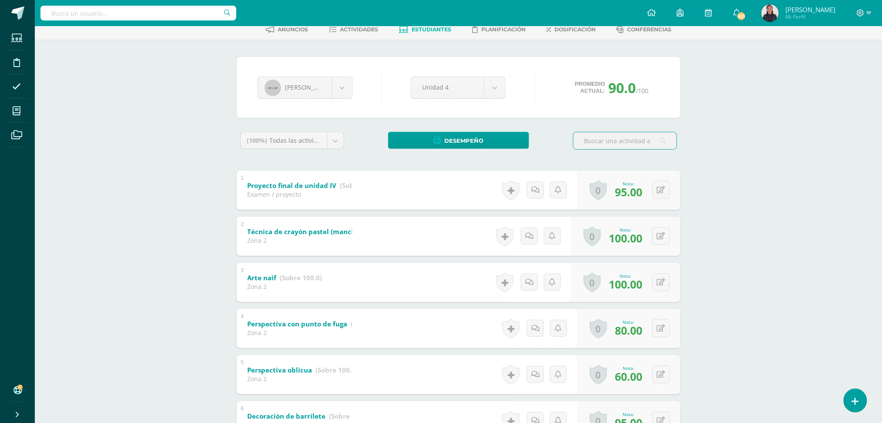
scroll to position [46, 0]
click at [425, 32] on span "Estudiantes" at bounding box center [432, 30] width 40 height 7
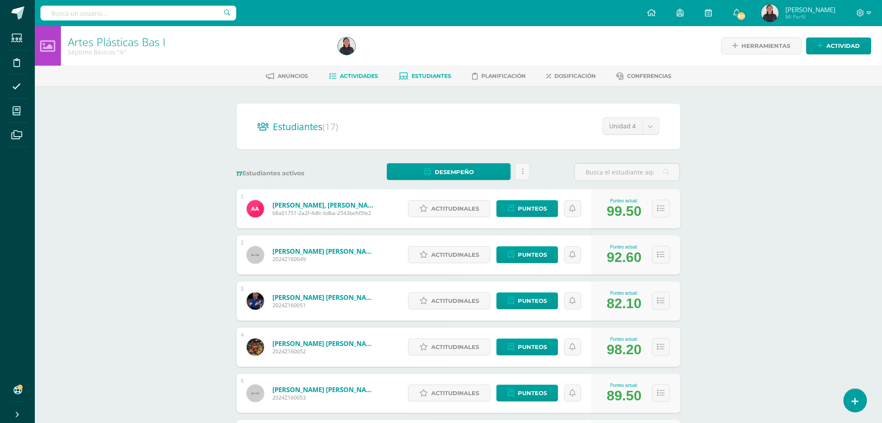
click at [365, 77] on span "Actividades" at bounding box center [359, 76] width 38 height 7
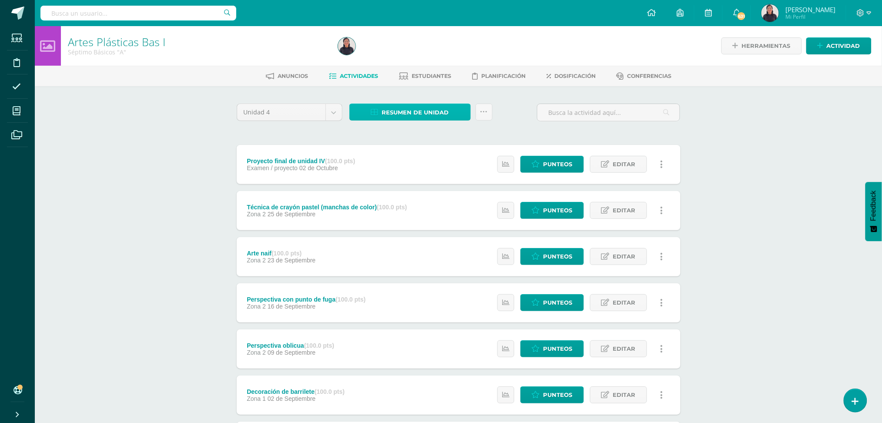
click at [427, 108] on span "Resumen de unidad" at bounding box center [415, 112] width 67 height 16
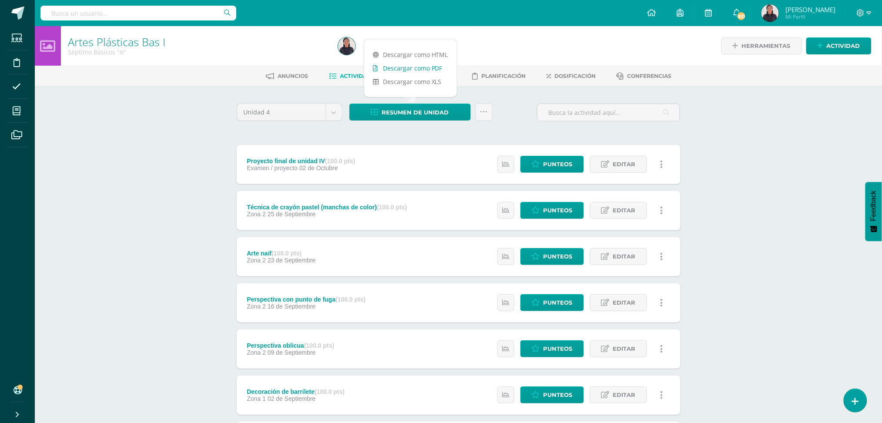
click at [406, 64] on link "Descargar como PDF" at bounding box center [410, 67] width 93 height 13
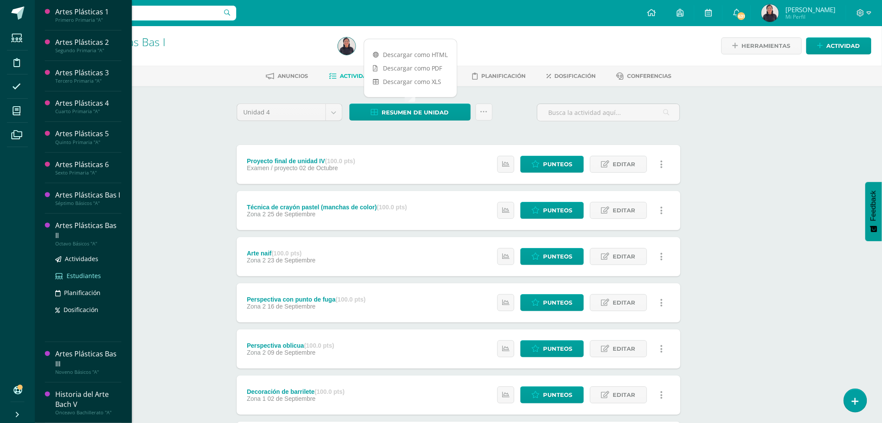
click at [75, 272] on span "Estudiantes" at bounding box center [84, 276] width 34 height 8
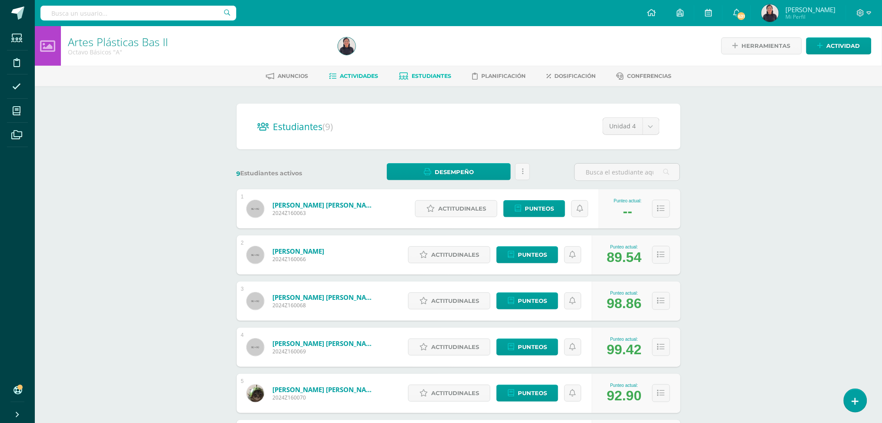
click at [364, 73] on span "Actividades" at bounding box center [359, 76] width 38 height 7
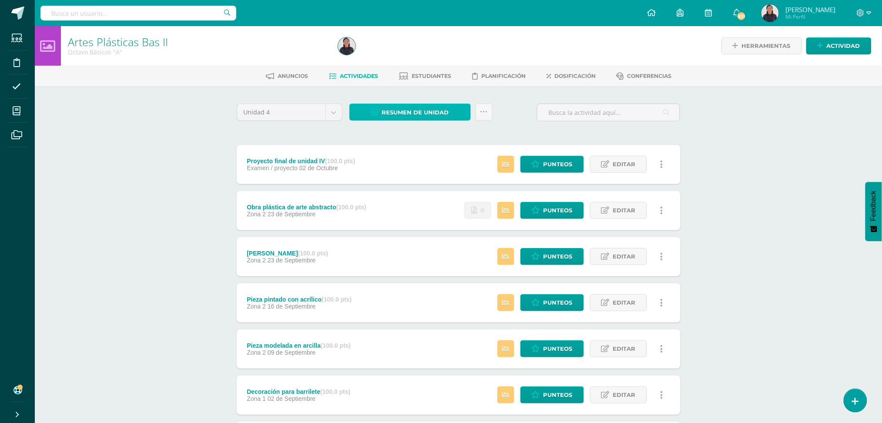
click at [399, 114] on span "Resumen de unidad" at bounding box center [415, 112] width 67 height 16
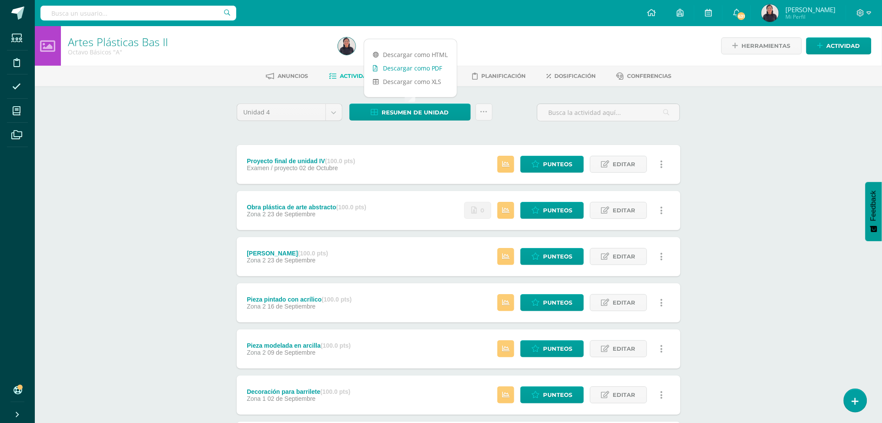
click at [384, 67] on link "Descargar como PDF" at bounding box center [410, 67] width 93 height 13
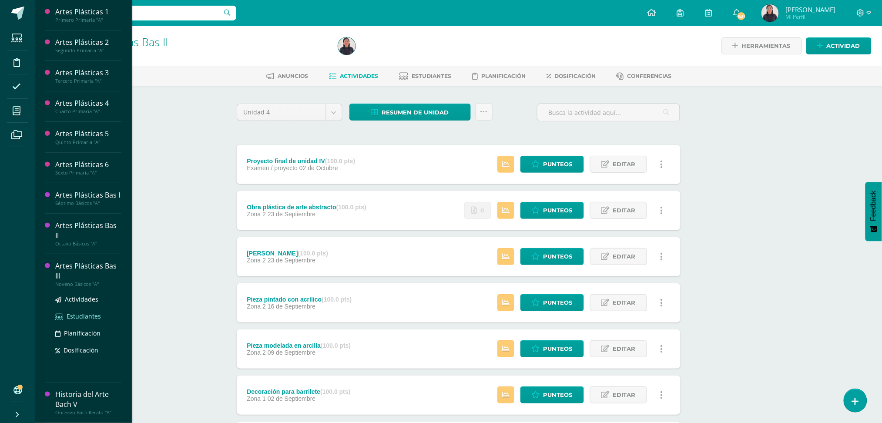
click at [85, 312] on span "Estudiantes" at bounding box center [84, 316] width 34 height 8
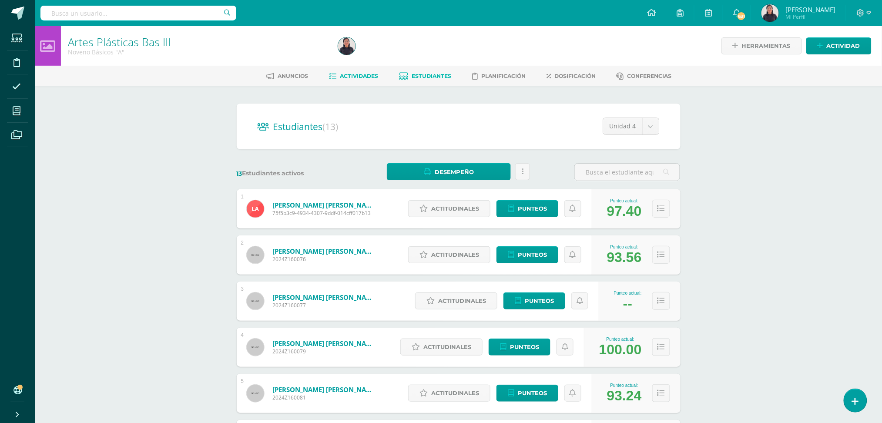
click at [340, 76] on span "Actividades" at bounding box center [359, 76] width 38 height 7
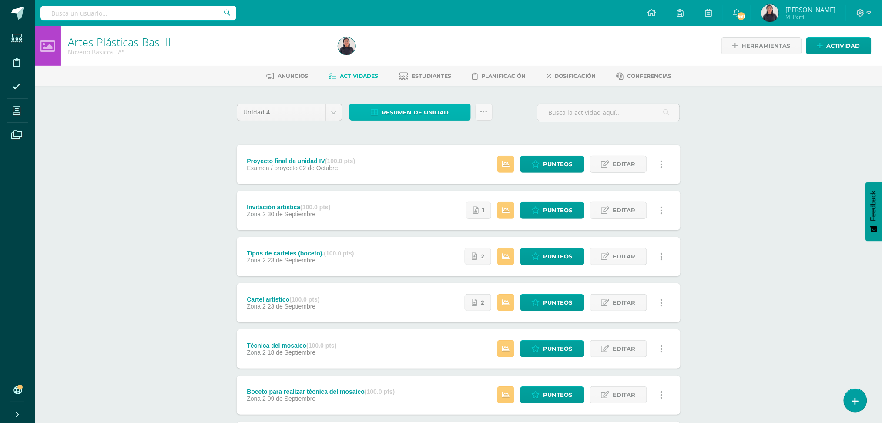
click at [408, 113] on span "Resumen de unidad" at bounding box center [415, 112] width 67 height 16
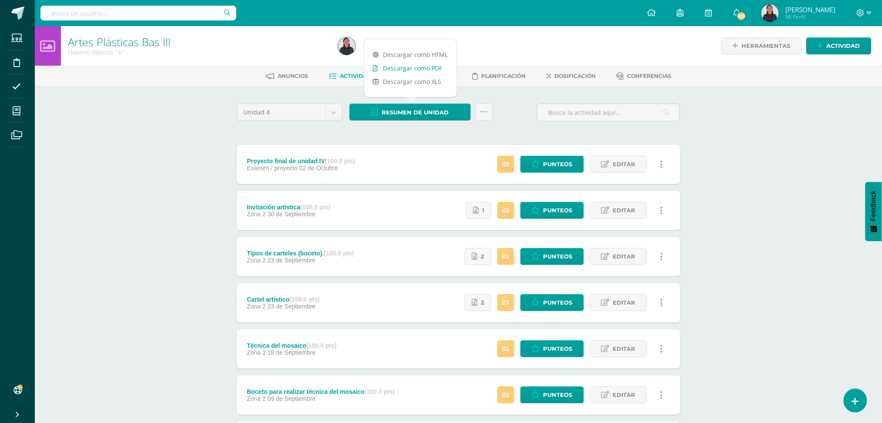
click at [399, 68] on link "Descargar como PDF" at bounding box center [410, 67] width 93 height 13
